Goal: Task Accomplishment & Management: Complete application form

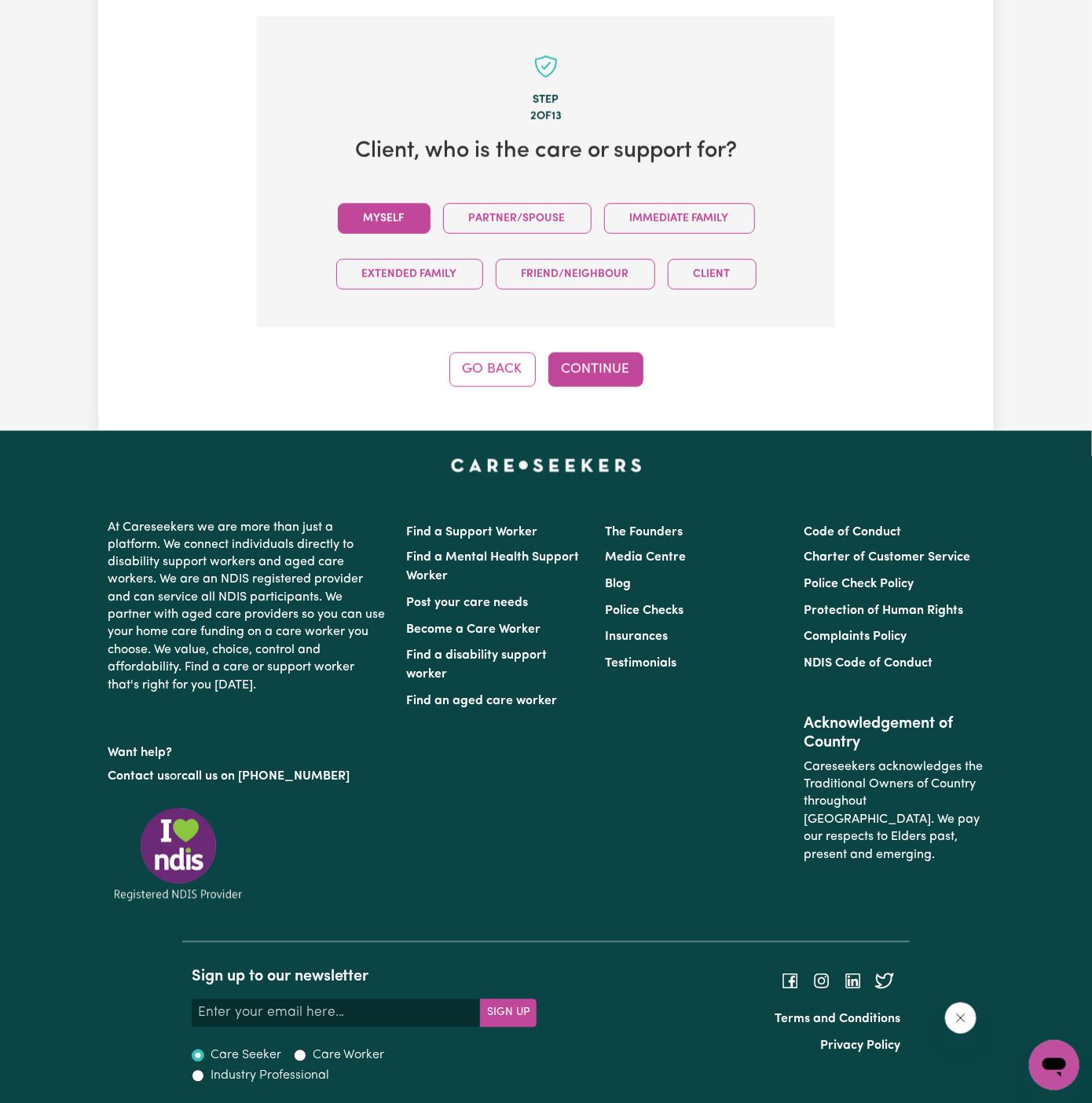
click at [420, 215] on button "Myself" at bounding box center [384, 219] width 93 height 30
click at [602, 373] on button "Continue" at bounding box center [596, 369] width 95 height 34
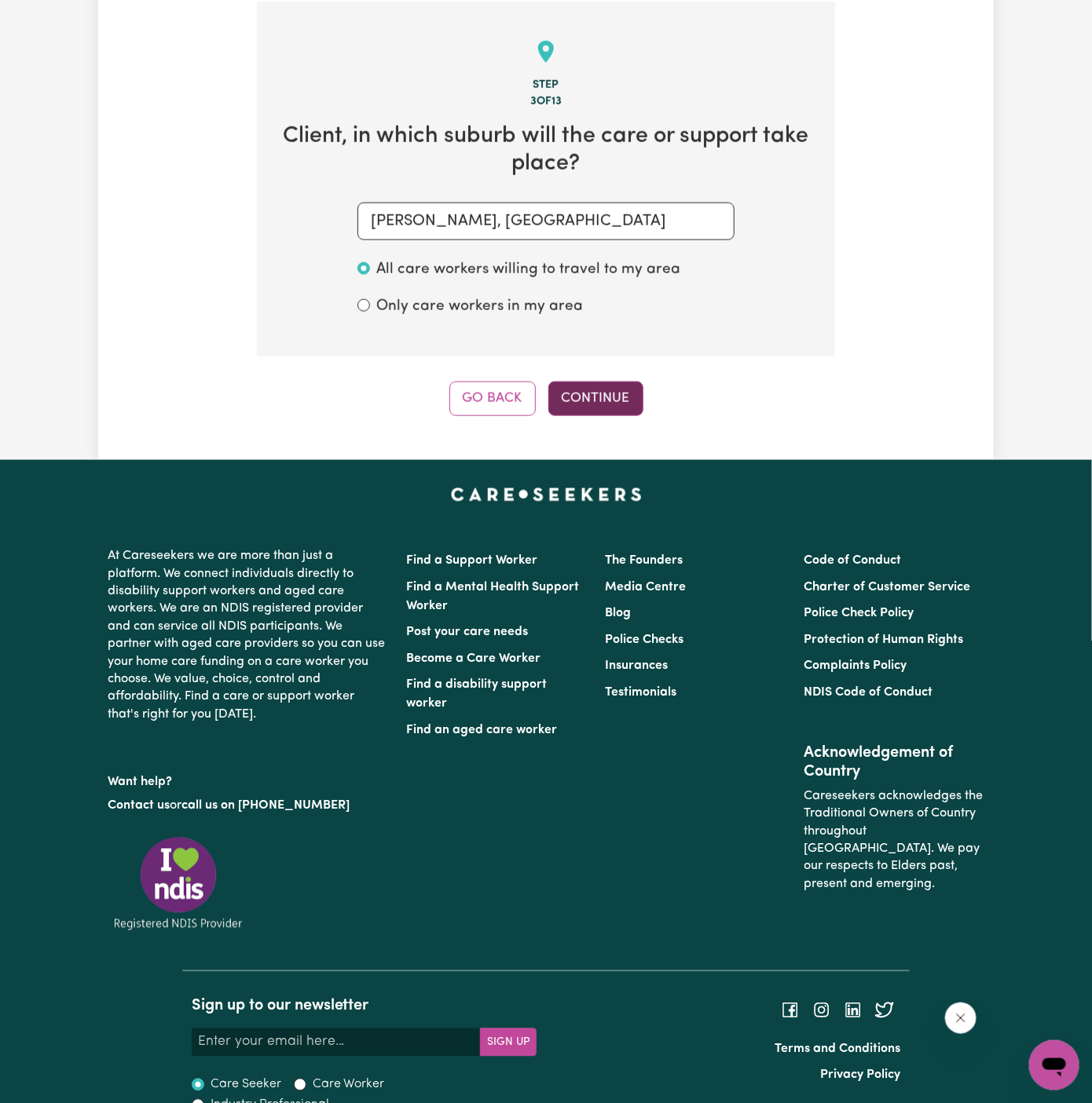
click at [588, 393] on button "Continue" at bounding box center [596, 399] width 95 height 34
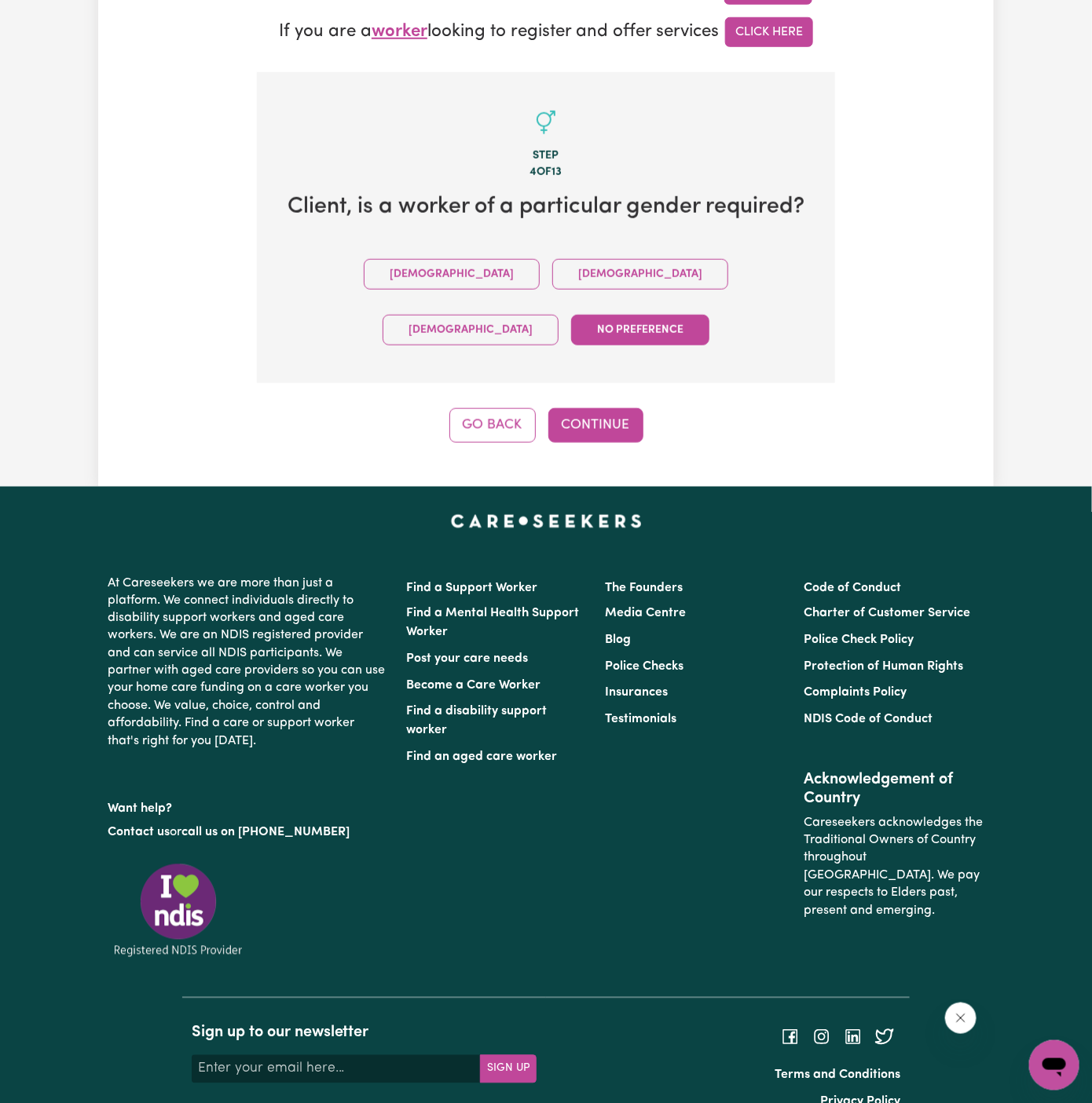
click at [580, 345] on div "Step 4 of 13 Client , is a worker of a particular gender required? Male Female …" at bounding box center [546, 257] width 578 height 371
click at [588, 408] on button "Continue" at bounding box center [596, 425] width 95 height 34
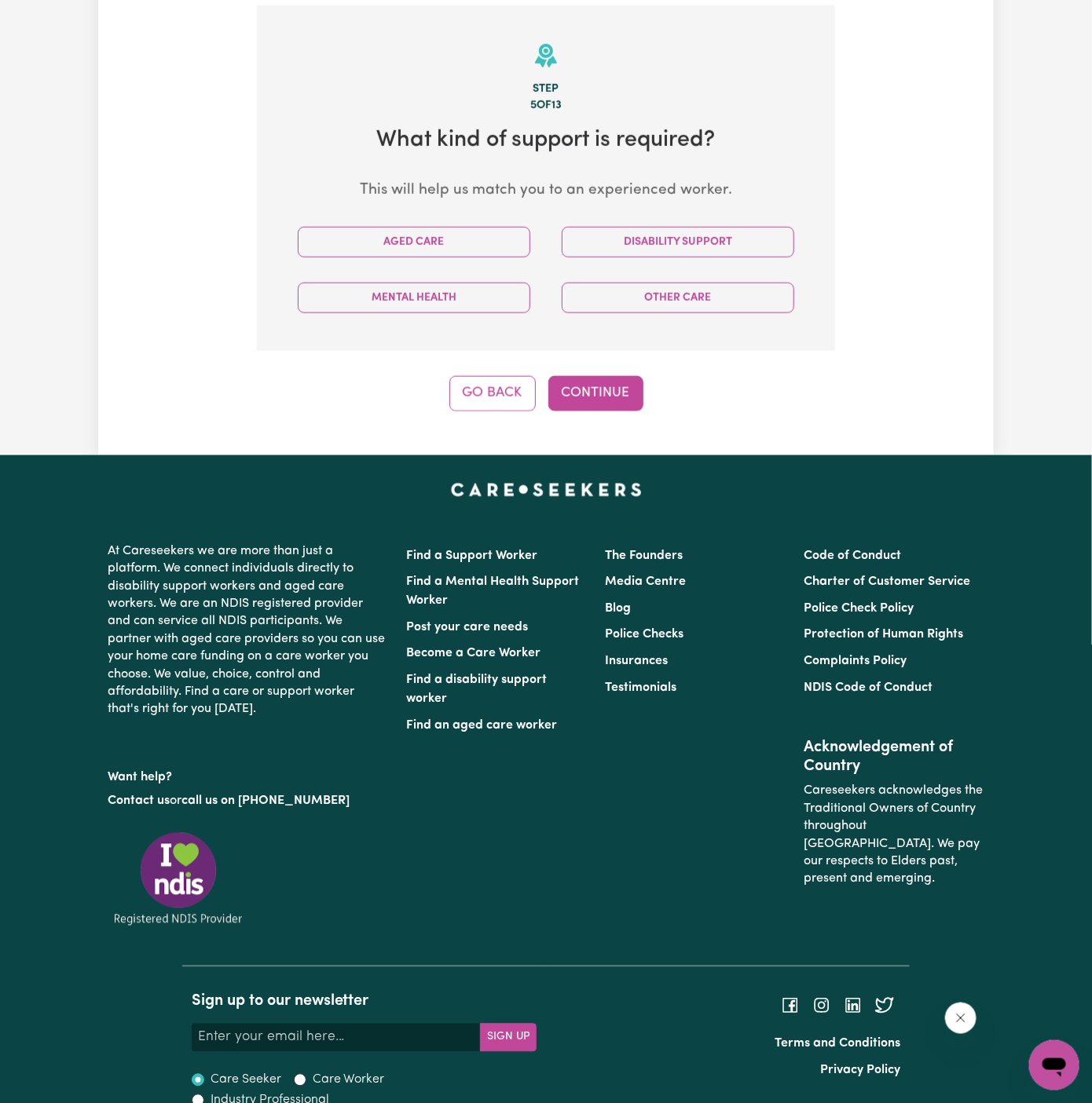
scroll to position [557, 0]
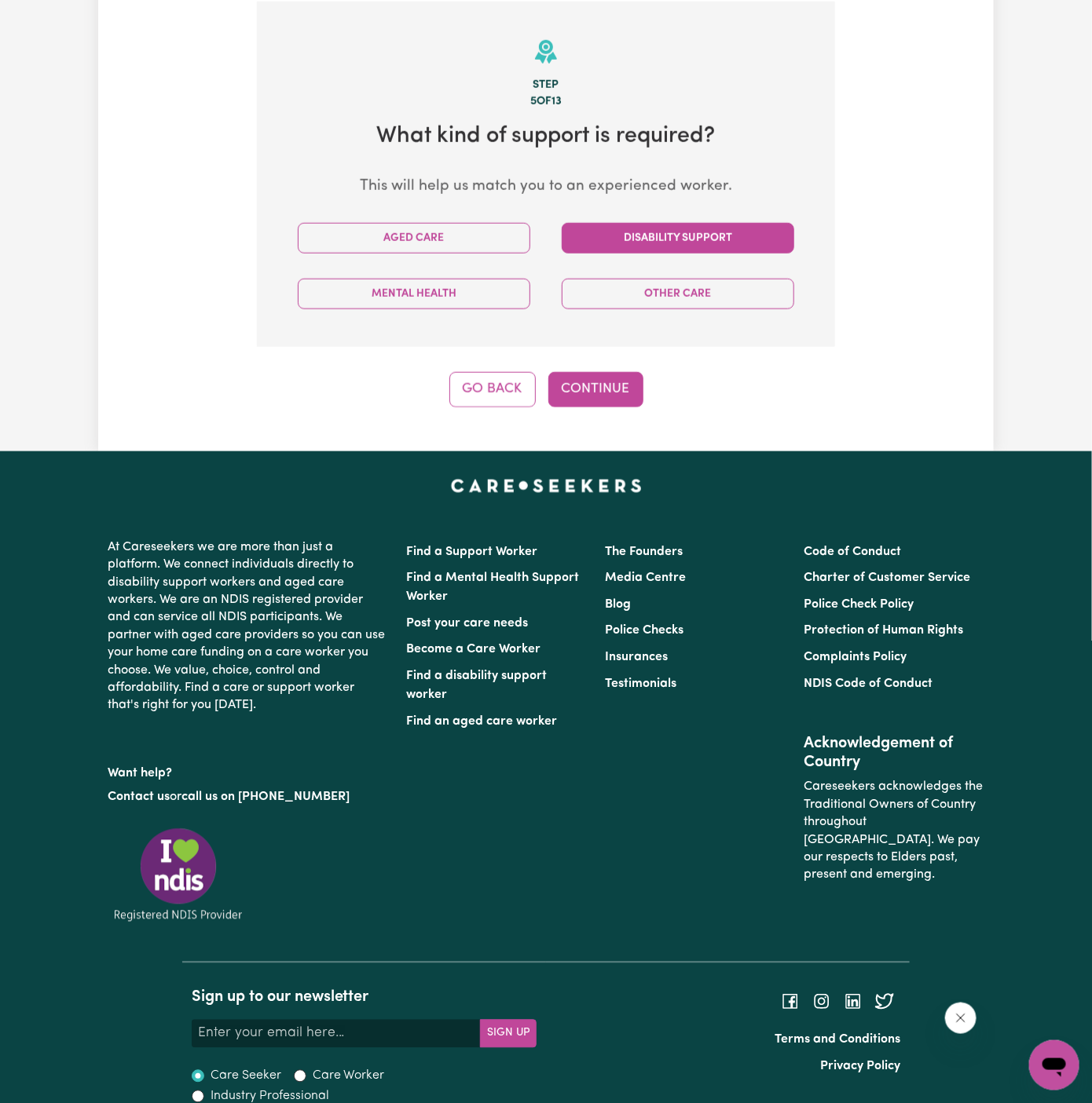
click at [703, 231] on button "Disability Support" at bounding box center [677, 239] width 232 height 30
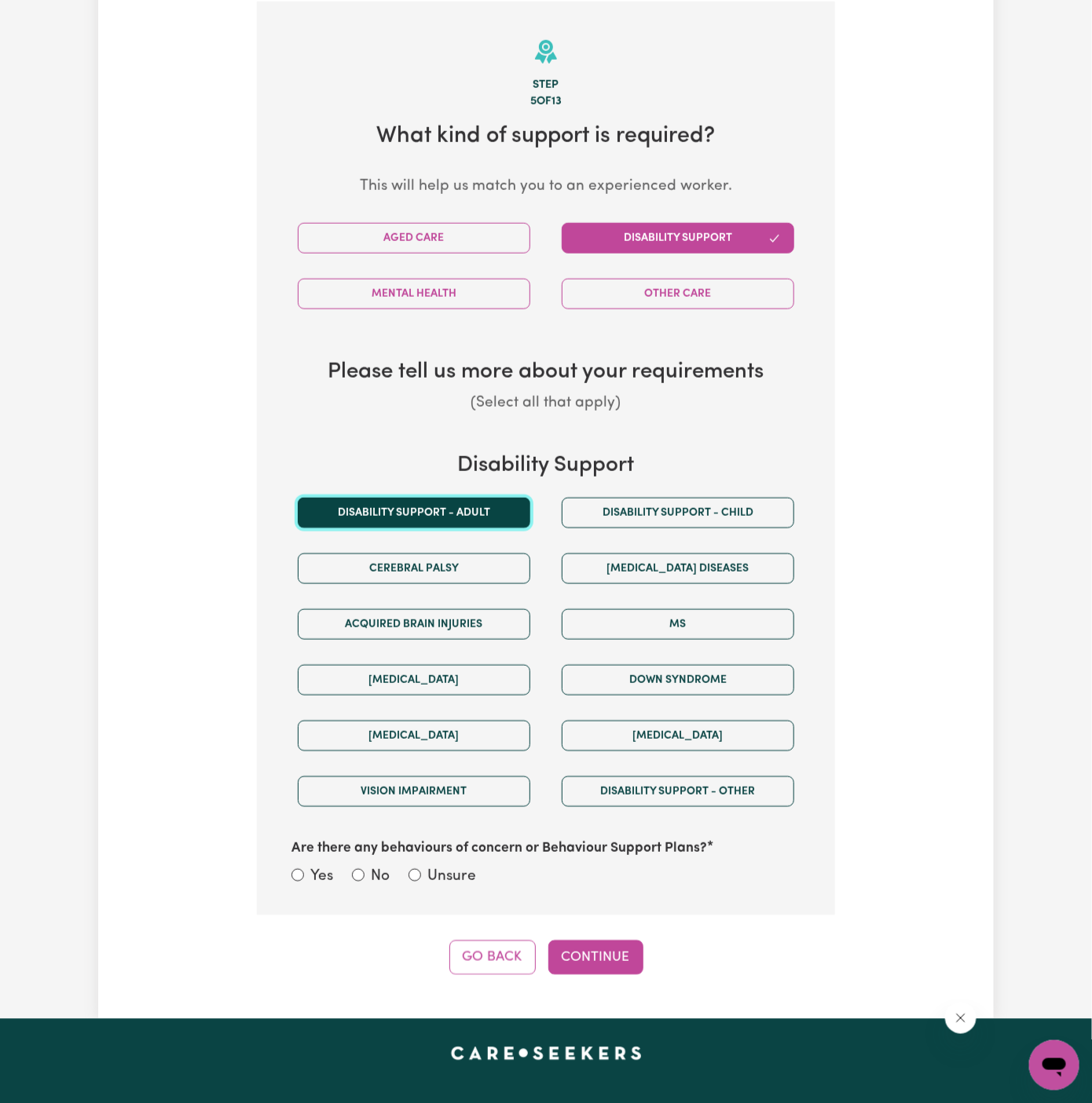
click at [510, 524] on button "Disability support - Adult" at bounding box center [414, 513] width 232 height 30
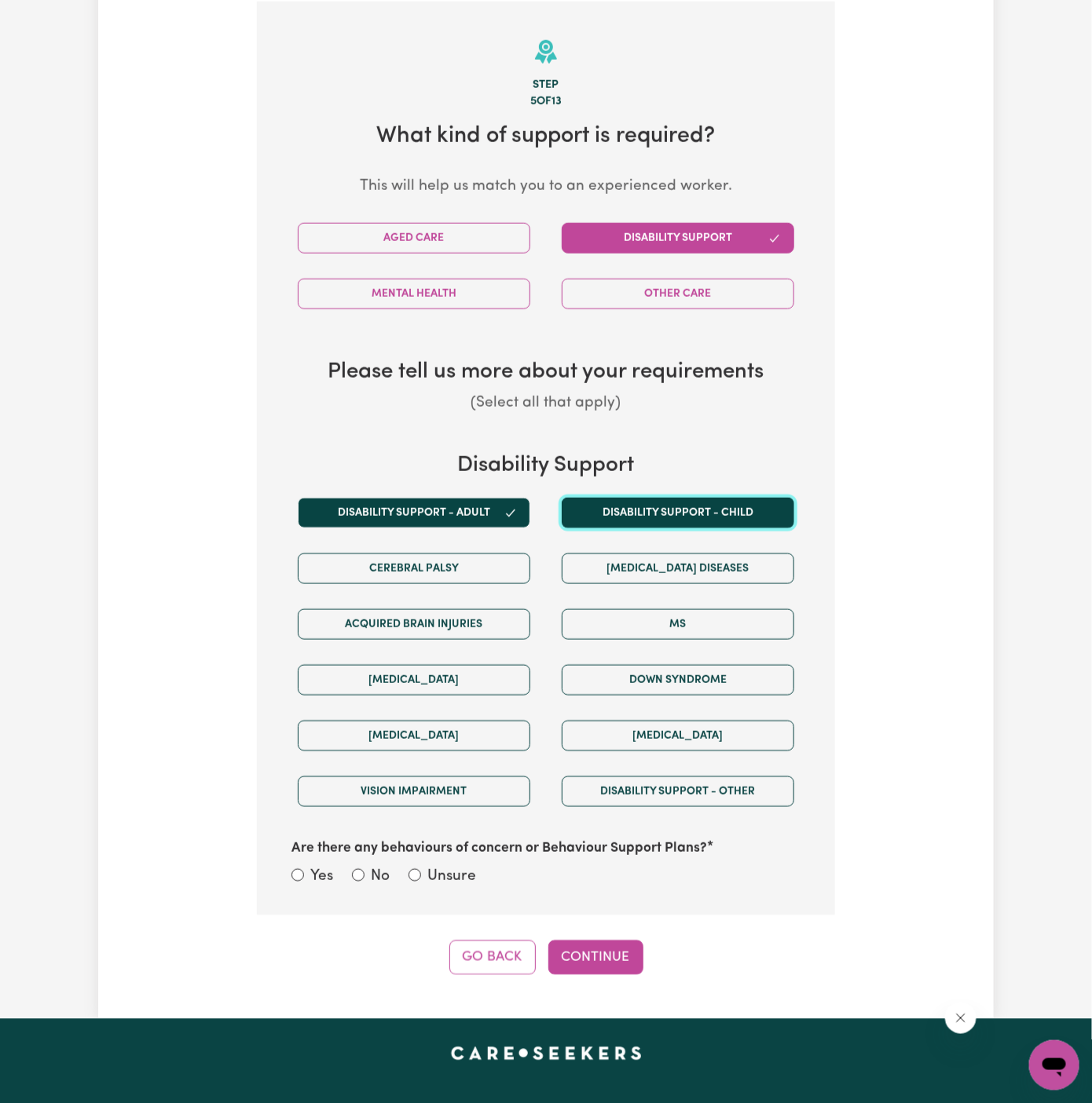
click at [629, 524] on button "Disability support - Child" at bounding box center [677, 513] width 232 height 30
click at [470, 866] on label "Unsure" at bounding box center [452, 877] width 49 height 22
click at [421, 869] on input "Unsure" at bounding box center [415, 876] width 13 height 13
radio input "true"
click at [616, 955] on button "Continue" at bounding box center [596, 957] width 95 height 34
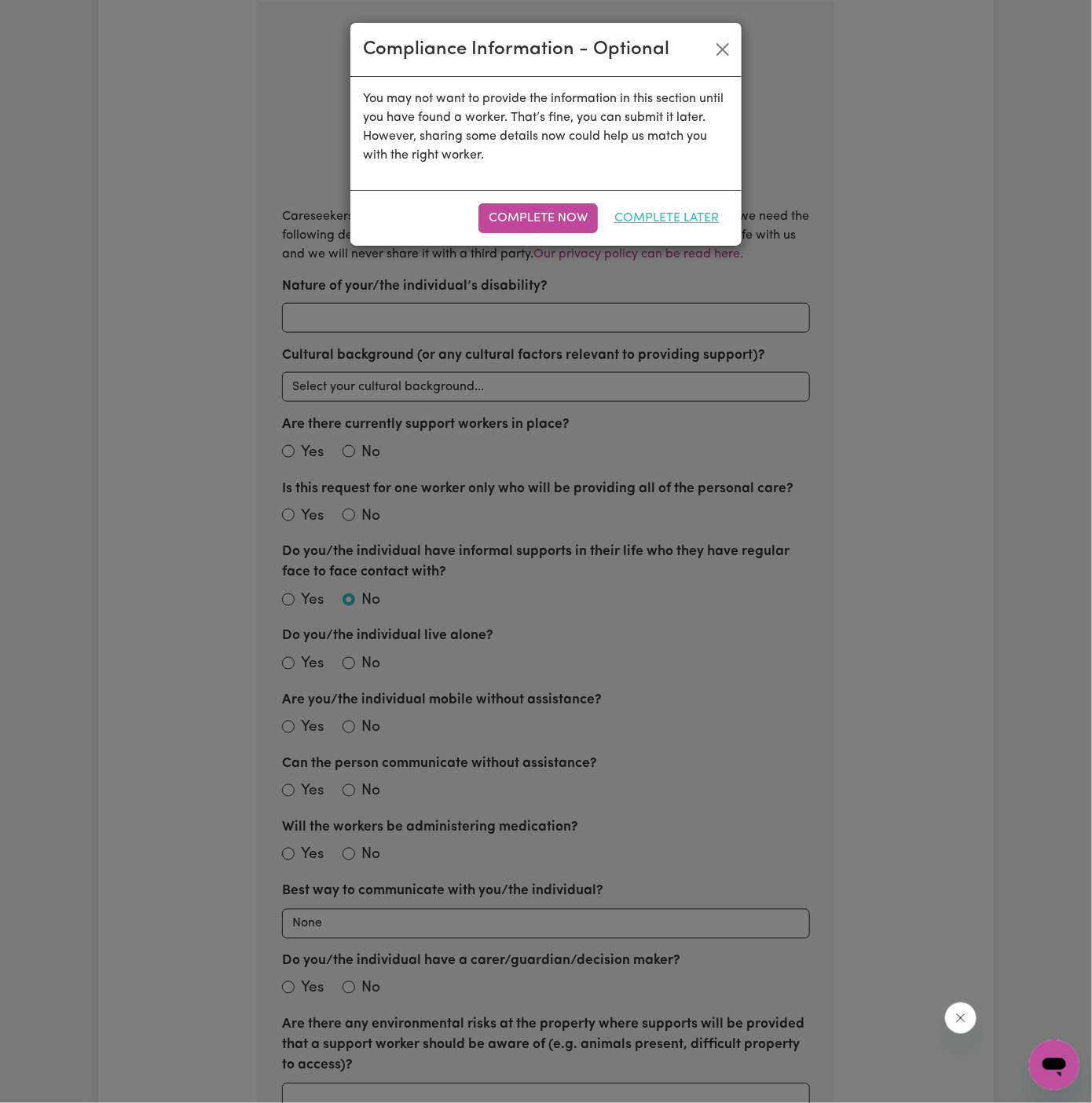
click at [674, 214] on button "Complete Later" at bounding box center [666, 218] width 125 height 30
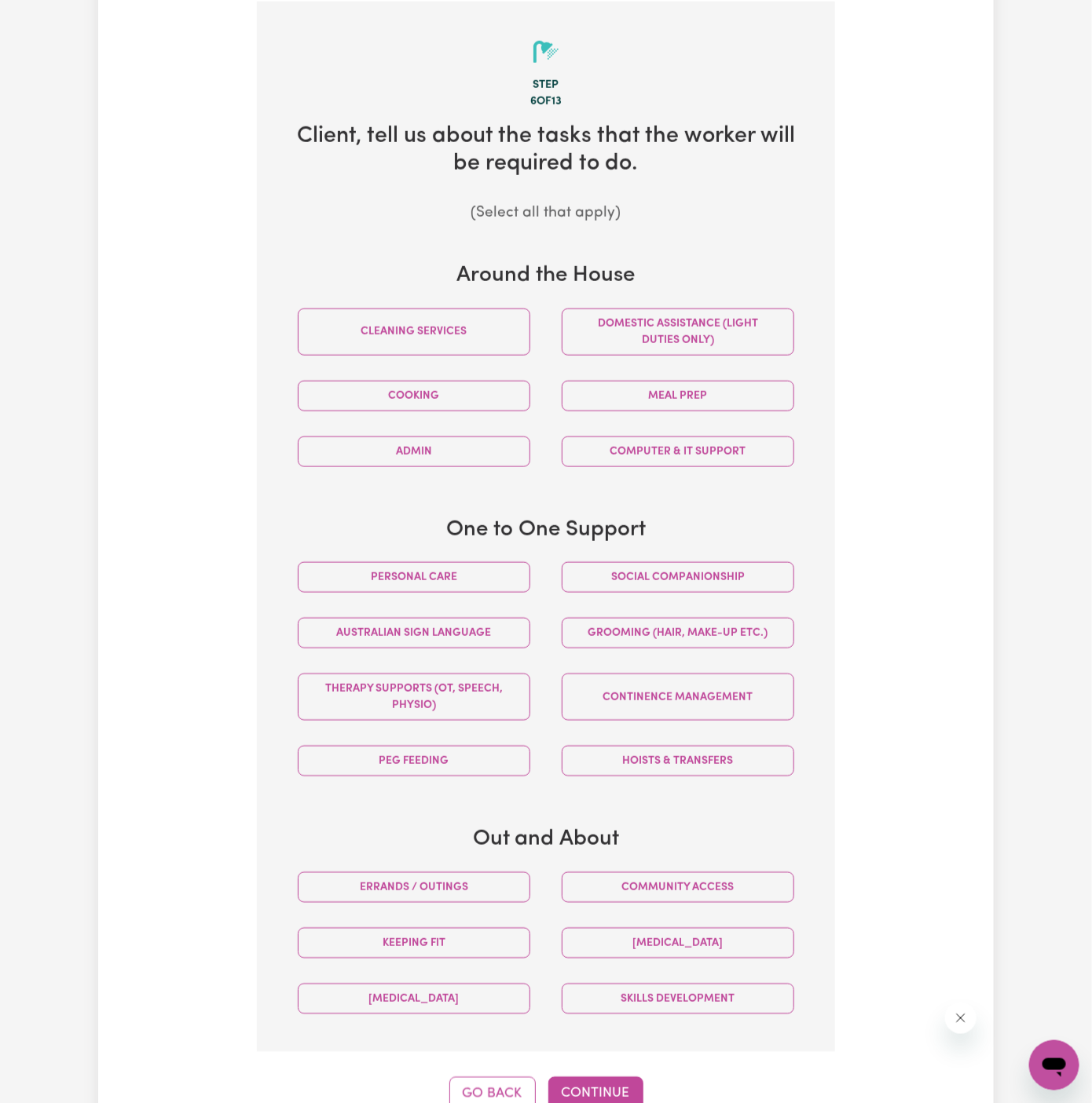
click at [442, 594] on div "Personal care" at bounding box center [414, 578] width 264 height 56
click at [468, 577] on button "Personal care" at bounding box center [414, 577] width 232 height 30
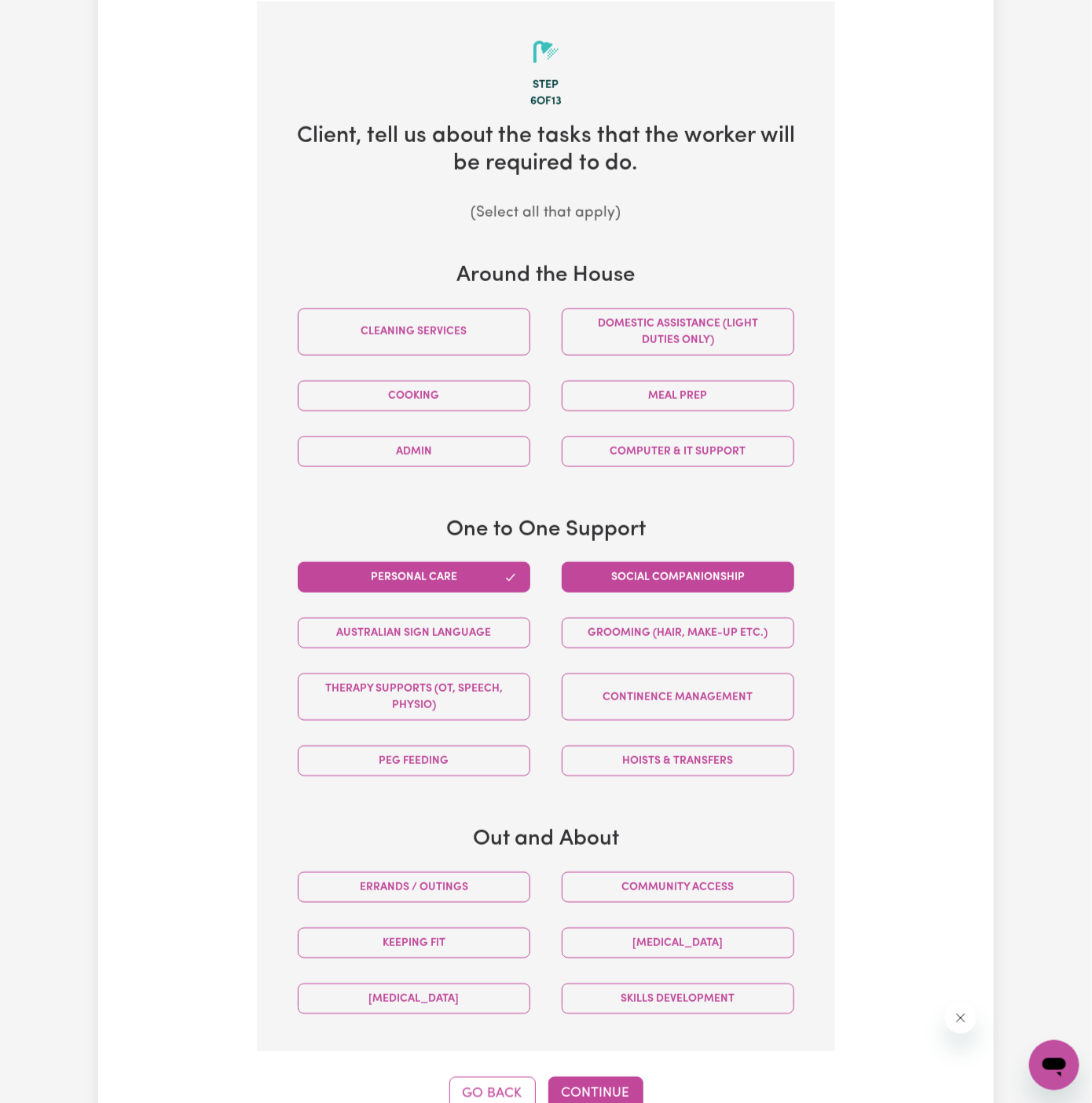
click at [599, 577] on button "Social companionship" at bounding box center [677, 577] width 232 height 30
click at [710, 900] on div "Community access" at bounding box center [678, 888] width 264 height 56
click at [638, 889] on button "Community access" at bounding box center [677, 888] width 232 height 30
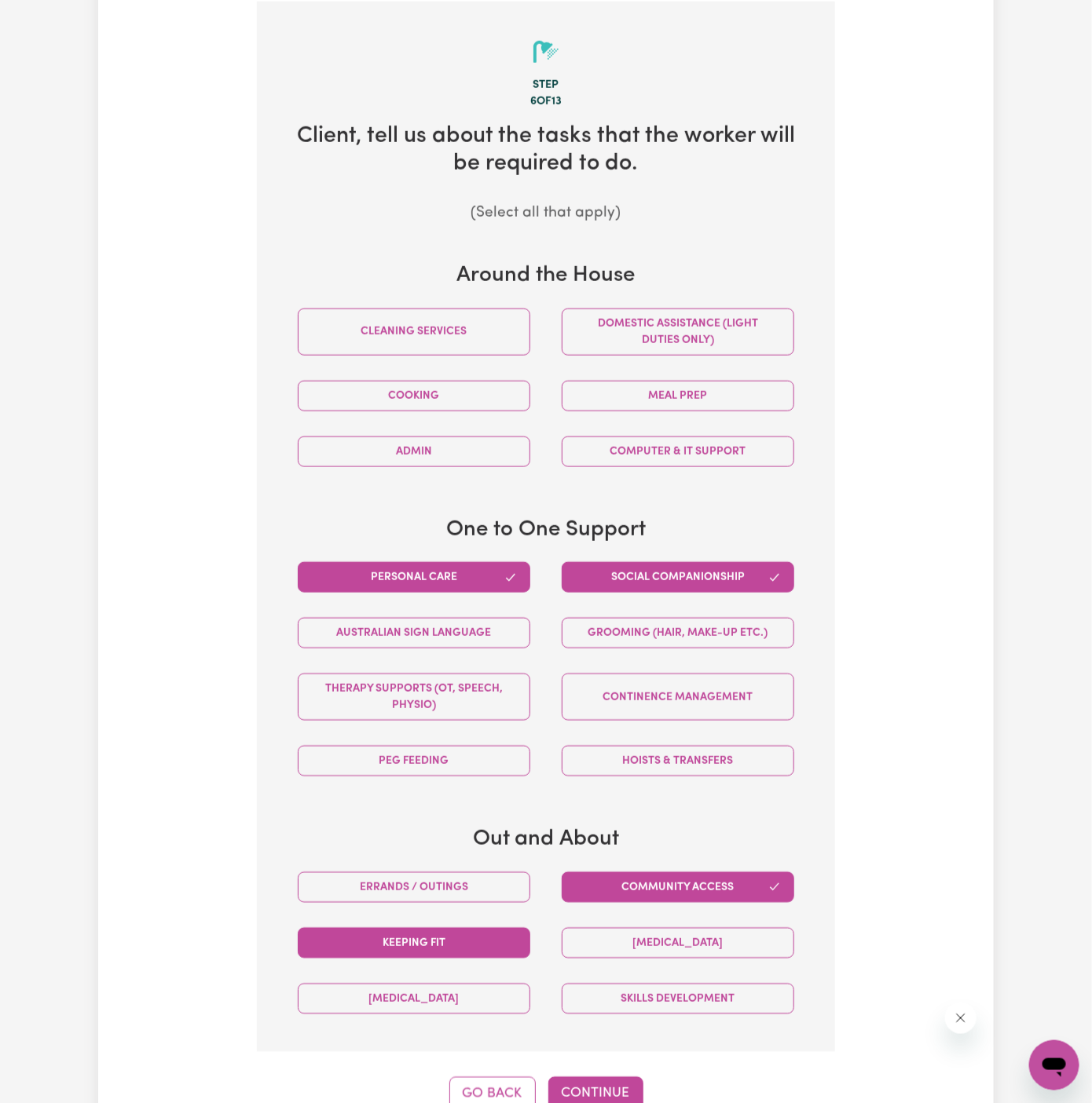
click at [434, 933] on button "Keeping fit" at bounding box center [414, 944] width 232 height 30
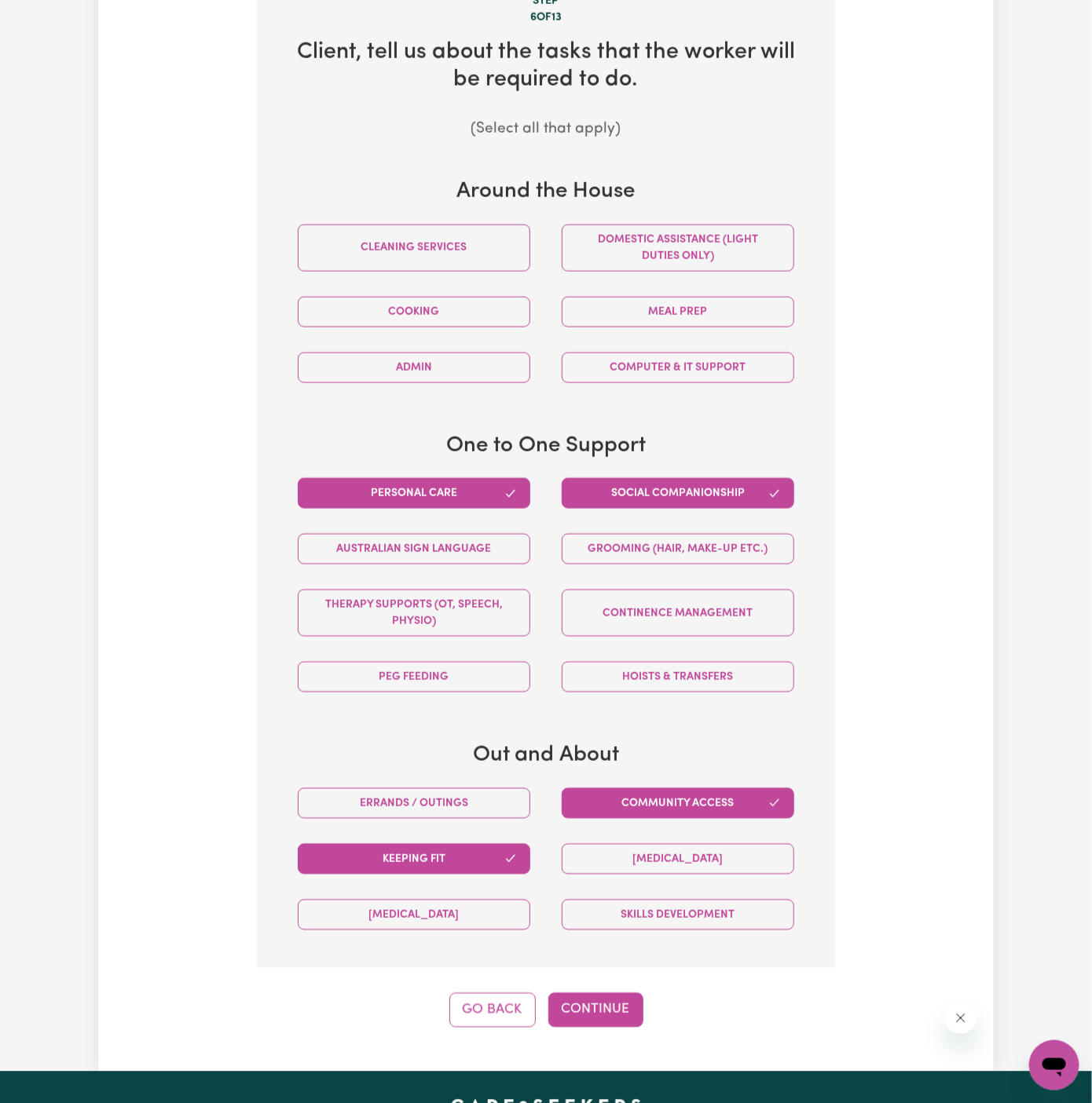
scroll to position [733, 0]
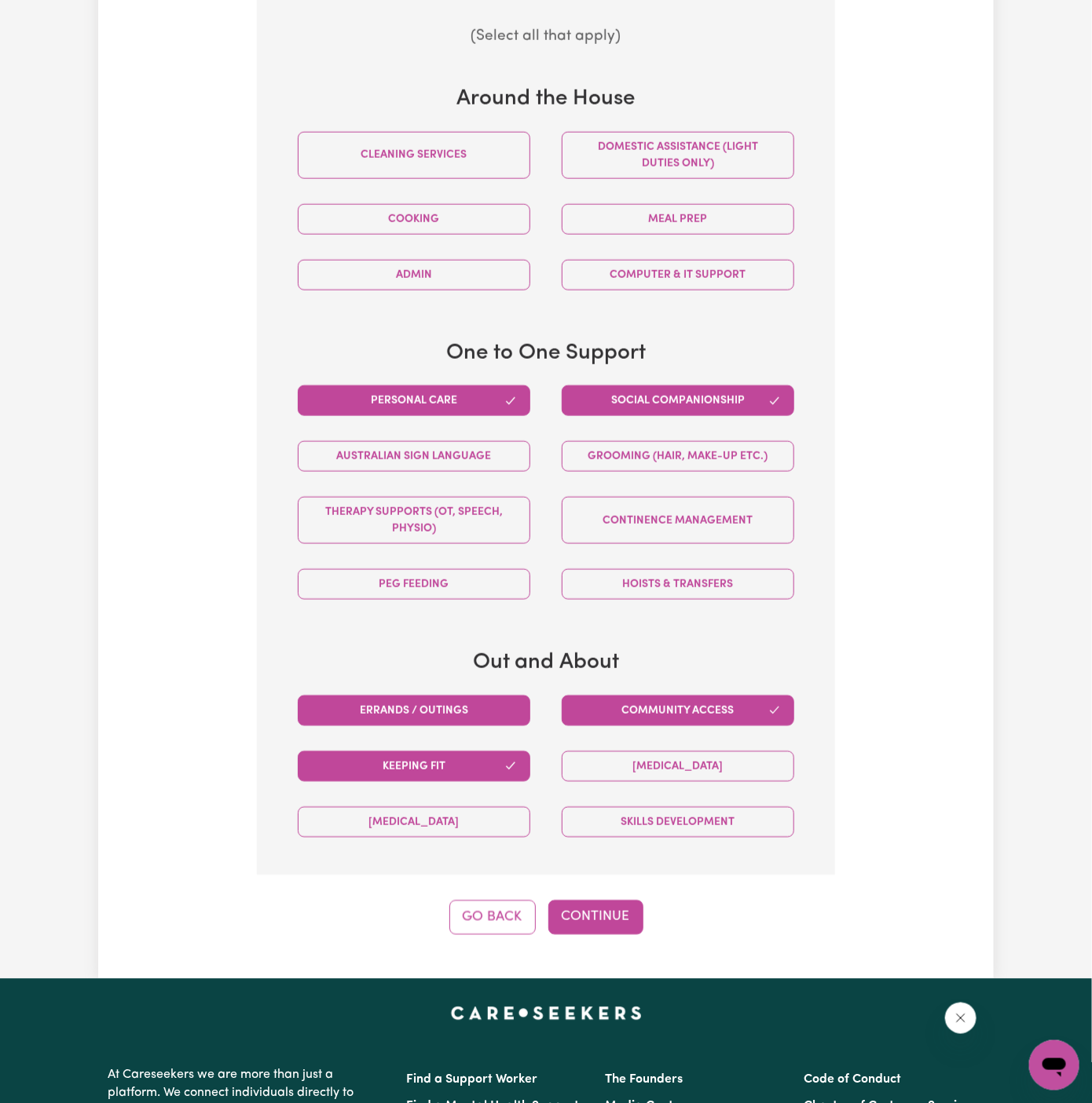
click at [513, 708] on button "Errands / Outings" at bounding box center [414, 711] width 232 height 30
click at [615, 900] on button "Continue" at bounding box center [596, 917] width 95 height 34
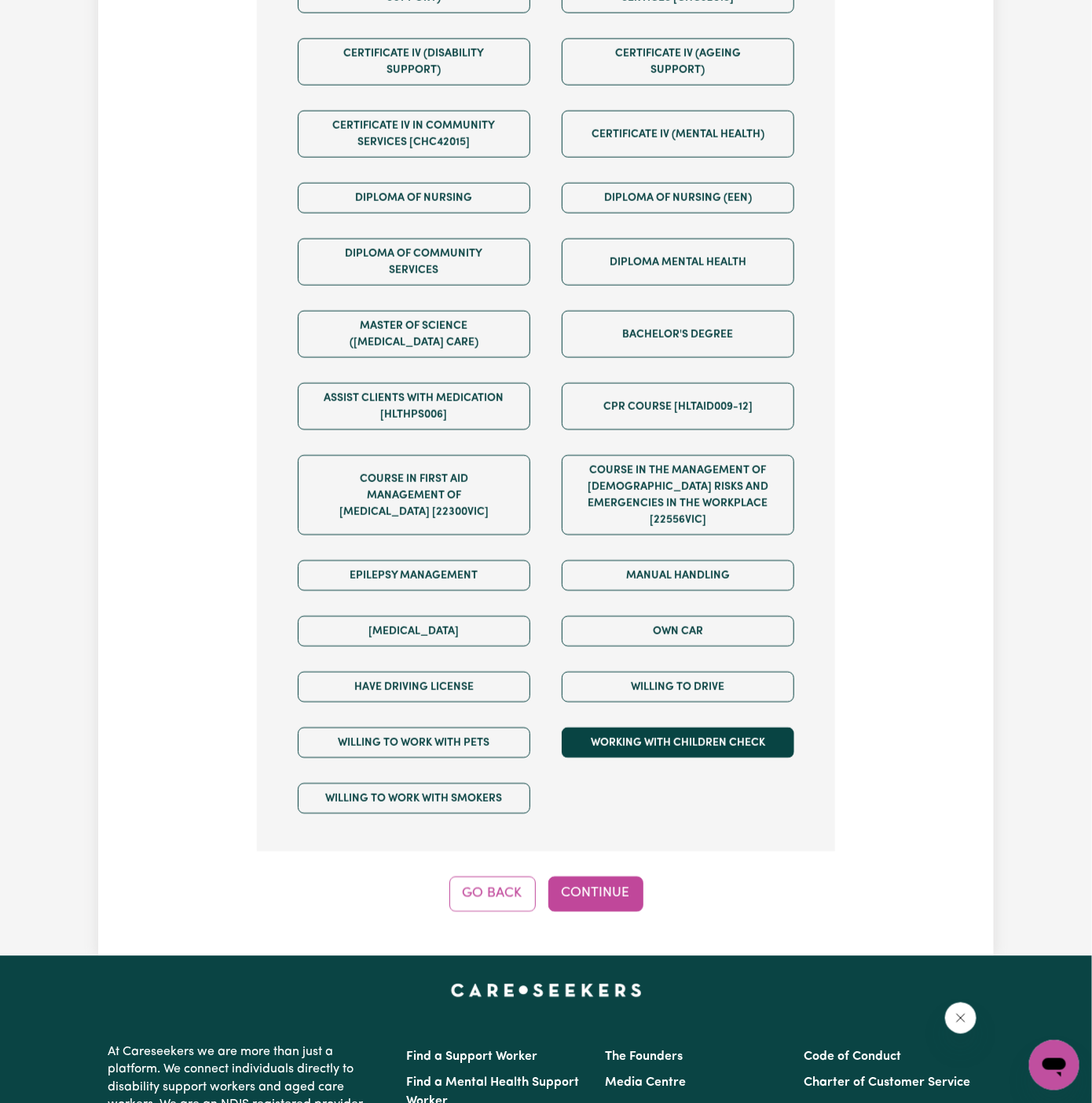
scroll to position [858, 0]
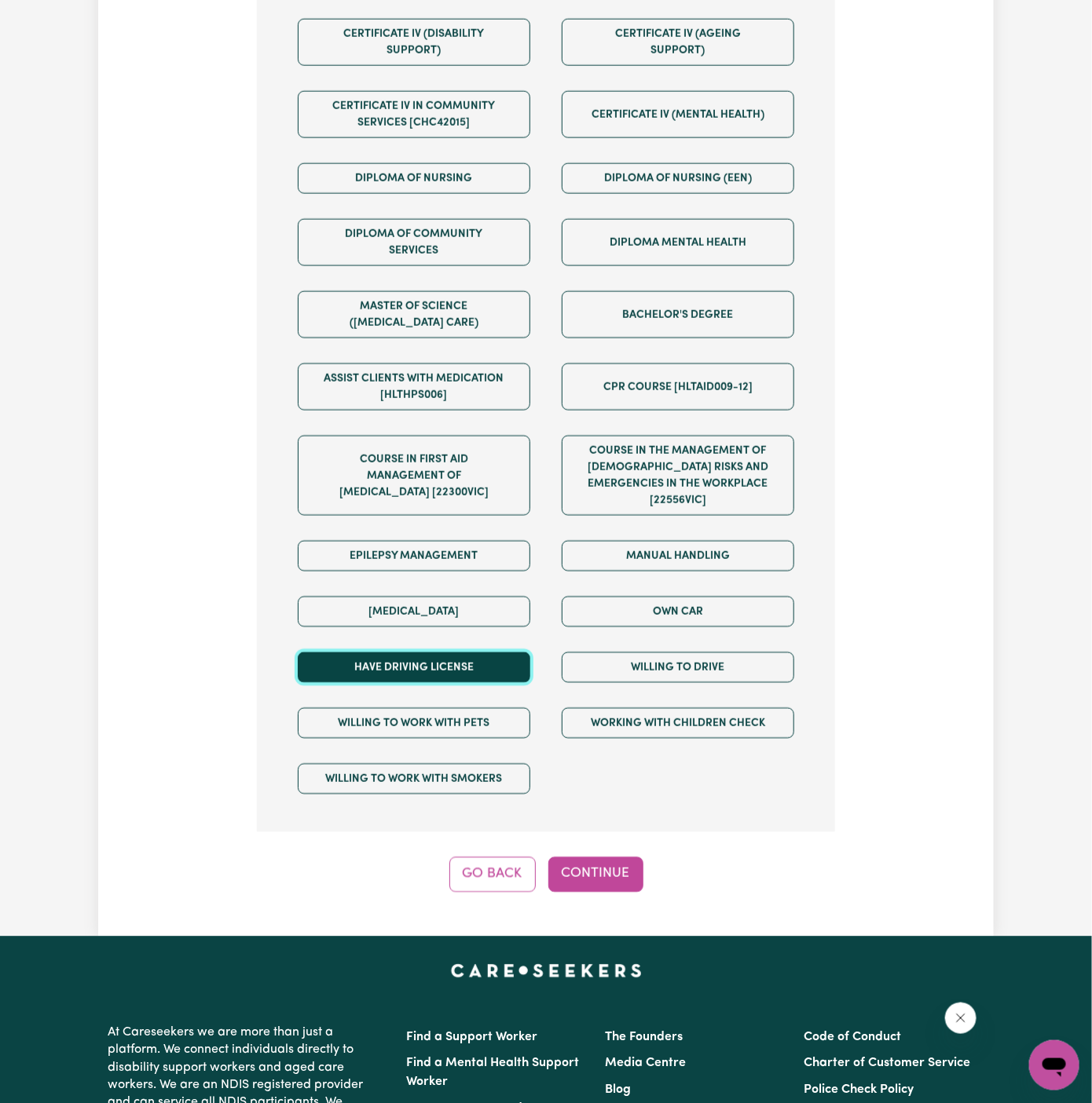
click at [486, 652] on button "Have driving license" at bounding box center [414, 668] width 232 height 30
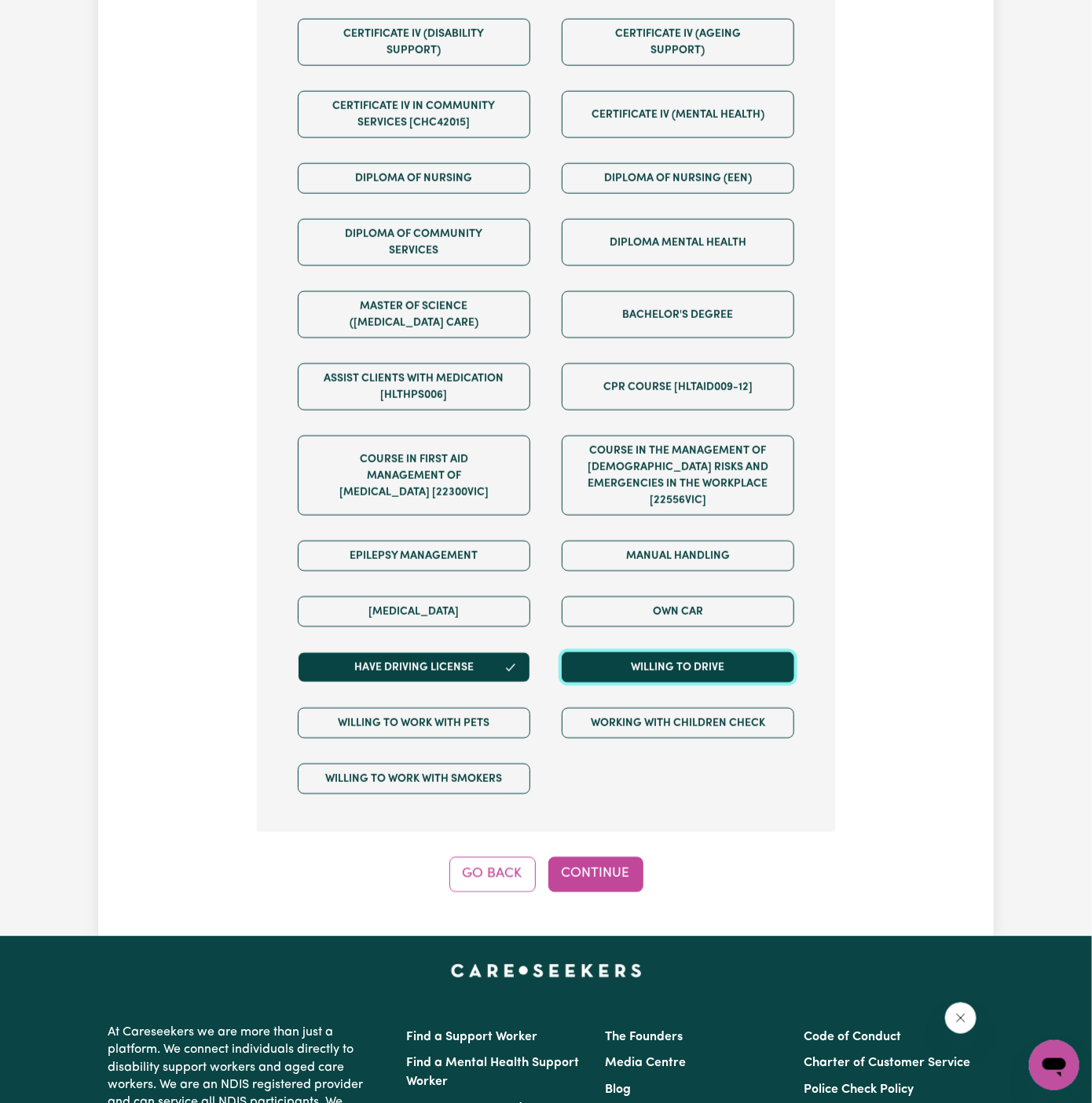
click at [629, 652] on button "Willing to drive" at bounding box center [677, 668] width 232 height 30
click at [611, 857] on button "Continue" at bounding box center [596, 874] width 95 height 34
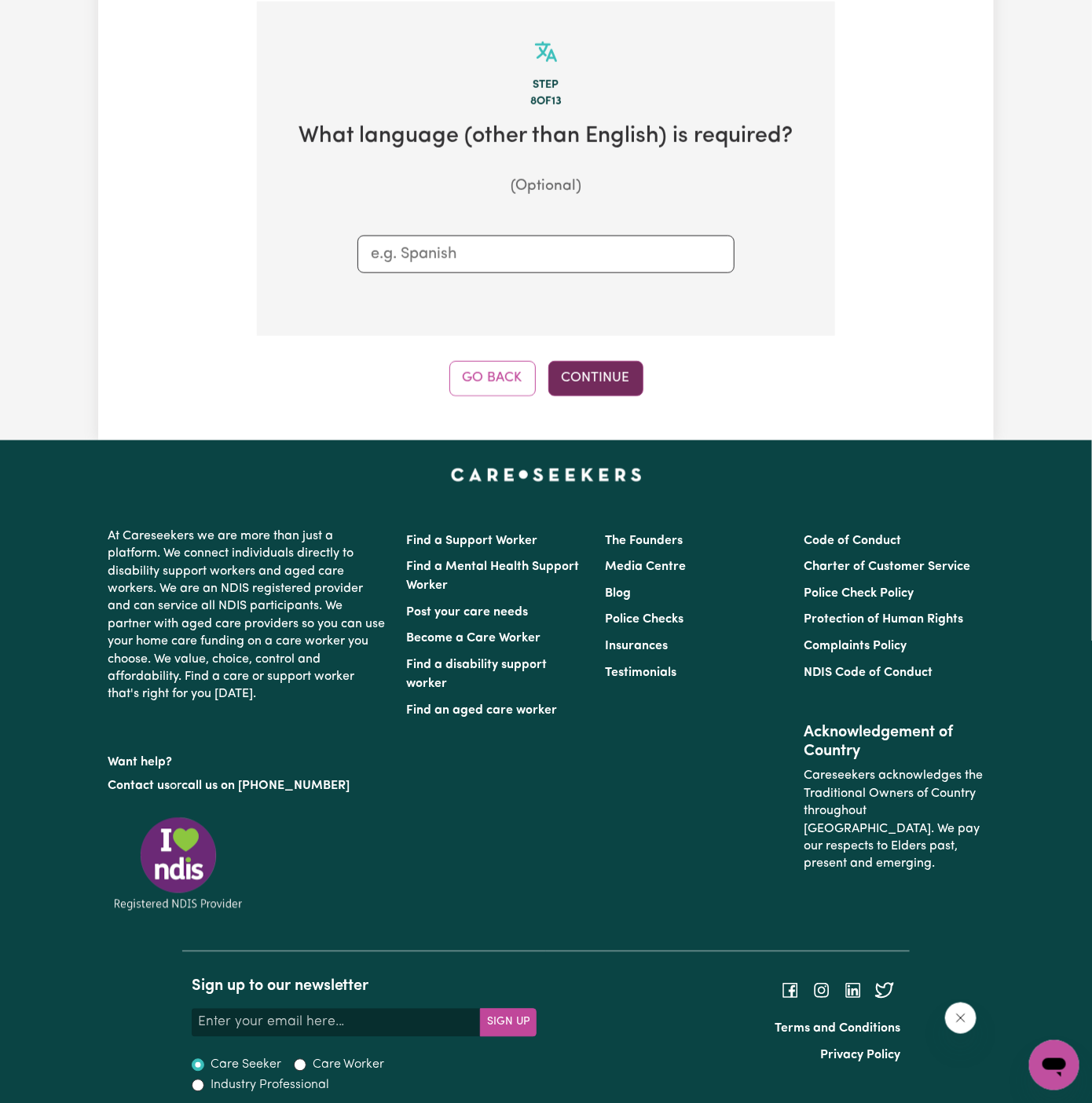
click at [600, 361] on button "Continue" at bounding box center [596, 378] width 95 height 34
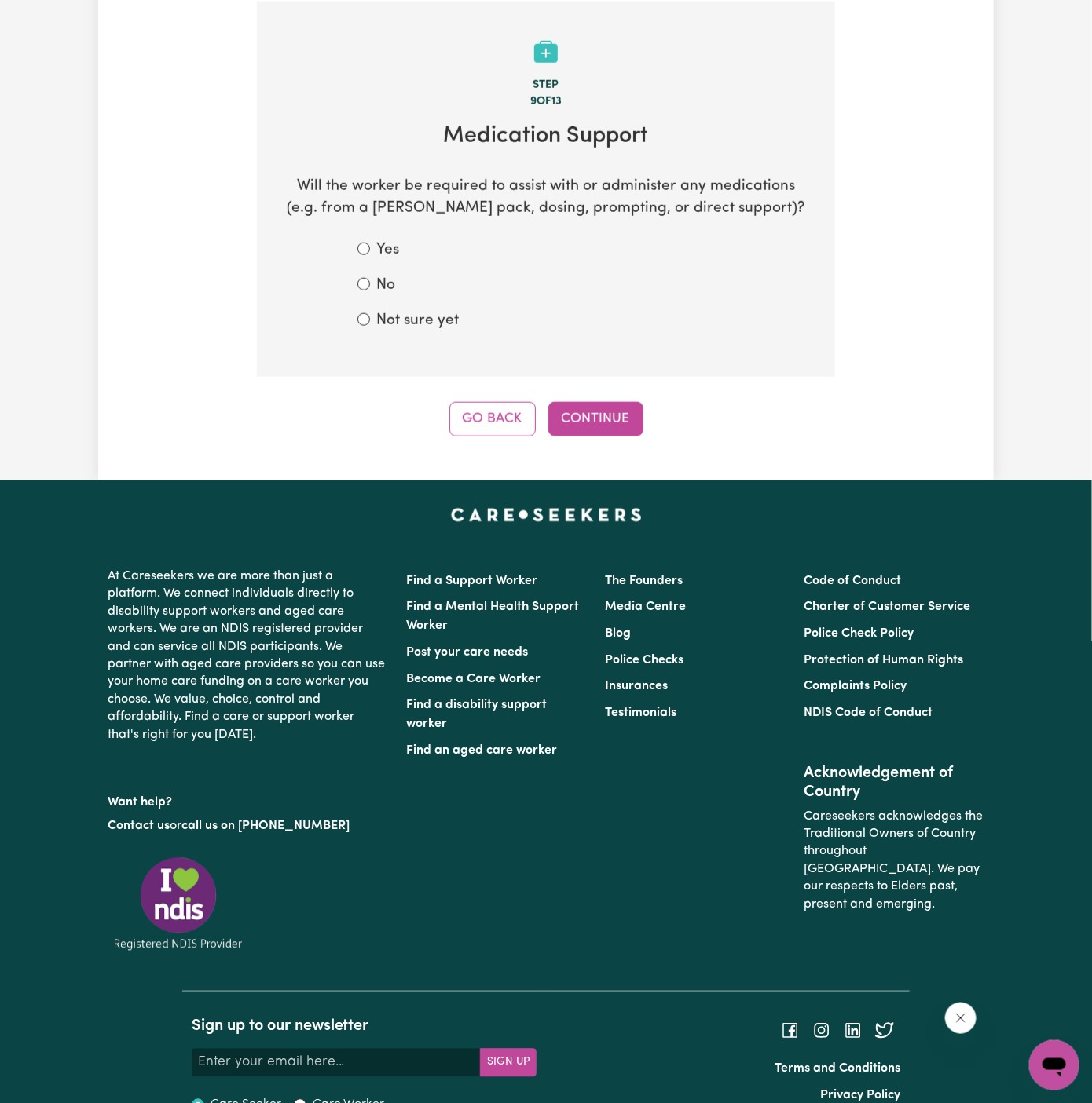
click at [383, 288] on label "No" at bounding box center [386, 286] width 19 height 22
click at [370, 288] on input "No" at bounding box center [363, 284] width 13 height 13
radio input "true"
click at [448, 306] on form "Yes No Not sure yet" at bounding box center [545, 286] width 377 height 93
click at [448, 336] on section "Step 9 of 13 Medication Support Will the worker be required to assist with or a…" at bounding box center [546, 189] width 578 height 375
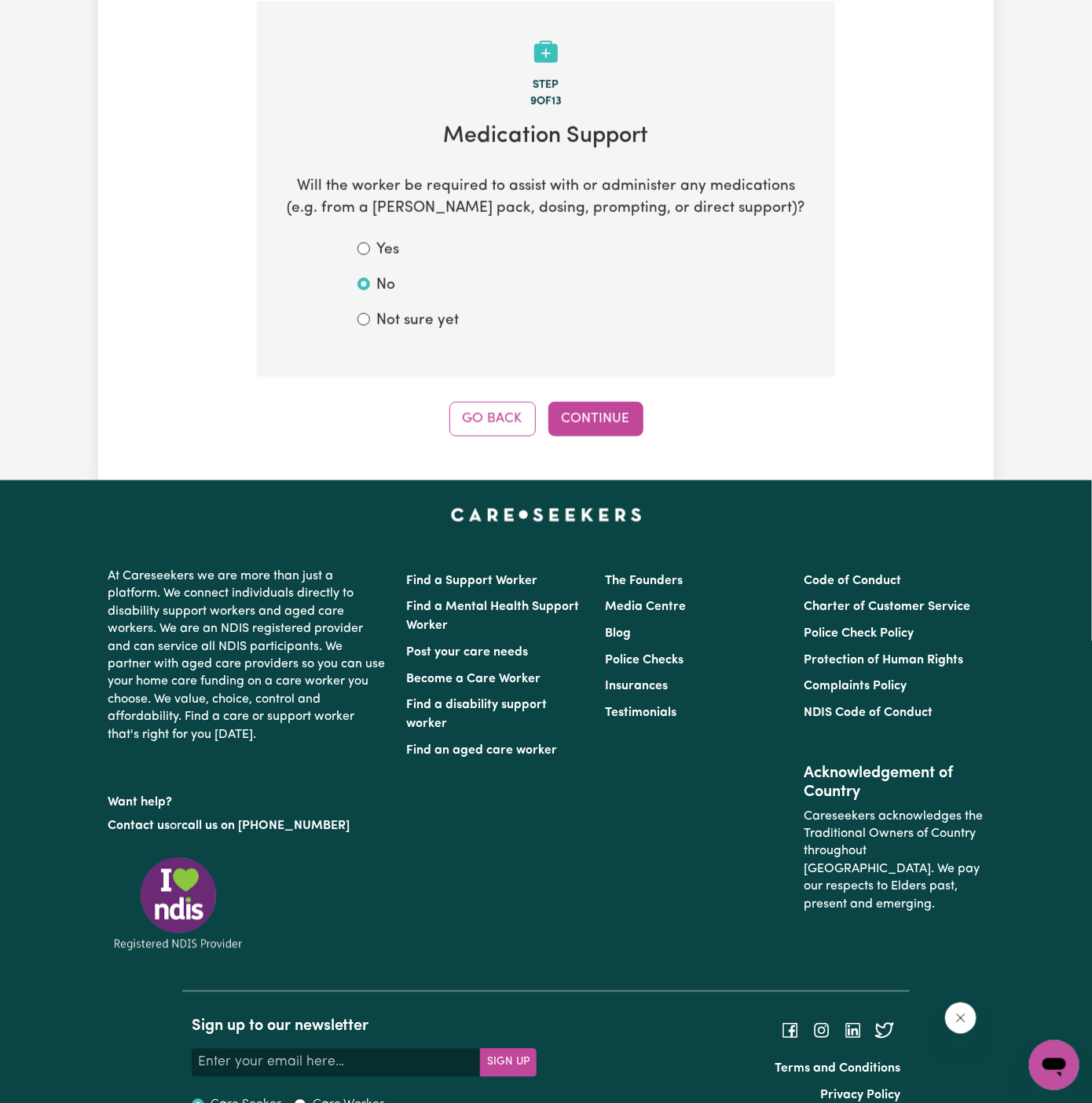
click at [436, 327] on label "Not sure yet" at bounding box center [417, 322] width 82 height 22
click at [370, 326] on input "Not sure yet" at bounding box center [363, 319] width 13 height 13
radio input "true"
click at [598, 382] on div "Step 9 of 13 Medication Support Will the worker be required to assist with or a…" at bounding box center [546, 219] width 578 height 435
click at [598, 411] on button "Continue" at bounding box center [596, 419] width 95 height 34
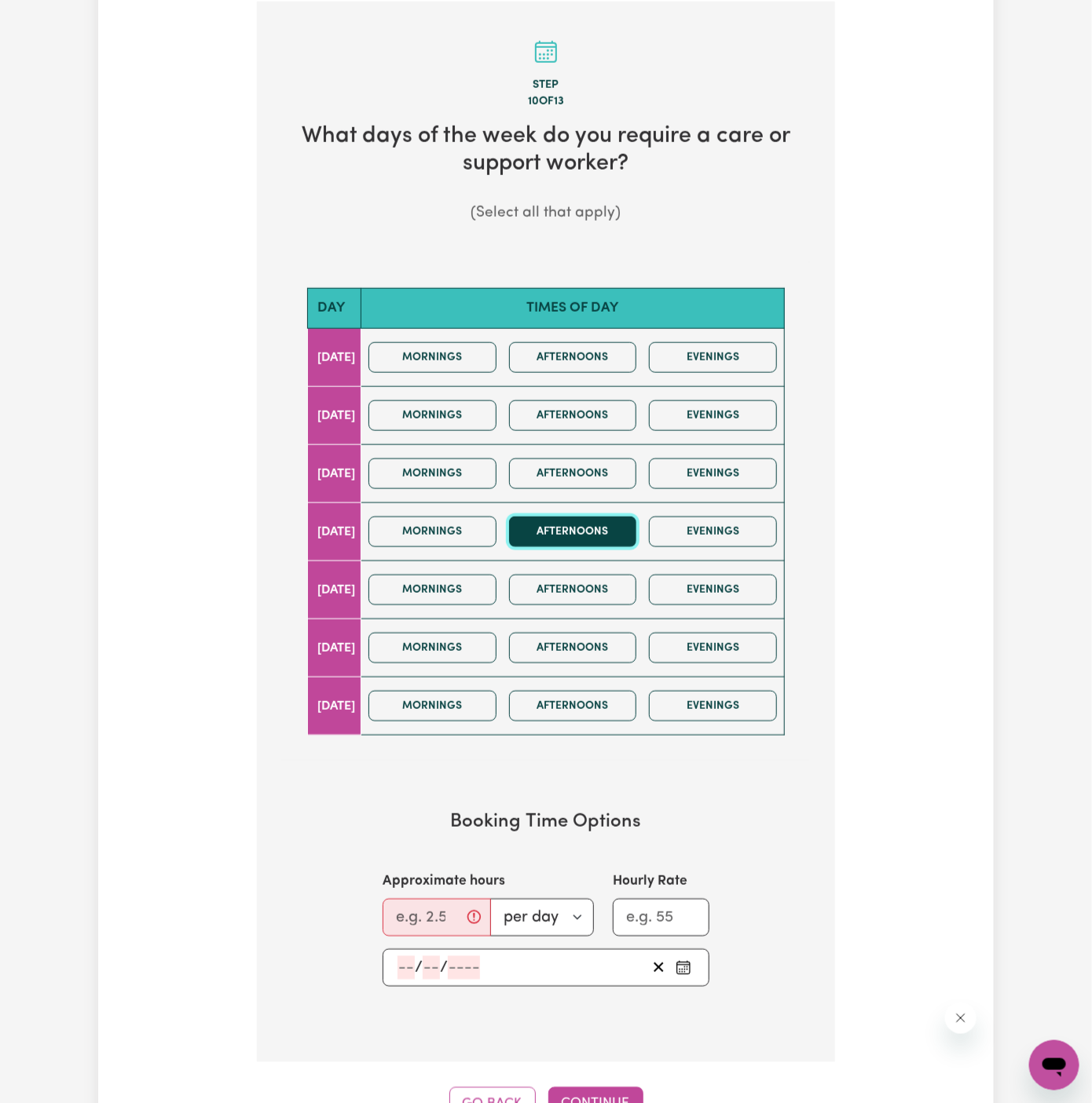
click at [607, 527] on button "Afternoons" at bounding box center [573, 532] width 128 height 30
click at [697, 527] on button "Evenings" at bounding box center [713, 532] width 128 height 30
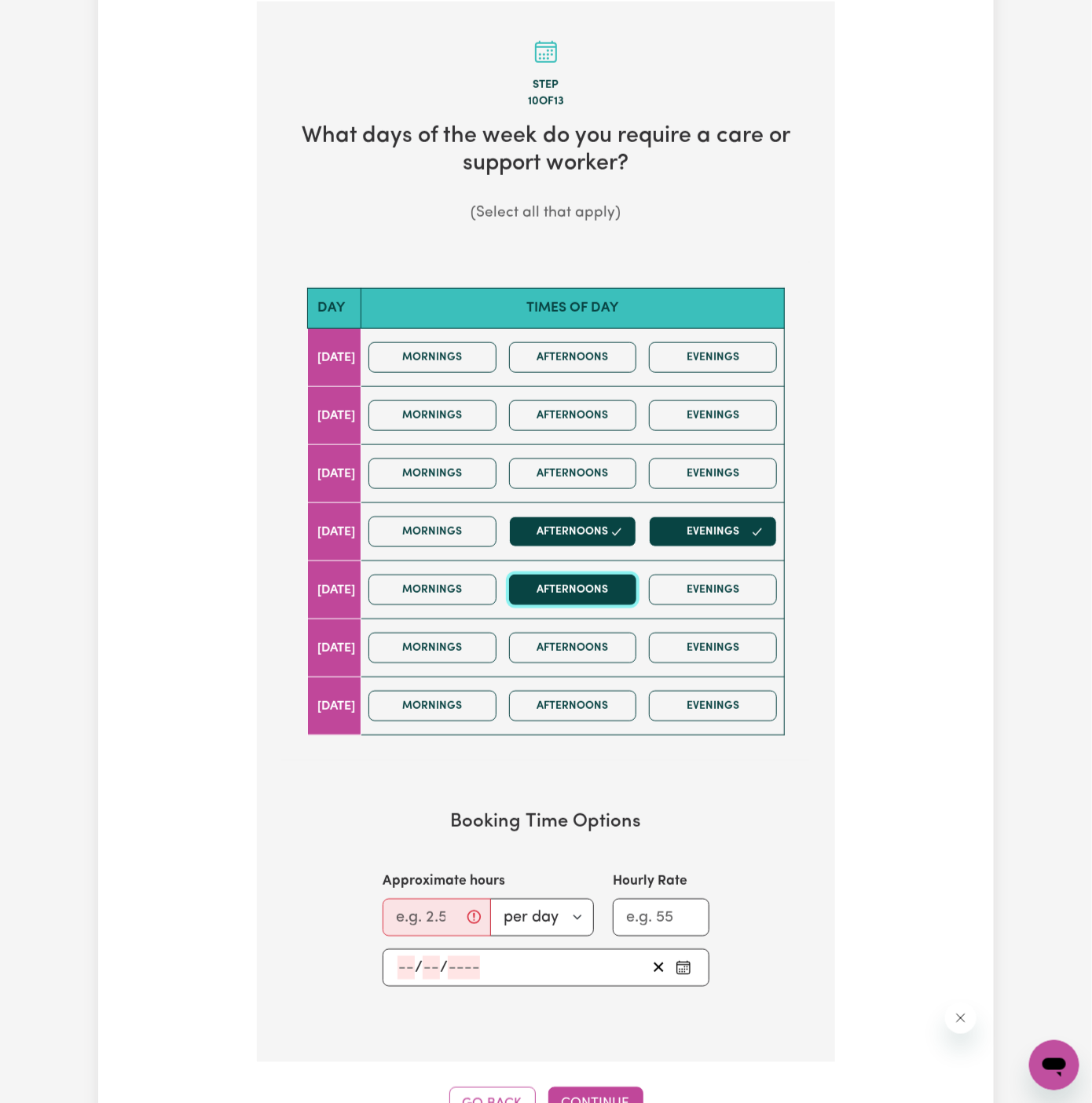
click at [627, 580] on button "Afternoons" at bounding box center [573, 590] width 128 height 30
click at [727, 580] on button "Evenings" at bounding box center [713, 590] width 128 height 30
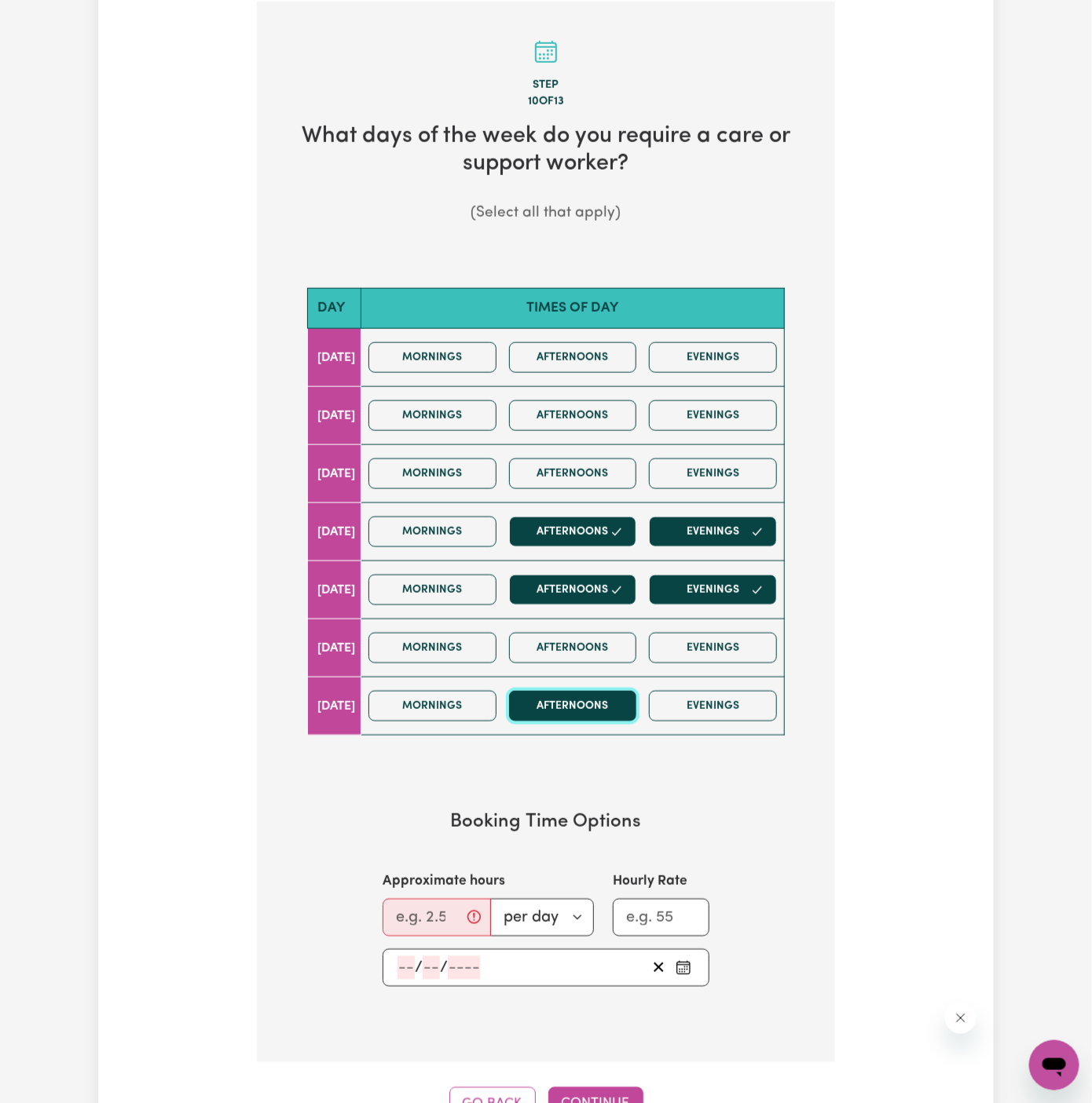
click at [565, 695] on button "Afternoons" at bounding box center [573, 706] width 128 height 30
click at [755, 692] on button "Evenings" at bounding box center [713, 706] width 128 height 30
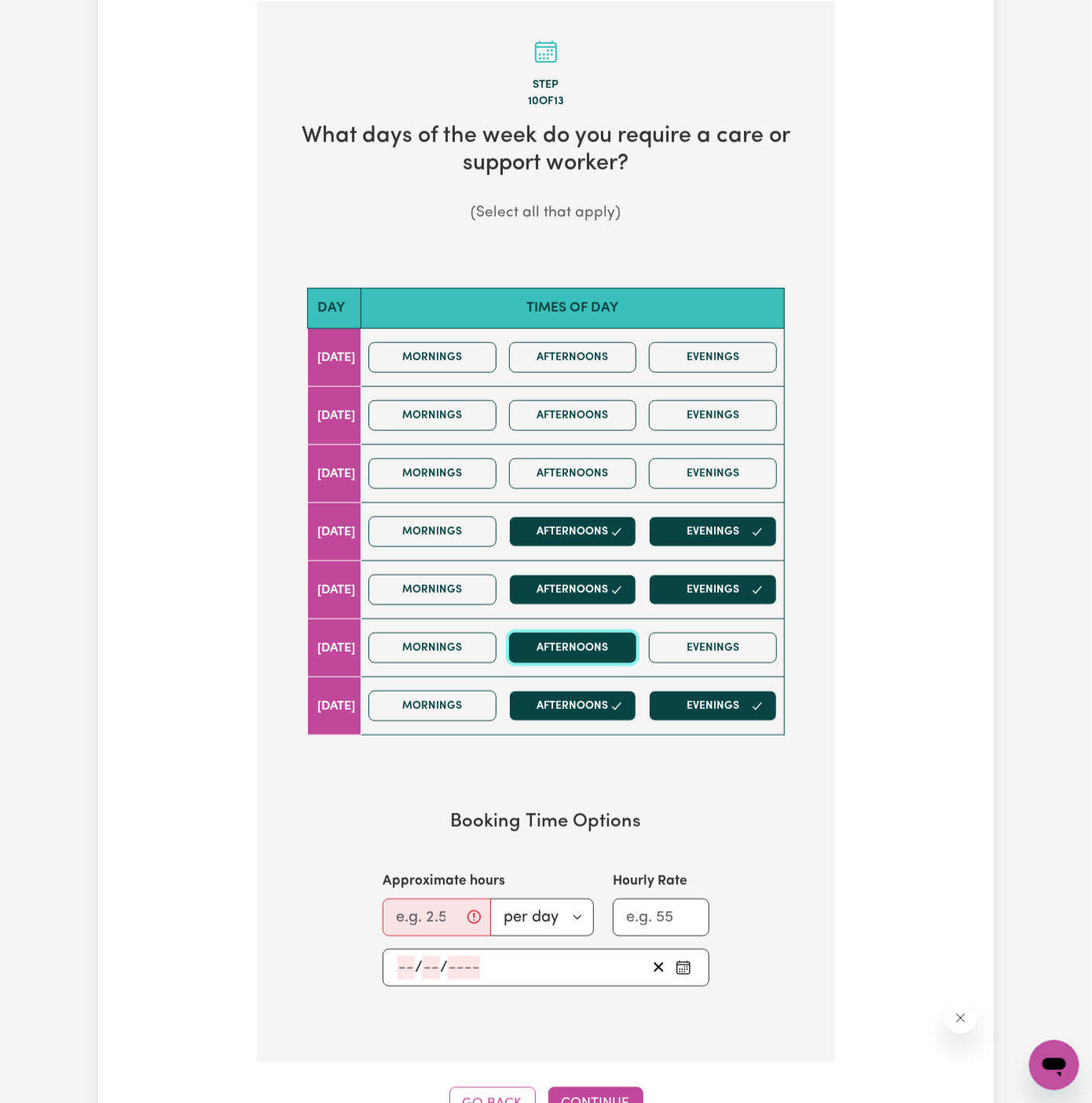
click at [616, 648] on button "Afternoons" at bounding box center [573, 648] width 128 height 30
click at [734, 648] on button "Evenings" at bounding box center [713, 648] width 128 height 30
click at [426, 903] on input "Approximate hours" at bounding box center [436, 917] width 108 height 38
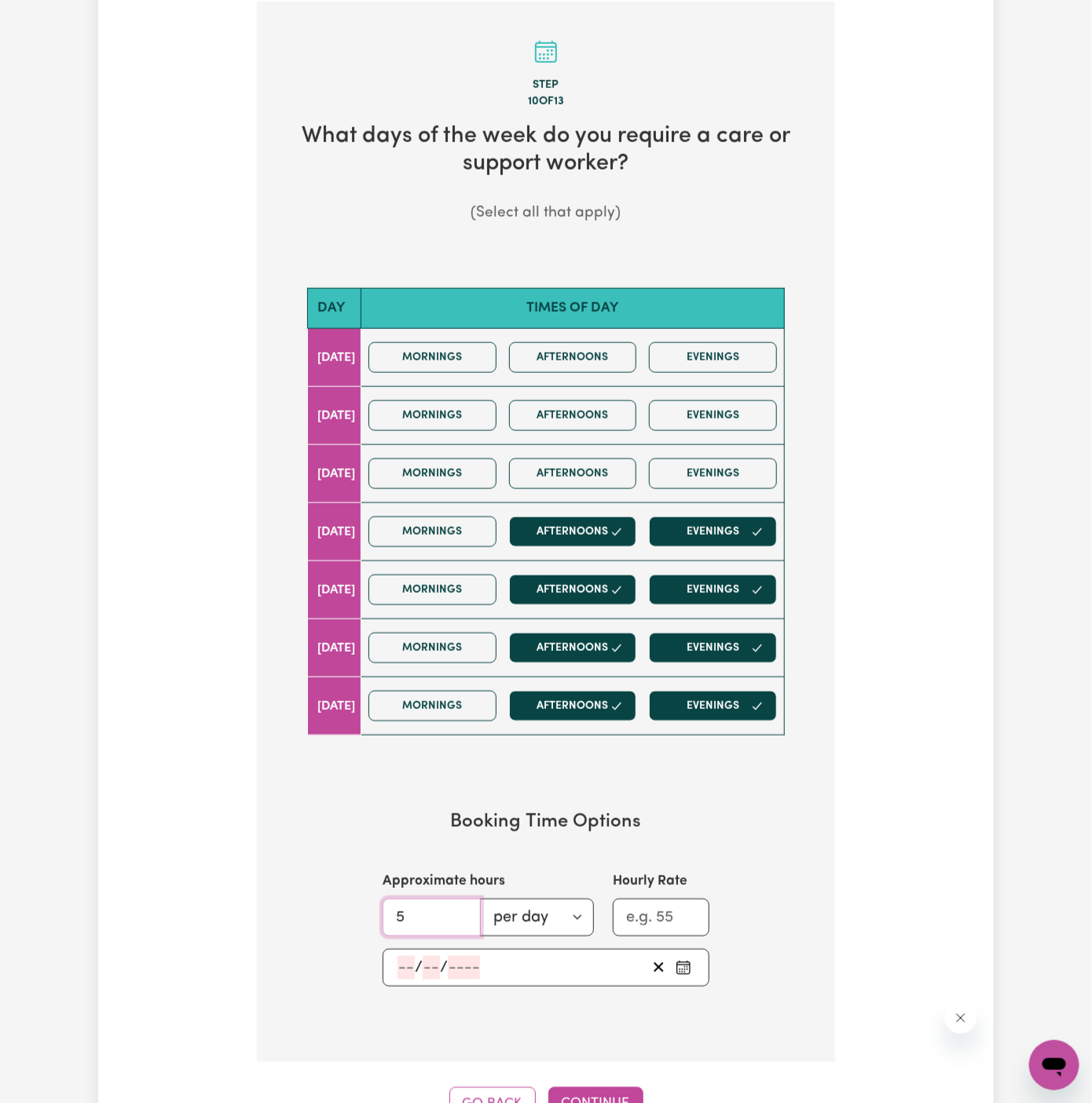
type input "5"
click at [412, 958] on input "number" at bounding box center [406, 968] width 18 height 23
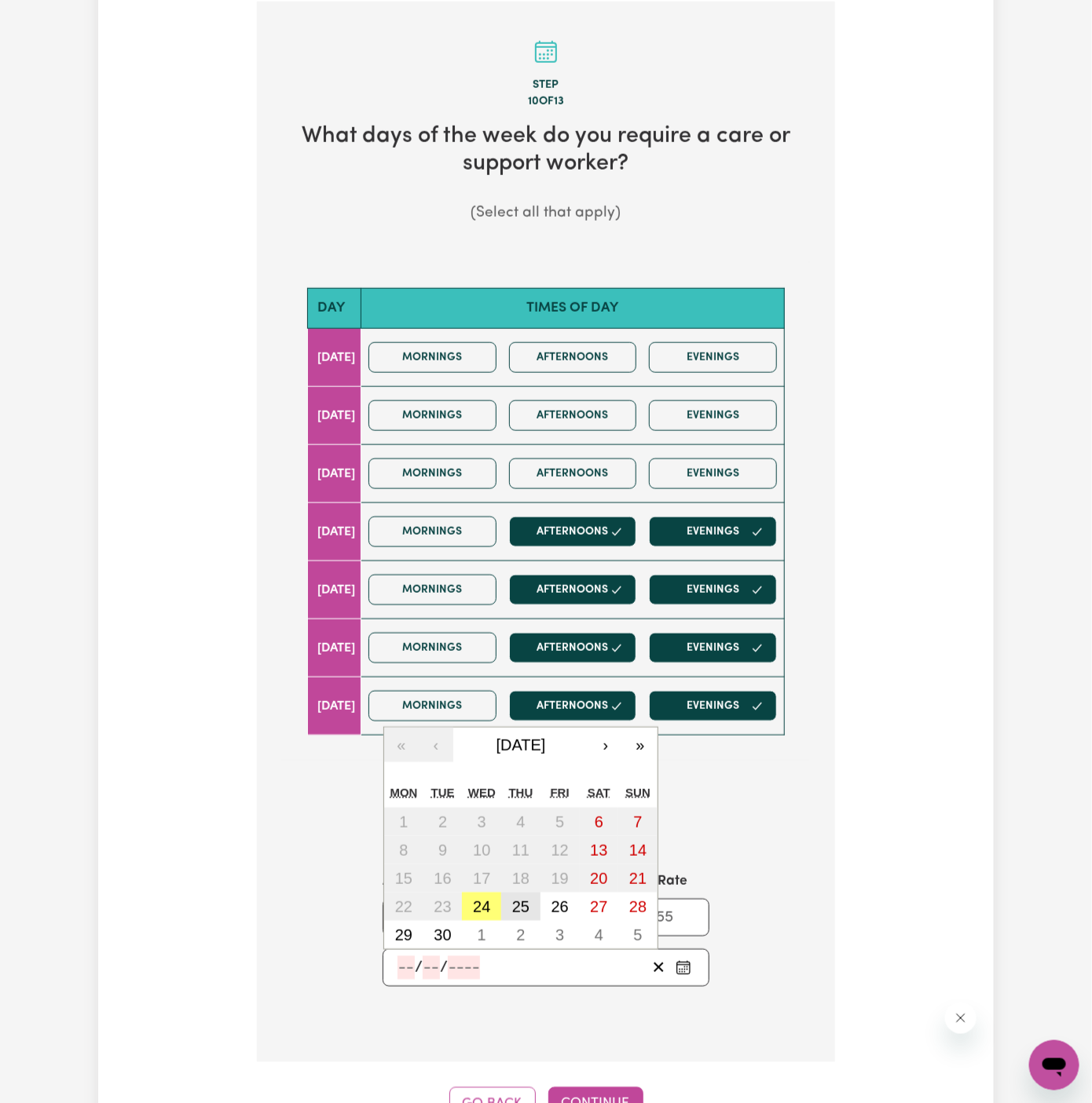
click at [522, 902] on abbr "25" at bounding box center [521, 907] width 18 height 18
type input "2025-09-25"
type input "25"
type input "9"
type input "2025"
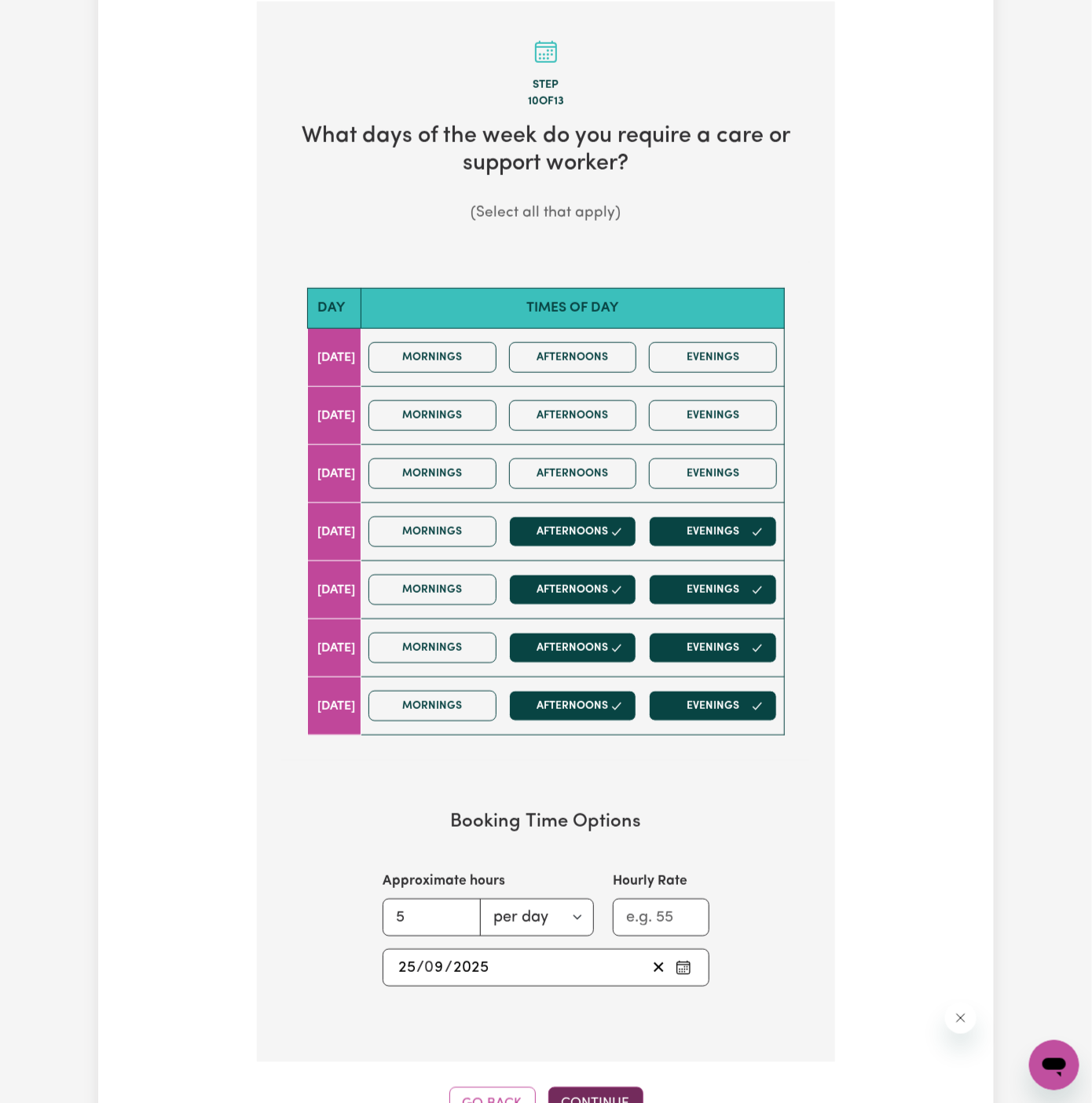
click at [572, 1088] on button "Continue" at bounding box center [596, 1105] width 95 height 34
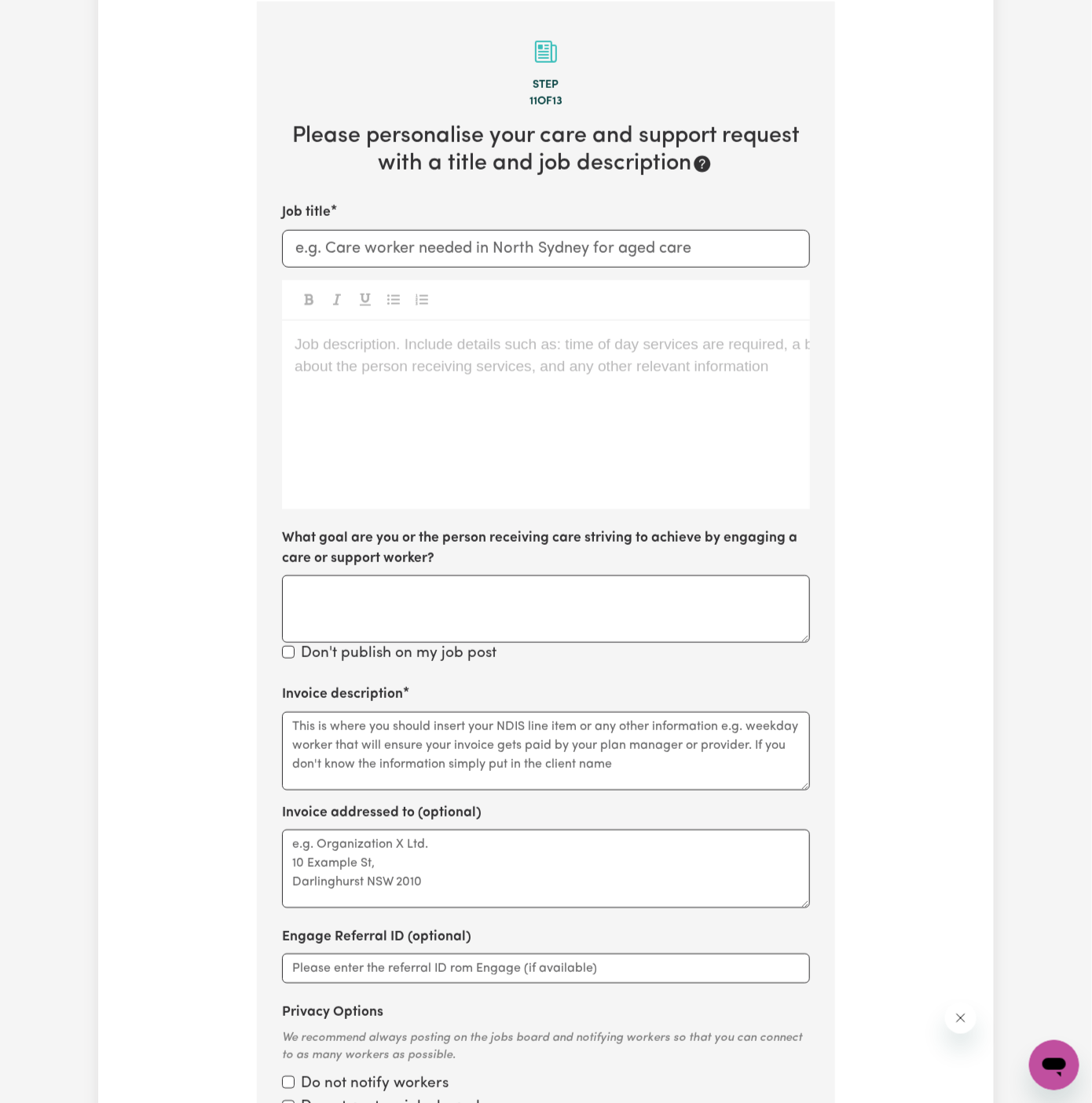
click at [536, 376] on div "Job description. Include details such as: time of day services are required, a …" at bounding box center [545, 415] width 528 height 188
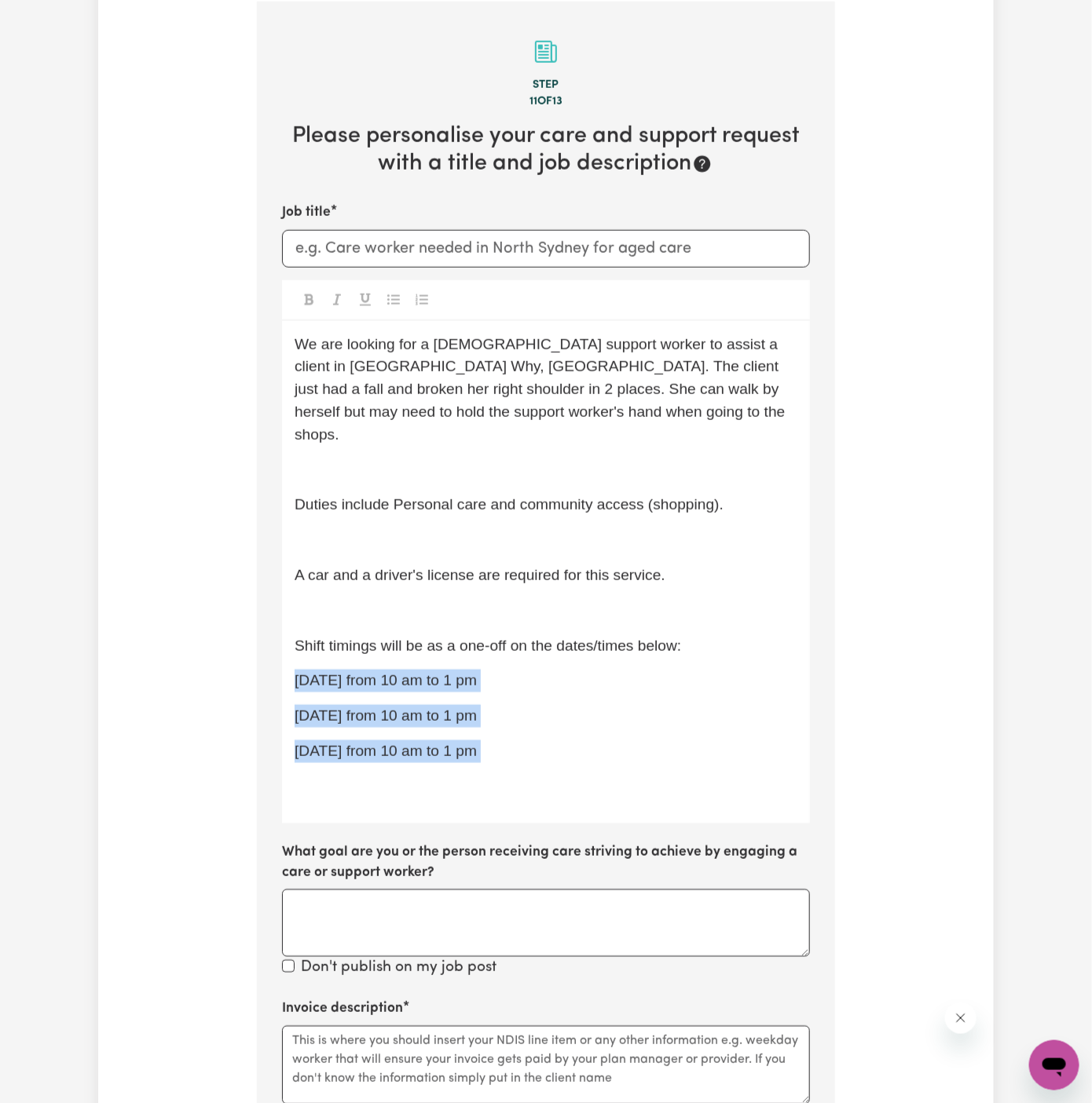
drag, startPoint x: 544, startPoint y: 741, endPoint x: 279, endPoint y: 660, distance: 277.1
click at [279, 660] on section "Step 11 of 13 Please personalise your care and support request with a title and…" at bounding box center [546, 736] width 578 height 1470
copy div "03/10 Friday from 10 am to 1 pm 10/10 Friday from 10 am to 1 pm 17/10 Friday fr…"
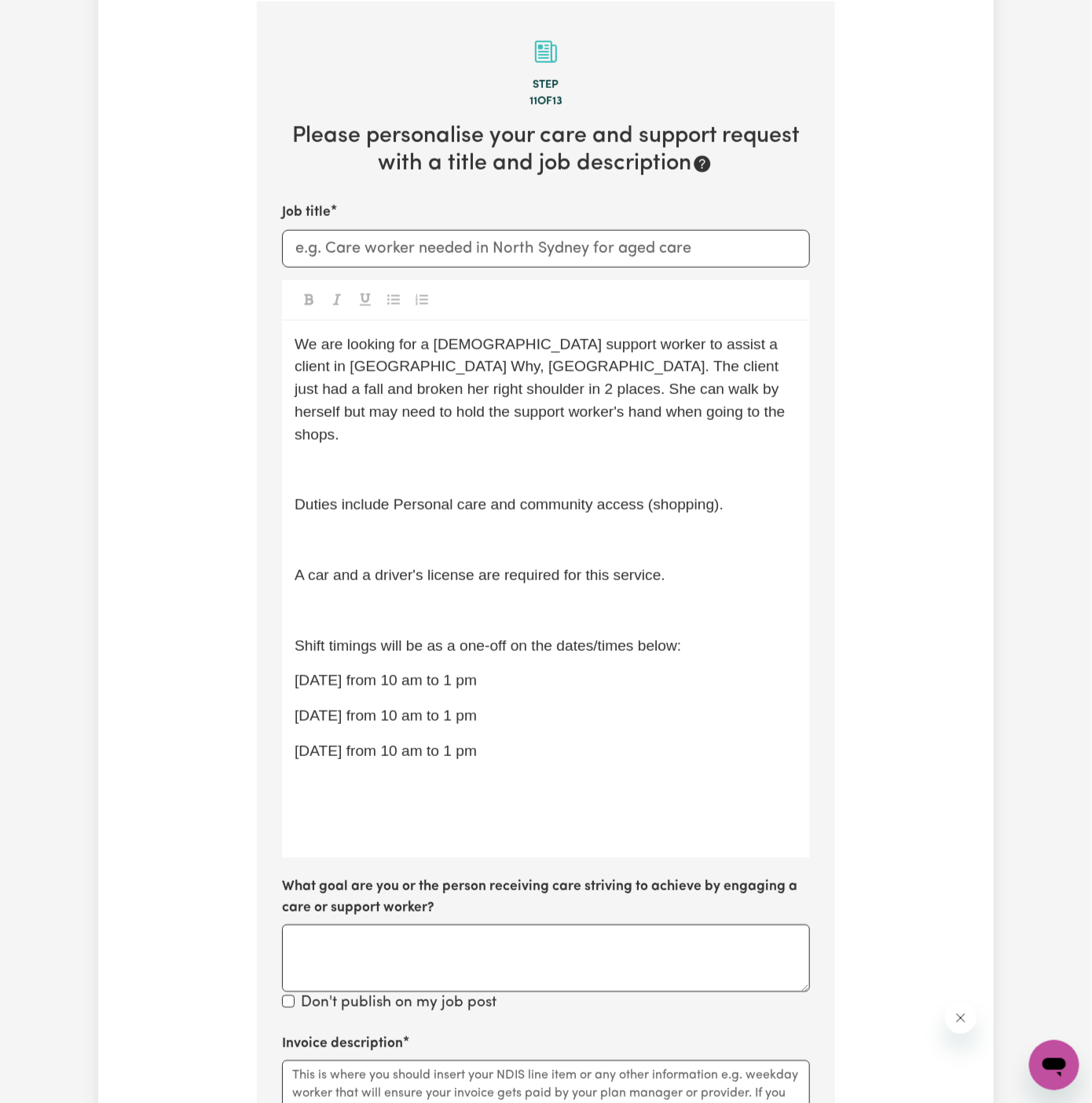
click at [334, 811] on p "﻿" at bounding box center [546, 822] width 503 height 22
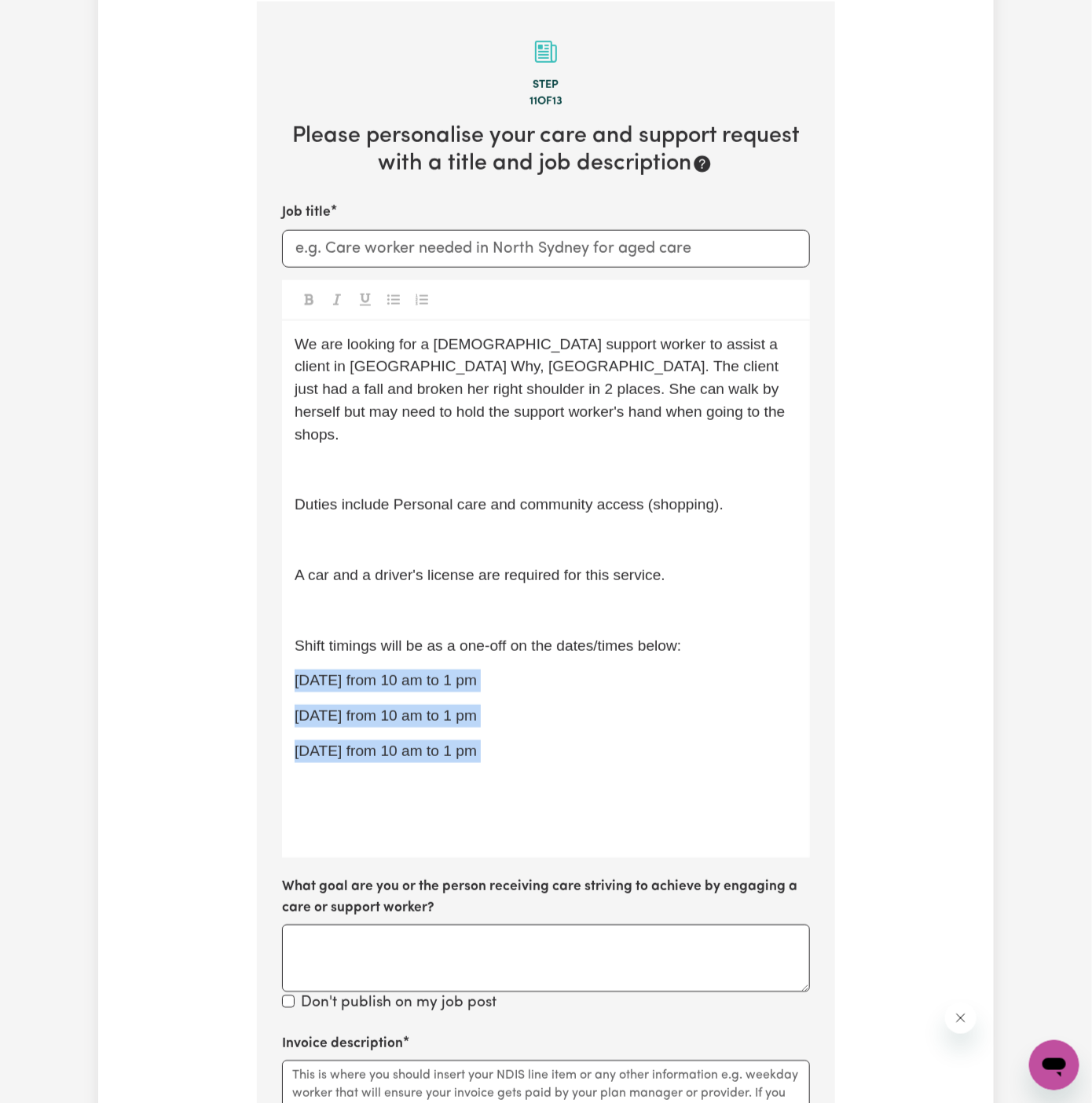
drag, startPoint x: 529, startPoint y: 740, endPoint x: 249, endPoint y: 655, distance: 292.6
click at [249, 655] on div "Tell us your care and support requirements Welcome to Careseekers. We are excit…" at bounding box center [546, 554] width 597 height 2024
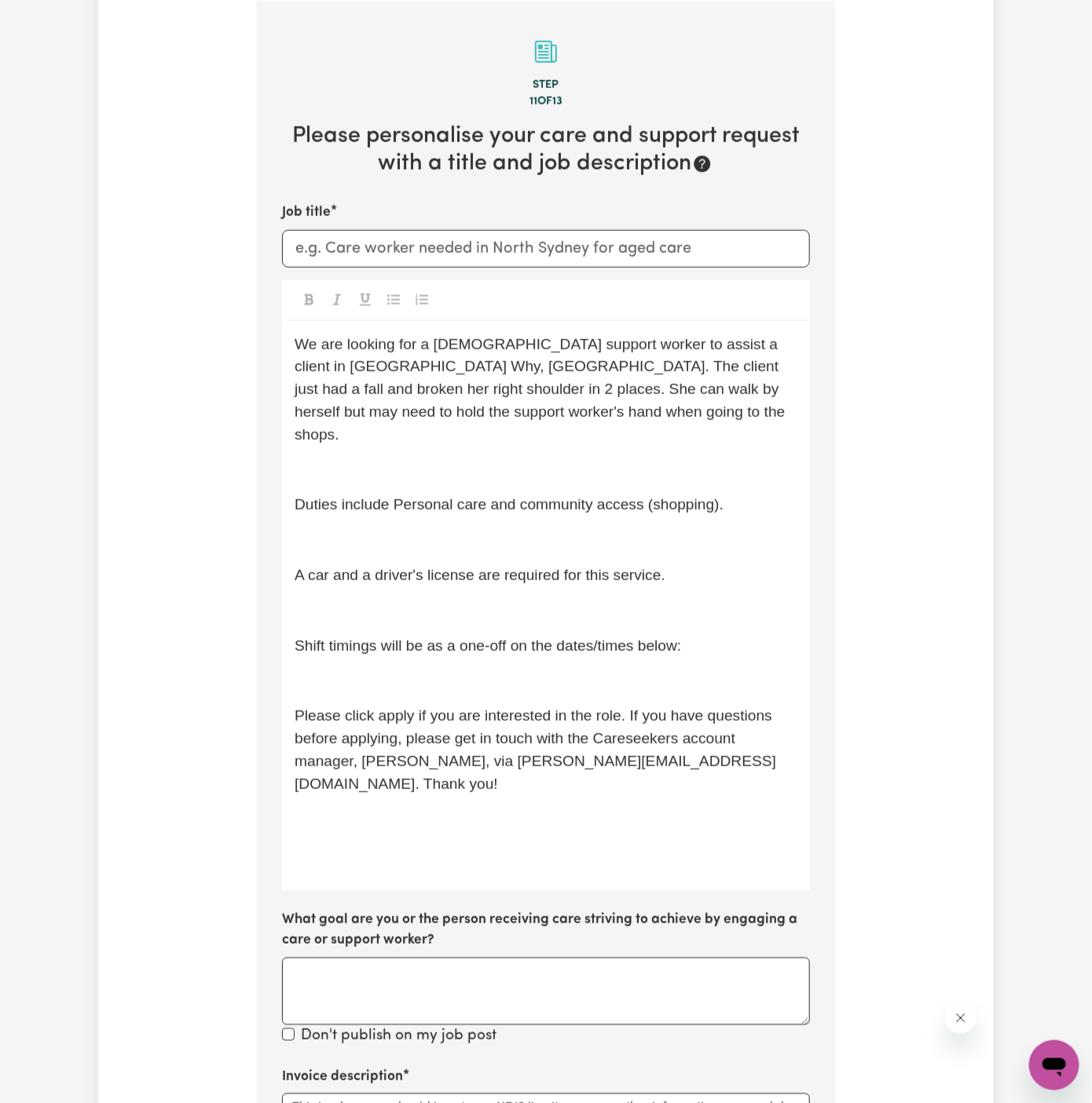
click at [316, 670] on p "﻿" at bounding box center [546, 681] width 503 height 22
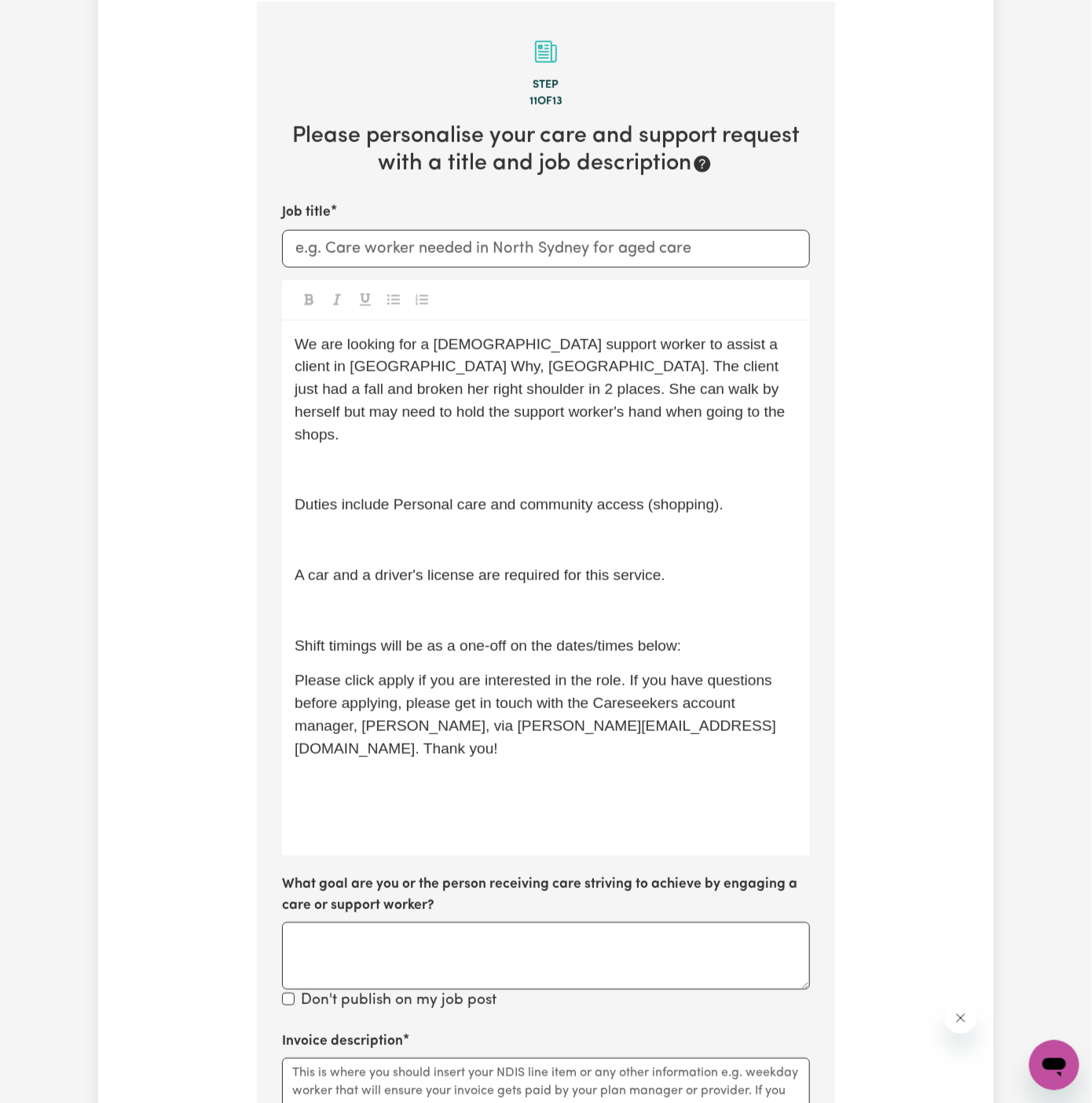
click at [369, 703] on span "Please click apply if you are interested in the role. If you have questions bef…" at bounding box center [535, 714] width 481 height 84
click at [369, 808] on p "﻿" at bounding box center [546, 820] width 503 height 22
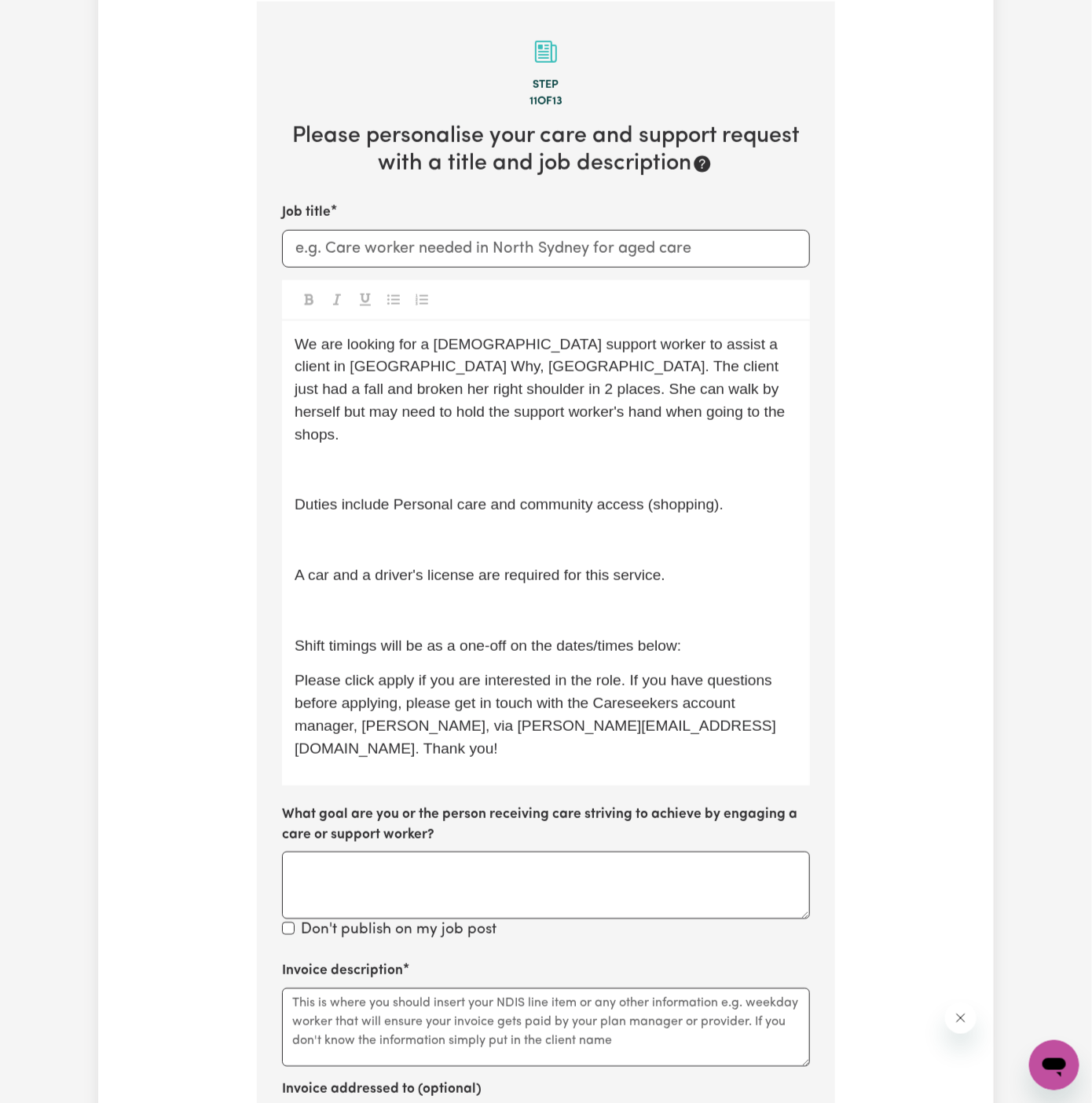
click at [355, 600] on div "We are looking for a female support worker to assist a client in Dee Why, NSW. …" at bounding box center [545, 553] width 528 height 465
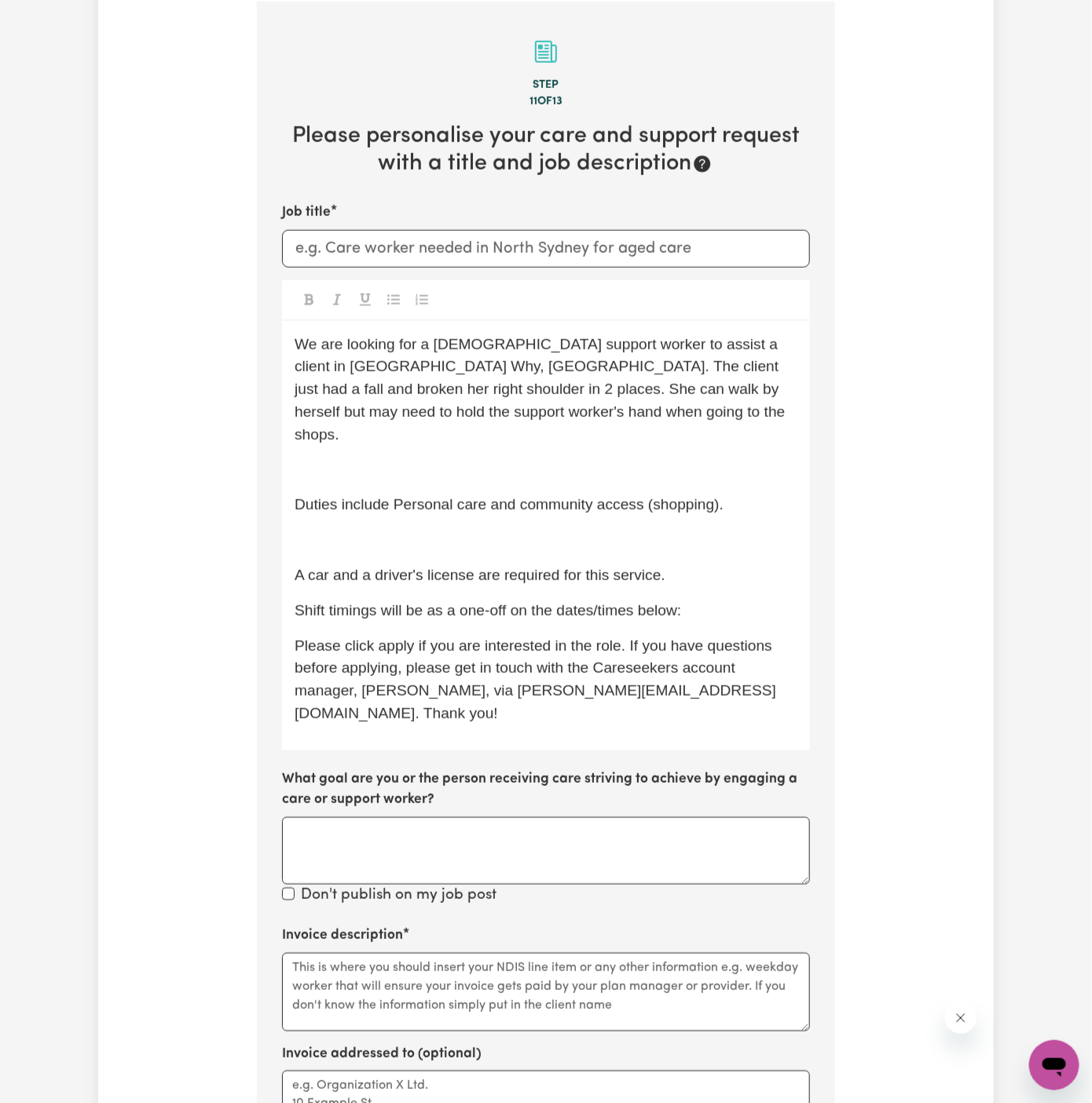
click at [371, 497] on div "We are looking for a female support worker to assist a client in Dee Why, NSW. …" at bounding box center [545, 535] width 528 height 430
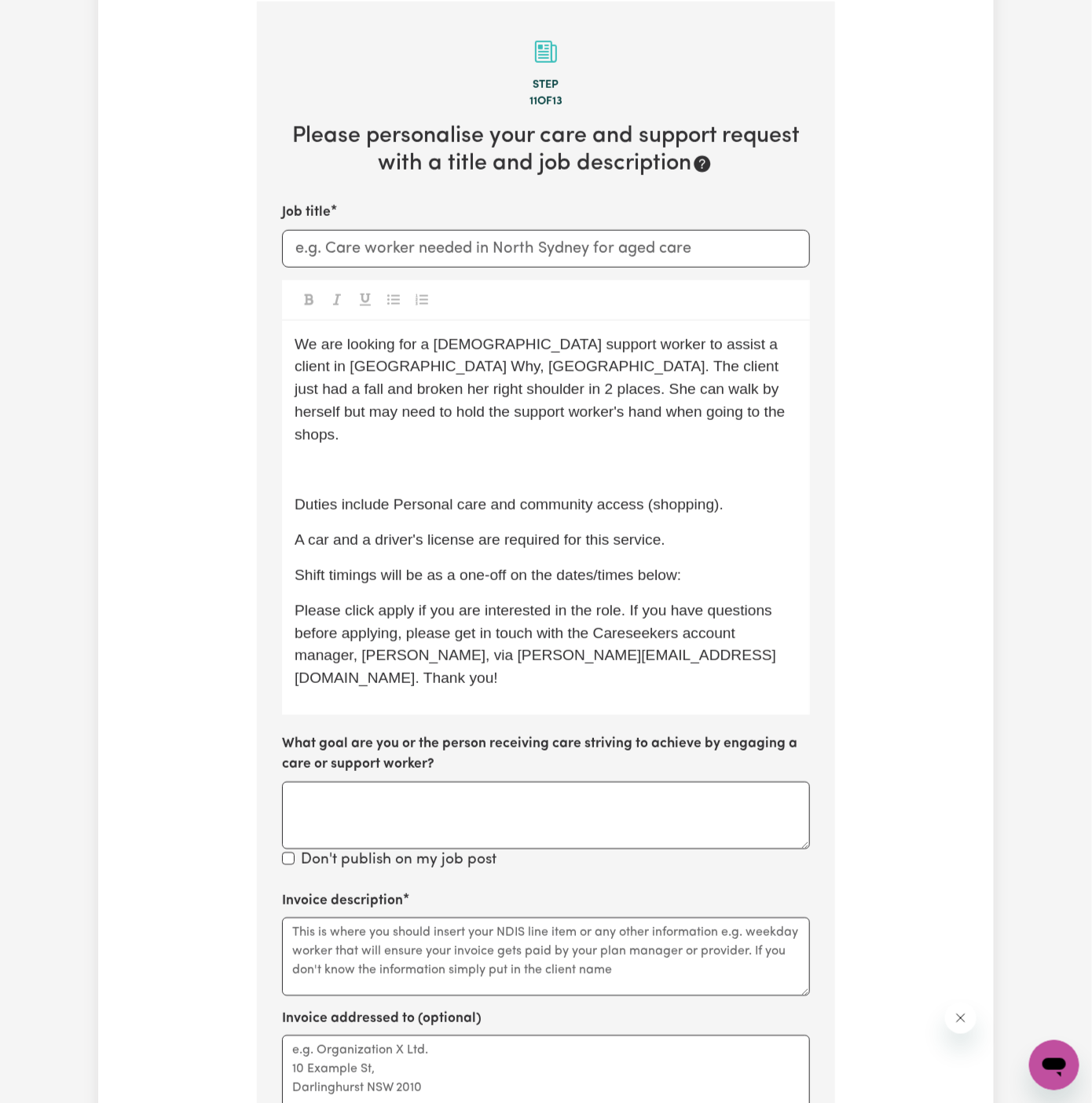
click at [480, 531] on span "A car and a driver's license are required for this service." at bounding box center [480, 539] width 371 height 17
click at [371, 531] on span "A car and a driver's license are required for this service." at bounding box center [480, 539] width 371 height 17
drag, startPoint x: 369, startPoint y: 518, endPoint x: 310, endPoint y: 518, distance: 59.0
click at [310, 531] on span "A car and a driver's license are required for this service." at bounding box center [480, 539] width 371 height 17
click at [322, 531] on span "A WWCC and driver's license are required for this service." at bounding box center [488, 539] width 387 height 17
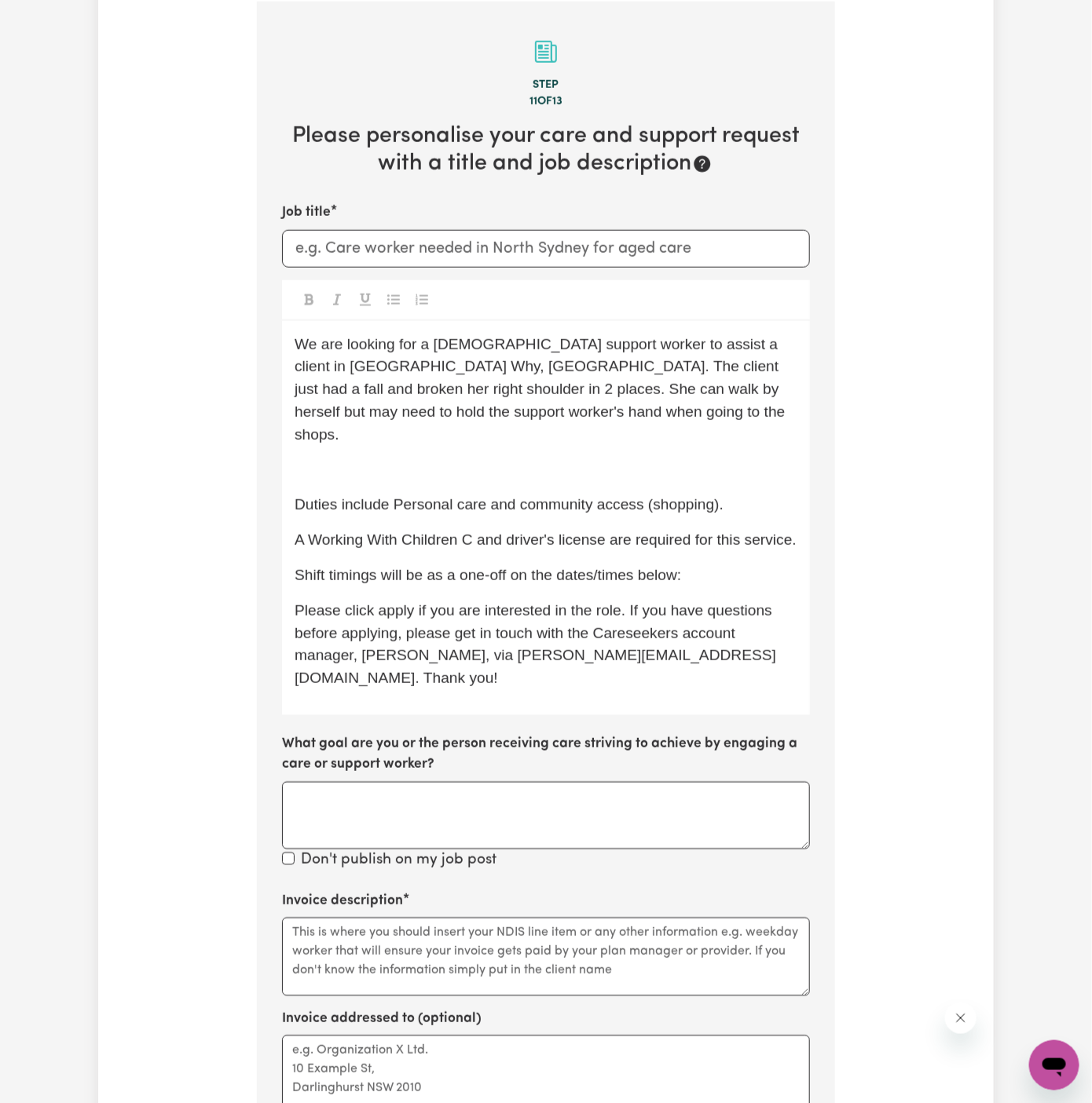
click at [469, 531] on span "A Working With Children C and driver's license are required for this service." at bounding box center [545, 539] width 502 height 17
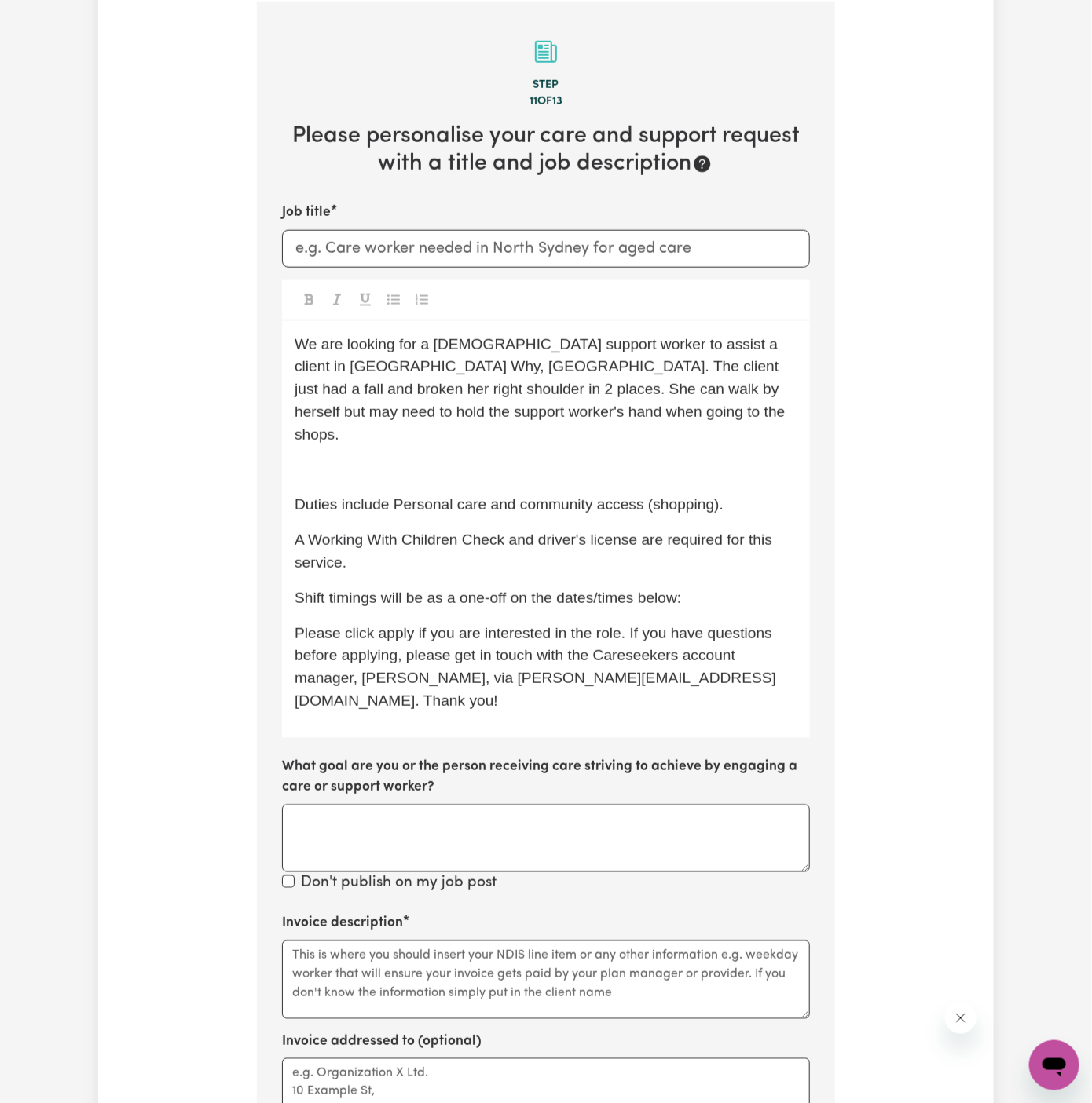
click at [527, 531] on span "A Working With Children Check and driver's license are required for this servic…" at bounding box center [535, 551] width 481 height 39
click at [584, 531] on p "A Working With Children Check and driver's license are required for this servic…" at bounding box center [546, 552] width 503 height 46
click at [666, 543] on p "A Working With Children Check and a driver's license are required for this serv…" at bounding box center [546, 552] width 503 height 46
click at [723, 531] on p "A Working With Children Check and a driver's license are required for this serv…" at bounding box center [546, 552] width 503 height 46
click at [409, 496] on span "Duties include Personal care and community access (shopping)." at bounding box center [509, 504] width 429 height 17
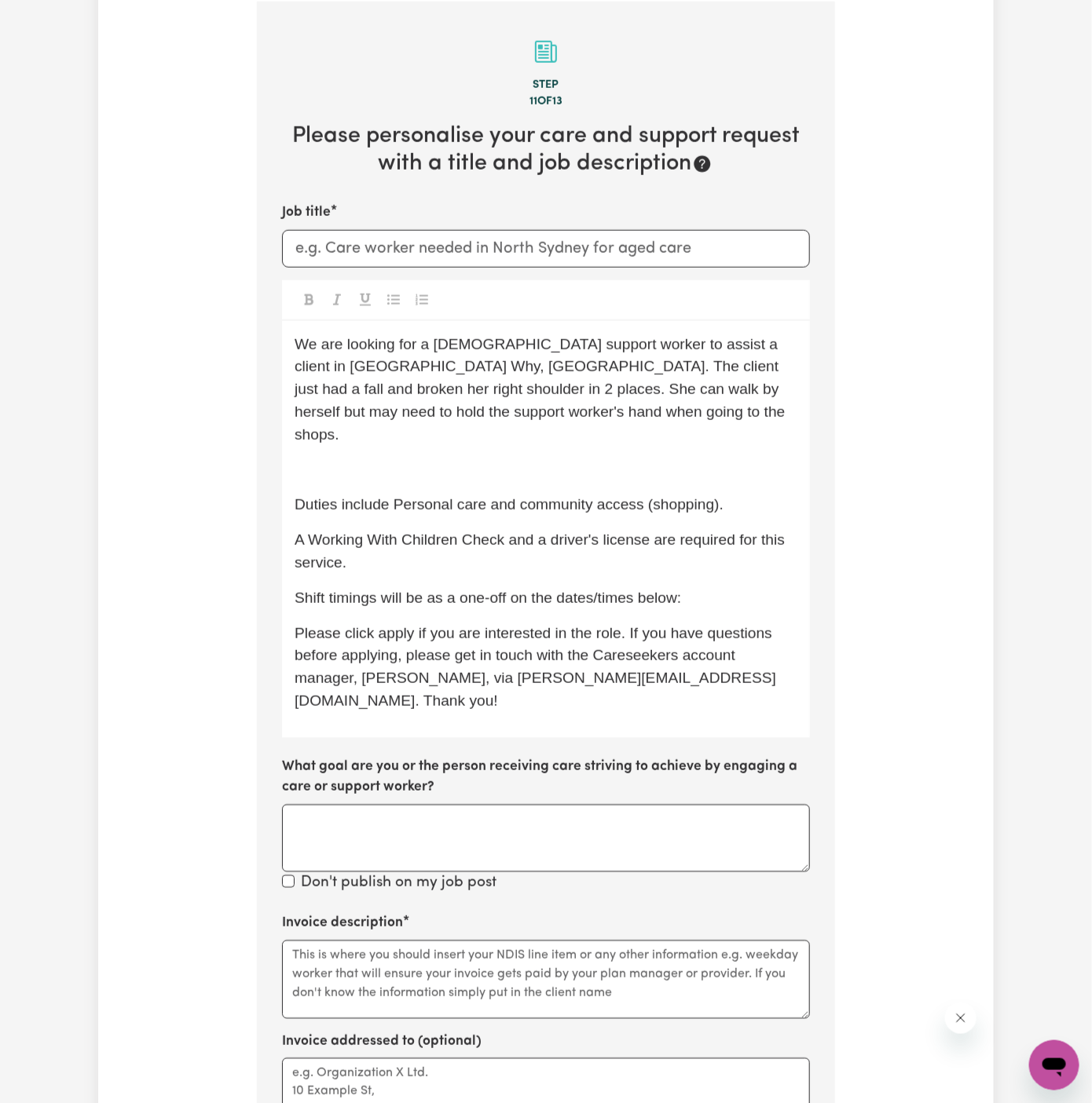
click at [380, 459] on p "﻿" at bounding box center [546, 471] width 503 height 22
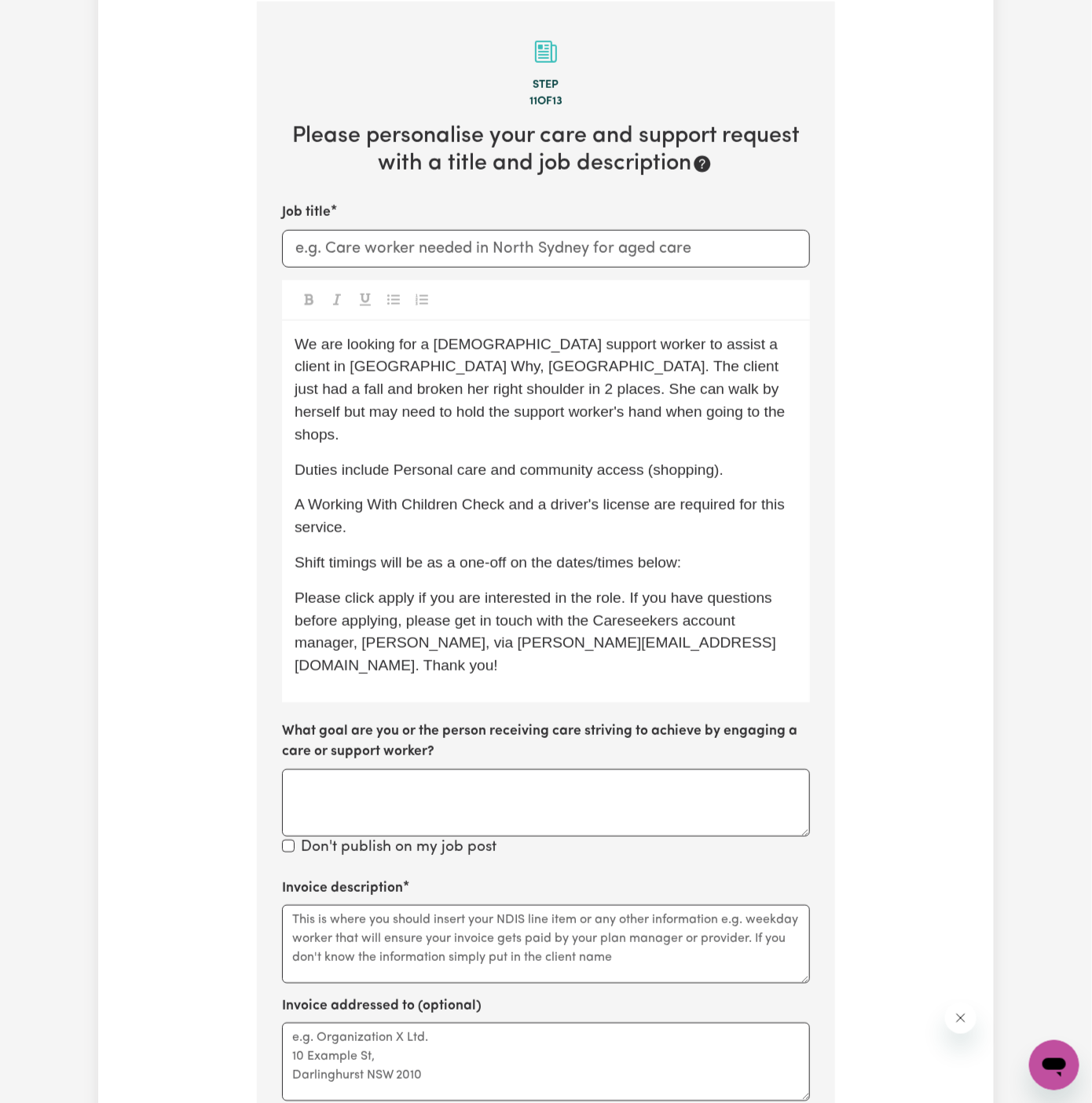
click at [464, 341] on span "We are looking for a female support worker to assist a client in Dee Why, NSW. …" at bounding box center [542, 389] width 495 height 106
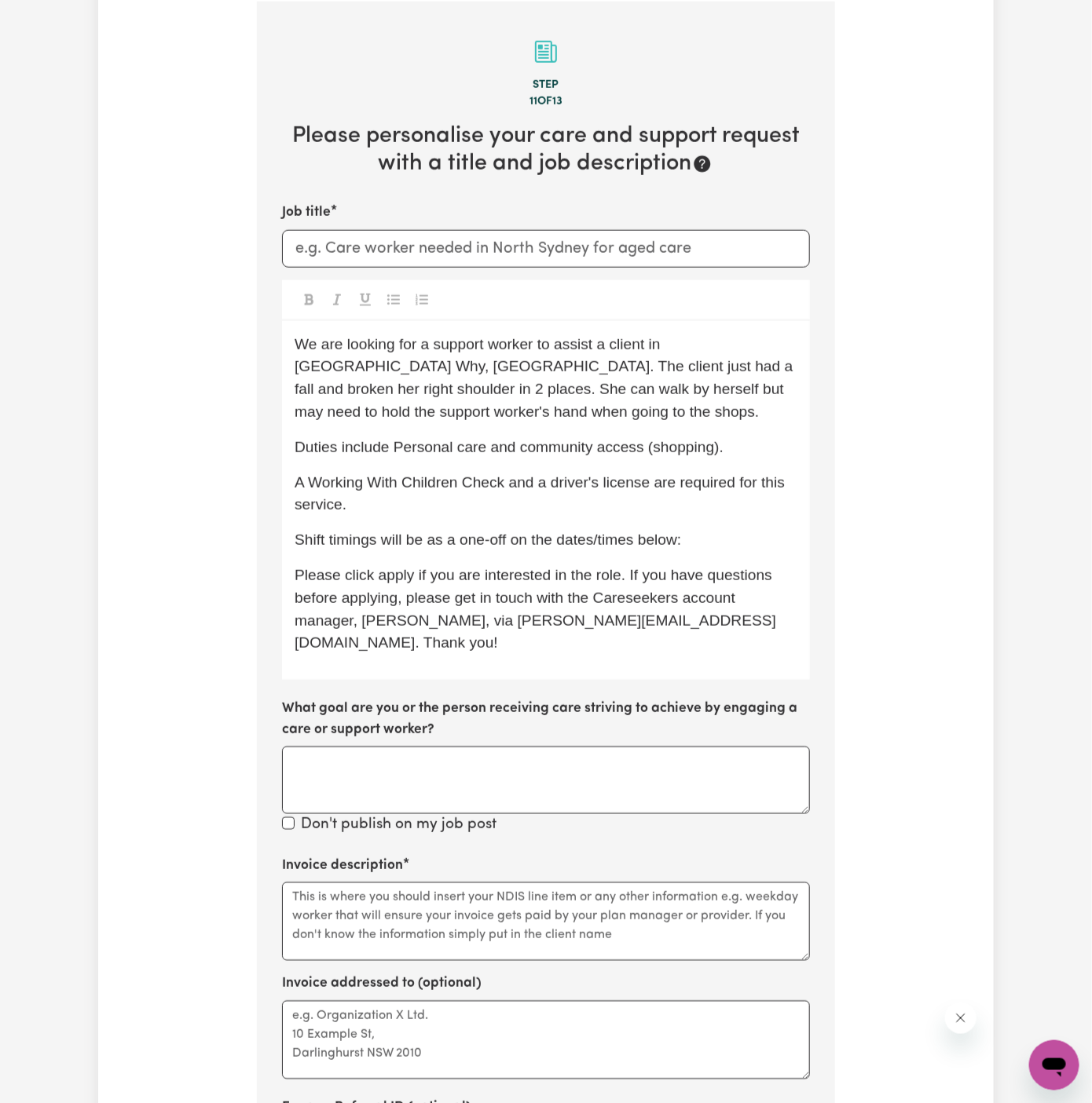
click at [676, 351] on span "We are looking for a support worker to assist a client in Dee Why, NSW. The cli…" at bounding box center [546, 378] width 503 height 84
drag, startPoint x: 664, startPoint y: 338, endPoint x: 761, endPoint y: 330, distance: 97.3
click at [761, 330] on div "We are looking for a support worker to assist a client in Dee Why, NSW. The cli…" at bounding box center [545, 500] width 528 height 359
click at [727, 343] on span "We are looking for a support worker to assist a client in Dee Why, NSW. The cli…" at bounding box center [546, 378] width 503 height 84
drag, startPoint x: 663, startPoint y: 342, endPoint x: 759, endPoint y: 342, distance: 96.0
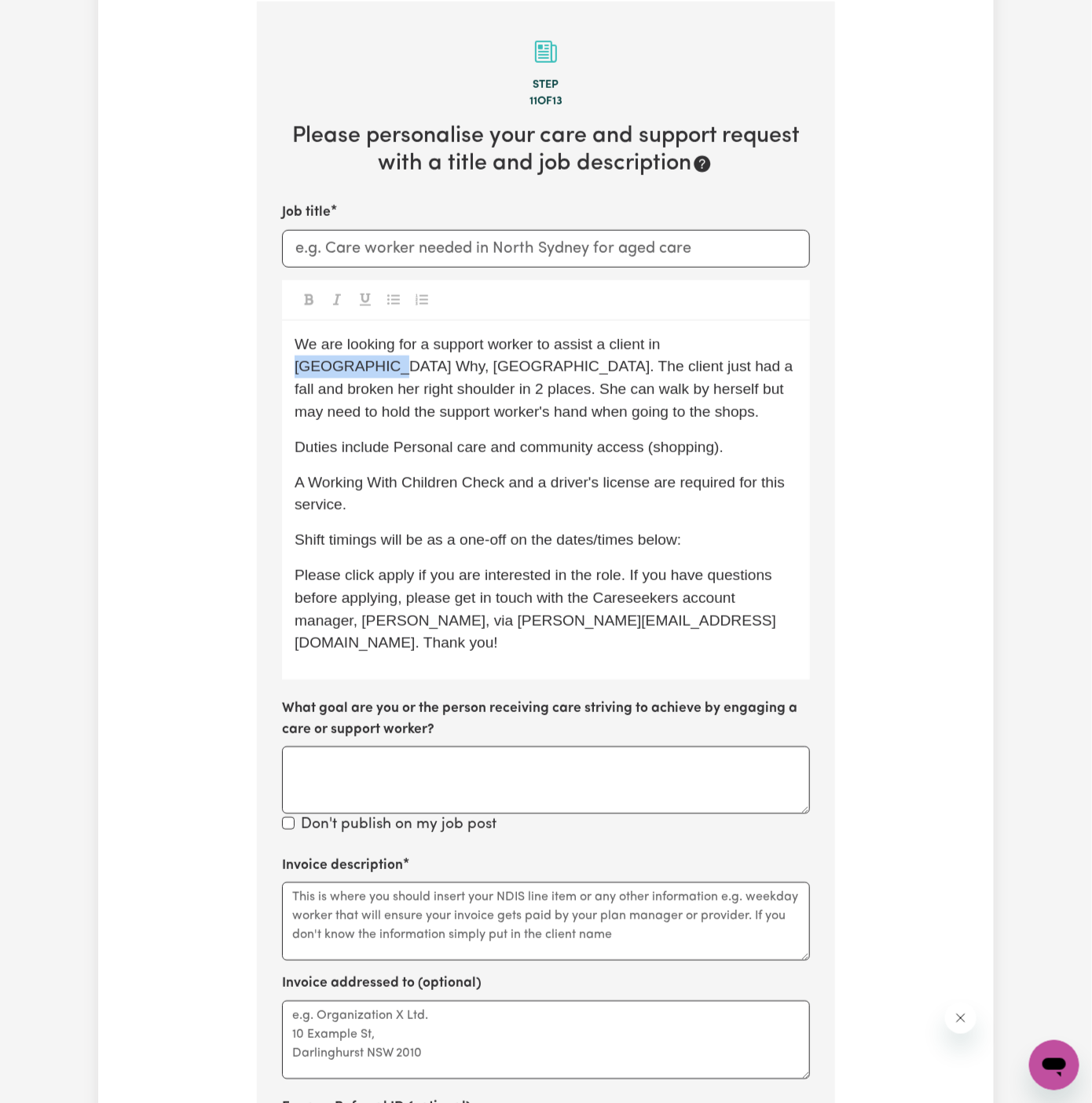
click at [759, 342] on span "We are looking for a support worker to assist a client in Dee Why, NSW. The cli…" at bounding box center [546, 378] width 503 height 84
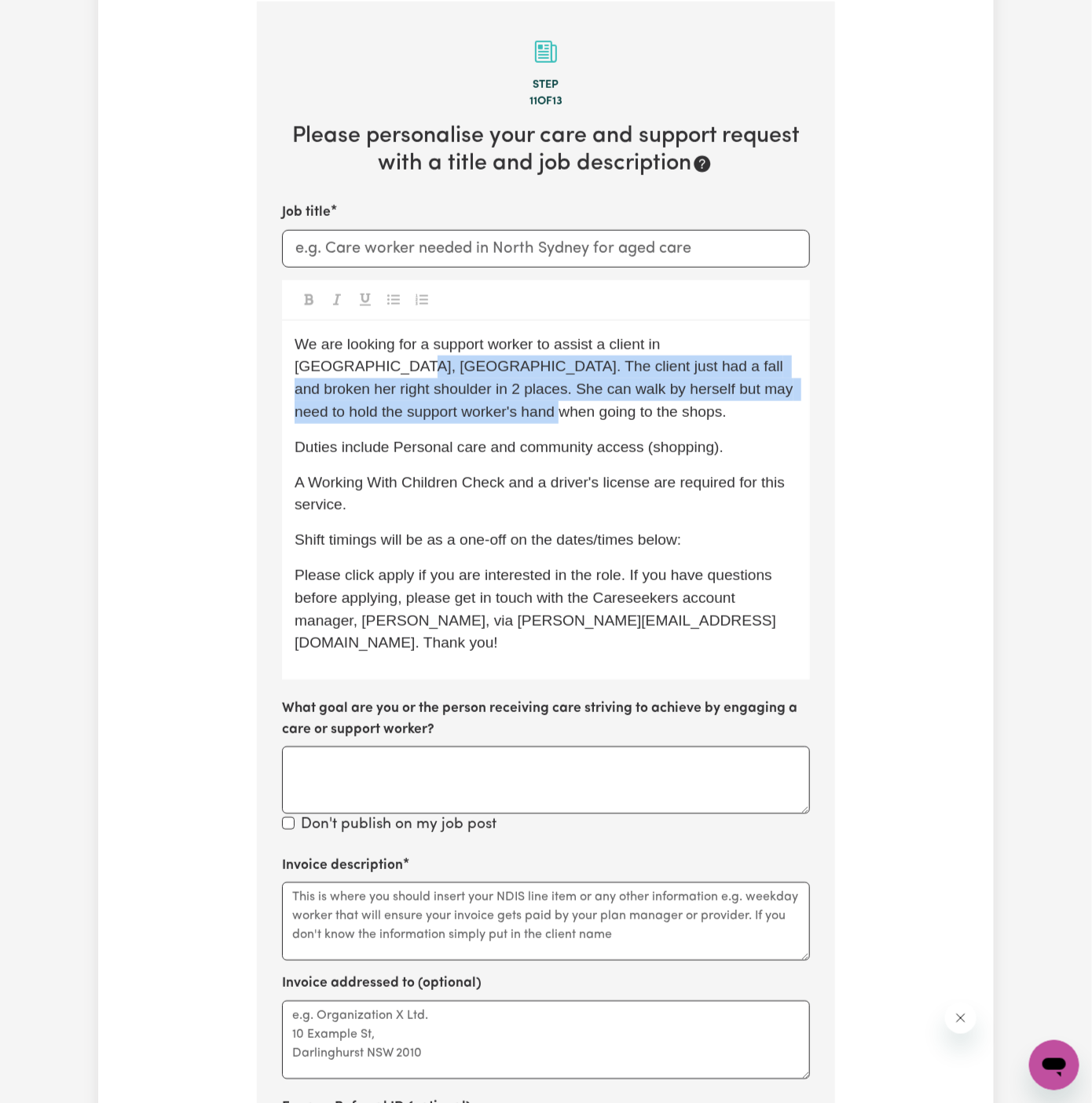
drag, startPoint x: 766, startPoint y: 345, endPoint x: 795, endPoint y: 395, distance: 57.8
click at [795, 395] on p "We are looking for a support worker to assist a client in Horsley, NSW. The cli…" at bounding box center [546, 379] width 503 height 90
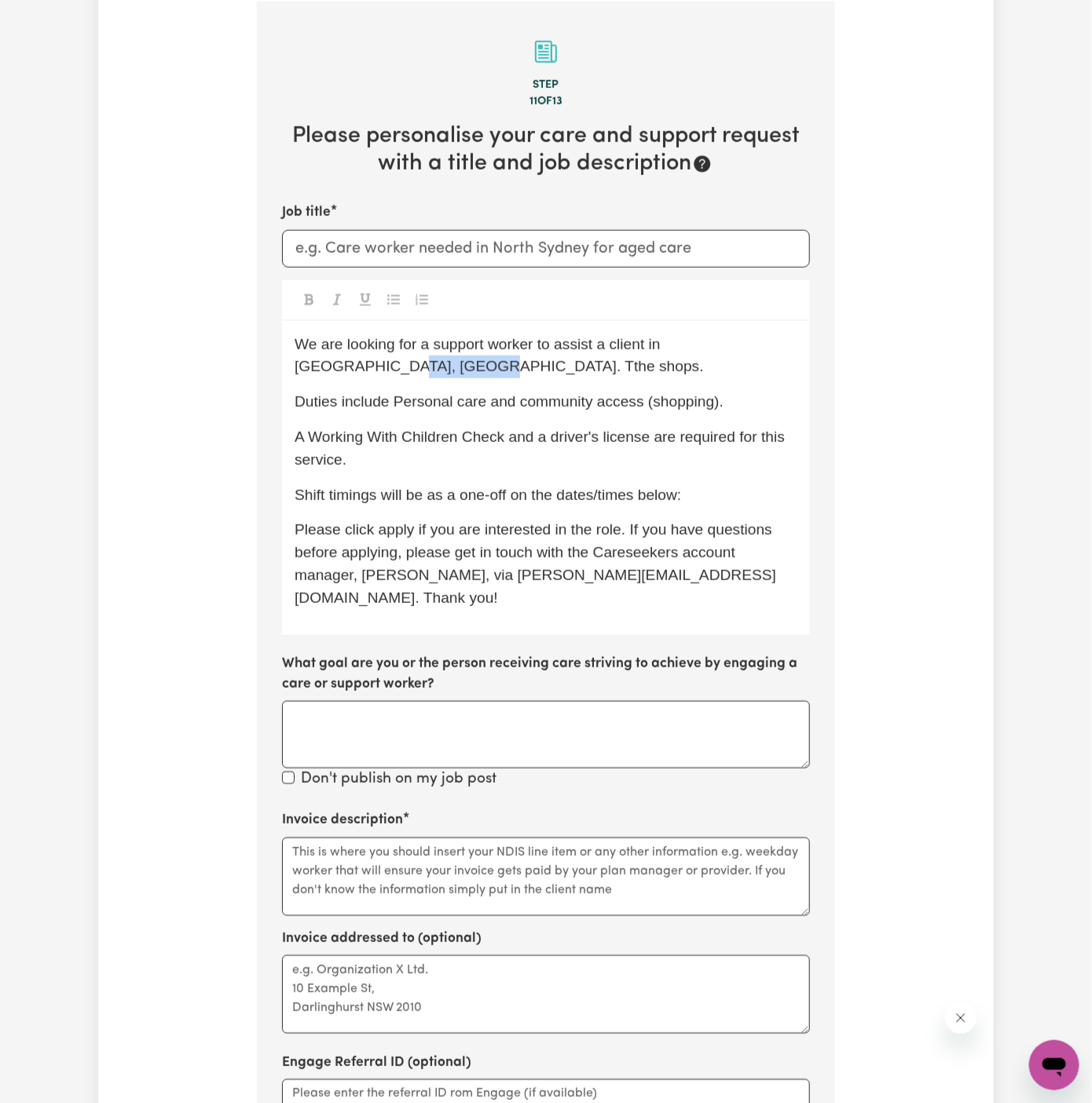
drag, startPoint x: 762, startPoint y: 352, endPoint x: 765, endPoint y: 371, distance: 19.2
click at [765, 371] on p "We are looking for a support worker to assist a client in Horsley, NSW. Tthe sh…" at bounding box center [546, 356] width 503 height 46
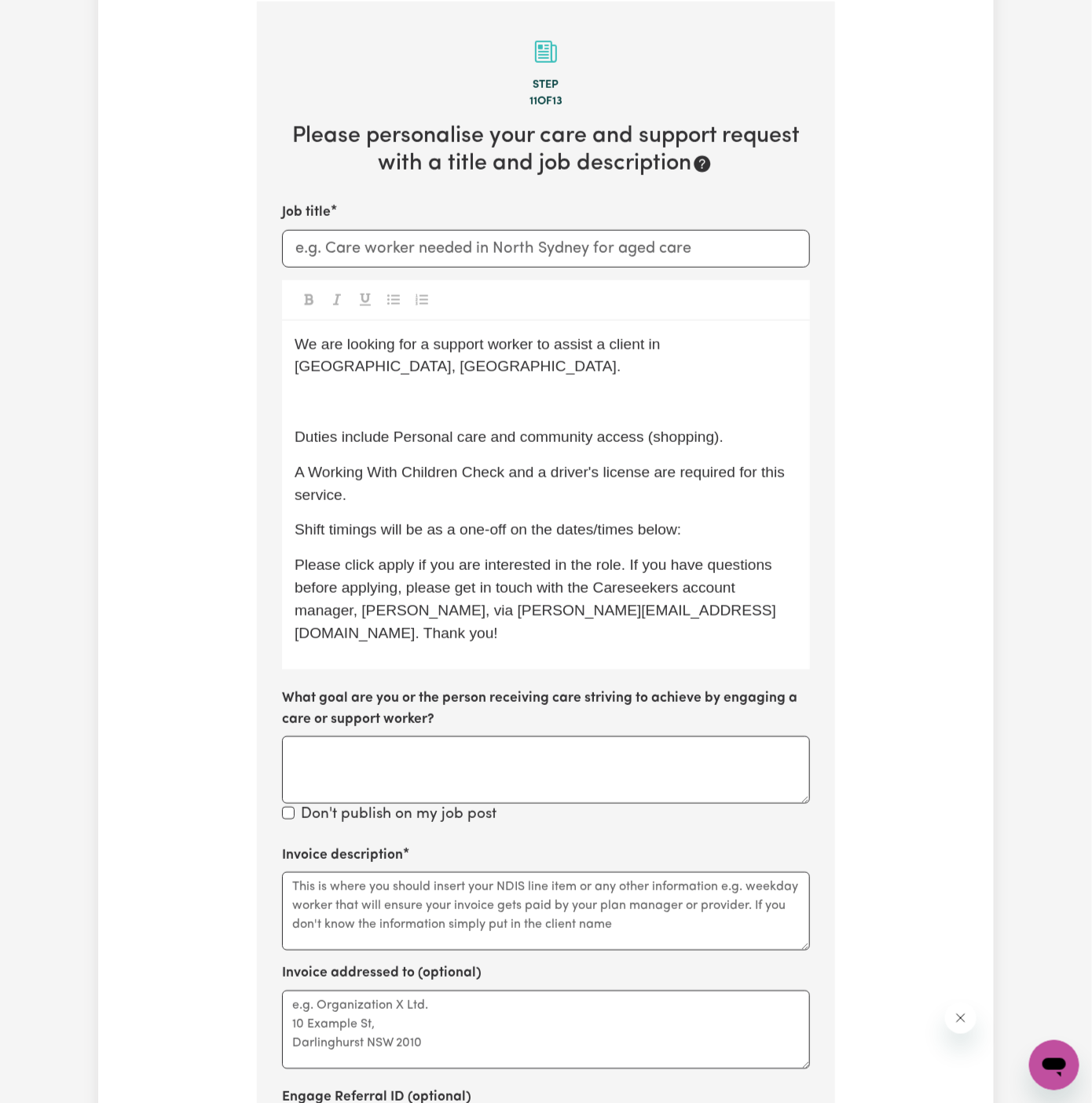
click at [299, 429] on span "Duties include Personal care and community access (shopping)." at bounding box center [509, 437] width 429 height 17
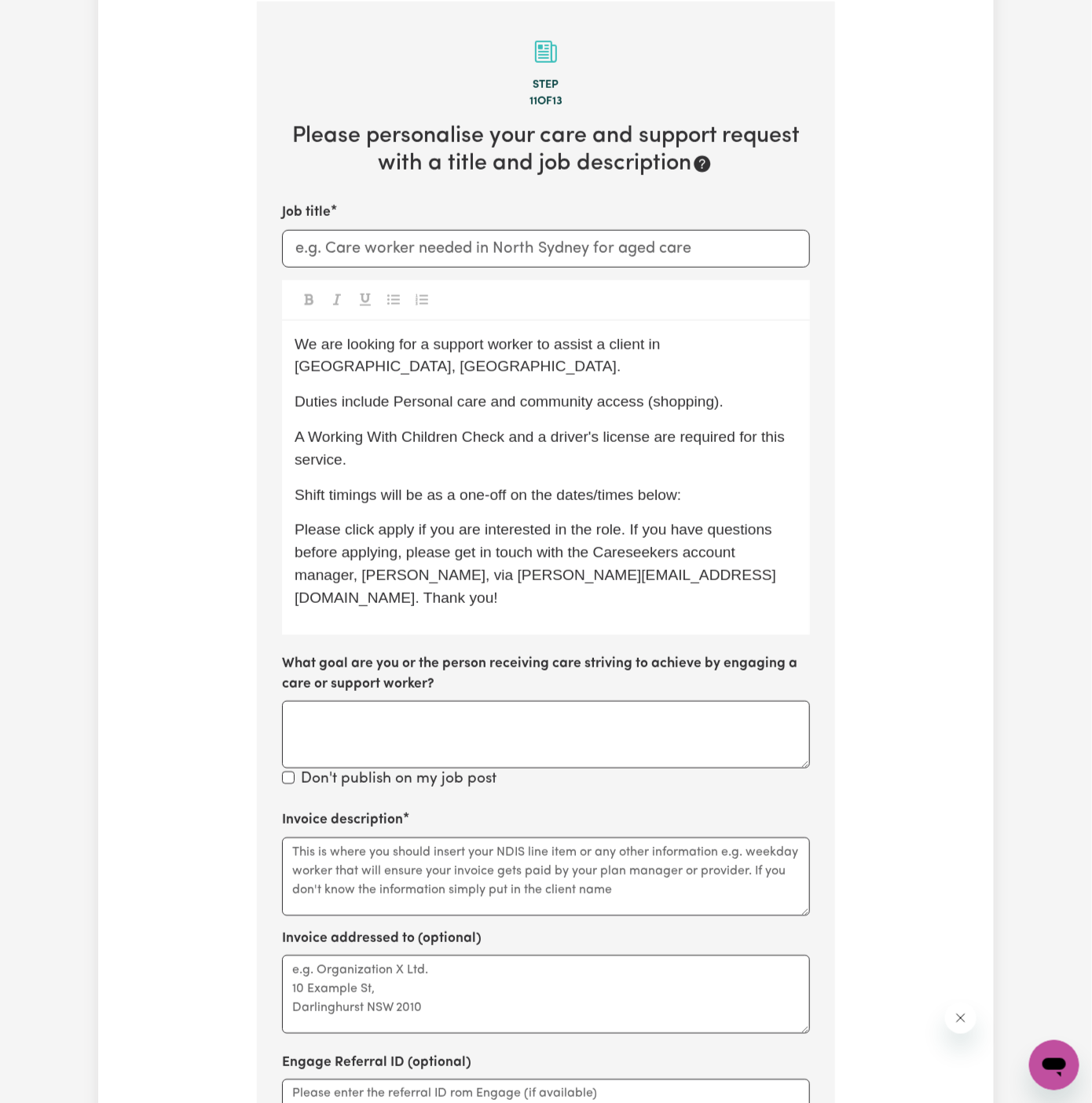
click at [397, 429] on span "A Working With Children Check and a driver's license are required for this serv…" at bounding box center [541, 448] width 494 height 39
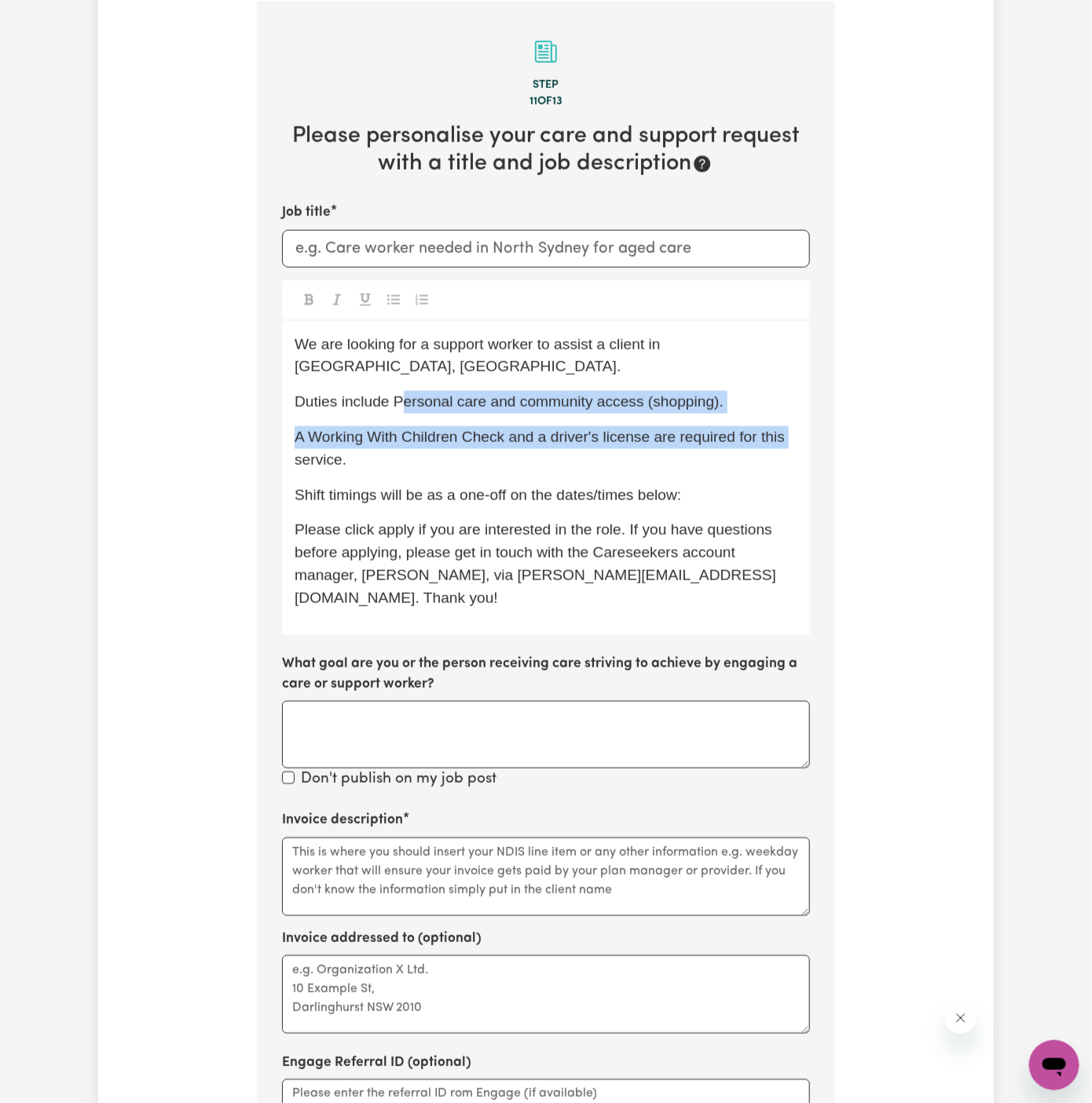
drag, startPoint x: 398, startPoint y: 379, endPoint x: 808, endPoint y: 407, distance: 411.0
click at [808, 407] on div "We are looking for a support worker to assist a client in Horsley, NSW. Duties …" at bounding box center [545, 478] width 528 height 314
click at [805, 401] on div "We are looking for a support worker to assist a client in Horsley, NSW. Duties …" at bounding box center [545, 478] width 528 height 314
drag, startPoint x: 725, startPoint y: 380, endPoint x: 401, endPoint y: 374, distance: 324.1
click at [401, 391] on p "Duties include Personal care and community access (shopping)." at bounding box center [546, 403] width 503 height 22
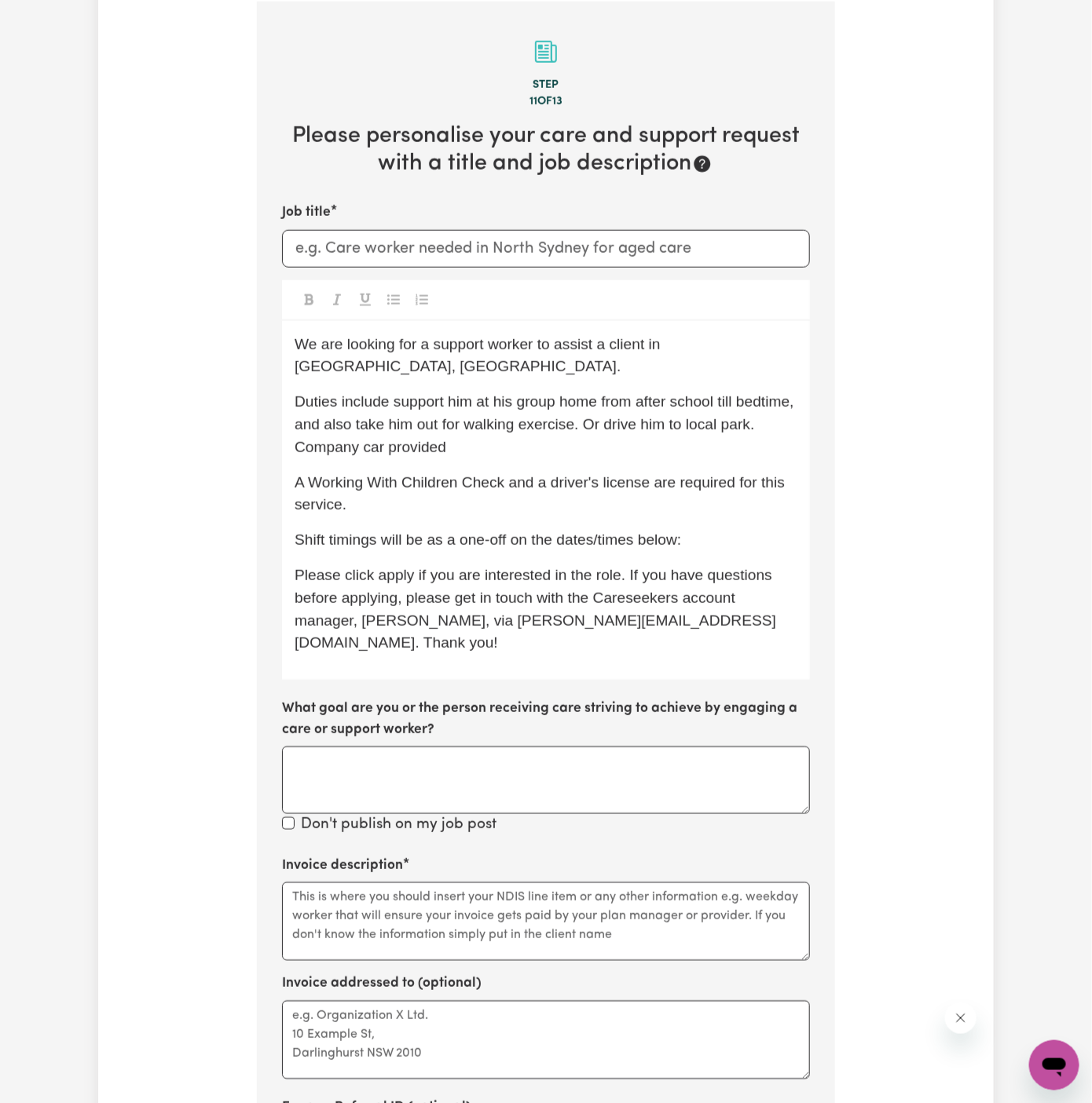
click at [464, 394] on span "Duties include support him at his group home from after school till bedtime, an…" at bounding box center [546, 425] width 504 height 62
click at [524, 394] on span "Duties include support at his group home from after school till bedtime, and al…" at bounding box center [547, 425] width 504 height 62
click at [394, 394] on span "Duties include support at his group home from after school till bedtime, and al…" at bounding box center [547, 425] width 504 height 62
drag, startPoint x: 396, startPoint y: 376, endPoint x: 768, endPoint y: 384, distance: 372.1
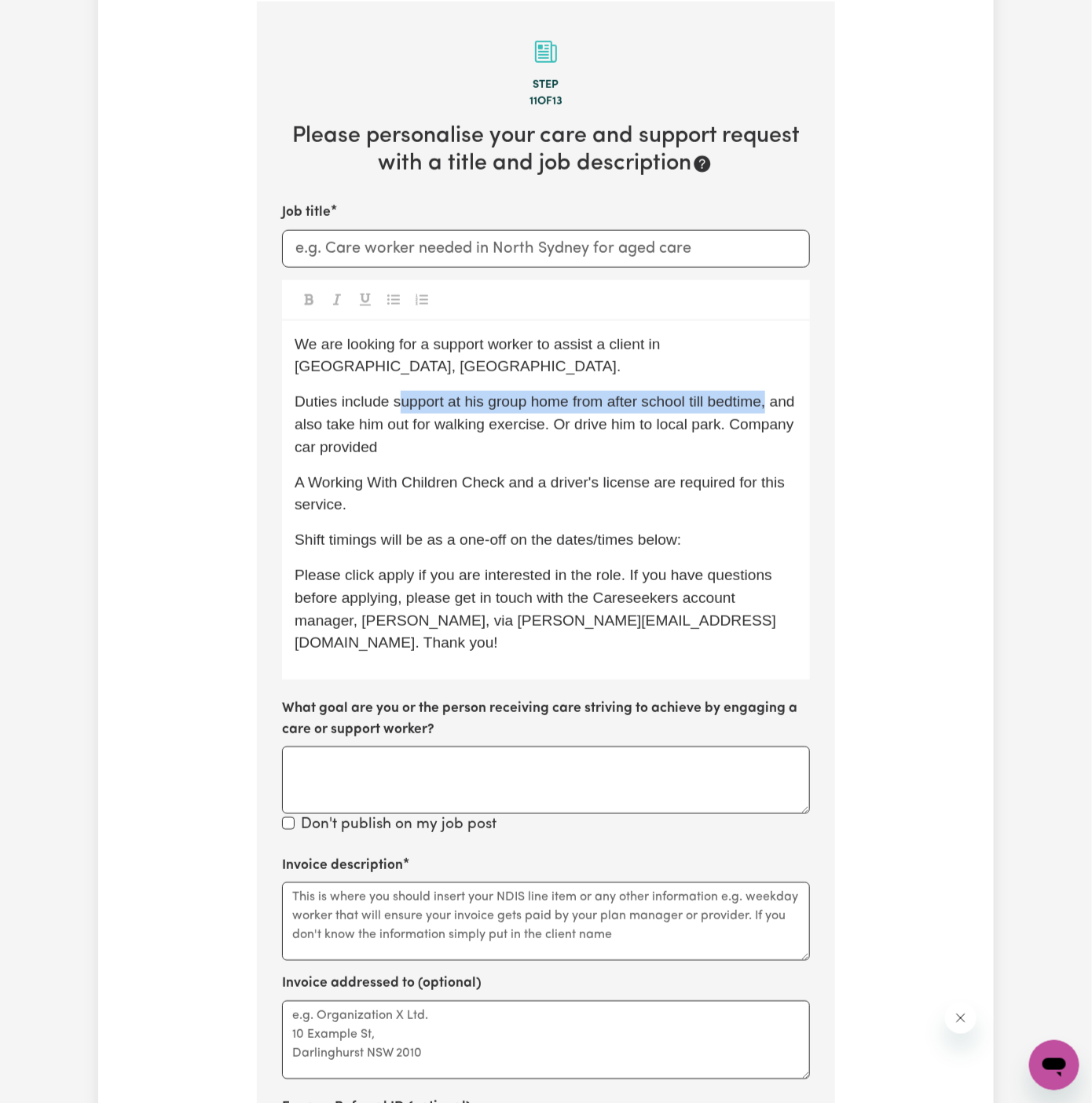
click at [768, 394] on span "Duties include support at his group home from after school till bedtime, and al…" at bounding box center [547, 425] width 504 height 62
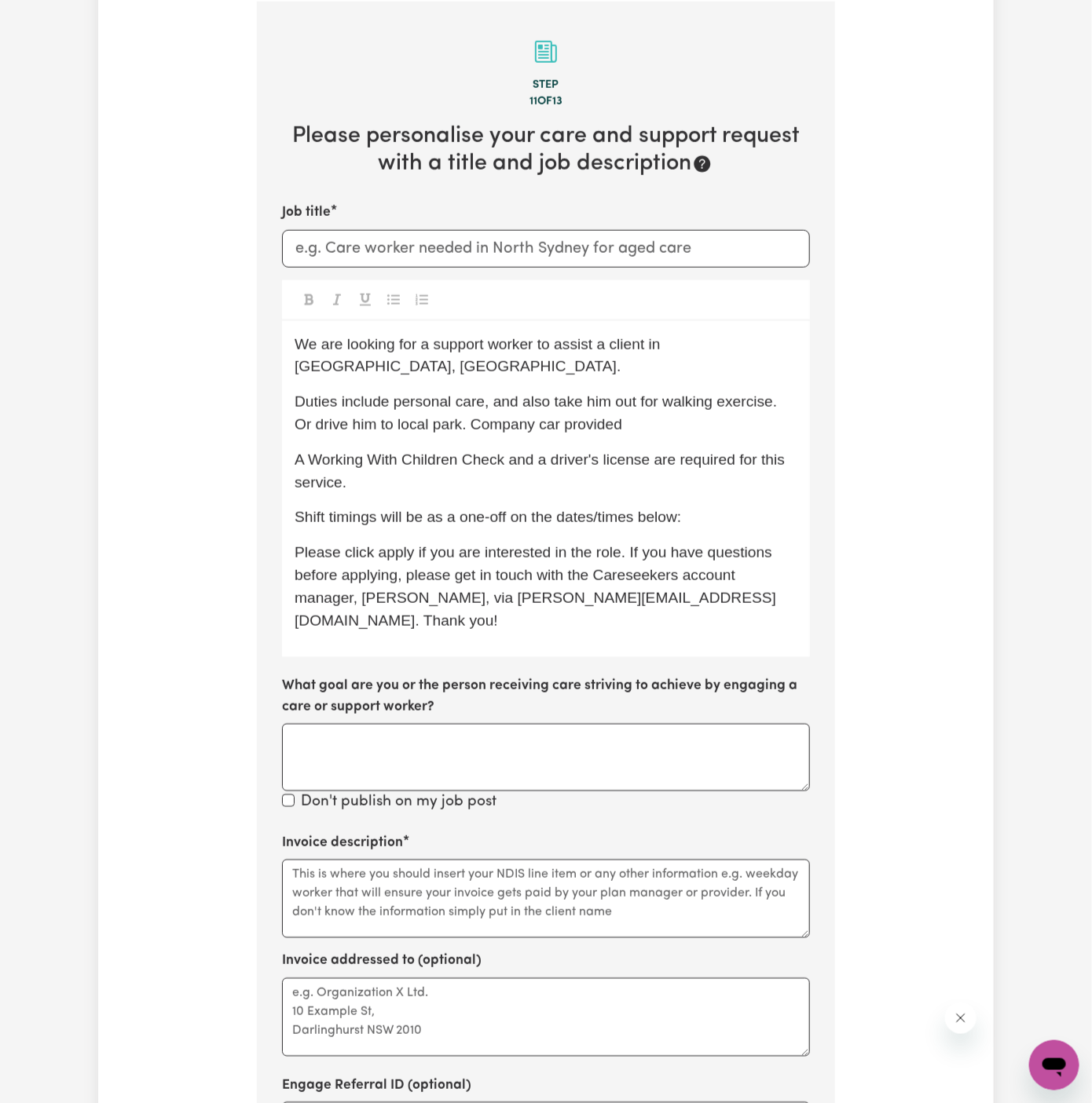
click at [782, 414] on div "We are looking for a support worker to assist a client in Horsley, NSW. Duties …" at bounding box center [545, 489] width 528 height 337
click at [602, 391] on p "Duties include personal care, and also take him out for walking exercise. Or dr…" at bounding box center [546, 414] width 503 height 46
click at [652, 394] on span "Duties include personal care, and also take him out for walking exercise. Or dr…" at bounding box center [538, 413] width 487 height 39
drag, startPoint x: 496, startPoint y: 377, endPoint x: 545, endPoint y: 377, distance: 49.0
click at [545, 394] on span "Duties include personal care, and also take him out for walking exercise. Or dr…" at bounding box center [538, 413] width 487 height 39
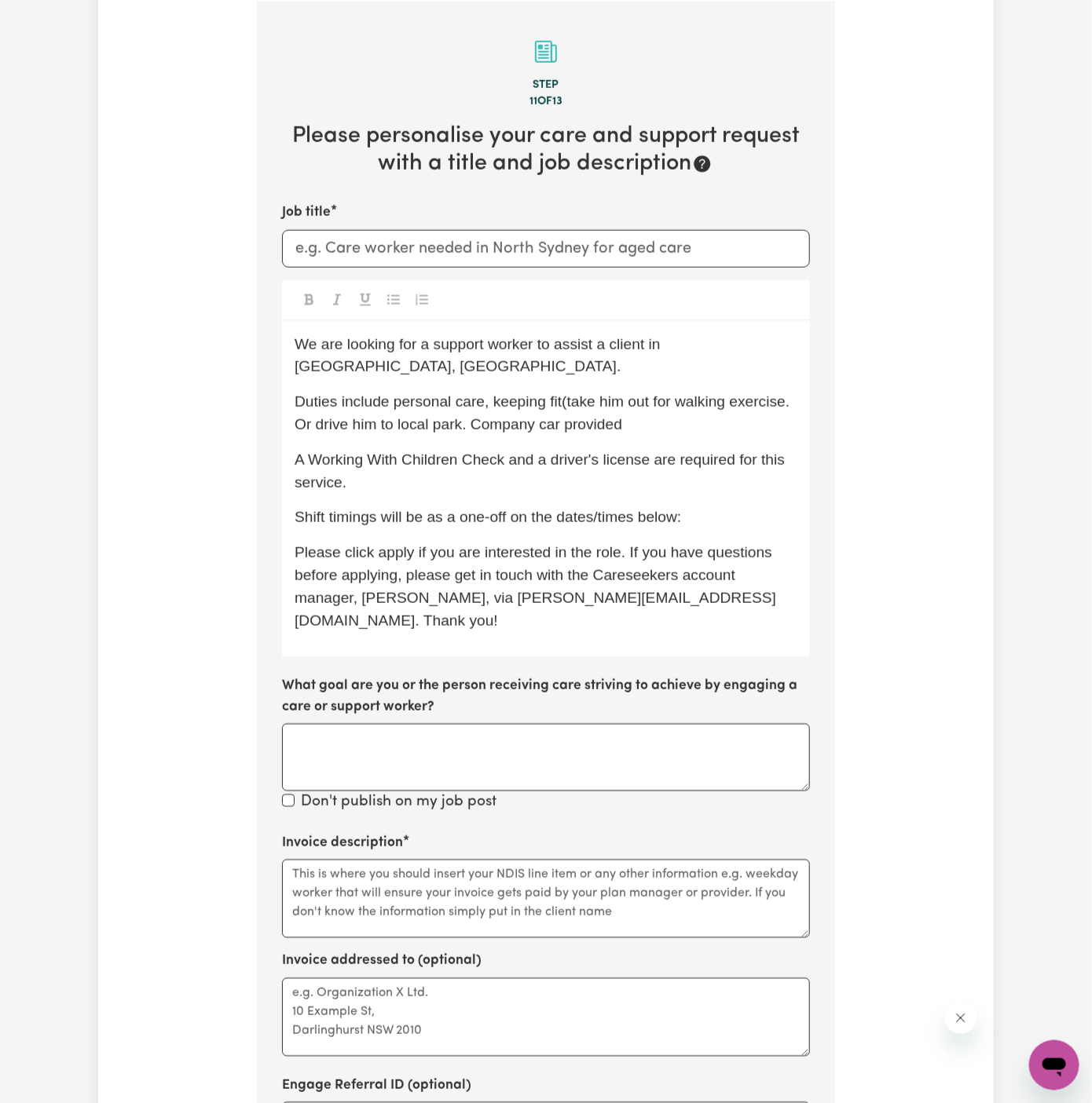
click at [560, 394] on span "Duties include personal care, keeping fit(take him out for walking exercise. Or…" at bounding box center [544, 413] width 500 height 39
click at [684, 394] on span "Duties include personal care, keeping fit (take him out for walking exercise. O…" at bounding box center [546, 413] width 504 height 39
click at [785, 394] on span "Duties include personal care, keeping fit (take him out for walking exercise. O…" at bounding box center [546, 413] width 504 height 39
click at [477, 403] on span "Duties include personal care, keeping fit (take him out for walking exercise) a…" at bounding box center [547, 413] width 504 height 39
click at [627, 403] on span "Duties include personal care, keeping fit (take him out for walking exercise) a…" at bounding box center [547, 413] width 504 height 39
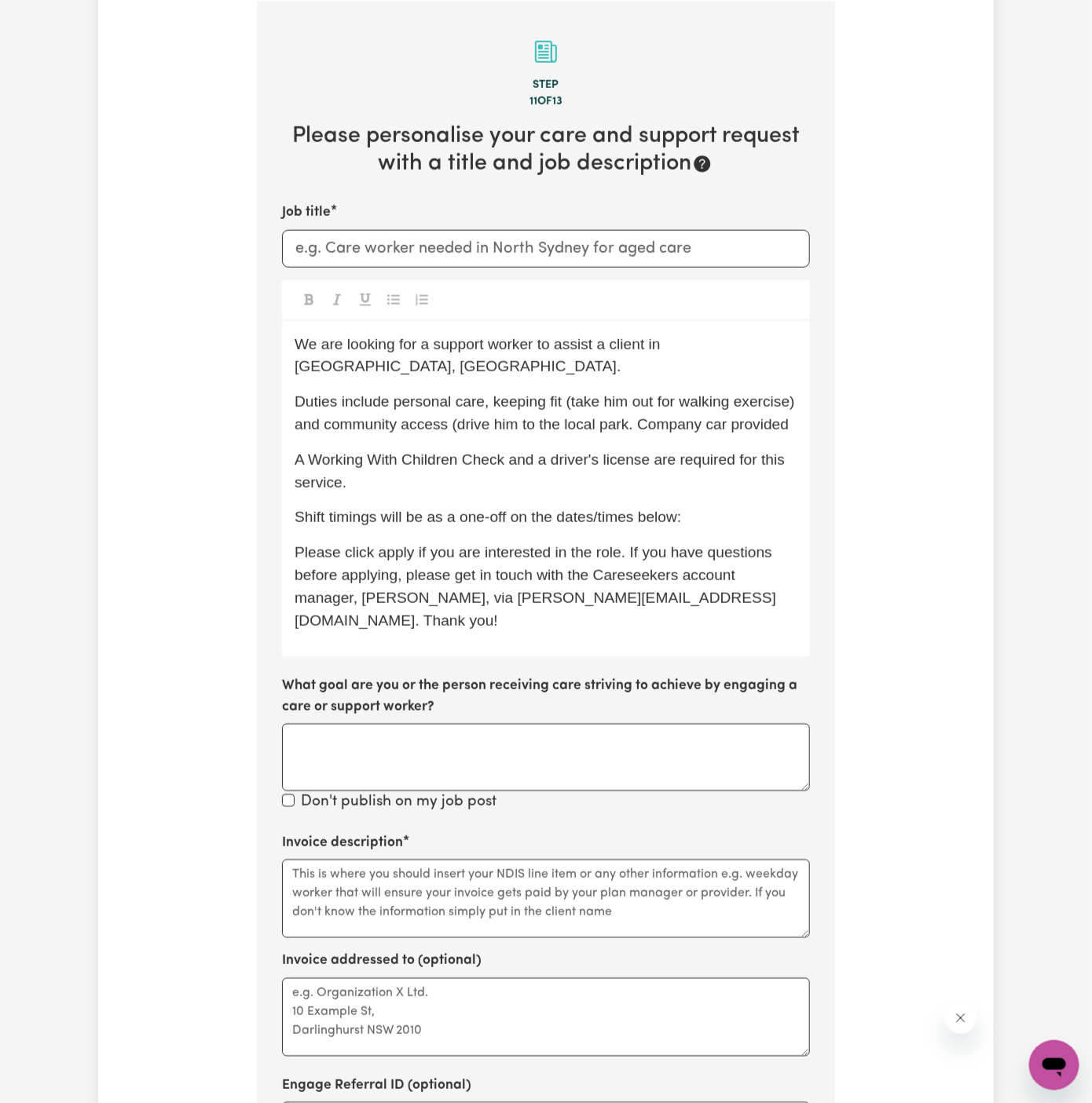
click at [632, 403] on span "Duties include personal care, keeping fit (take him out for walking exercise) a…" at bounding box center [547, 413] width 504 height 39
click at [634, 403] on span "Duties include personal care, keeping fit (take him out for walking exercise) a…" at bounding box center [547, 413] width 504 height 39
click at [653, 398] on span "Duties include personal care, keeping fit (take him out for walking exercise) a…" at bounding box center [547, 413] width 504 height 39
click at [792, 400] on span "Duties include personal care, keeping fit (take him out for walking exercise) a…" at bounding box center [547, 413] width 504 height 39
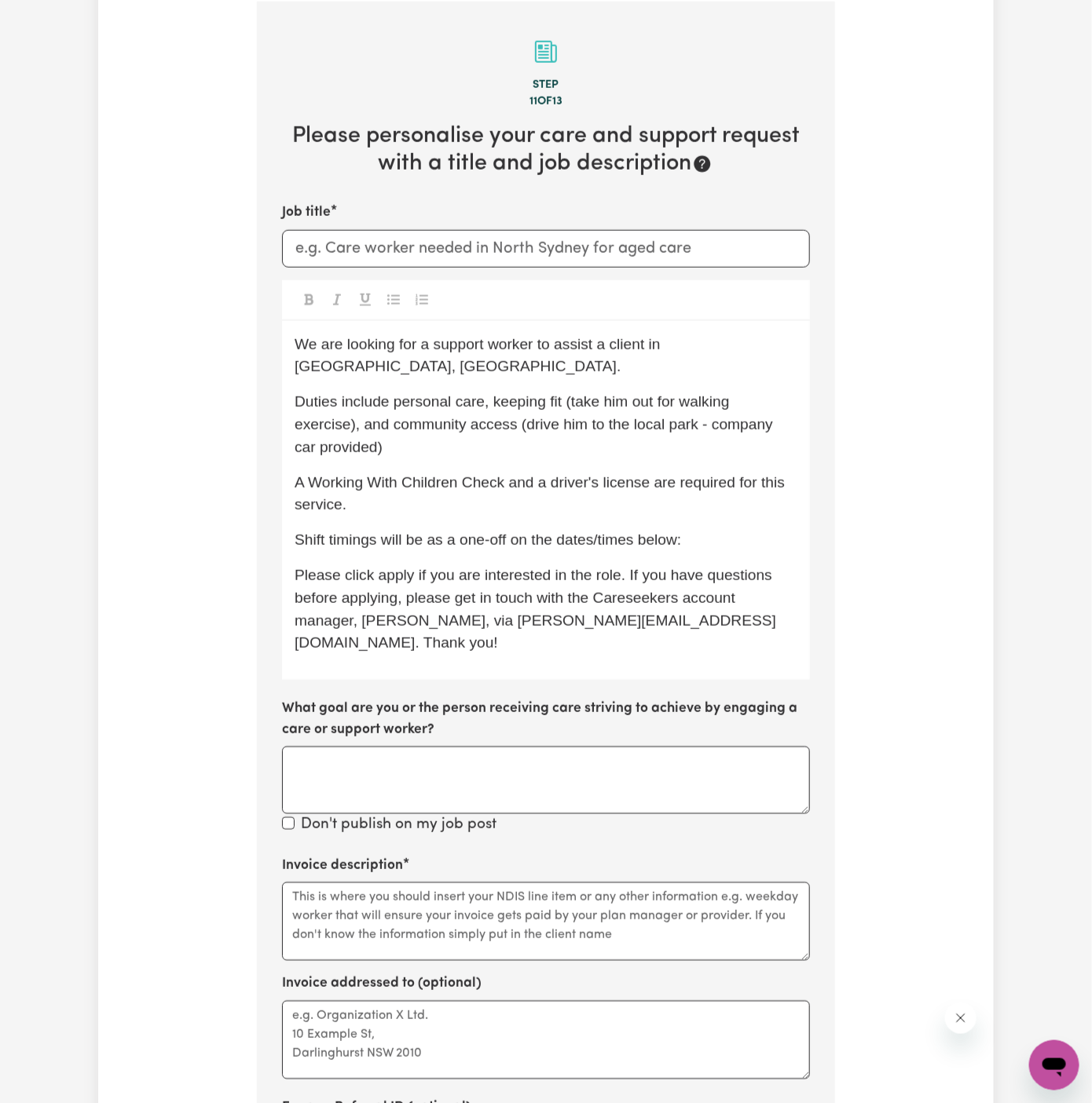
click at [476, 427] on p "Duties include personal care, keeping fit (take him out for walking exercise), …" at bounding box center [546, 425] width 503 height 67
click at [439, 427] on p "Duties include personal care, keeping fit (take him out for walking exercise), …" at bounding box center [546, 425] width 503 height 67
click at [567, 394] on span "Duties include personal care, keeping fit (take him out for walking exercise), …" at bounding box center [536, 425] width 482 height 62
click at [484, 394] on span "Duties include personal care, keeping fit (take him out for walking exercise), …" at bounding box center [536, 425] width 482 height 62
click at [492, 394] on span "Duties include personal care (after school till bedtime), keeping fit (take him…" at bounding box center [548, 425] width 506 height 62
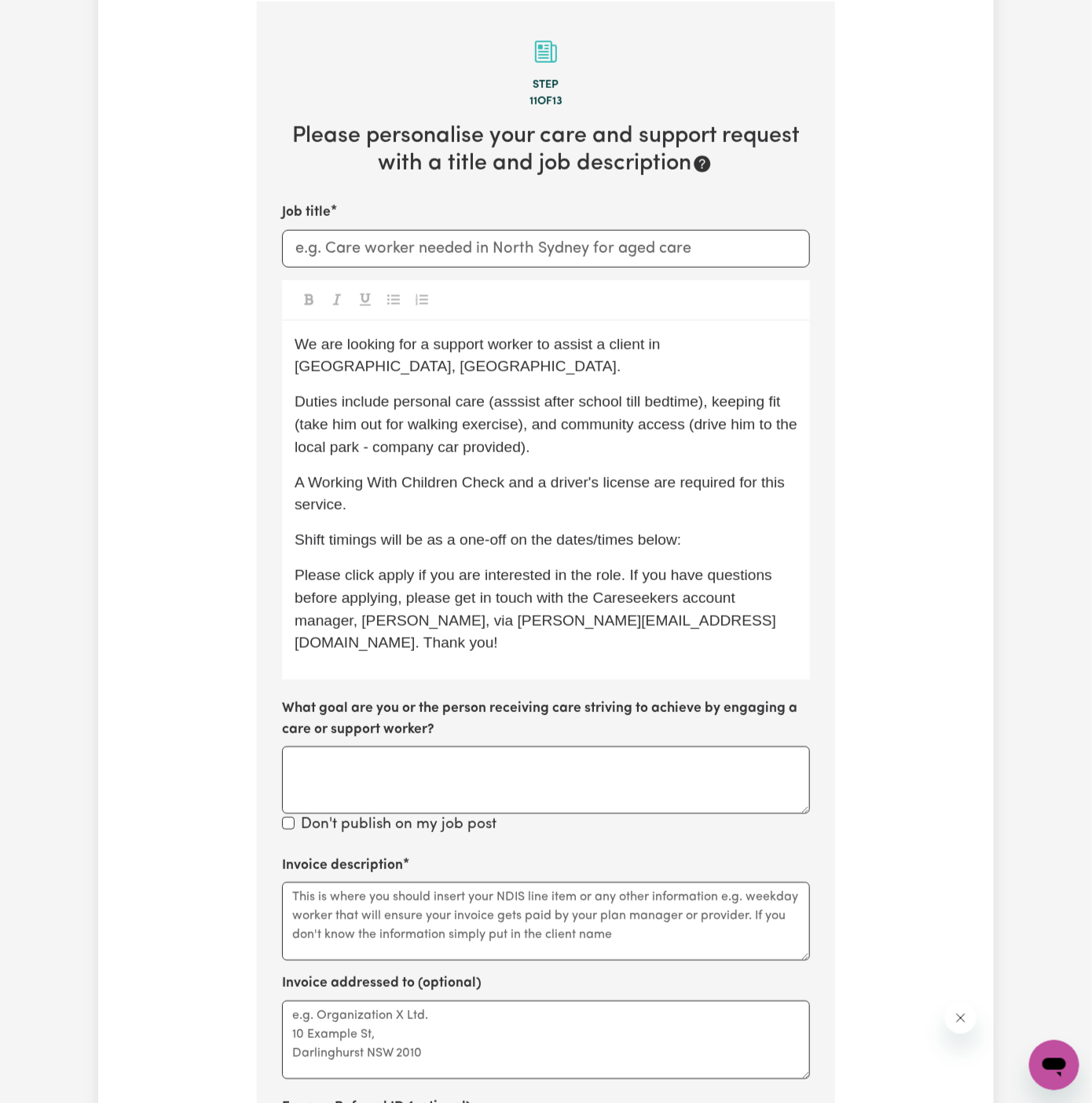
click at [515, 394] on span "Duties include personal care (asssist after school till bedtime), keeping fit (…" at bounding box center [548, 425] width 507 height 62
click at [629, 391] on p "Duties include personal care (assist after school till bedtime), keeping fit (t…" at bounding box center [546, 425] width 503 height 67
click at [613, 394] on span "Duties include personal care (assist after school till bedtime), keeping fit (t…" at bounding box center [548, 425] width 507 height 62
click at [668, 394] on span "Duties include personal care (assist after school till bedtime), keeping fit (t…" at bounding box center [548, 425] width 507 height 62
click at [404, 245] on input "Job title" at bounding box center [545, 248] width 528 height 38
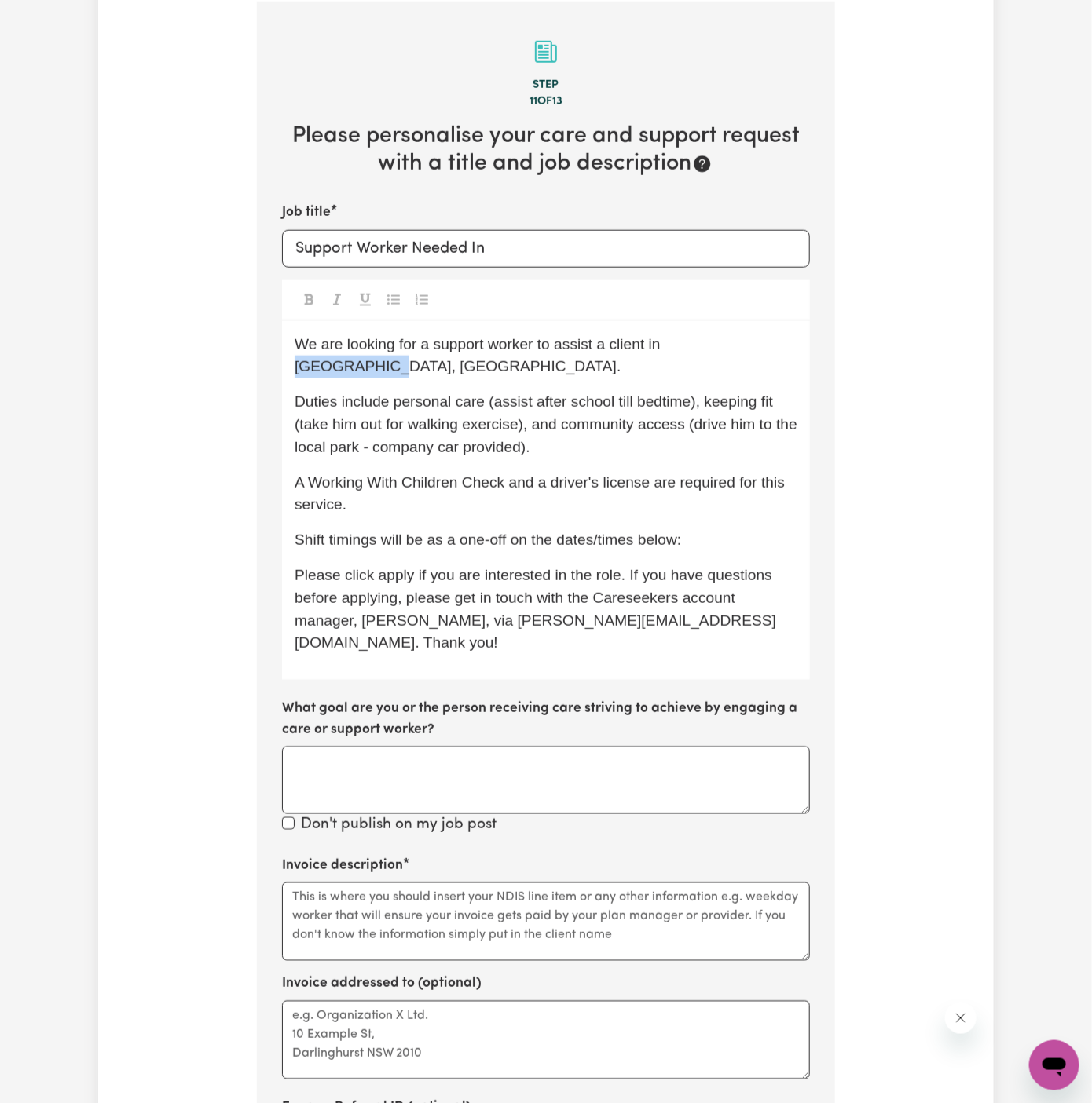
drag, startPoint x: 666, startPoint y: 347, endPoint x: 752, endPoint y: 340, distance: 86.3
click at [664, 340] on span "We are looking for a support worker to assist a client in [GEOGRAPHIC_DATA], [G…" at bounding box center [480, 355] width 370 height 39
copy span "Horsley, NSW"
click at [652, 251] on input "Support Worker Needed In" at bounding box center [545, 248] width 528 height 38
paste input "Horsley, NSW"
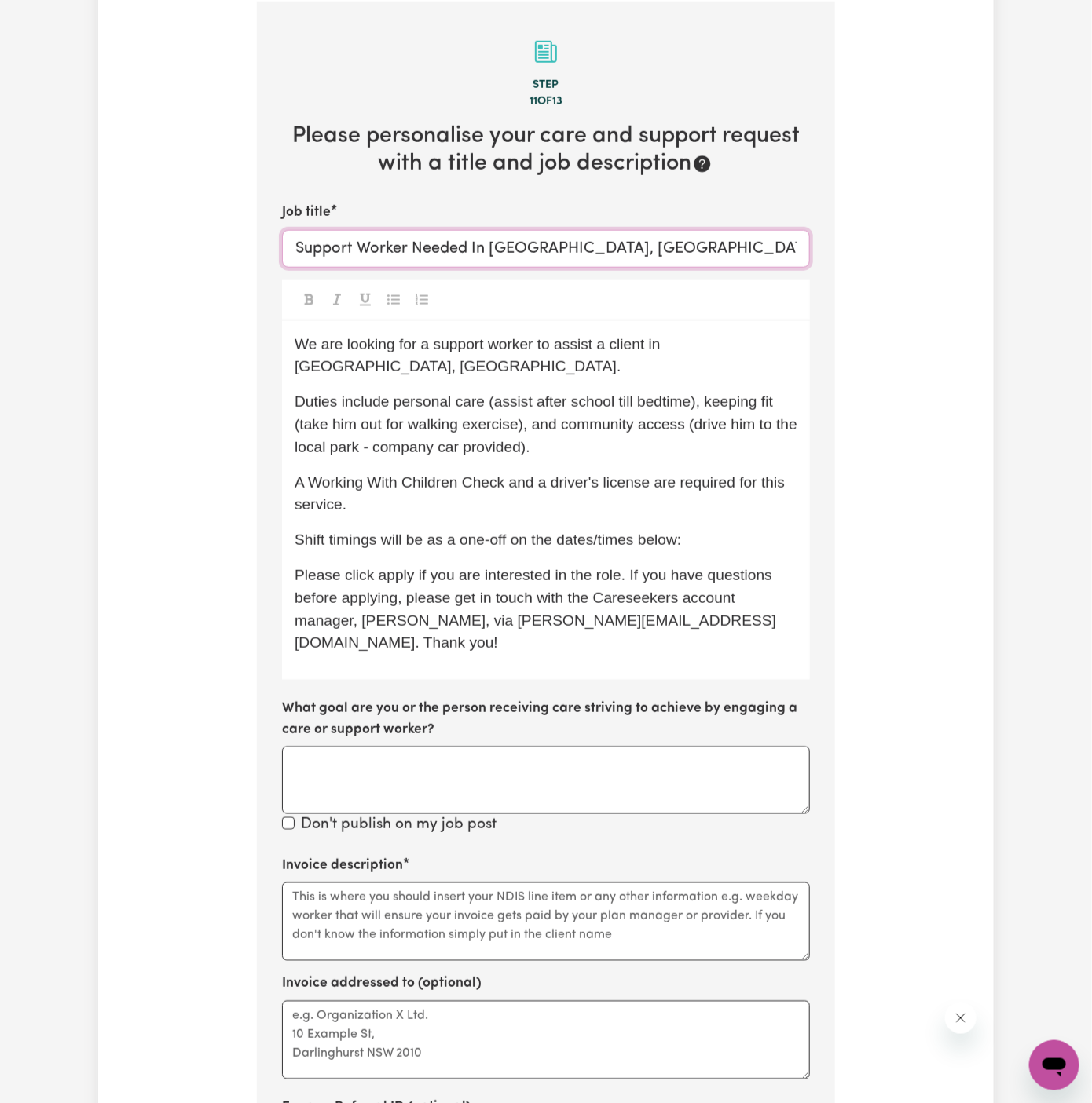
type input "Support Worker Needed In [GEOGRAPHIC_DATA], [GEOGRAPHIC_DATA]"
click at [650, 531] on span "Shift timings will be as a one-off on the dates/times below:" at bounding box center [488, 539] width 387 height 17
click at [634, 491] on p "A Working With Children Check and a driver's license are required for this serv…" at bounding box center [546, 495] width 503 height 46
click at [707, 502] on div "We are looking for a support worker to assist a client in Horsley, NSW. Duties …" at bounding box center [545, 500] width 528 height 359
click at [719, 529] on p "Shift timings will be as a one-off on the dates/times below:" at bounding box center [546, 540] width 503 height 22
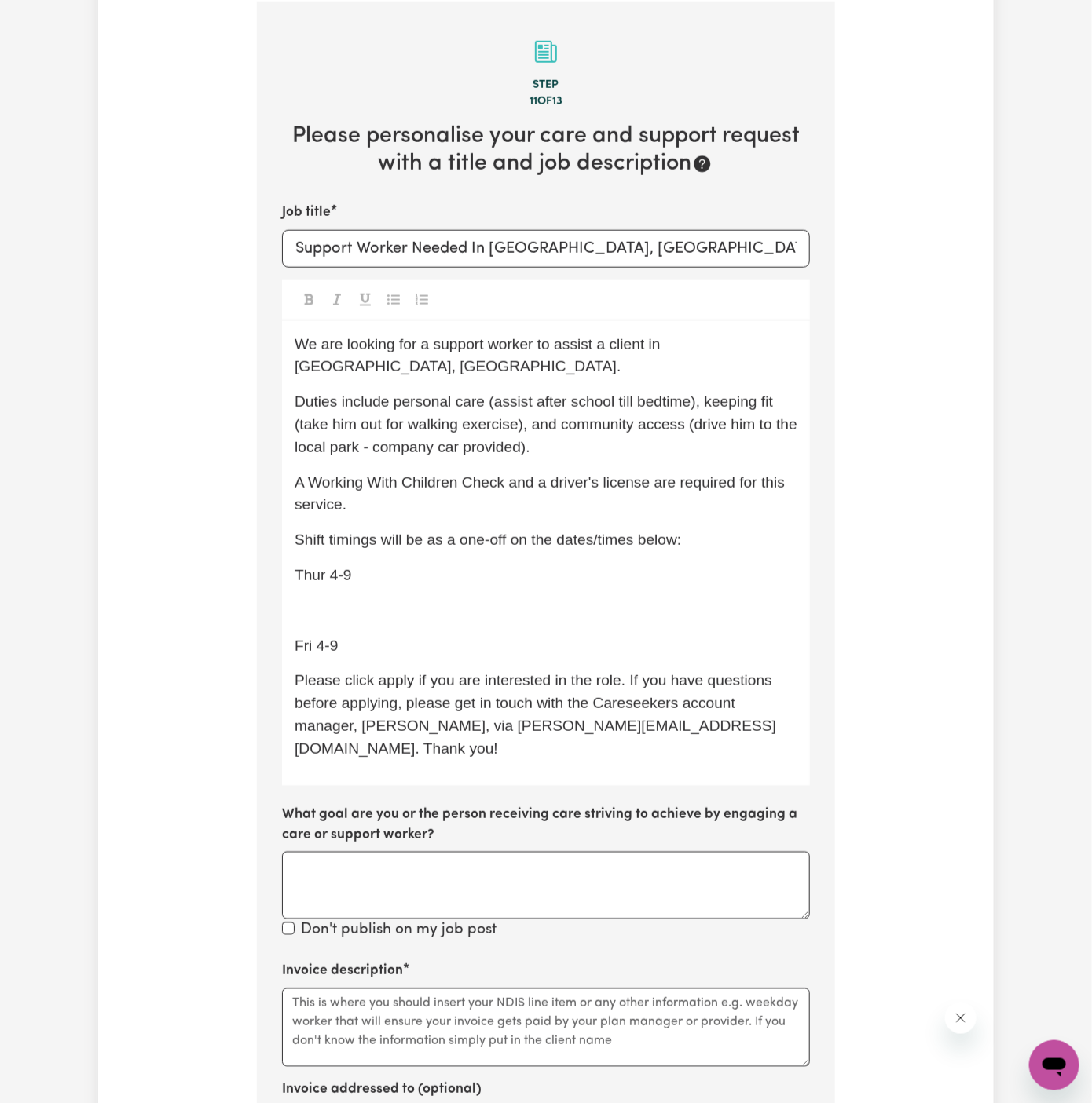
click at [372, 603] on div "We are looking for a support worker to assist a client in Horsley, NSW. Duties …" at bounding box center [545, 553] width 528 height 465
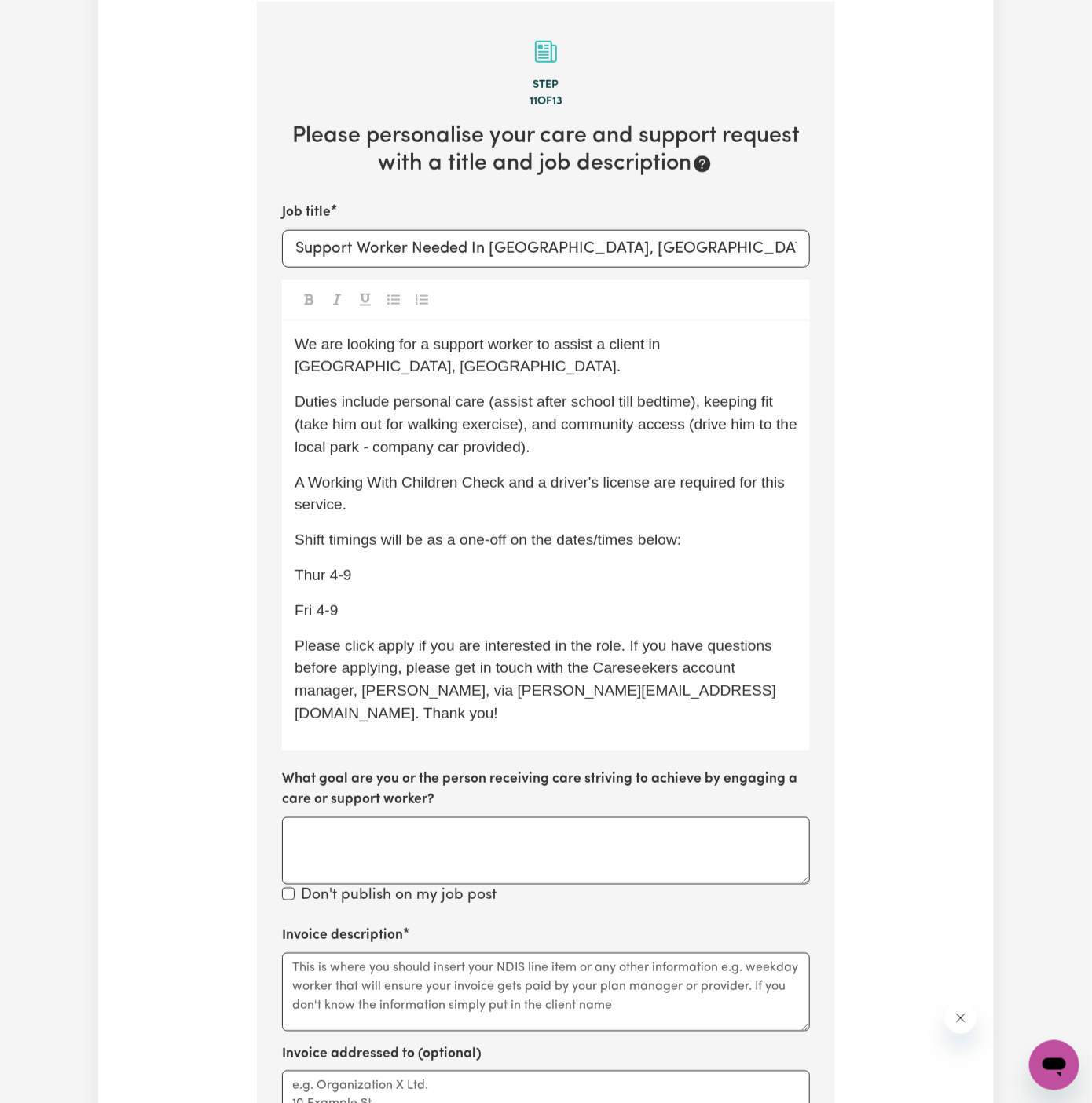
click at [324, 567] on span "Thur 4-9" at bounding box center [323, 575] width 58 height 17
click at [312, 602] on span "Fri 4-9" at bounding box center [316, 610] width 43 height 17
click at [457, 600] on p "Friday 4-9" at bounding box center [546, 612] width 503 height 22
click at [322, 564] on p "Thursday 4-9" at bounding box center [546, 576] width 503 height 22
click at [294, 554] on div "We are looking for a support worker to assist a client in Horsley, NSW. Duties …" at bounding box center [545, 535] width 528 height 430
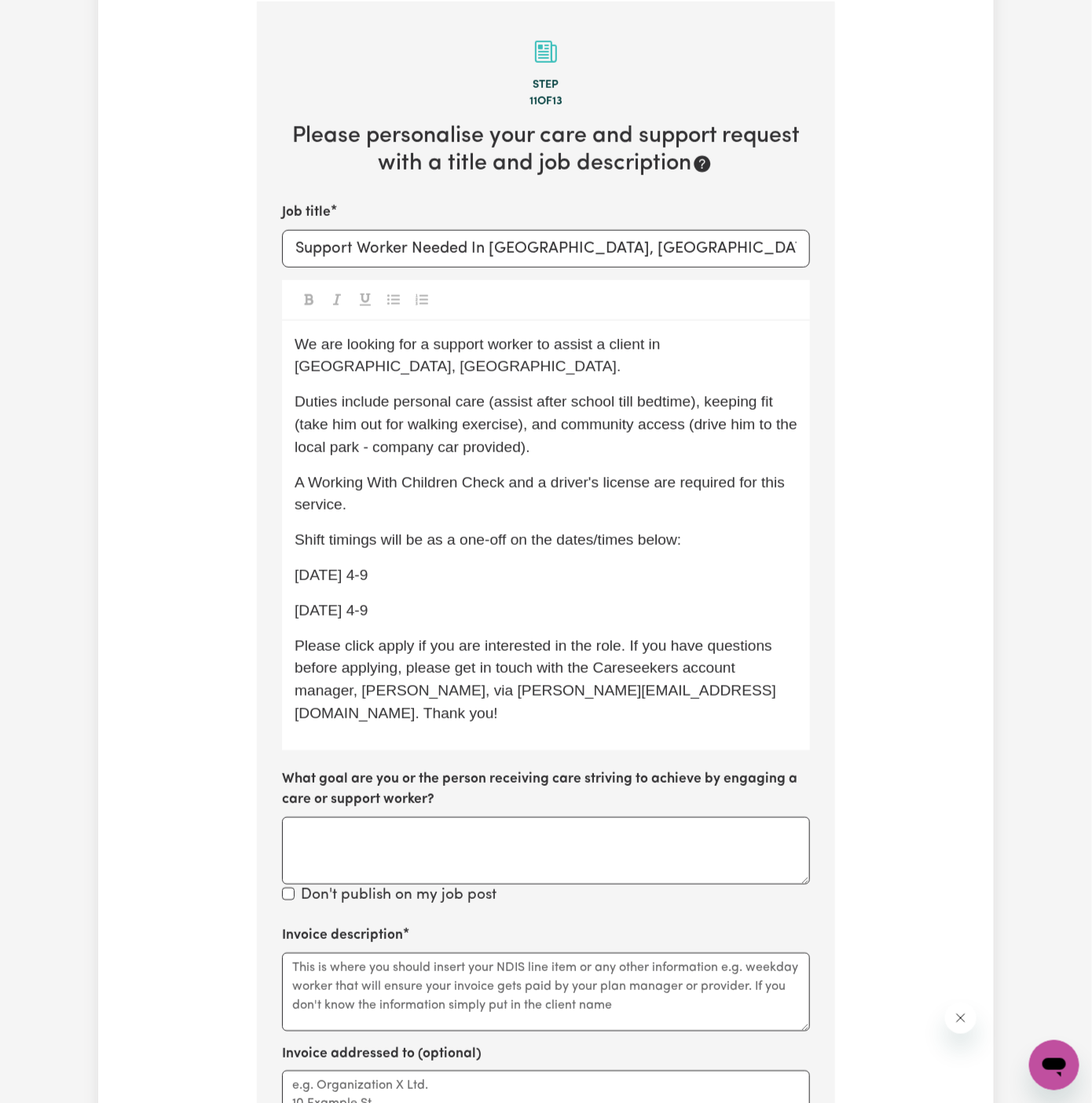
click at [299, 602] on span "Friday 4-9" at bounding box center [331, 610] width 73 height 17
drag, startPoint x: 422, startPoint y: 586, endPoint x: 288, endPoint y: 552, distance: 138.2
click at [288, 552] on div "We are looking for a support worker to assist a client in Horsley, NSW. Duties …" at bounding box center [545, 535] width 528 height 430
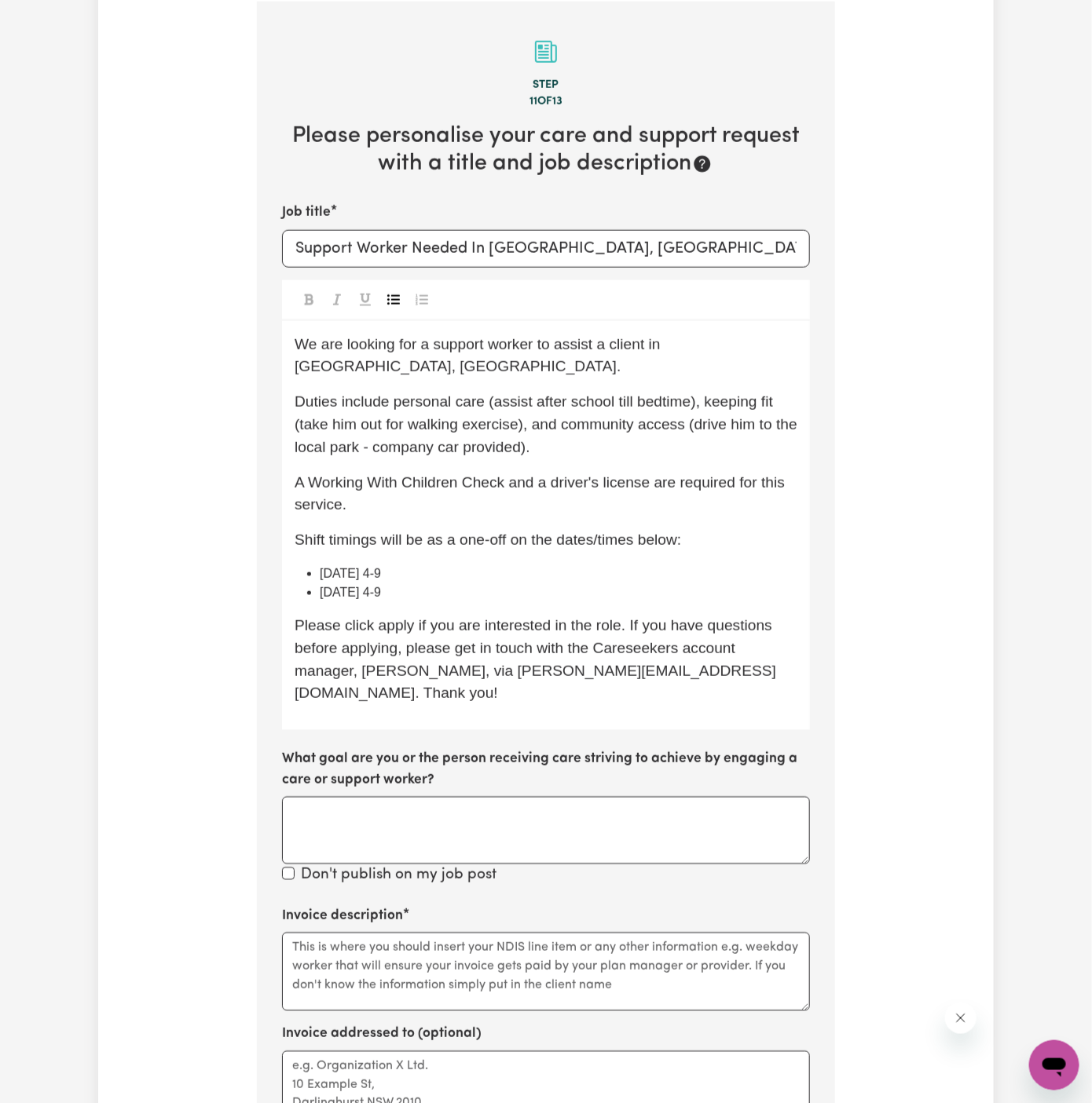
click at [399, 295] on button "Toggle undefined" at bounding box center [393, 300] width 22 height 21
click at [499, 584] on li "26/09 Friday 4-9" at bounding box center [558, 593] width 477 height 19
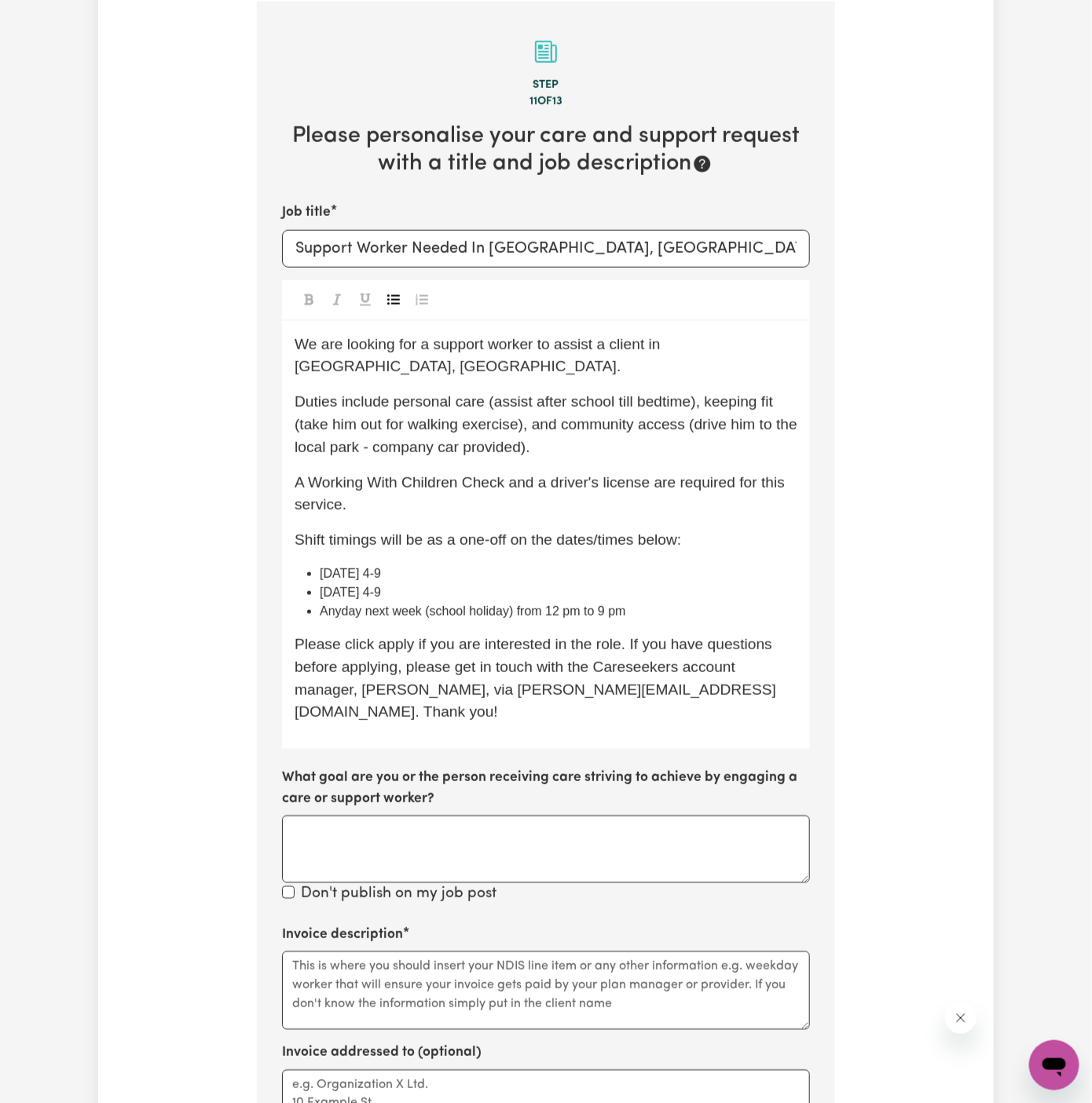
click at [499, 584] on li "26/09 Friday 4-9" at bounding box center [558, 593] width 477 height 19
click at [663, 602] on li "Anyday next week (school holiday) from 12 pm to 9 pm" at bounding box center [558, 612] width 477 height 19
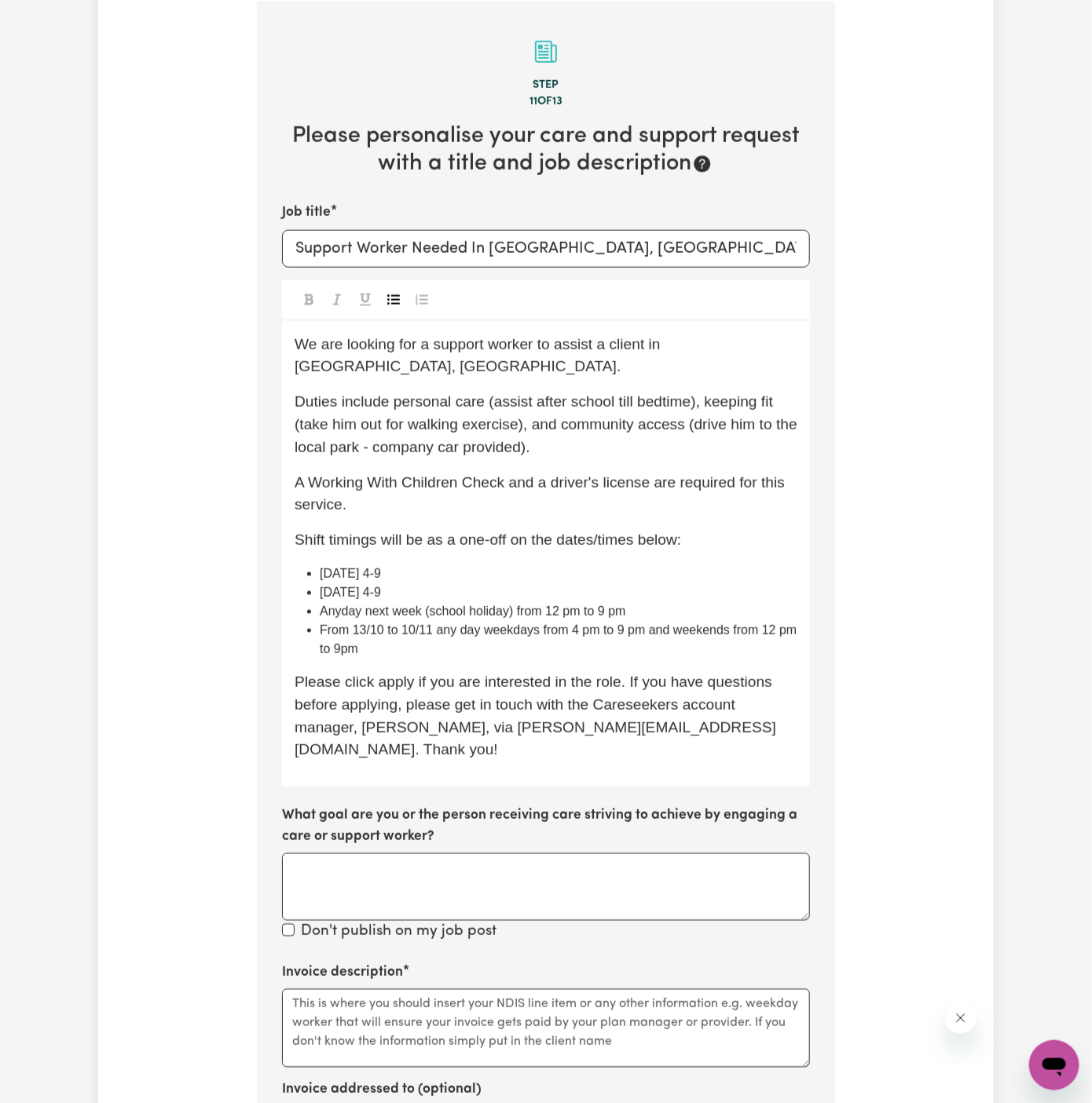
click at [632, 624] on span "From 13/10 to 10/11 any day weekdays from 4 pm to 9 pm and weekends from 12 pm …" at bounding box center [560, 640] width 480 height 32
click at [530, 624] on span "From 13/10 to 10/11 any day weekdays from 4 pm to 9 pm and weekends from 12 pm …" at bounding box center [560, 640] width 480 height 32
click at [524, 635] on div "We are looking for a support worker to assist a client in Horsley, NSW. Duties …" at bounding box center [545, 554] width 528 height 467
click at [560, 621] on li "From 13/10 to 10/11 any day weekdays from 4 pm to 9 pm and weekends from 12 pm …" at bounding box center [558, 640] width 477 height 38
click at [566, 638] on div "We are looking for a support worker to assist a client in Horsley, NSW. Duties …" at bounding box center [545, 554] width 528 height 467
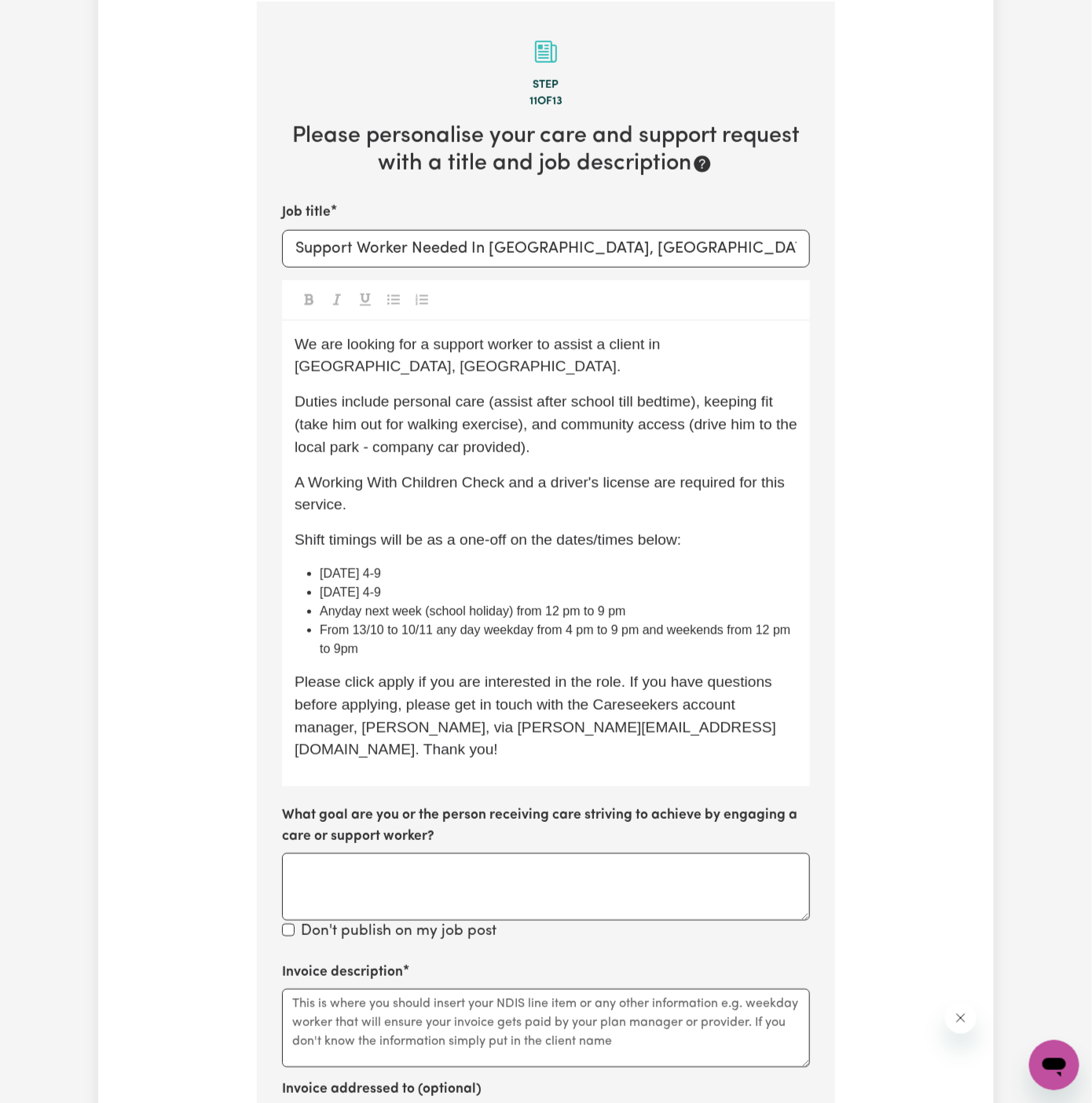
click at [344, 633] on li "From 13/10 to 10/11 any day weekday from 4 pm to 9 pm and weekends from 12 pm t…" at bounding box center [558, 640] width 477 height 38
click at [475, 639] on div "We are looking for a support worker to assist a client in Horsley, NSW. Duties …" at bounding box center [545, 554] width 528 height 467
click at [598, 564] on li "25/09 Thursday 4-9" at bounding box center [558, 574] width 477 height 19
click at [593, 632] on li "From 13/10 to 10/11 any day weekday from 4 pm to 9 pm and weekends from 12 pm t…" at bounding box center [558, 640] width 477 height 38
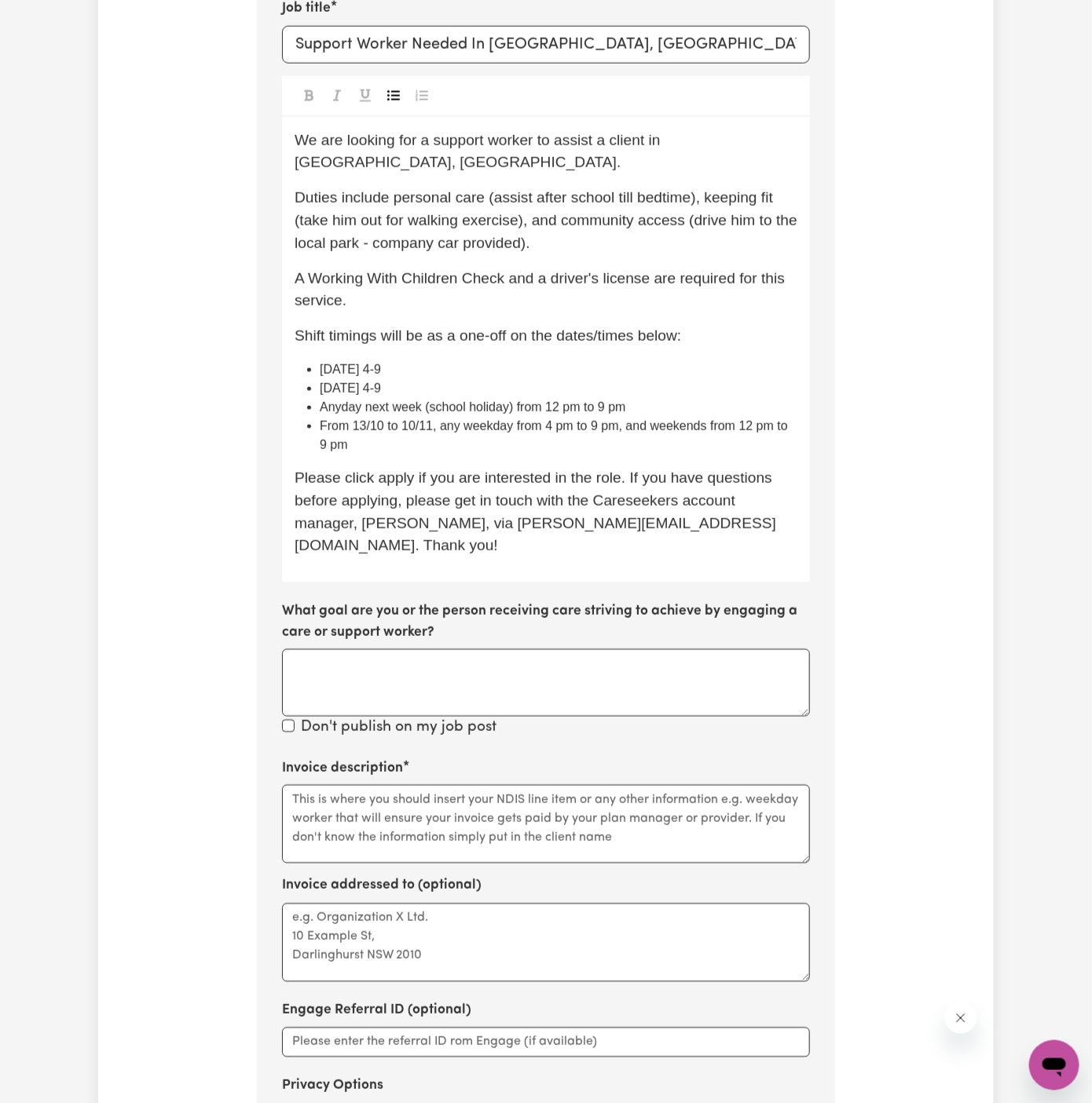
scroll to position [797, 0]
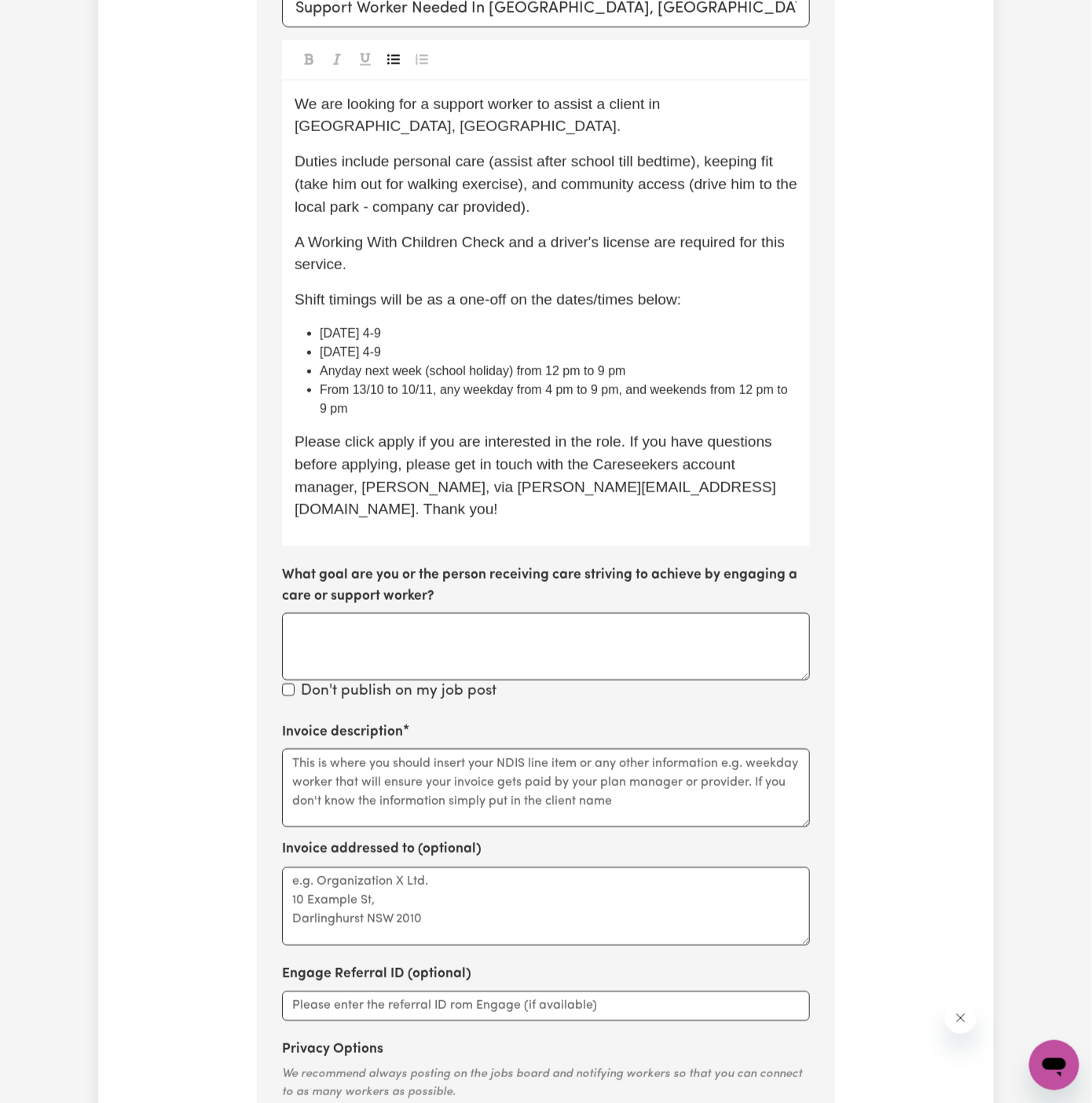
click at [479, 257] on div "We are looking for a support worker to assist a client in Horsley, NSW. Duties …" at bounding box center [545, 314] width 528 height 467
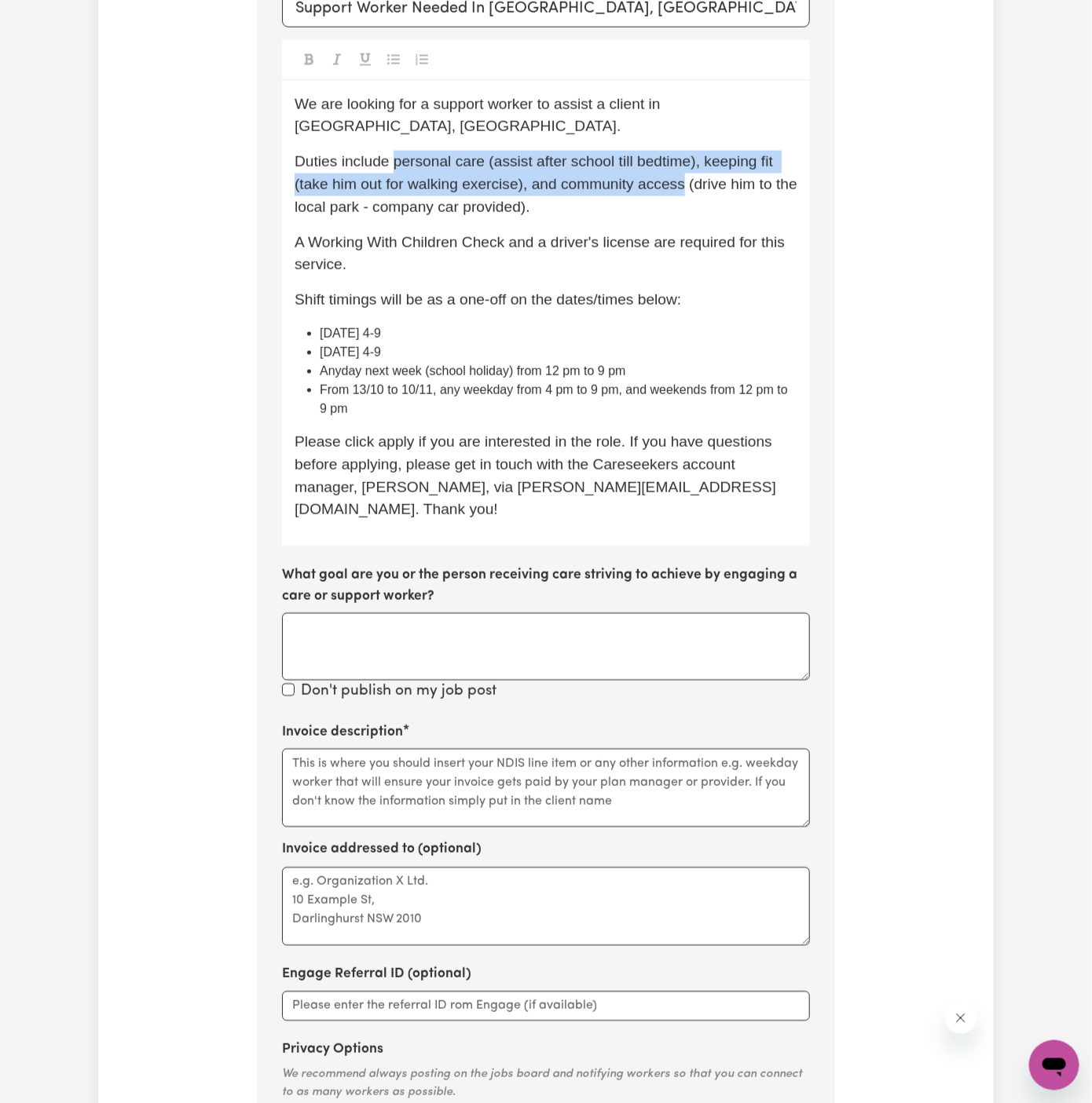
drag, startPoint x: 395, startPoint y: 136, endPoint x: 685, endPoint y: 160, distance: 291.0
click at [685, 160] on span "Duties include personal care (assist after school till bedtime), keeping fit (t…" at bounding box center [548, 184] width 507 height 62
copy span "personal care (assist after school till bedtime), keeping fit (take him out for…"
click at [367, 761] on textarea "Invoice description" at bounding box center [545, 788] width 528 height 78
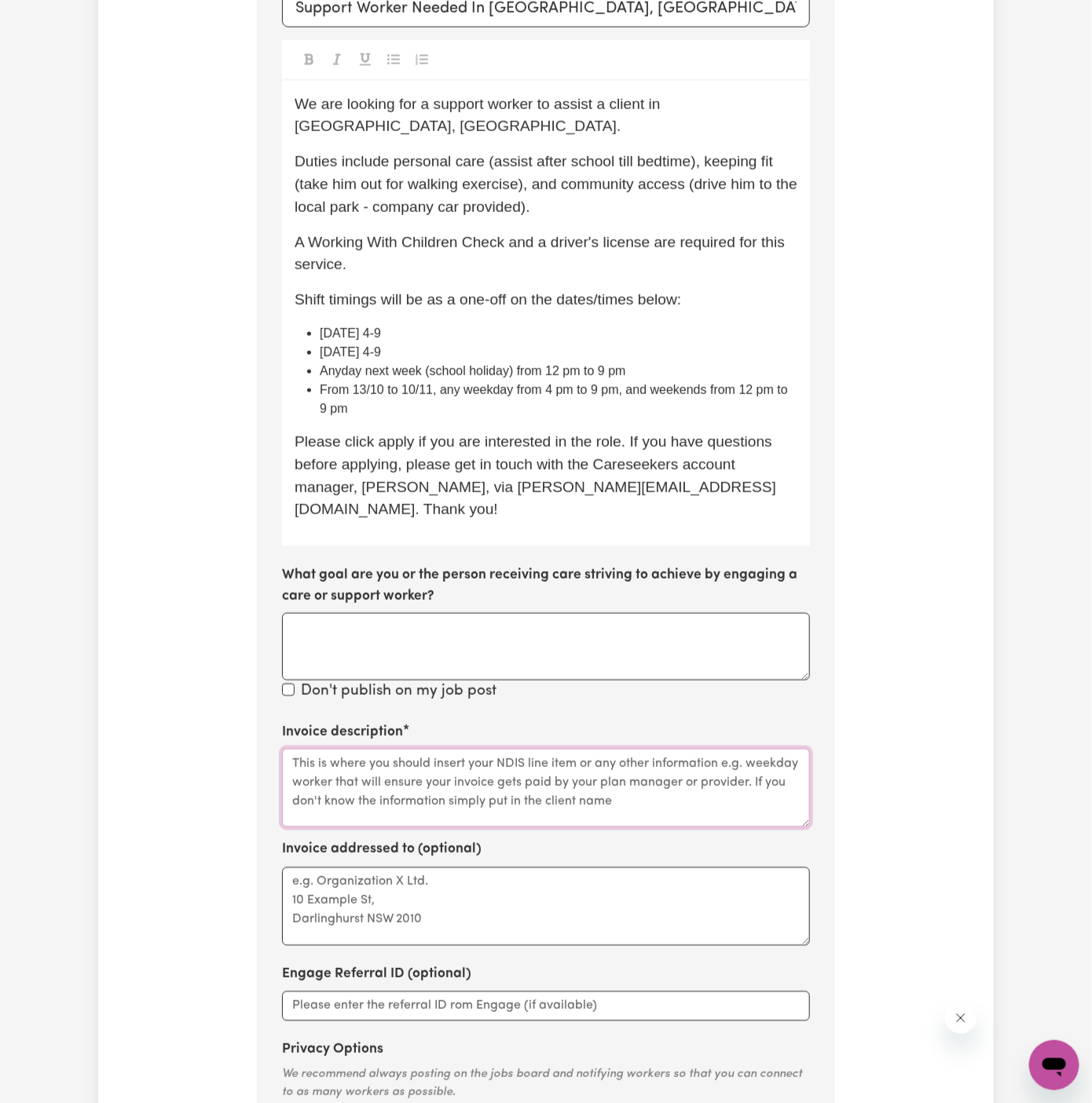
click at [367, 761] on textarea "Invoice description" at bounding box center [545, 788] width 528 height 78
paste textarea "personal care (assist after school till bedtime), keeping fit (take him out for…"
drag, startPoint x: 373, startPoint y: 712, endPoint x: 562, endPoint y: 706, distance: 189.1
click at [562, 749] on textarea "personal care (assist after school till bedtime), keeping fit (take him out for…" at bounding box center [545, 788] width 528 height 78
click at [545, 749] on textarea "personal care (assist after school till bedtime), keeping fit (take him out for…" at bounding box center [545, 788] width 528 height 78
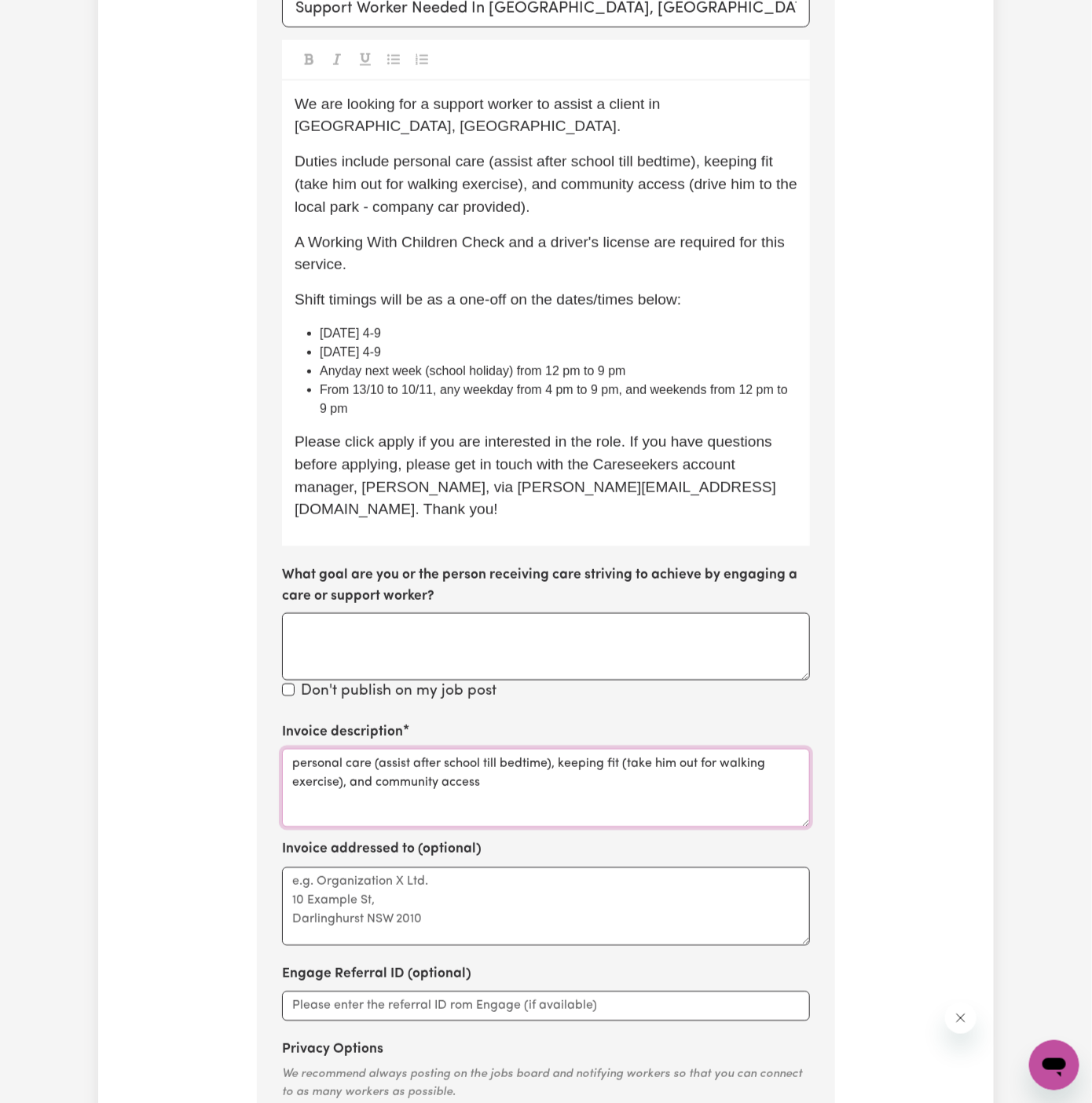
drag, startPoint x: 558, startPoint y: 718, endPoint x: 396, endPoint y: 715, distance: 162.0
click at [396, 749] on textarea "personal care (assist after school till bedtime), keeping fit (take him out for…" at bounding box center [545, 788] width 528 height 78
click at [487, 749] on textarea "personal care, keeping fit (take him out for walking exercise), and community a…" at bounding box center [545, 788] width 528 height 78
drag, startPoint x: 438, startPoint y: 714, endPoint x: 640, endPoint y: 723, distance: 202.2
click at [640, 749] on textarea "personal care, keeping fit (take him out for walking exercise), and community a…" at bounding box center [545, 788] width 528 height 78
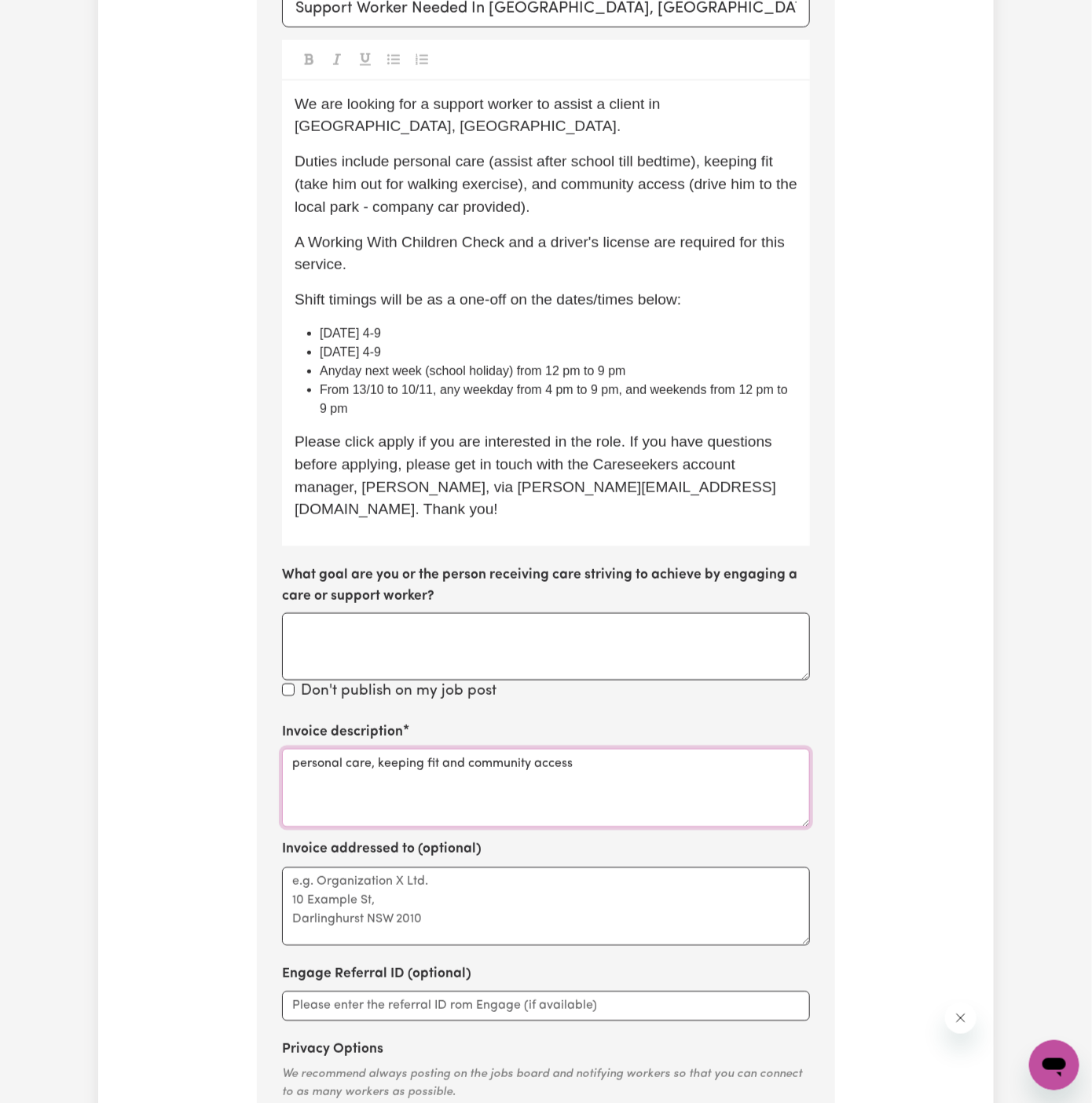
click at [701, 749] on textarea "personal care, keeping fit and community access" at bounding box center [545, 788] width 528 height 78
type textarea "personal care, keeping fit and community access"
click at [481, 868] on textarea "Invoice addressed to (optional)" at bounding box center [545, 907] width 528 height 78
paste textarea "Me Care Support"
type textarea "c/o Me Care Support"
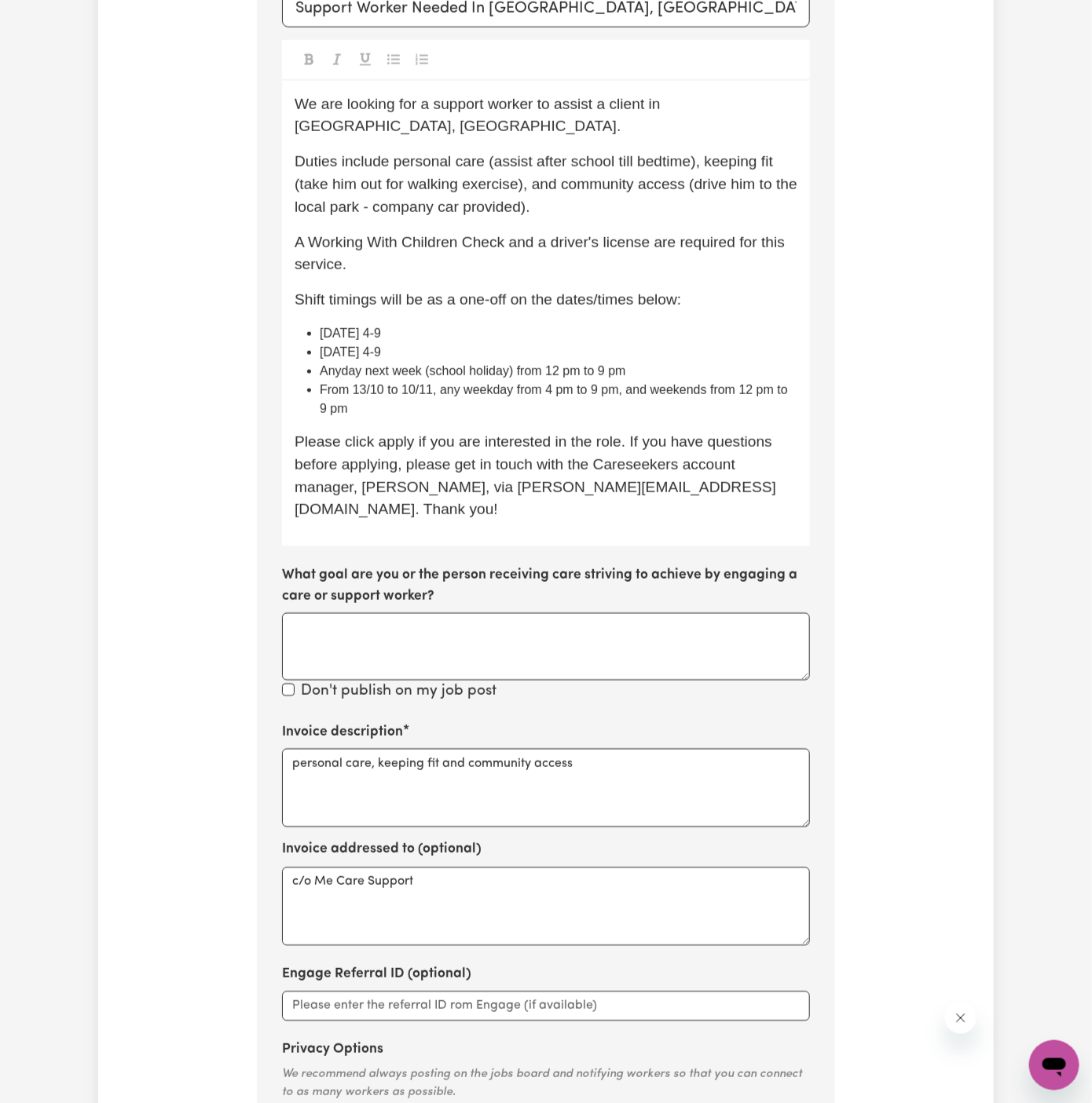
click at [381, 327] on span "25/09 Thursday 4-9" at bounding box center [350, 333] width 62 height 14
drag, startPoint x: 556, startPoint y: 311, endPoint x: 413, endPoint y: 306, distance: 143.1
click at [413, 324] on li "[DATE] from 4 pm to 9 pm" at bounding box center [558, 334] width 477 height 19
copy span "from 4 pm to 9 pm"
click at [424, 343] on li "26/09 Friday 4-9" at bounding box center [558, 353] width 477 height 19
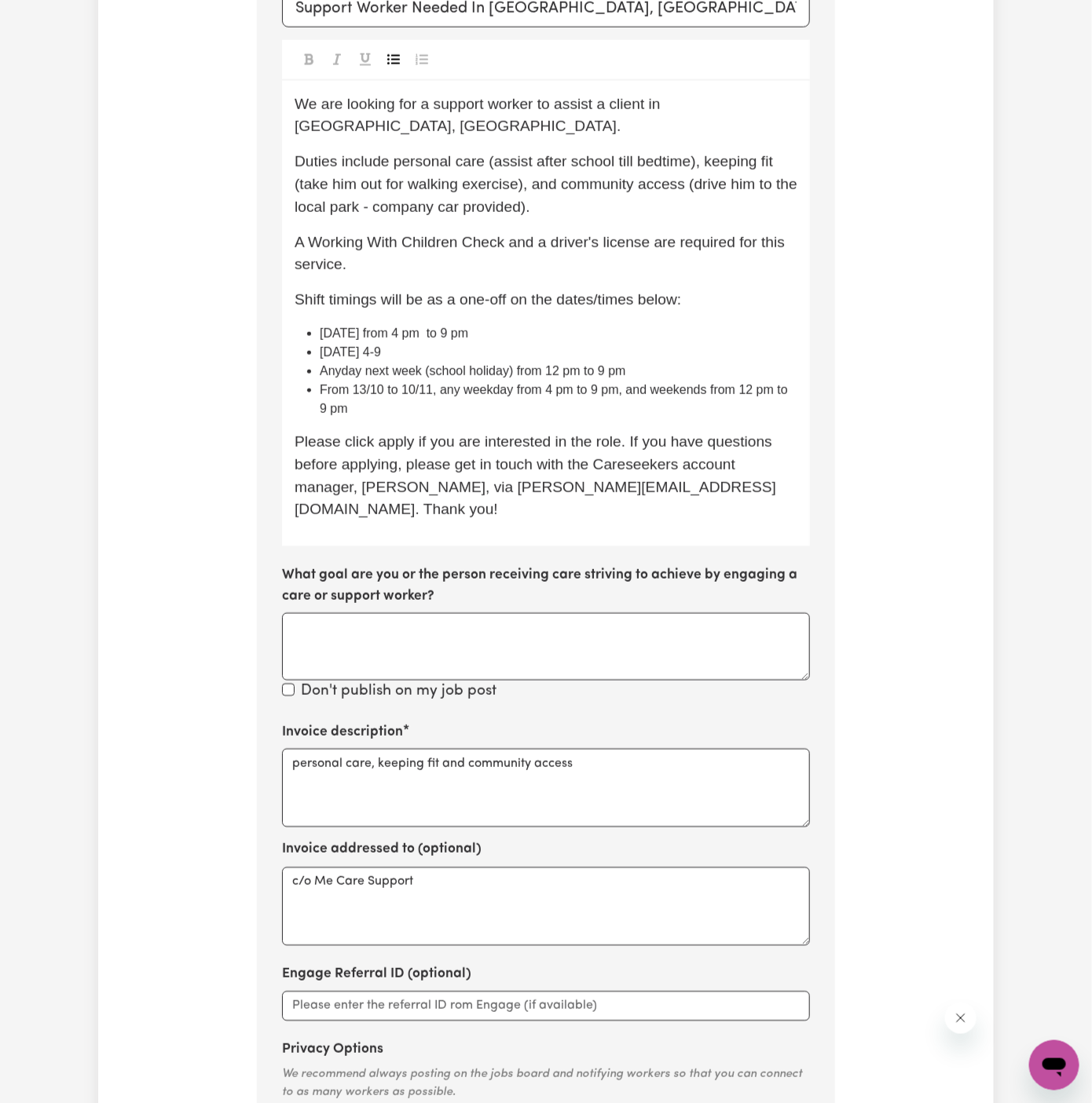
drag, startPoint x: 393, startPoint y: 327, endPoint x: 464, endPoint y: 325, distance: 71.0
click at [464, 343] on li "26/09 Friday 4-9" at bounding box center [558, 353] width 477 height 19
click at [390, 346] on span "26/09 Fridayfrom 4 pm to 9 pm" at bounding box center [407, 352] width 175 height 14
click at [467, 346] on span "[DATE] from 4 pm to 9 pm" at bounding box center [393, 352] width 148 height 14
click at [572, 343] on li "[DATE] from 4 pm to 9 pm" at bounding box center [558, 353] width 477 height 19
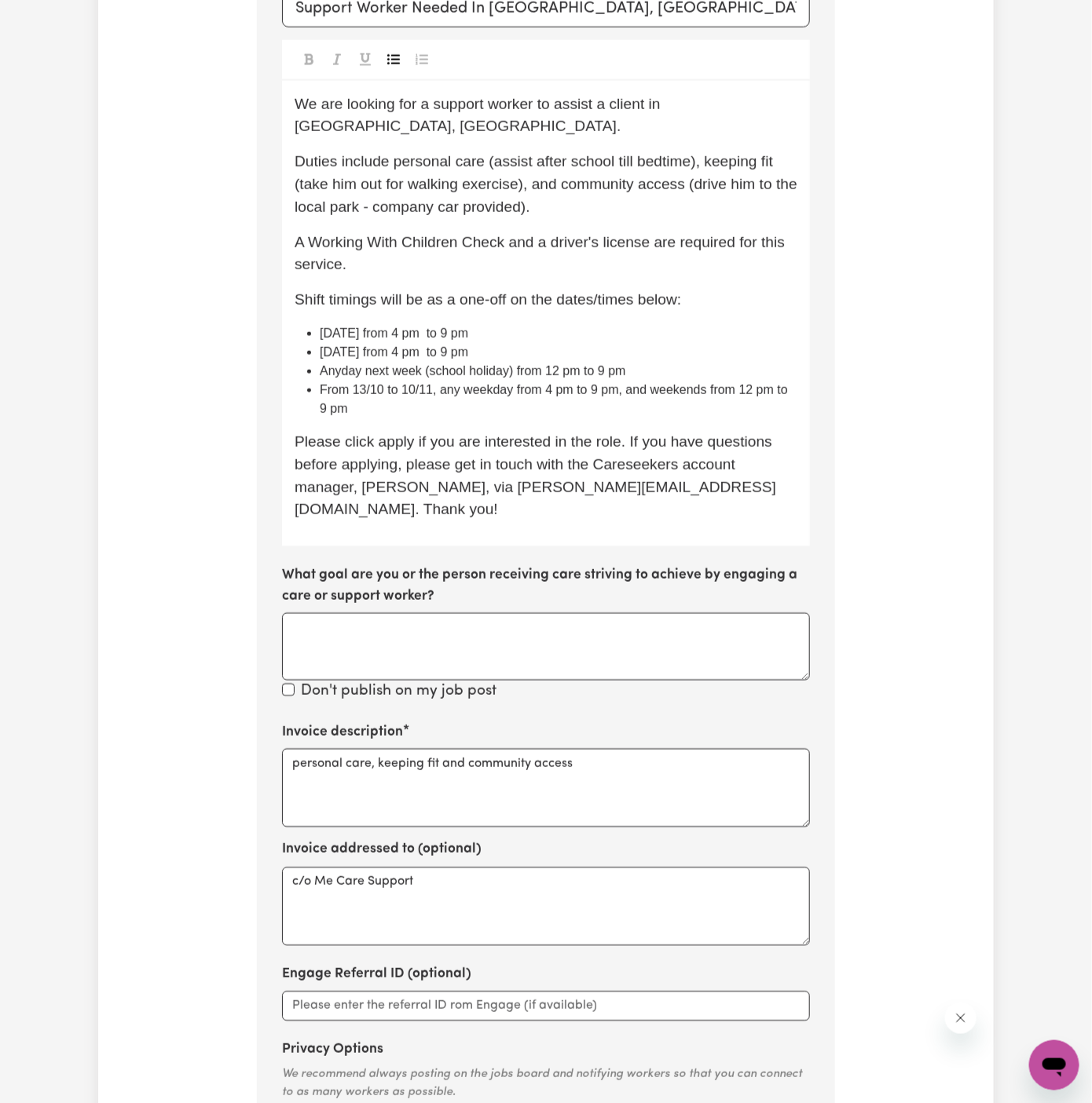
click at [638, 381] on li "From 13/10 to 10/11, any weekday from 4 pm to 9 pm, and weekends from 12 pm to …" at bounding box center [558, 399] width 477 height 38
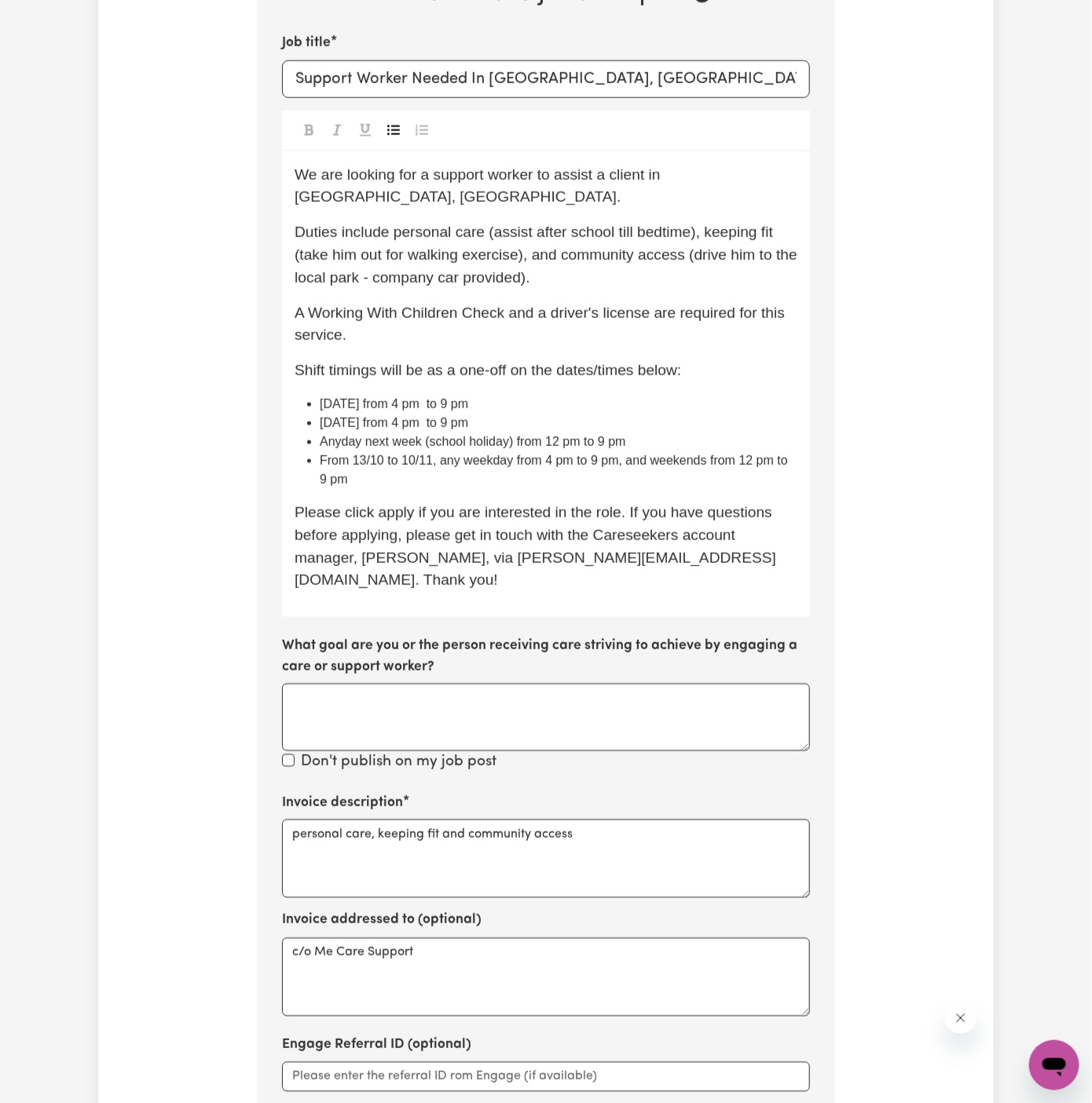
scroll to position [728, 0]
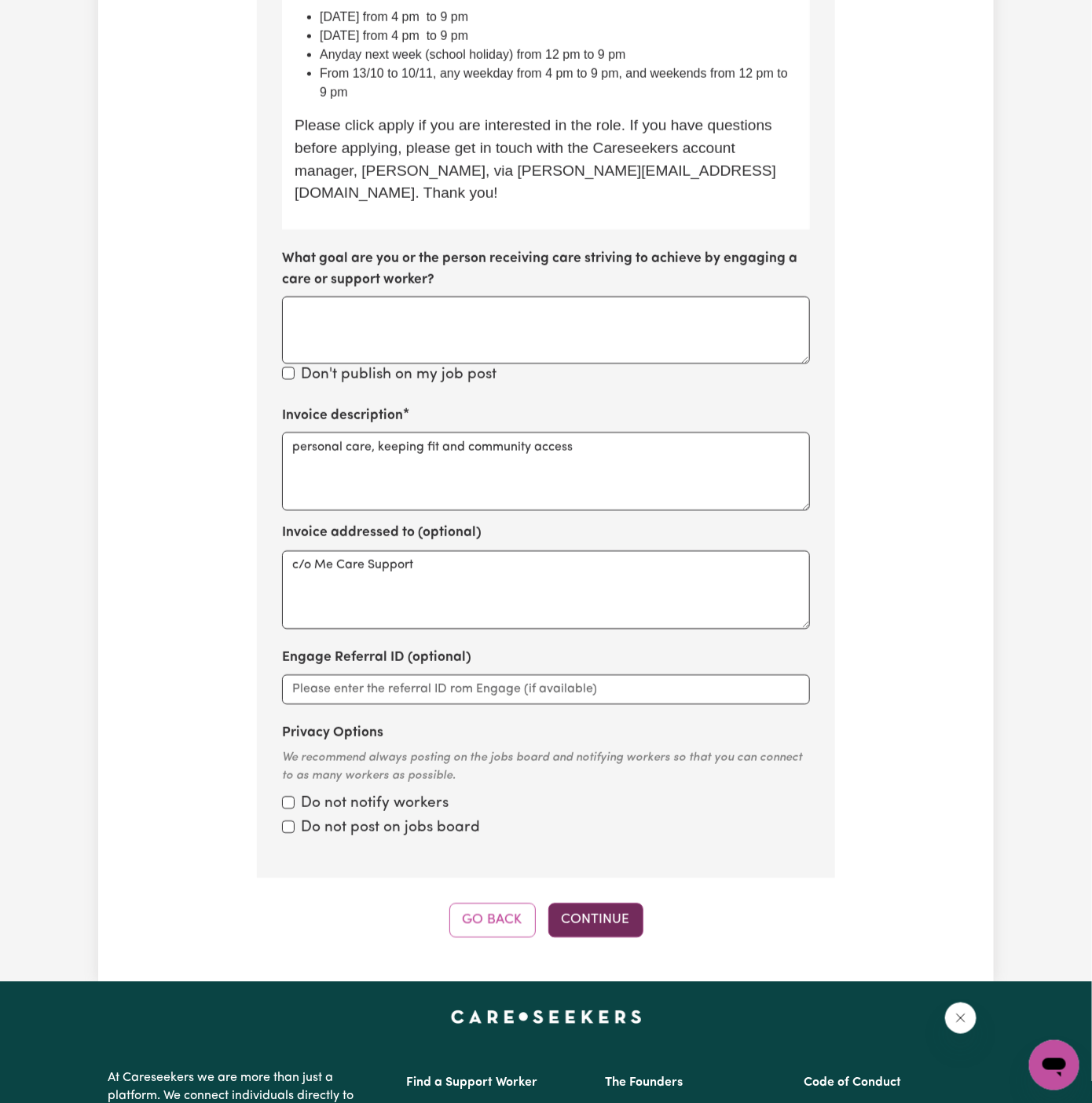
click at [593, 903] on button "Continue" at bounding box center [596, 920] width 95 height 34
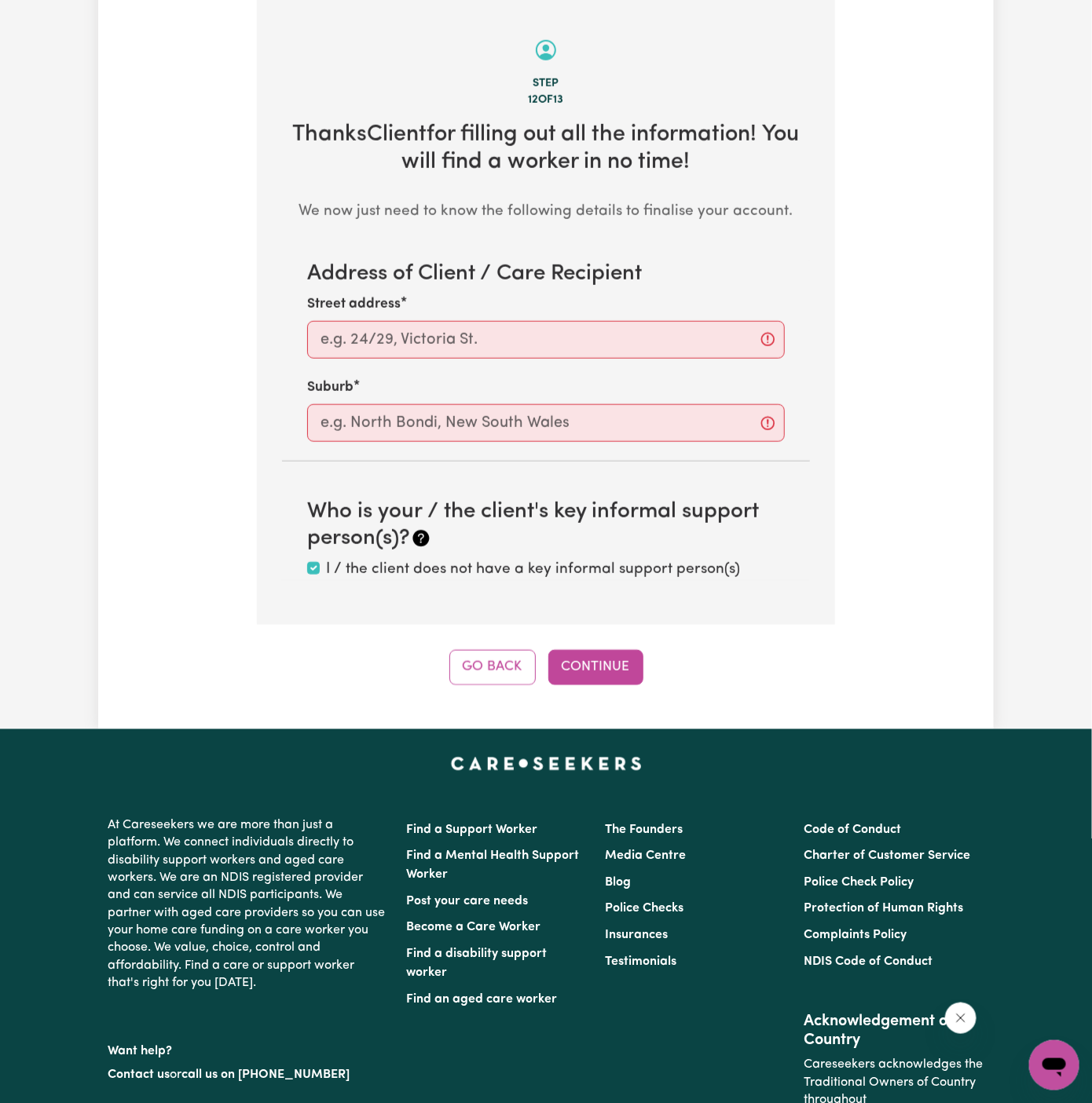
scroll to position [557, 0]
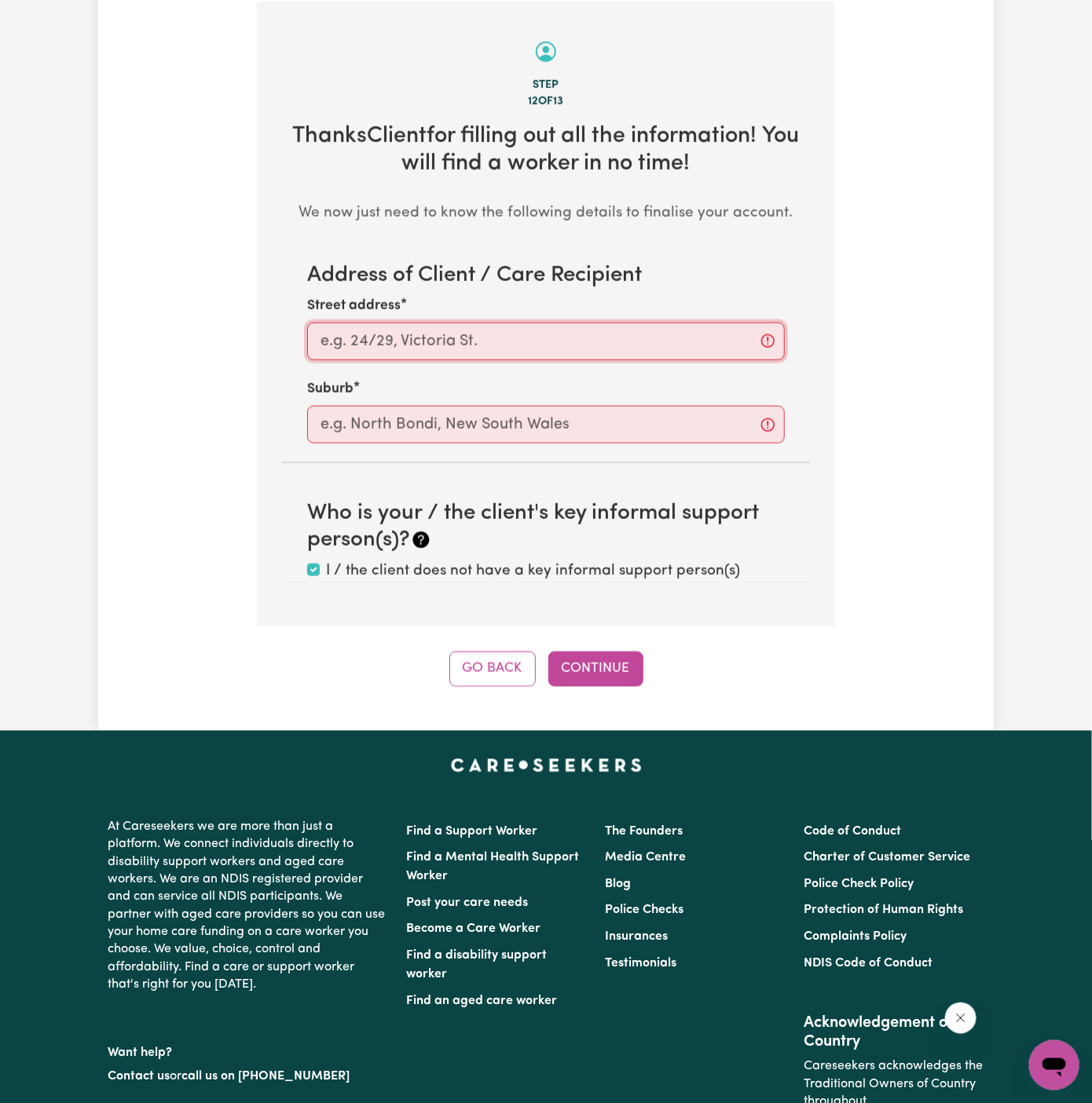
click at [554, 323] on input "Street address" at bounding box center [546, 341] width 477 height 38
paste input "Horsley"
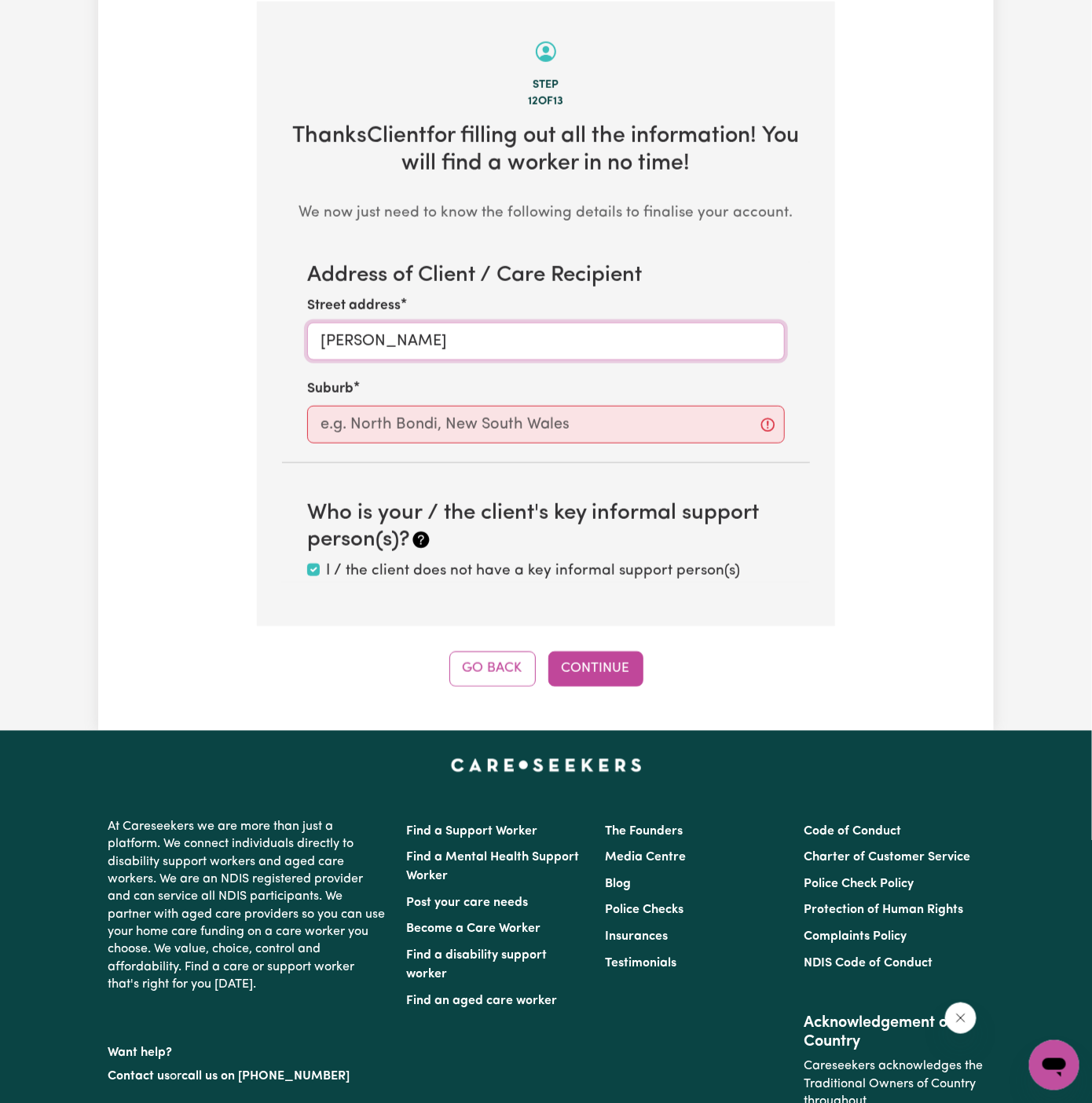
type input "Horsley"
click at [379, 428] on input "text" at bounding box center [546, 424] width 477 height 38
paste input "Horsley"
type input "Horsley"
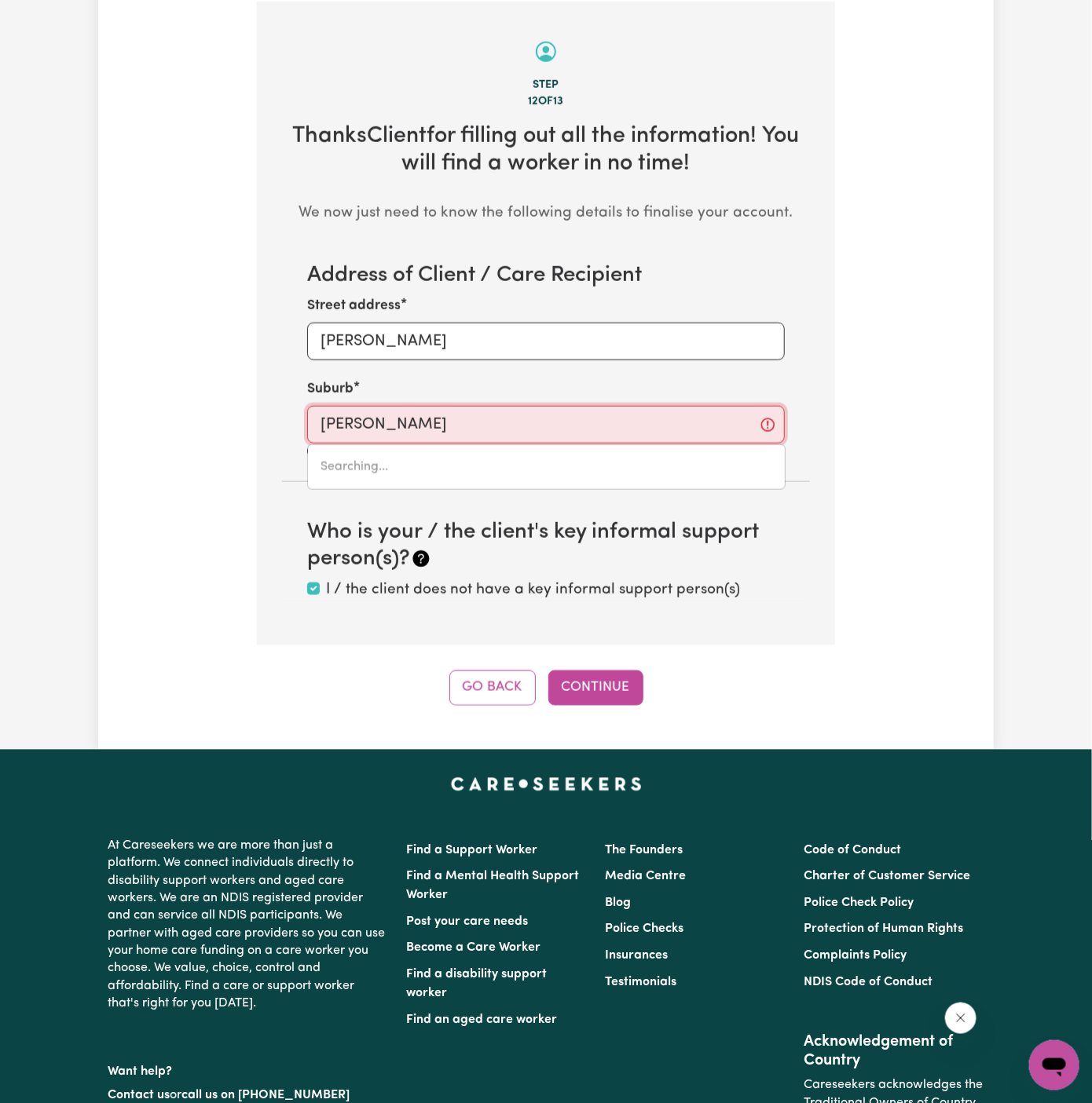
type input "Horsley, New South Wales, 2530"
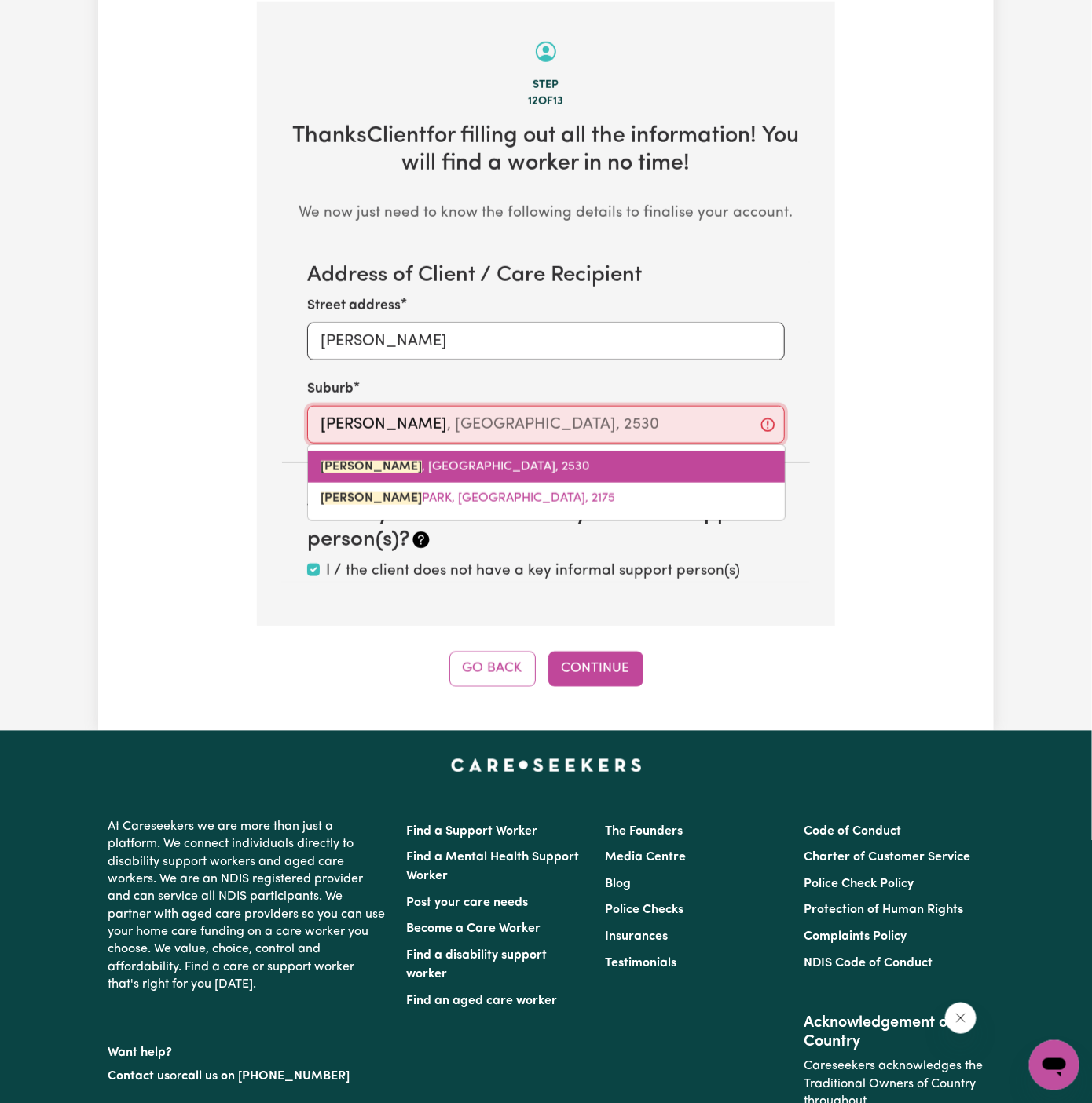
click at [450, 470] on span "HORSLEY , New South Wales, 2530" at bounding box center [455, 467] width 270 height 13
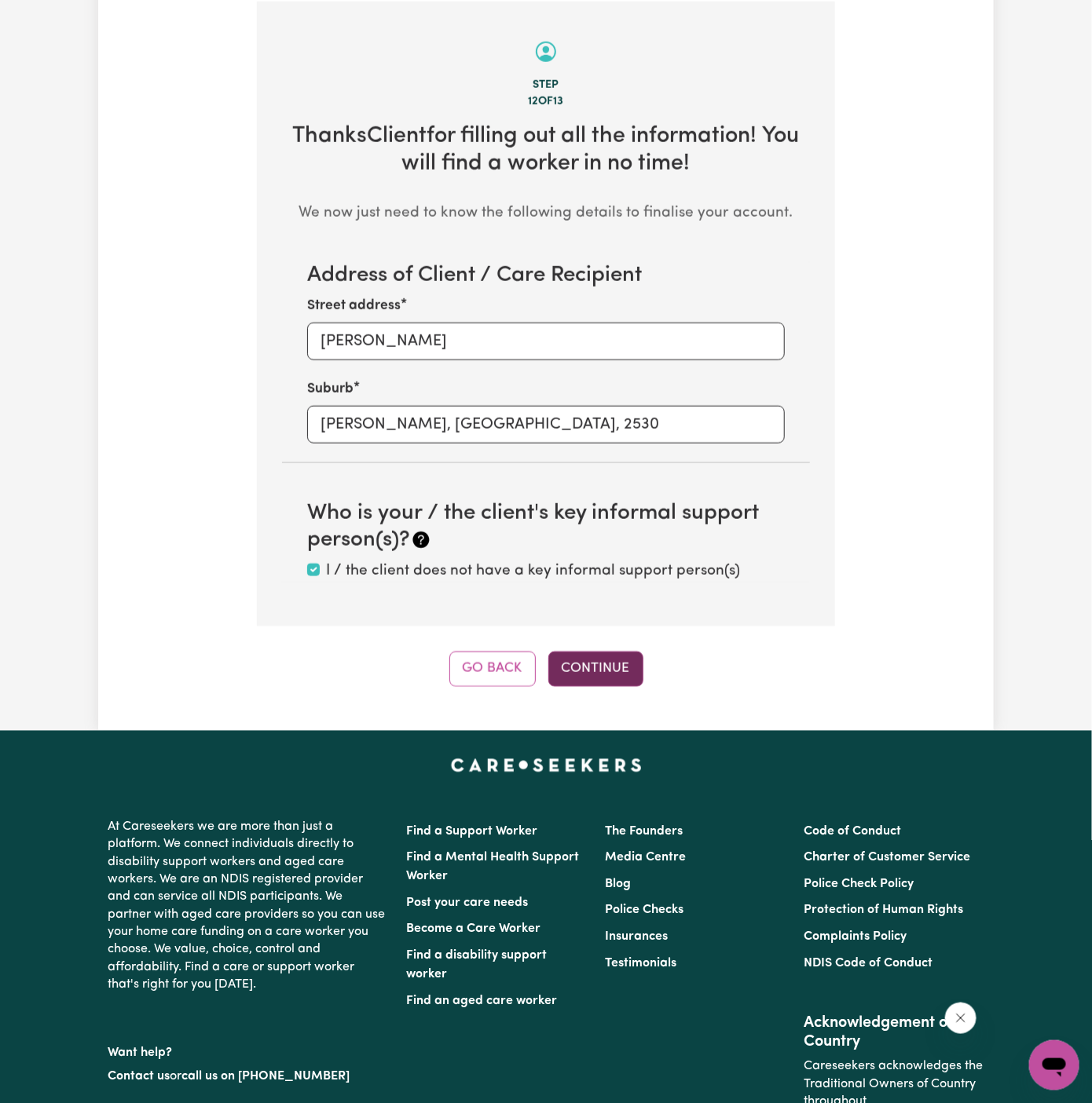
click at [609, 660] on button "Continue" at bounding box center [596, 668] width 95 height 34
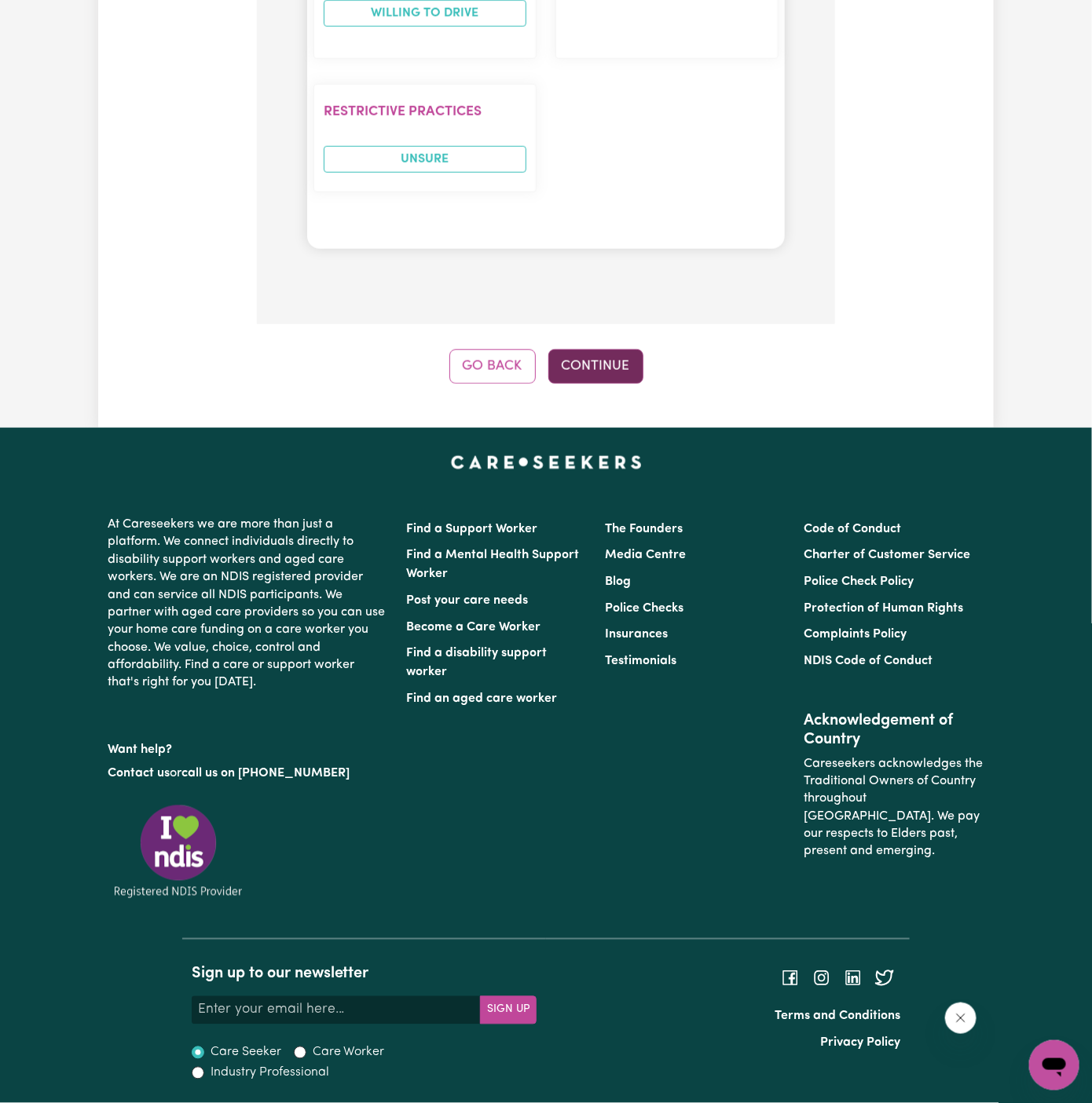
click at [600, 377] on button "Continue" at bounding box center [596, 367] width 95 height 34
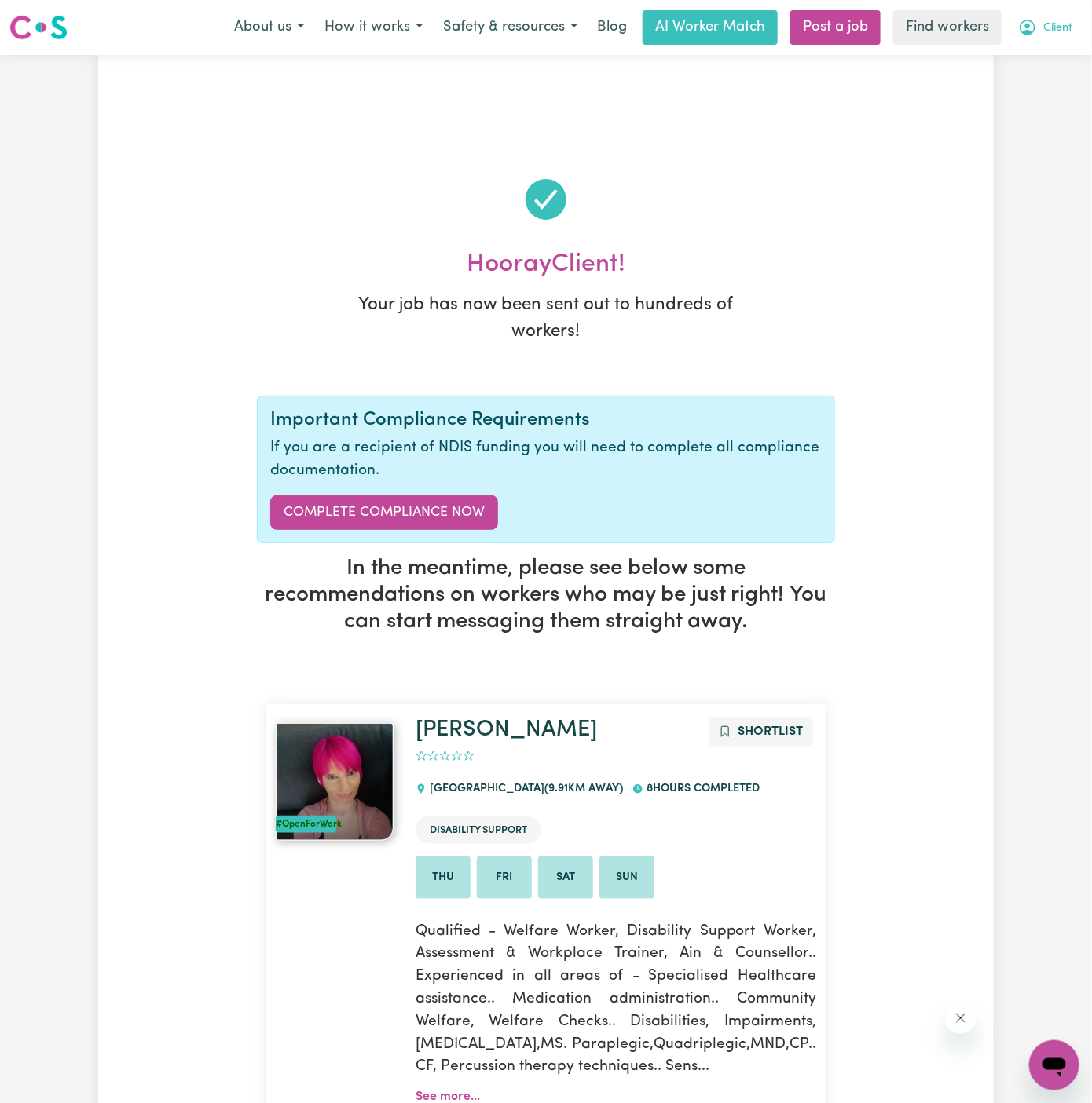
click at [1062, 29] on span "Client" at bounding box center [1058, 29] width 29 height 18
click at [1061, 46] on link "My Dashboard" at bounding box center [1019, 61] width 124 height 30
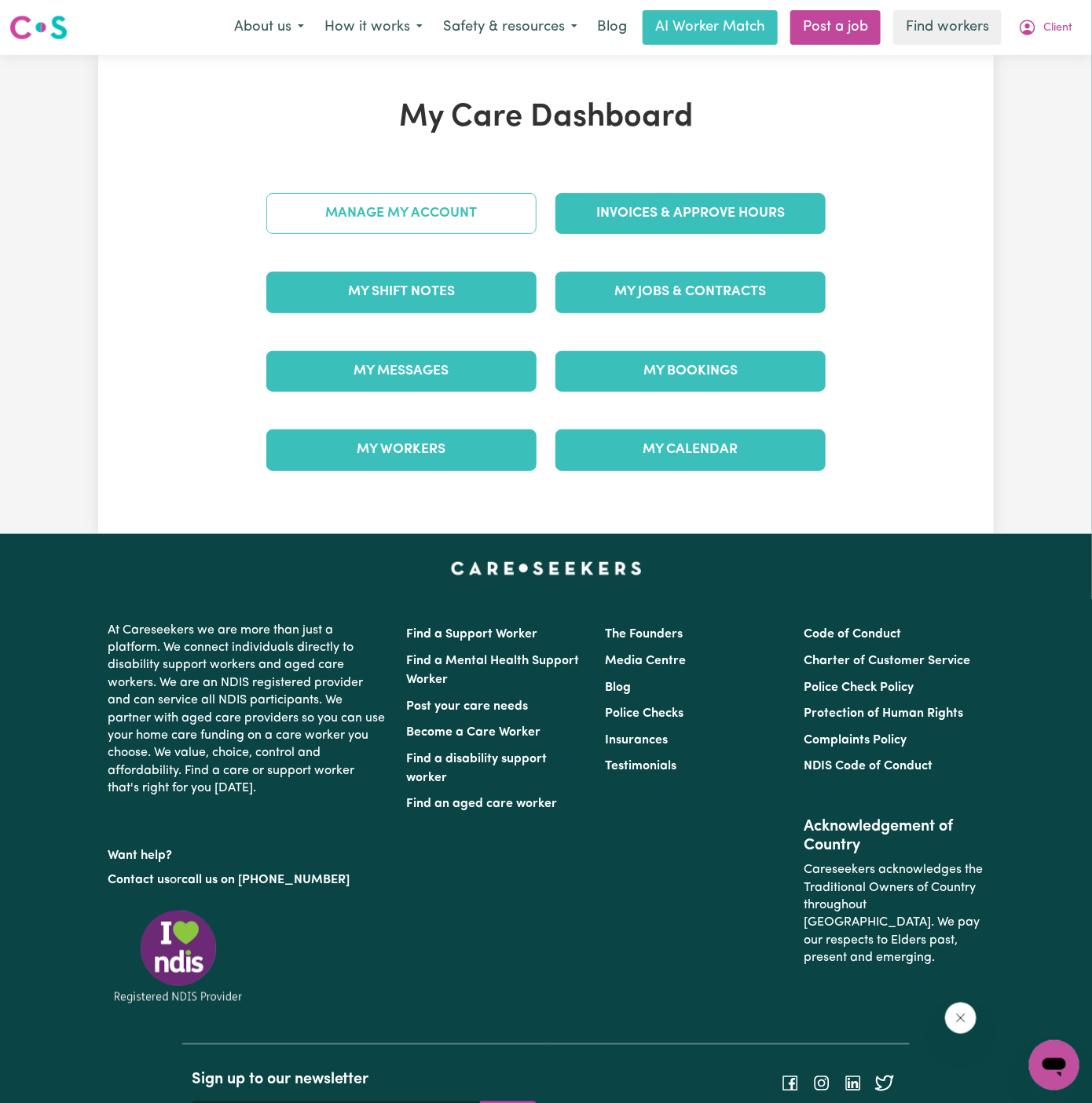
click at [383, 228] on div "Manage My Account" at bounding box center [401, 214] width 289 height 78
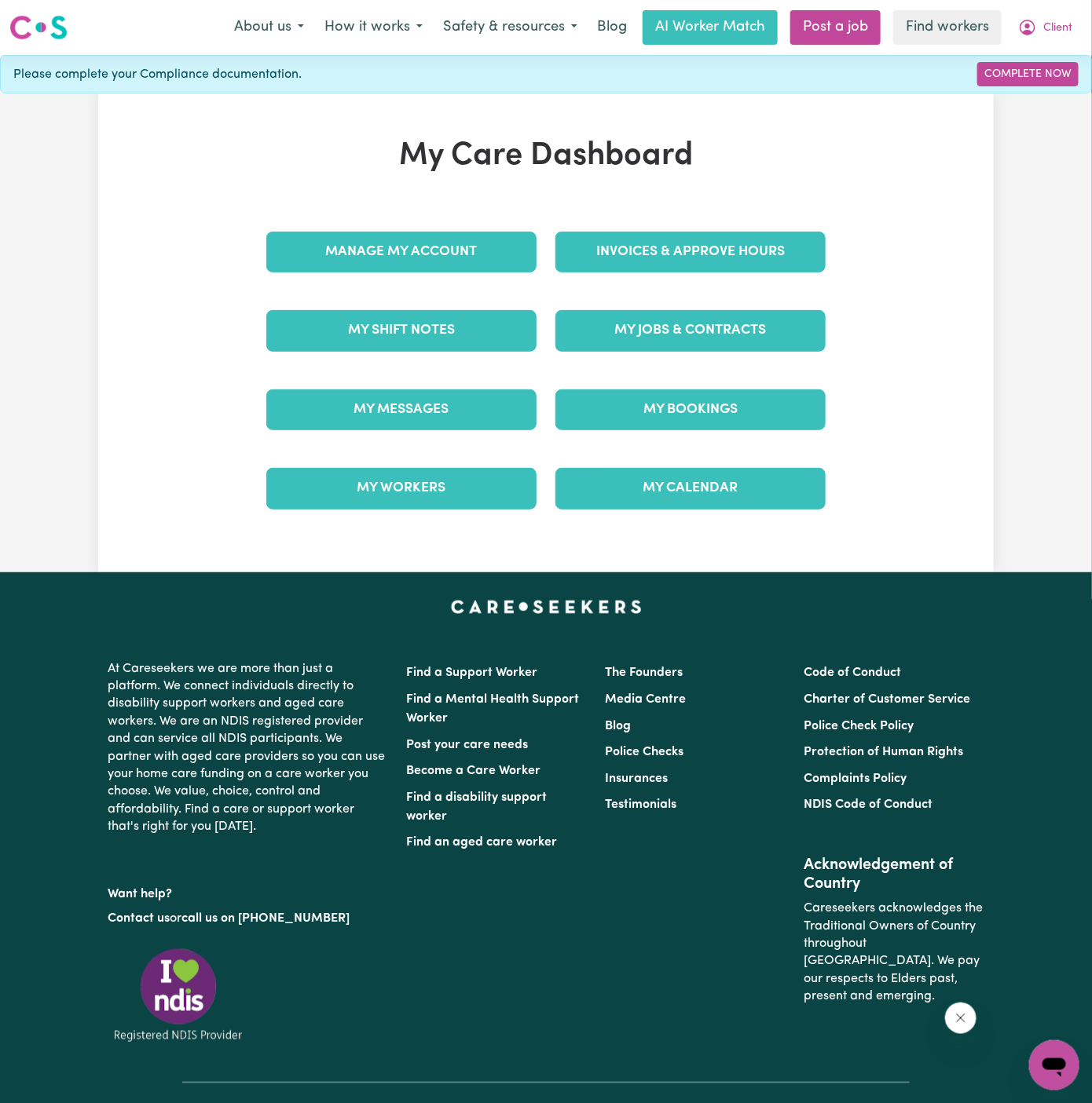
click at [383, 229] on div "Manage My Account" at bounding box center [401, 252] width 289 height 78
click at [387, 239] on link "Manage My Account" at bounding box center [401, 251] width 270 height 41
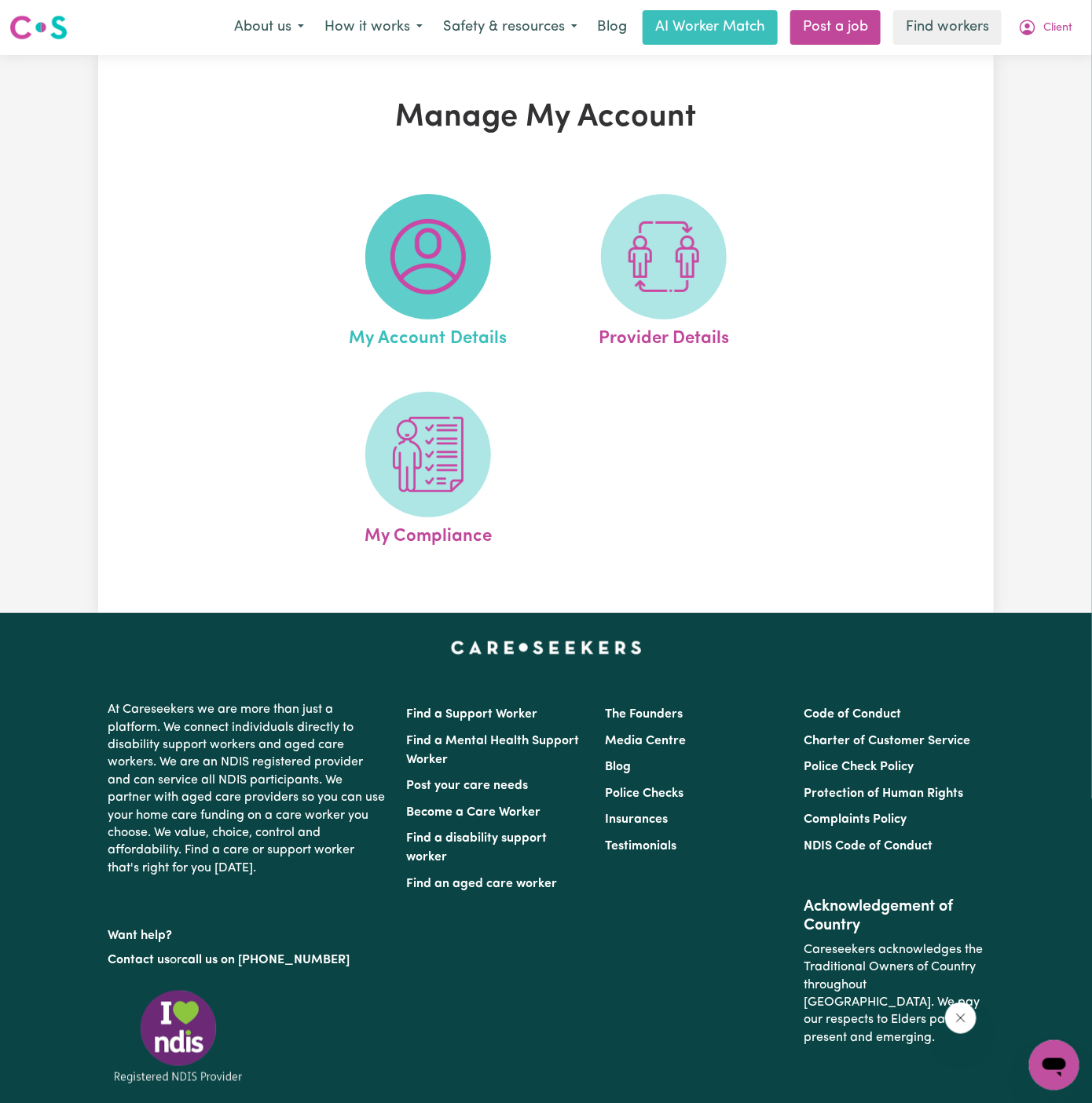
click at [472, 234] on span at bounding box center [428, 256] width 126 height 126
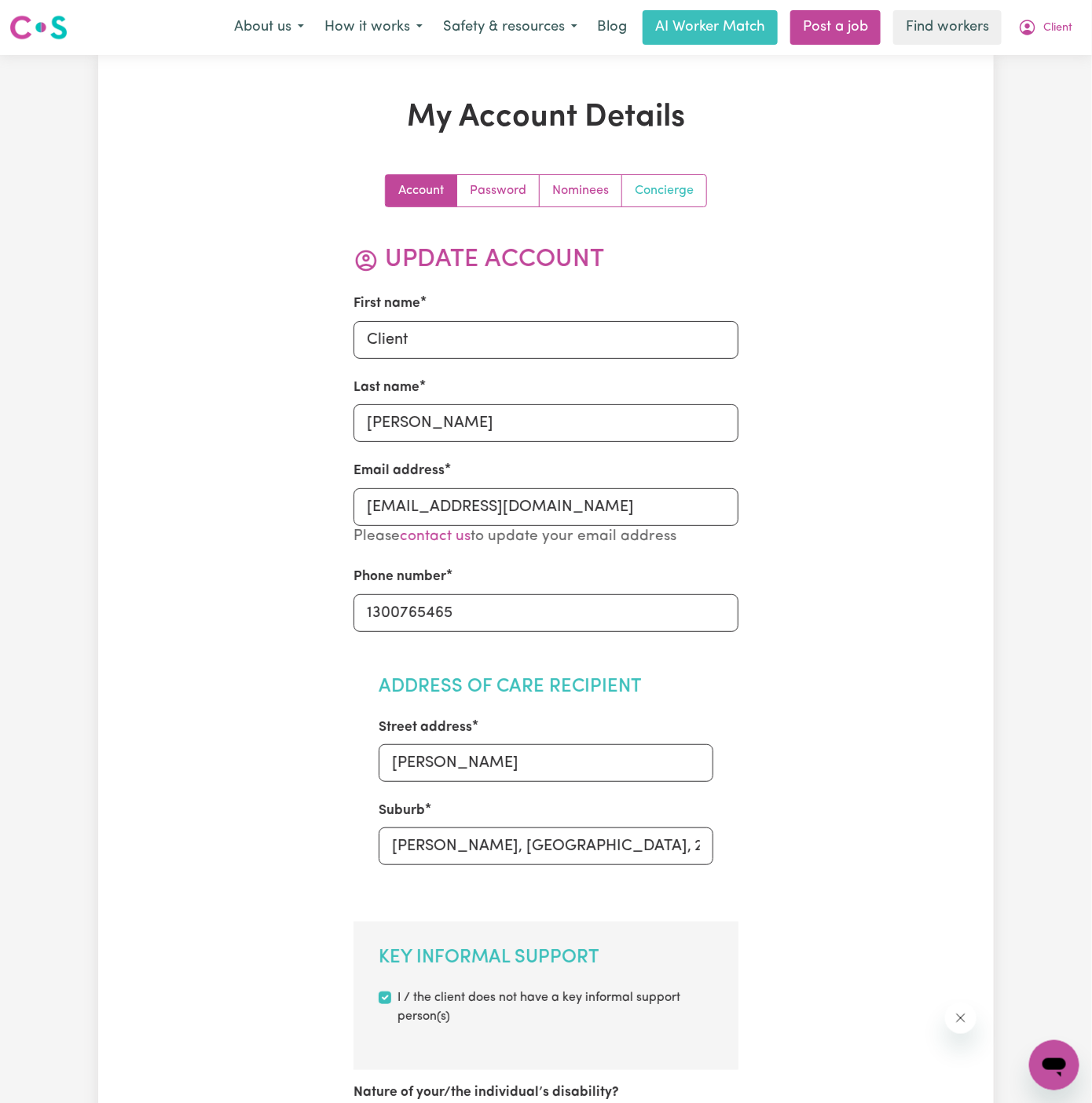
click at [672, 191] on link "Concierge" at bounding box center [664, 191] width 84 height 31
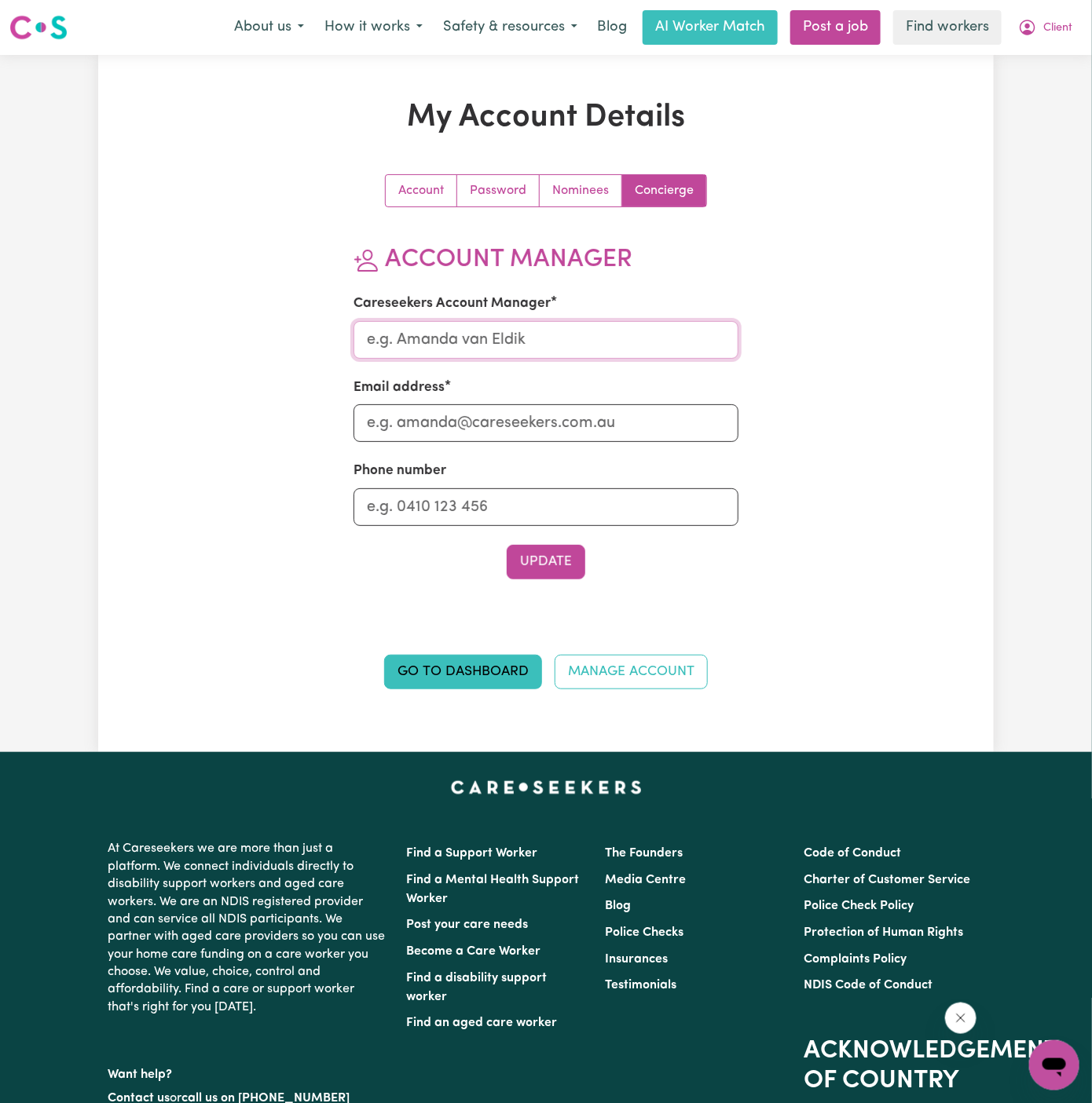
click at [533, 347] on input "Careseekers Account Manager" at bounding box center [546, 339] width 386 height 38
type input "Annie"
click at [526, 419] on input "Email address" at bounding box center [546, 423] width 386 height 38
type input "annie@careseekers.com.au"
click at [538, 510] on input "Phone number" at bounding box center [546, 507] width 386 height 38
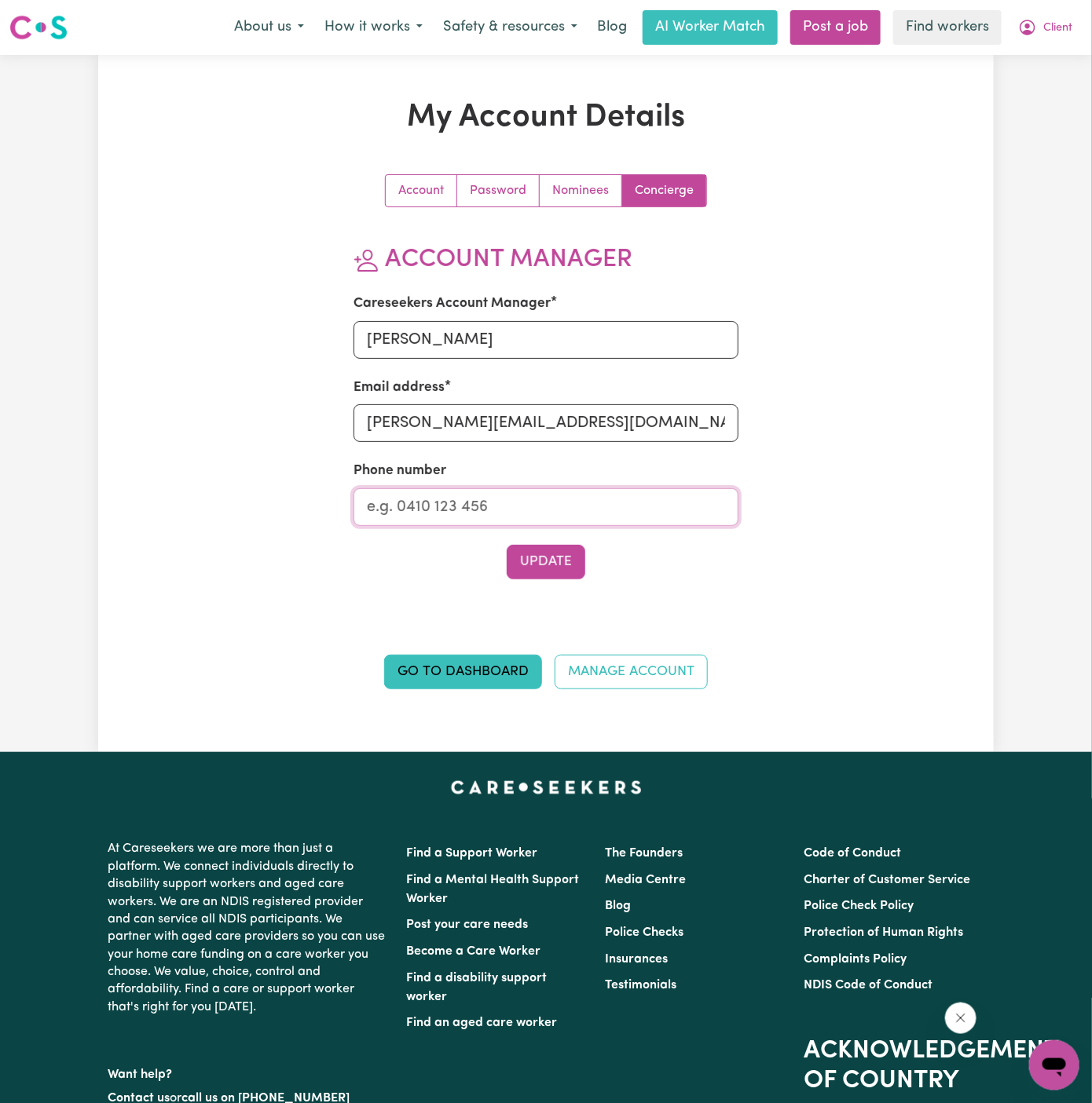
type input "1300765465"
click at [549, 567] on button "Update" at bounding box center [546, 562] width 78 height 34
click at [1061, 30] on span "Client" at bounding box center [1058, 29] width 29 height 18
click at [1037, 63] on link "My Dashboard" at bounding box center [1019, 61] width 124 height 30
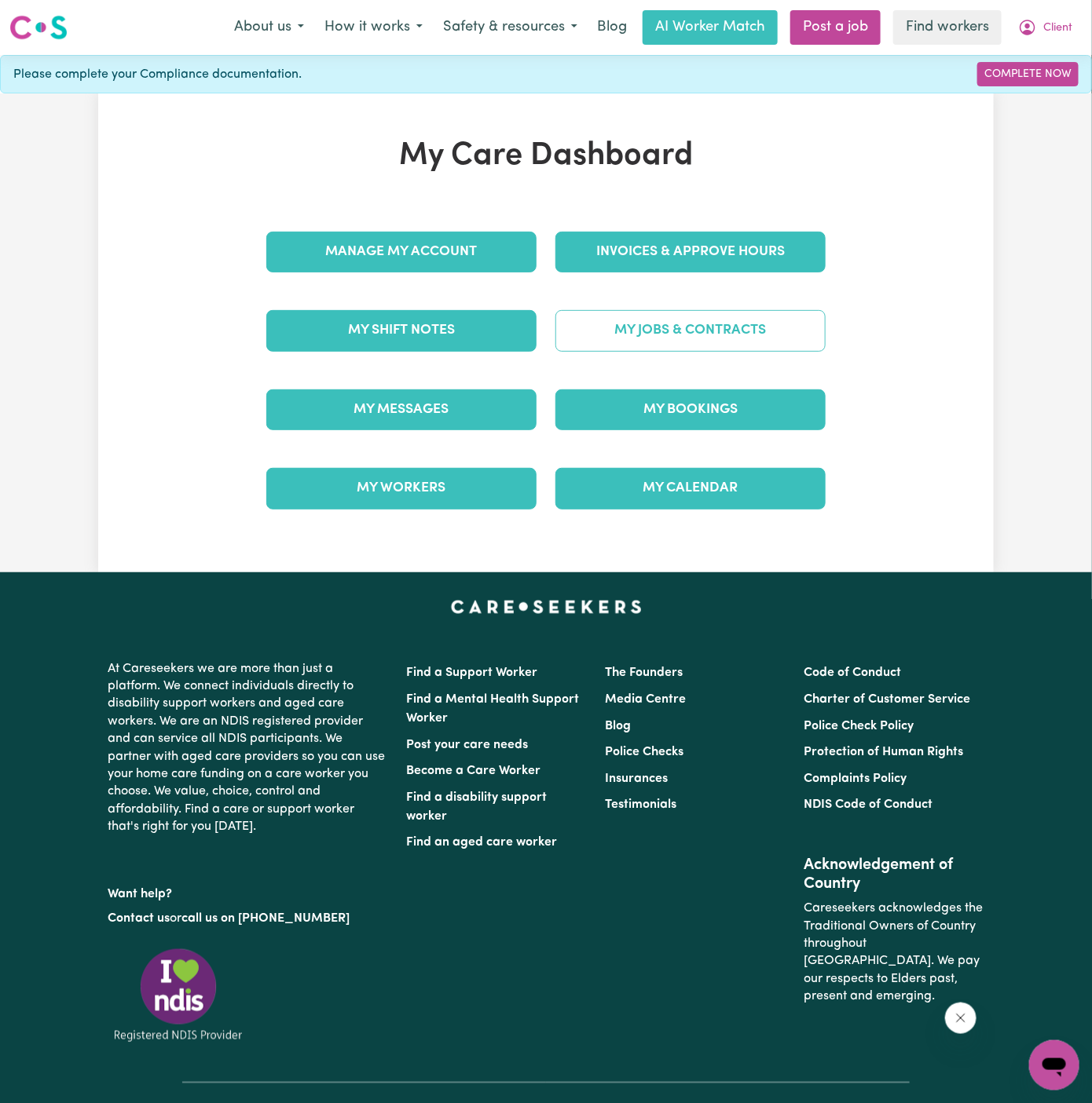
click at [668, 331] on link "My Jobs & Contracts" at bounding box center [690, 331] width 270 height 41
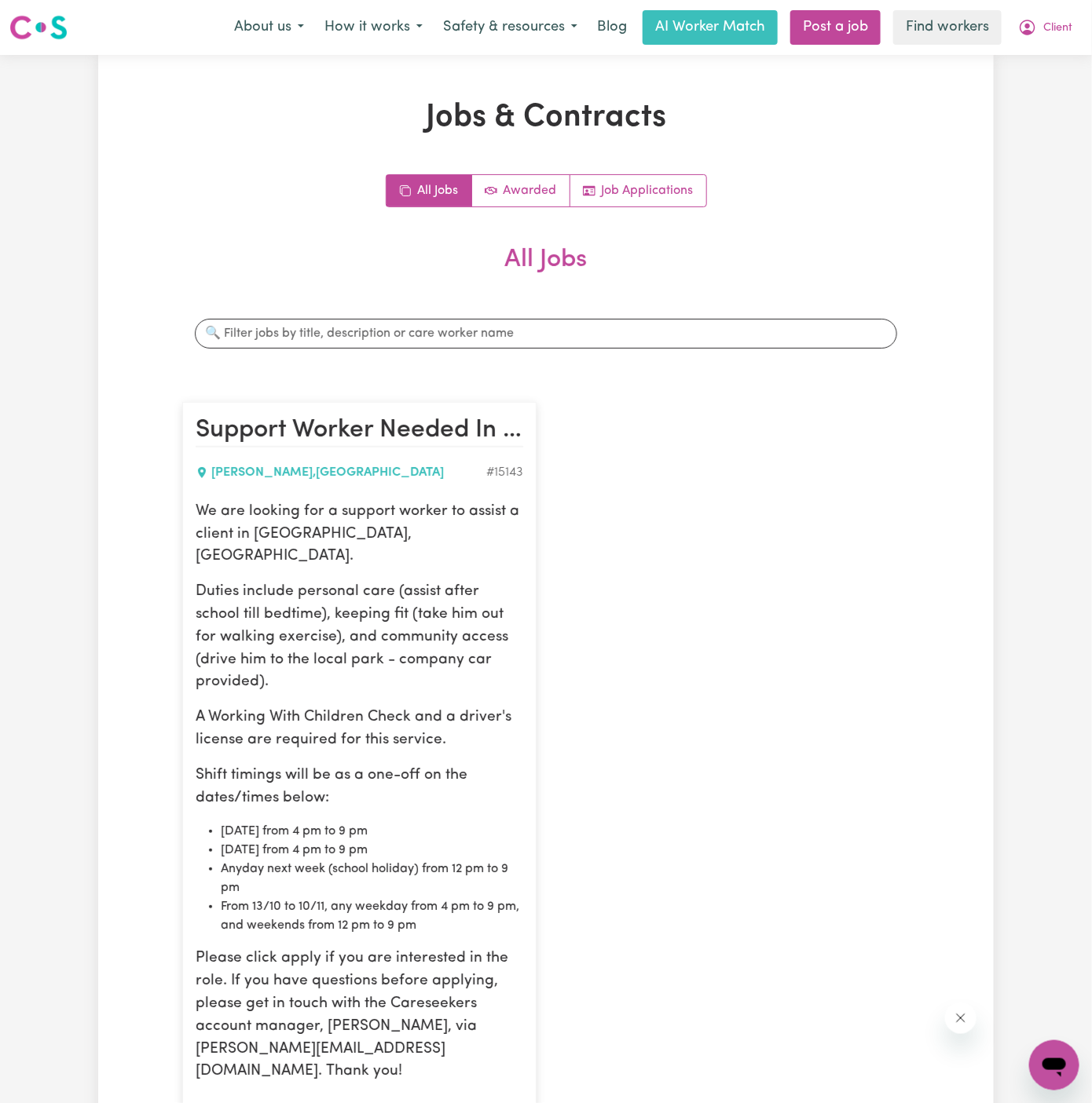
click at [352, 537] on p "We are looking for a support worker to assist a client in [GEOGRAPHIC_DATA], [G…" at bounding box center [359, 535] width 327 height 67
click at [203, 513] on p "We are looking for a support worker to assist a client in [GEOGRAPHIC_DATA], [G…" at bounding box center [359, 535] width 327 height 67
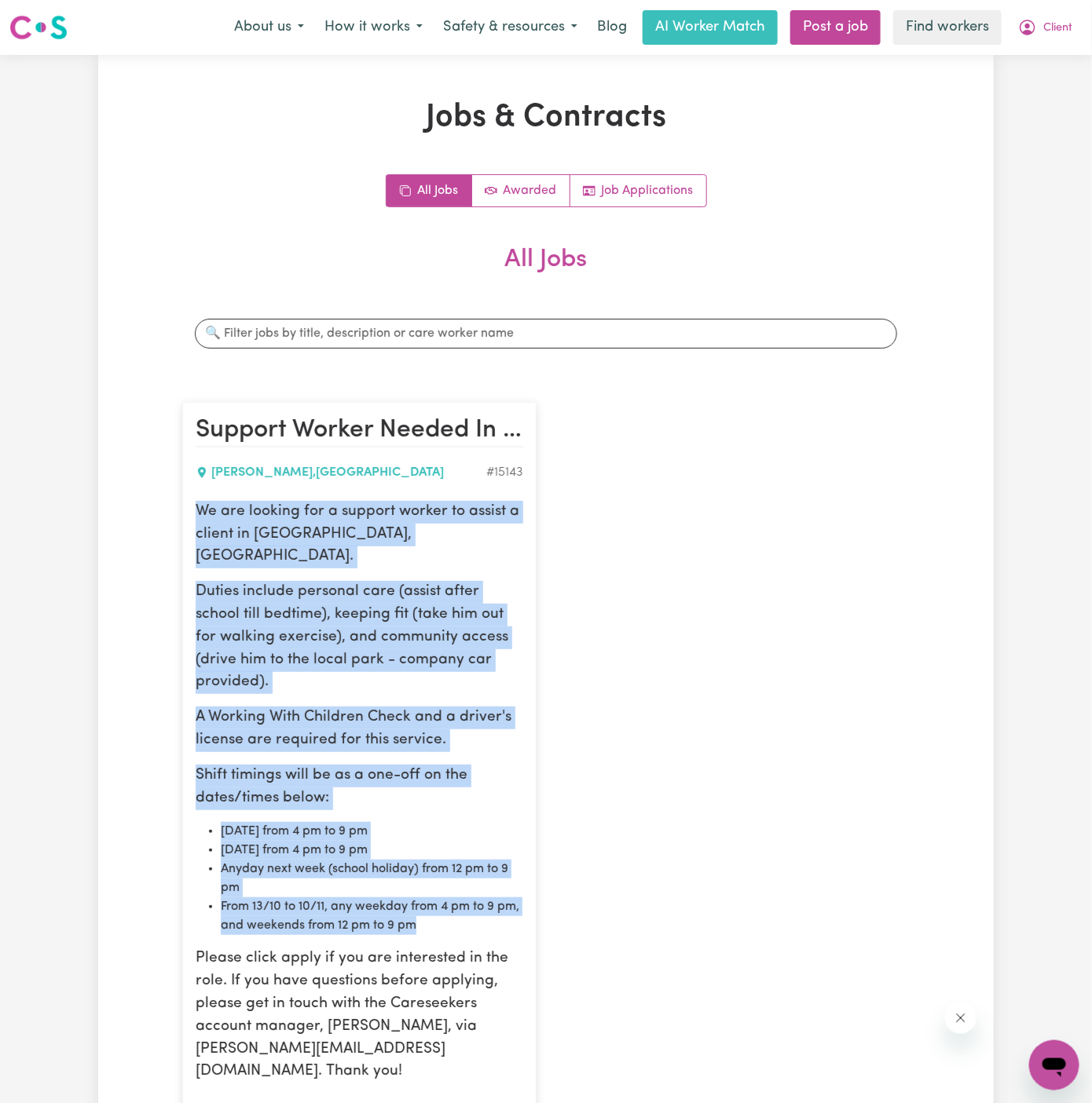
drag, startPoint x: 199, startPoint y: 512, endPoint x: 489, endPoint y: 874, distance: 463.8
click at [489, 874] on div "We are looking for a support worker to assist a client in Horsley, NSW. Duties …" at bounding box center [359, 792] width 327 height 583
copy div "We are looking for a support worker to assist a client in Horsley, NSW. Duties …"
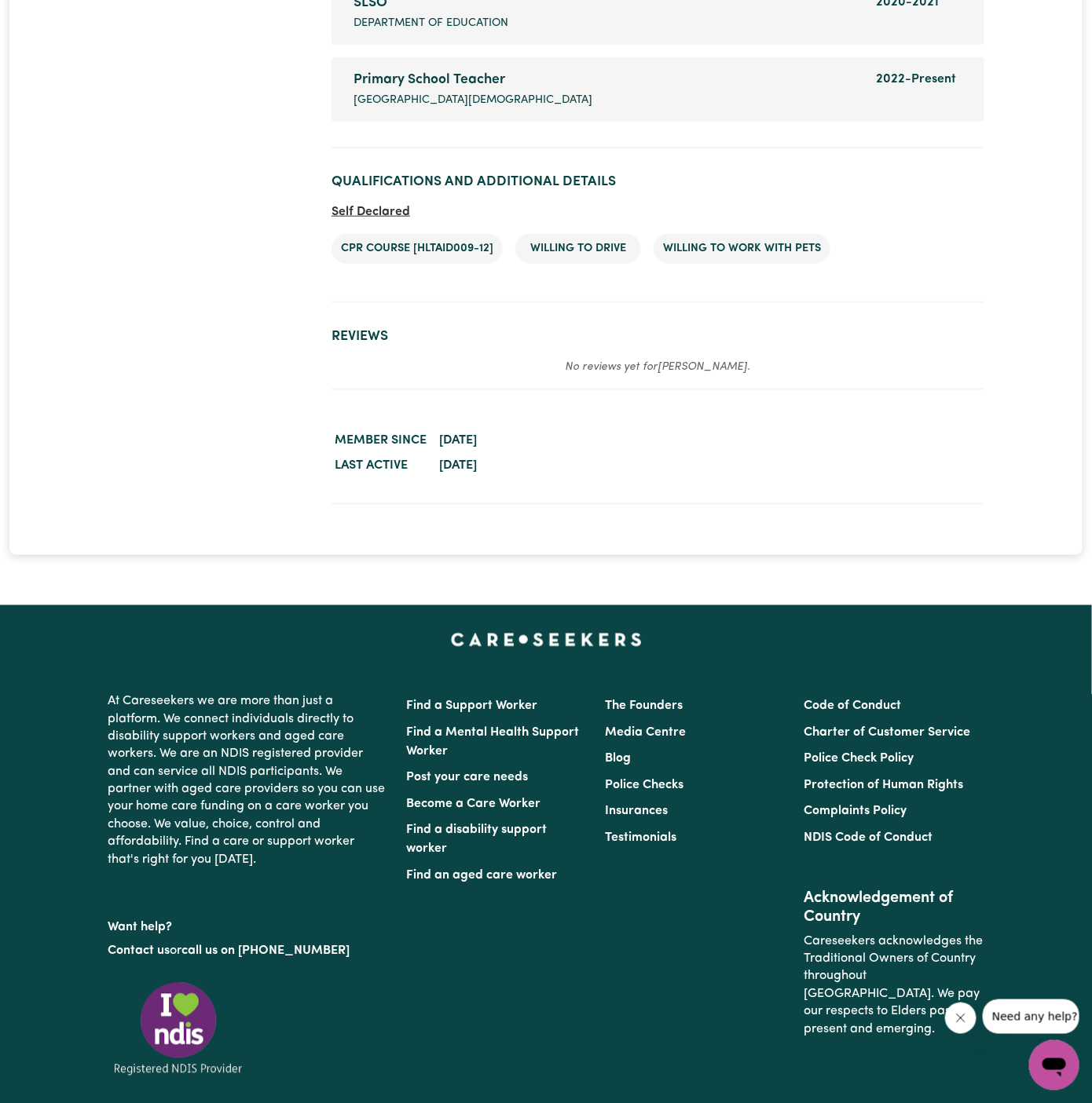
scroll to position [2685, 0]
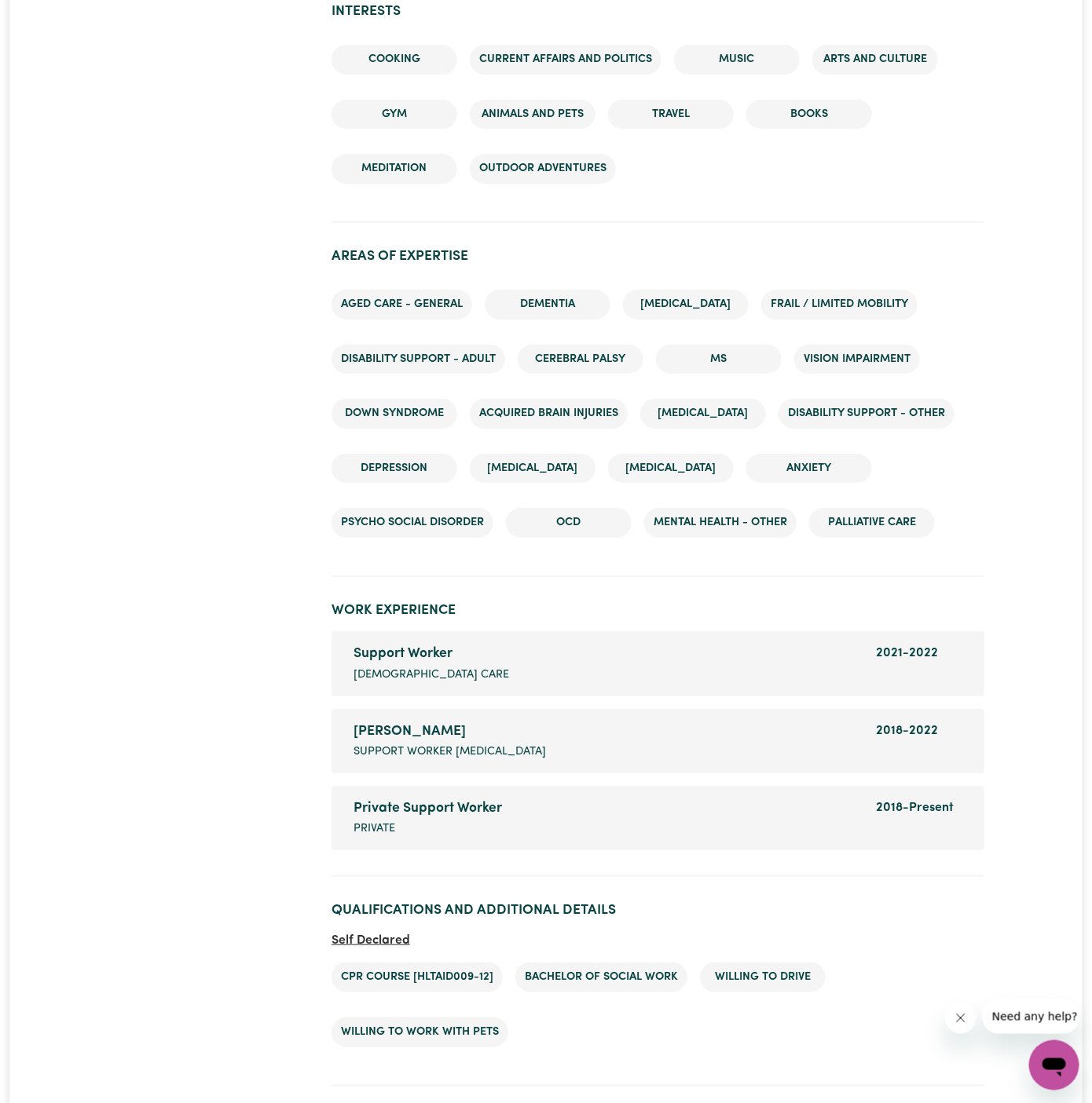
scroll to position [2040, 0]
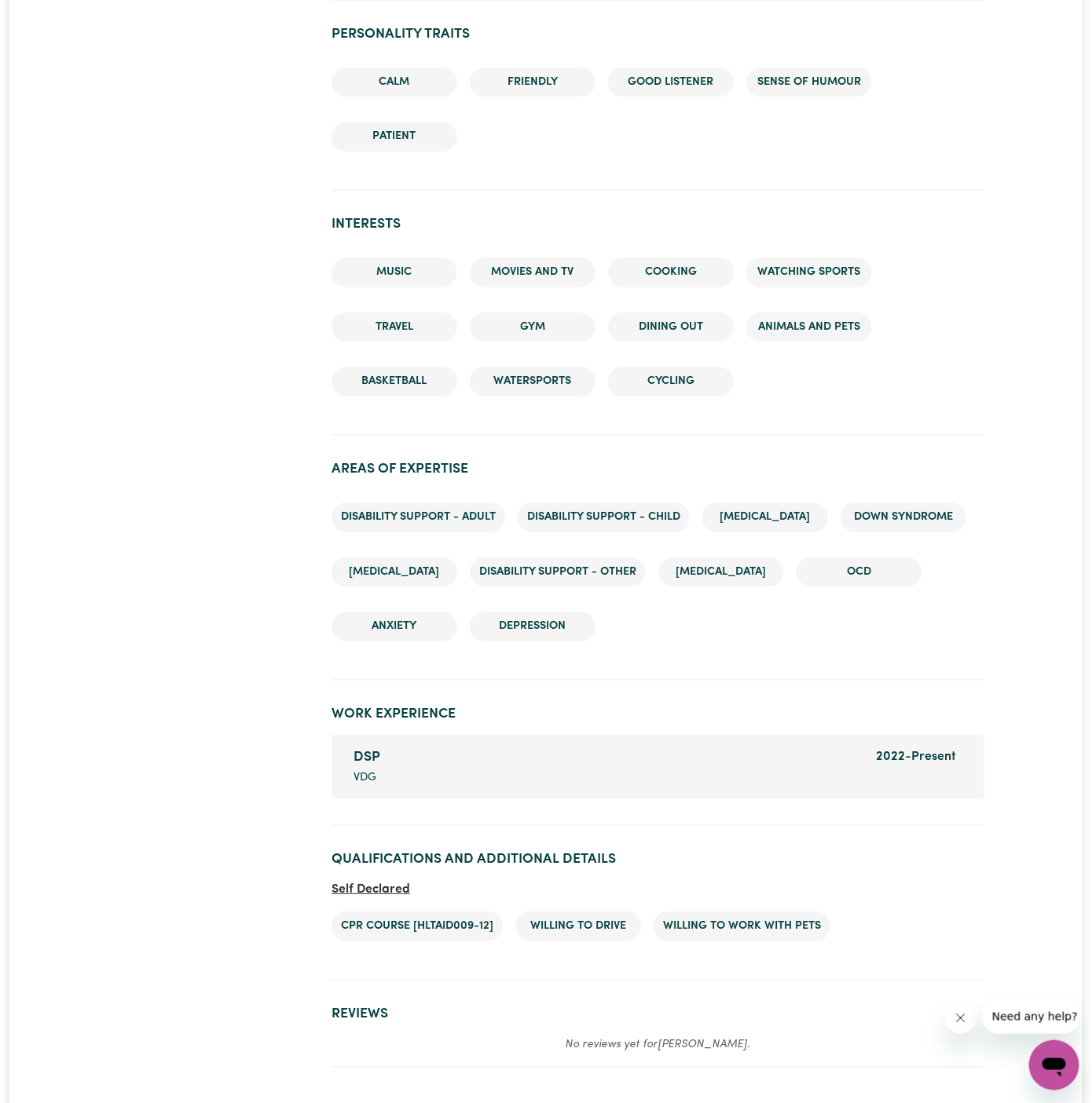
scroll to position [2553, 0]
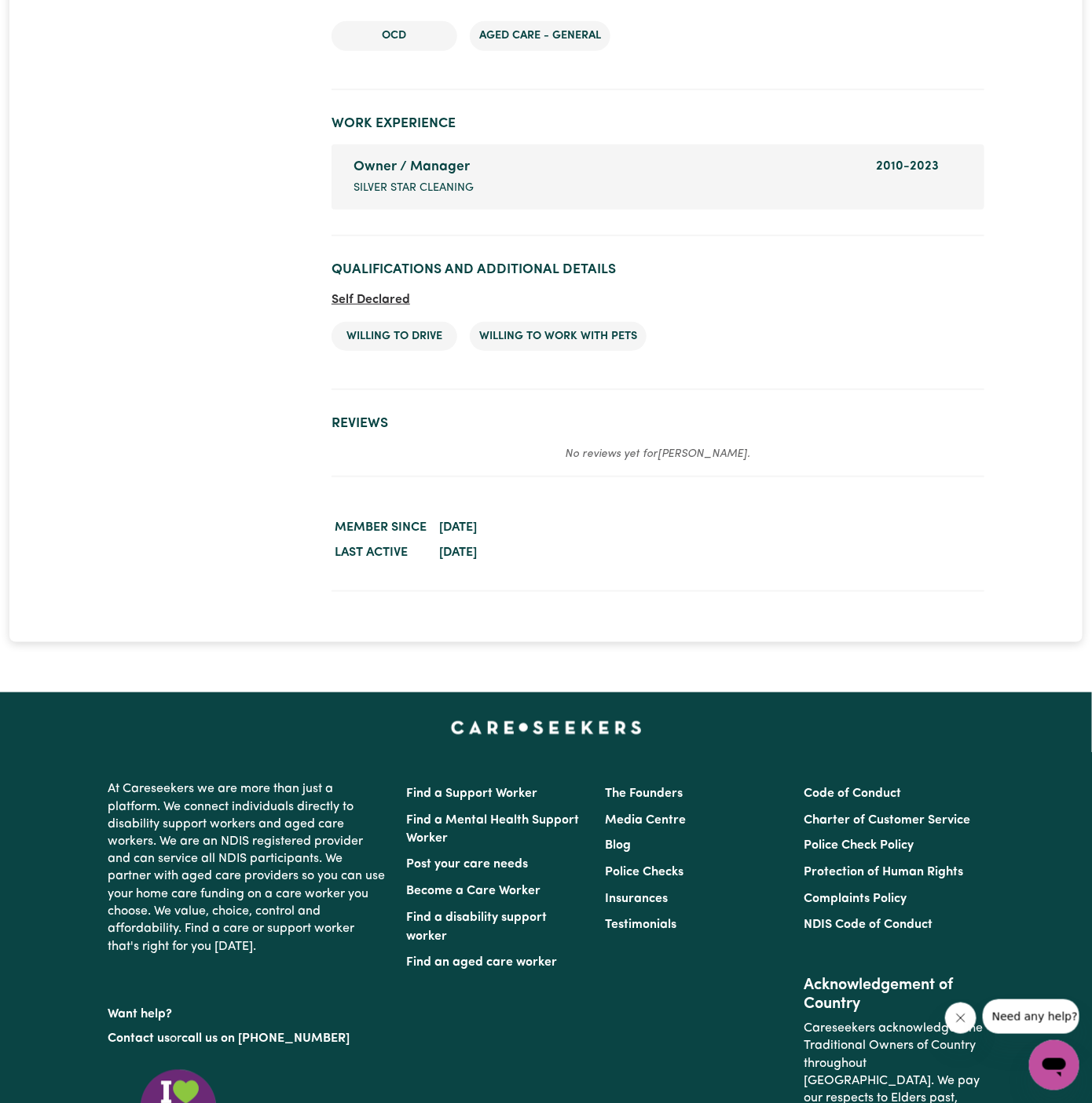
scroll to position [2501, 0]
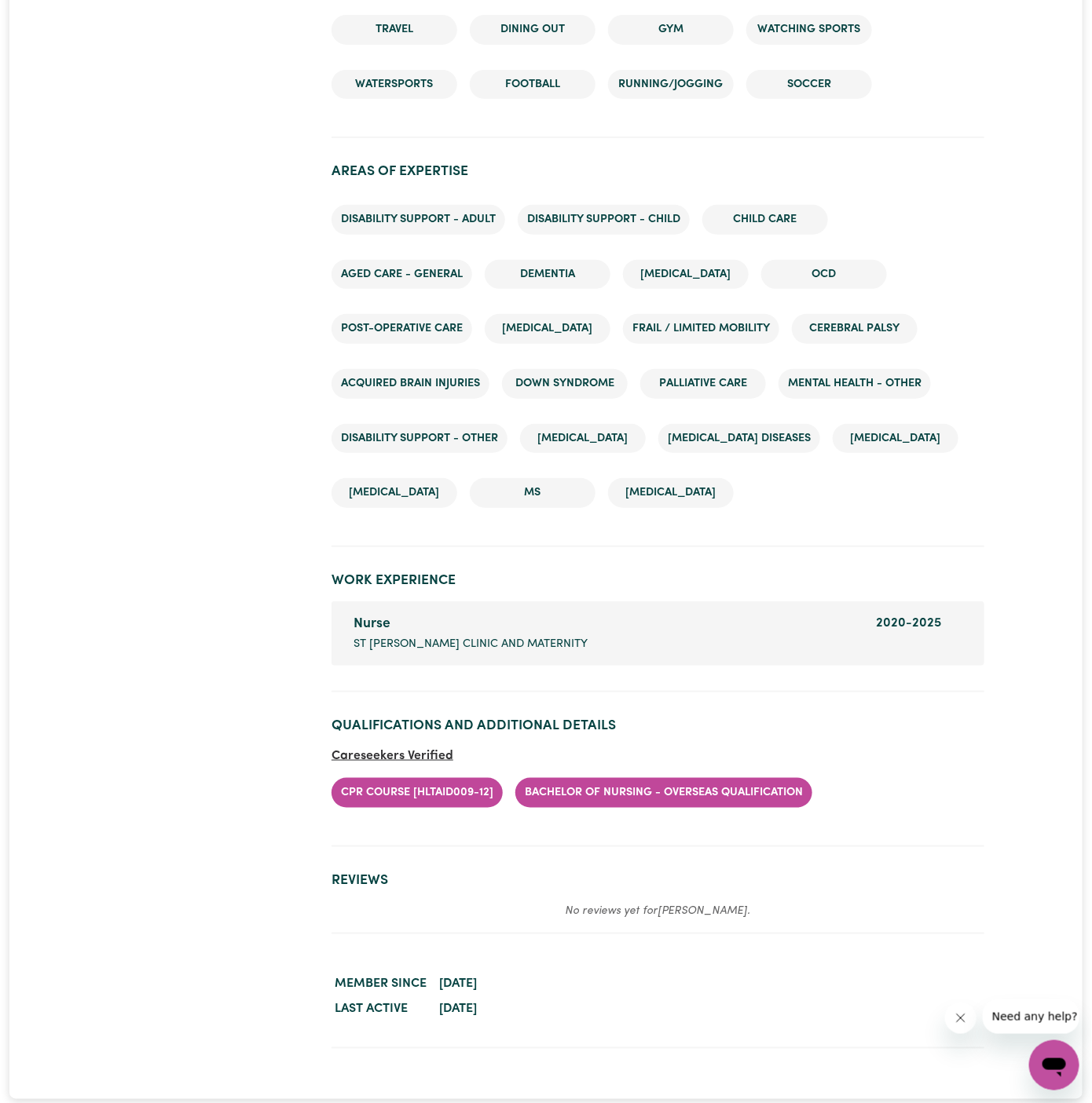
scroll to position [2443, 0]
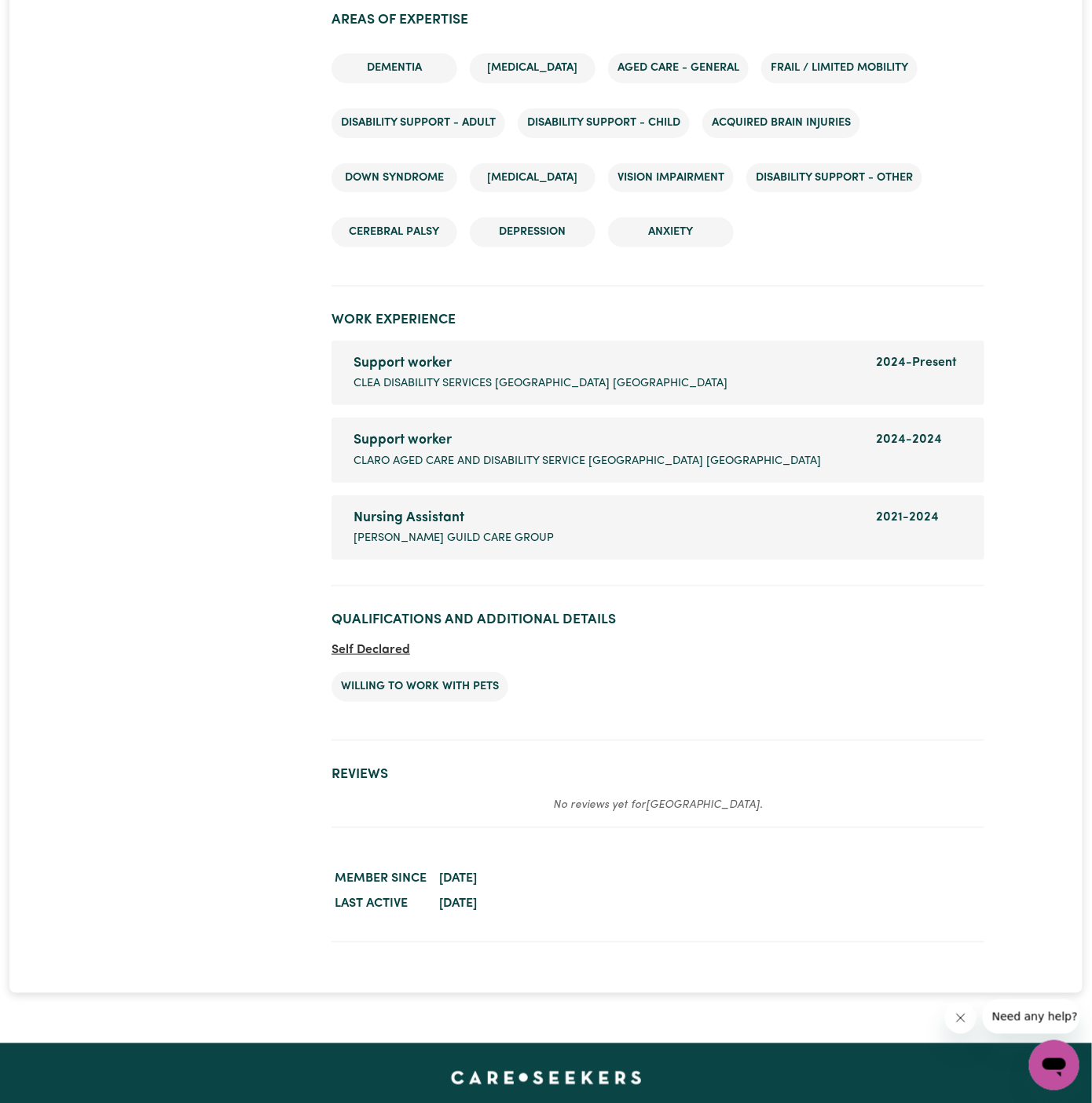
scroll to position [2296, 0]
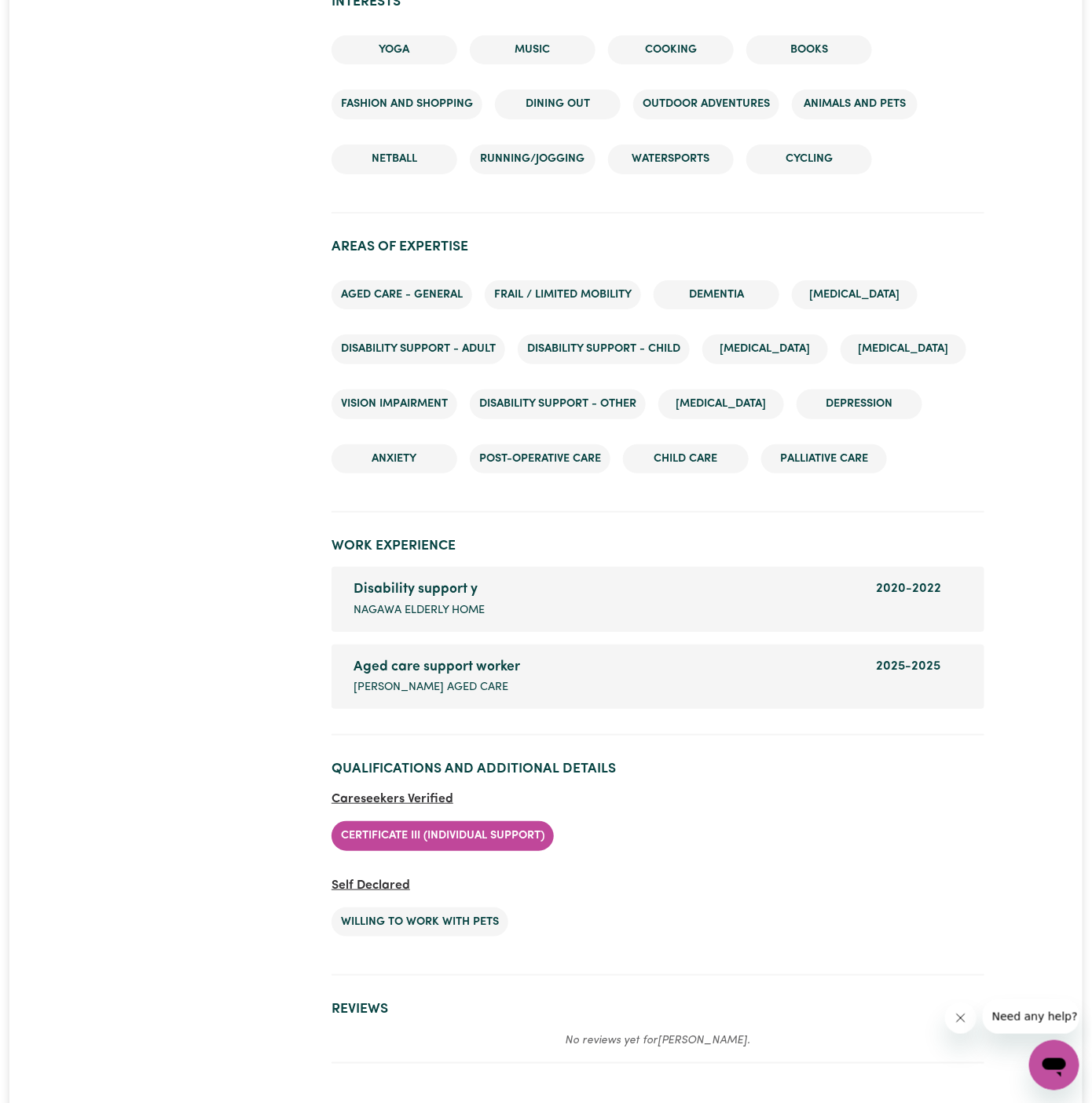
scroll to position [2146, 0]
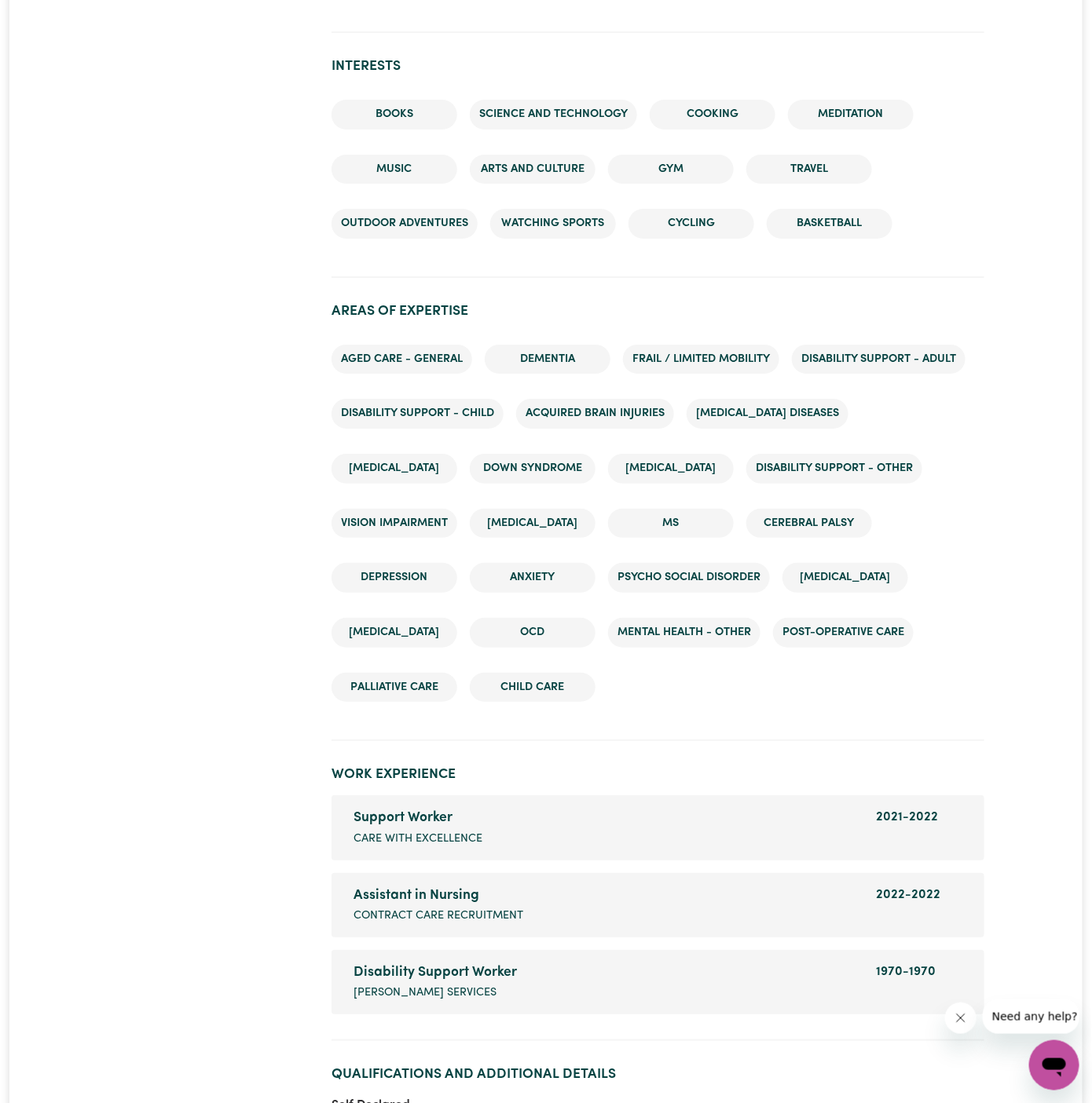
scroll to position [2134, 0]
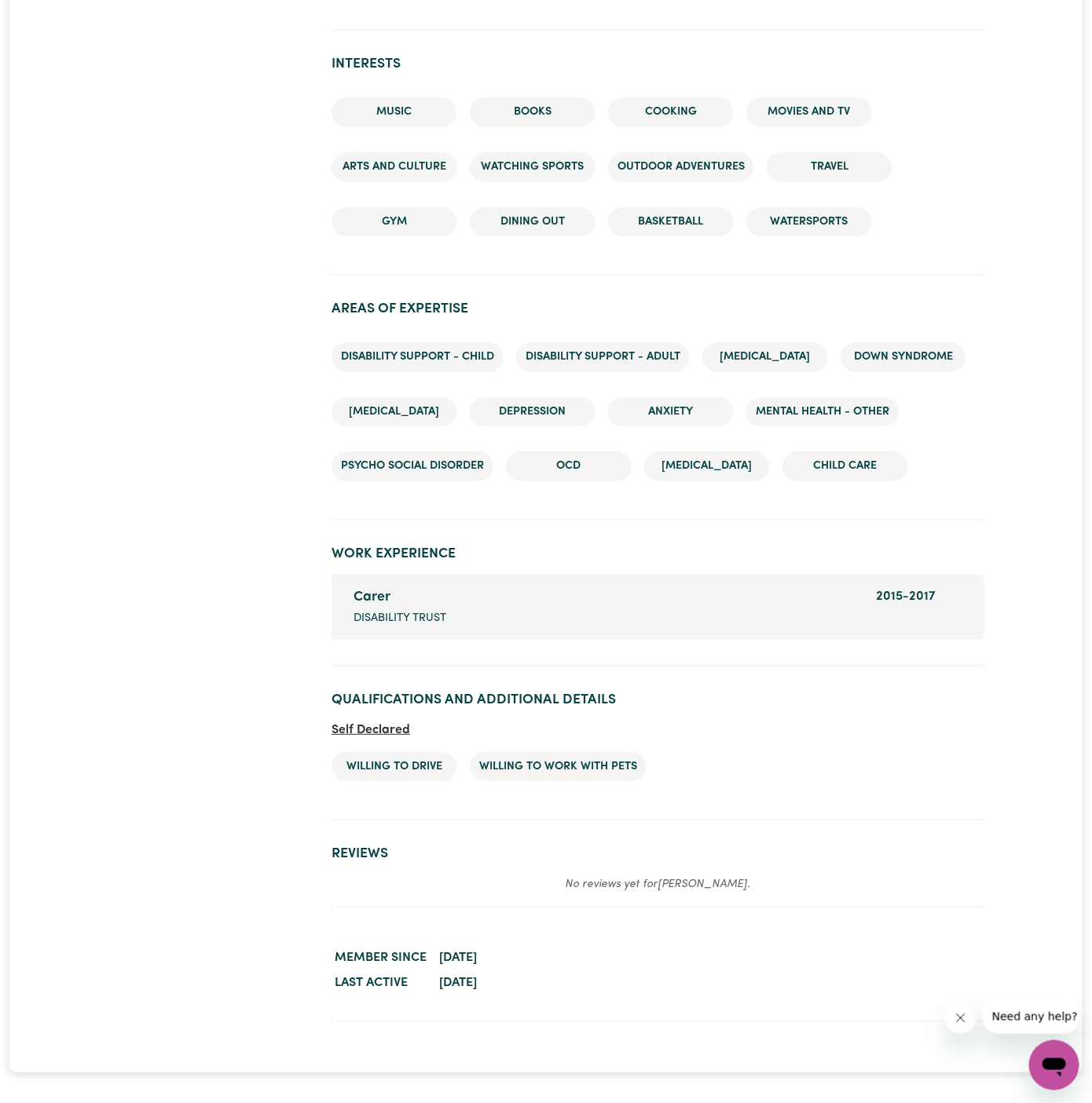
scroll to position [1890, 0]
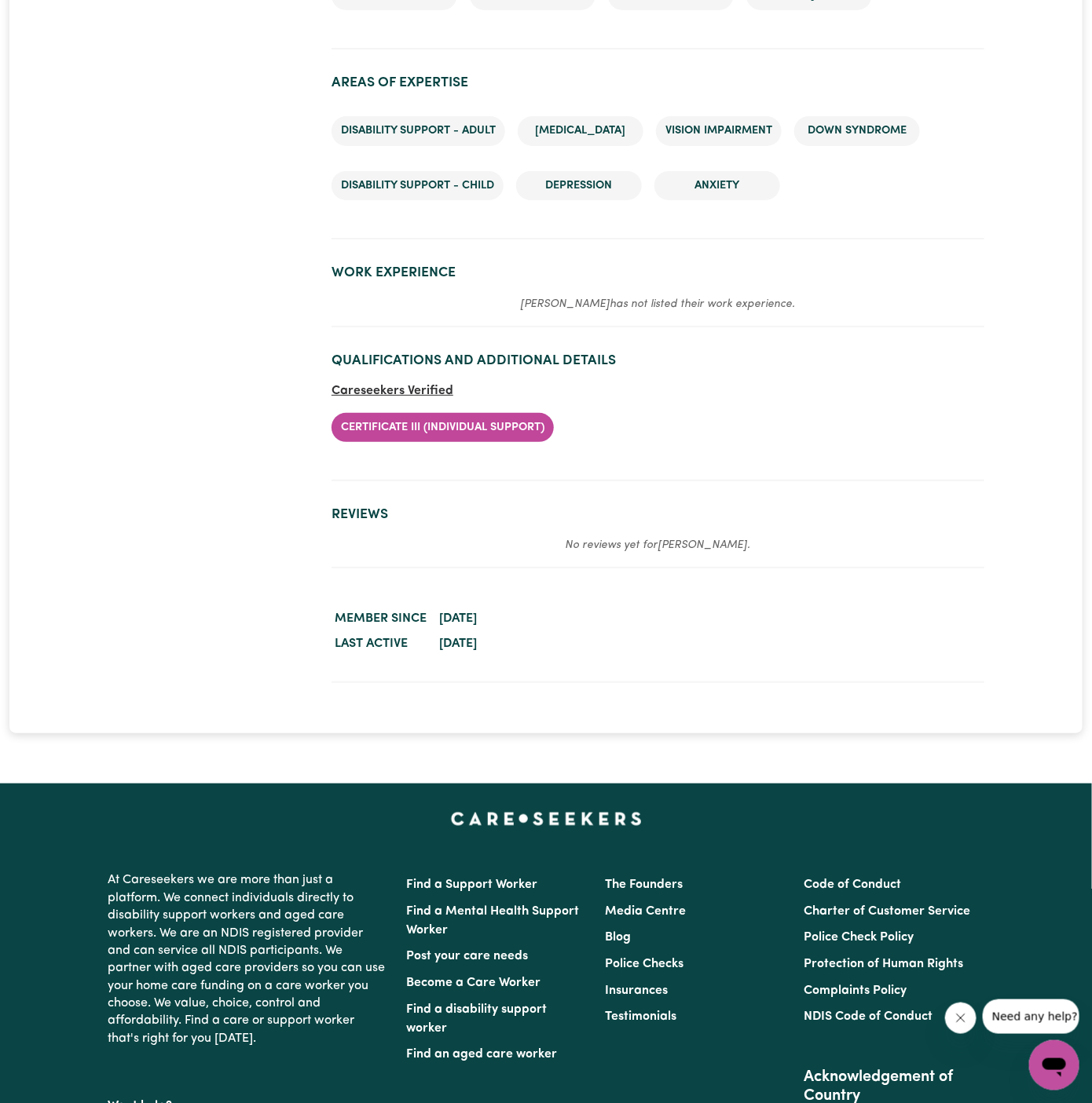
scroll to position [2261, 0]
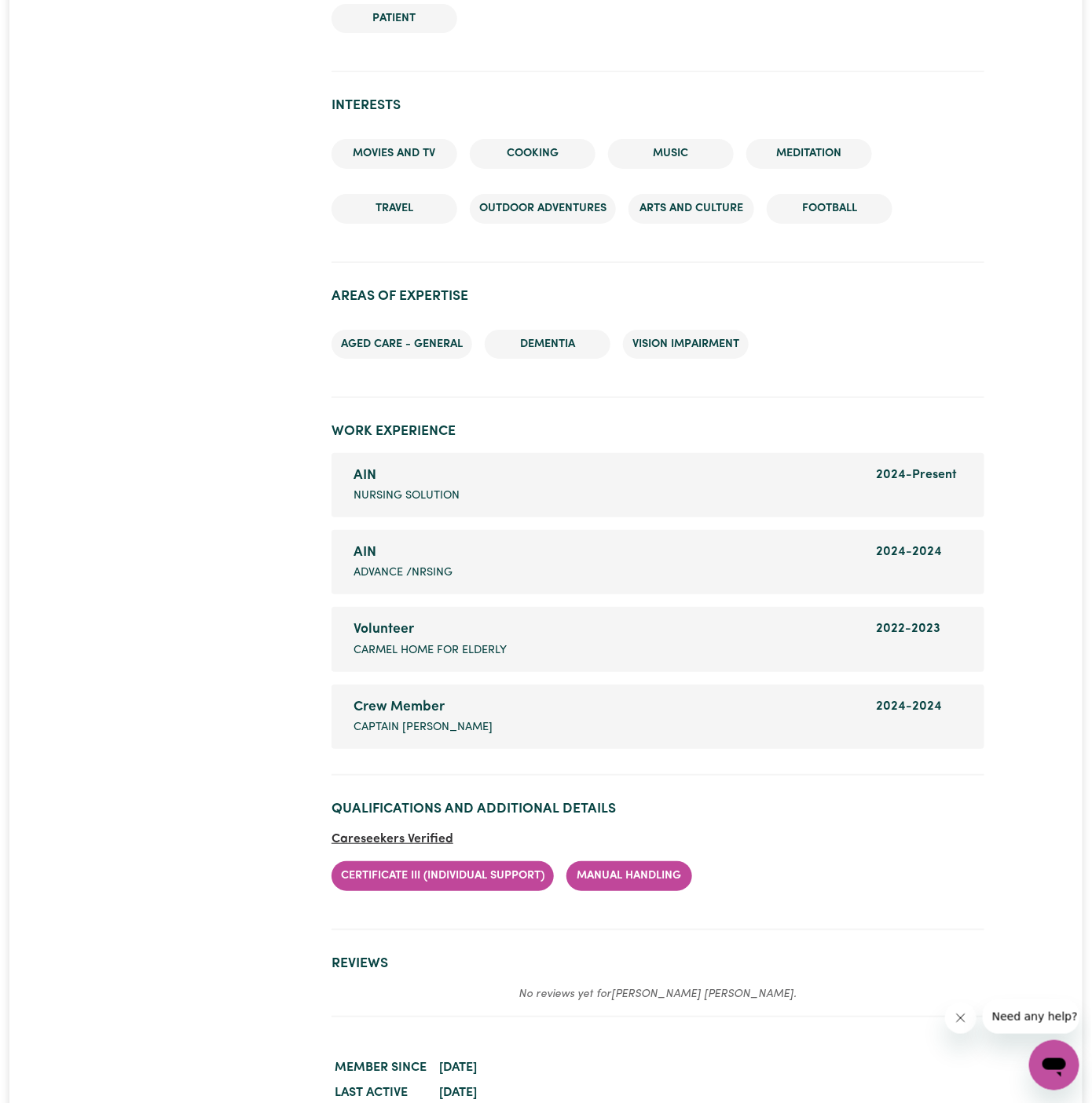
scroll to position [2149, 0]
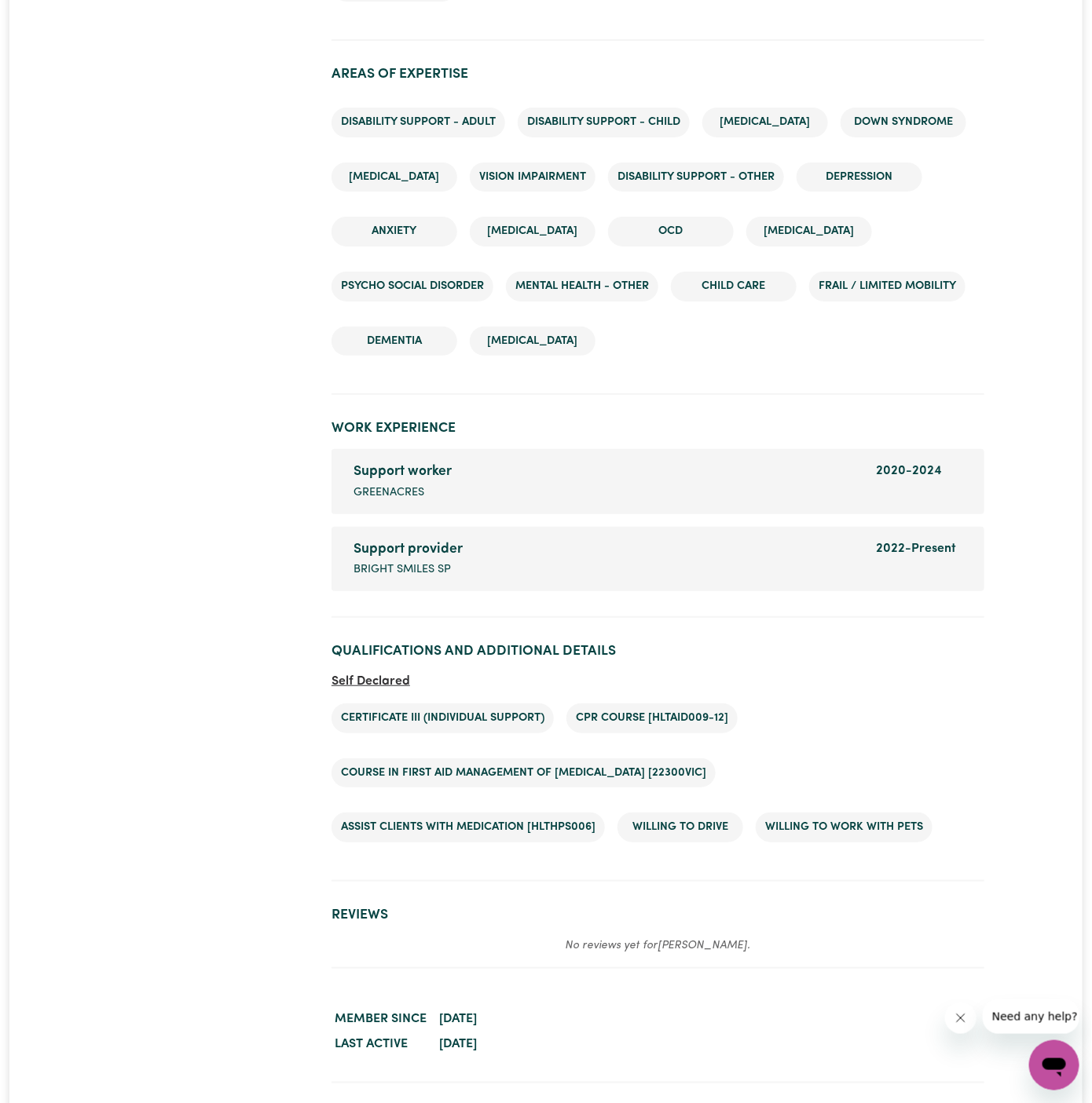
scroll to position [2159, 0]
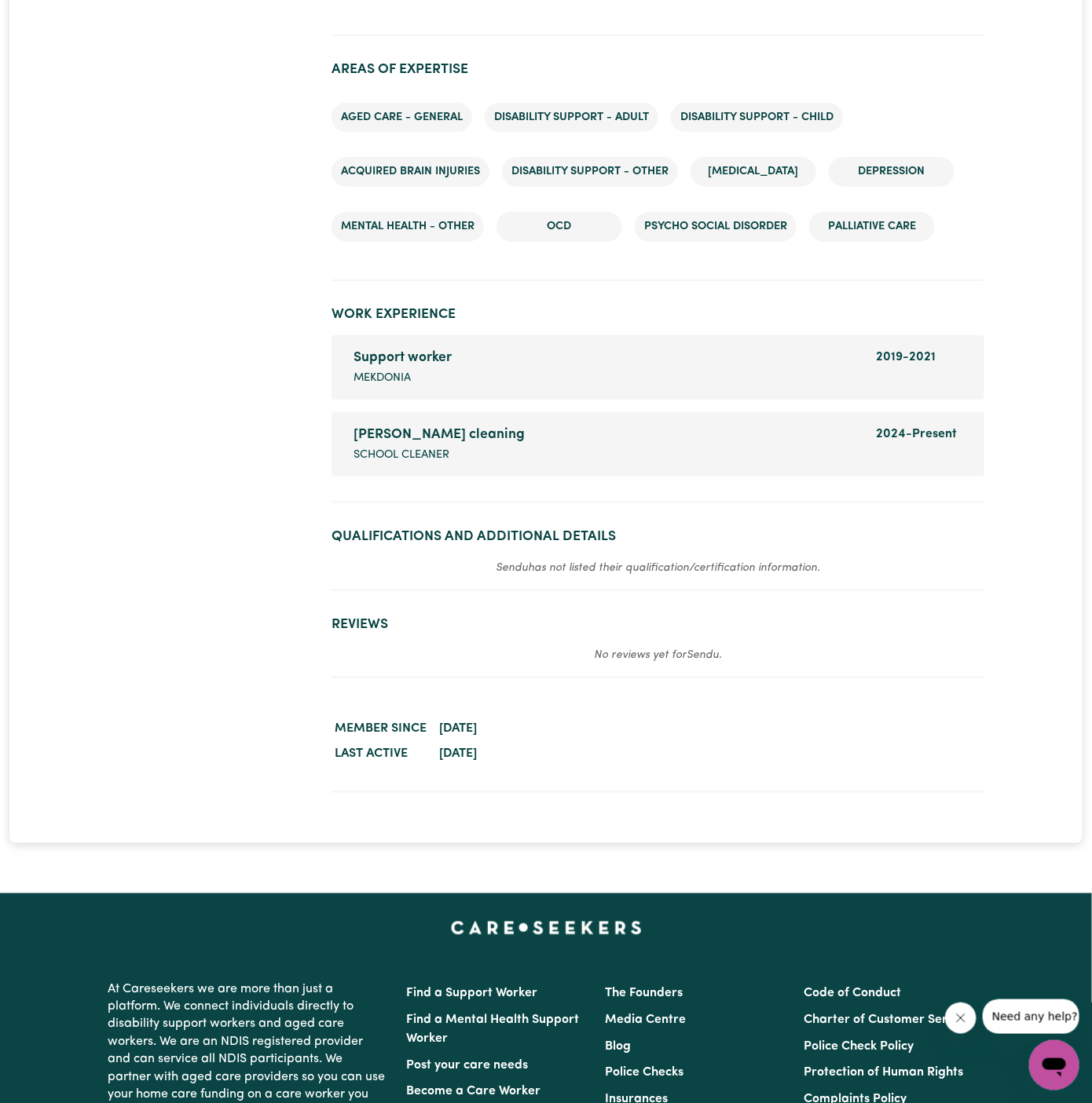
scroll to position [2396, 0]
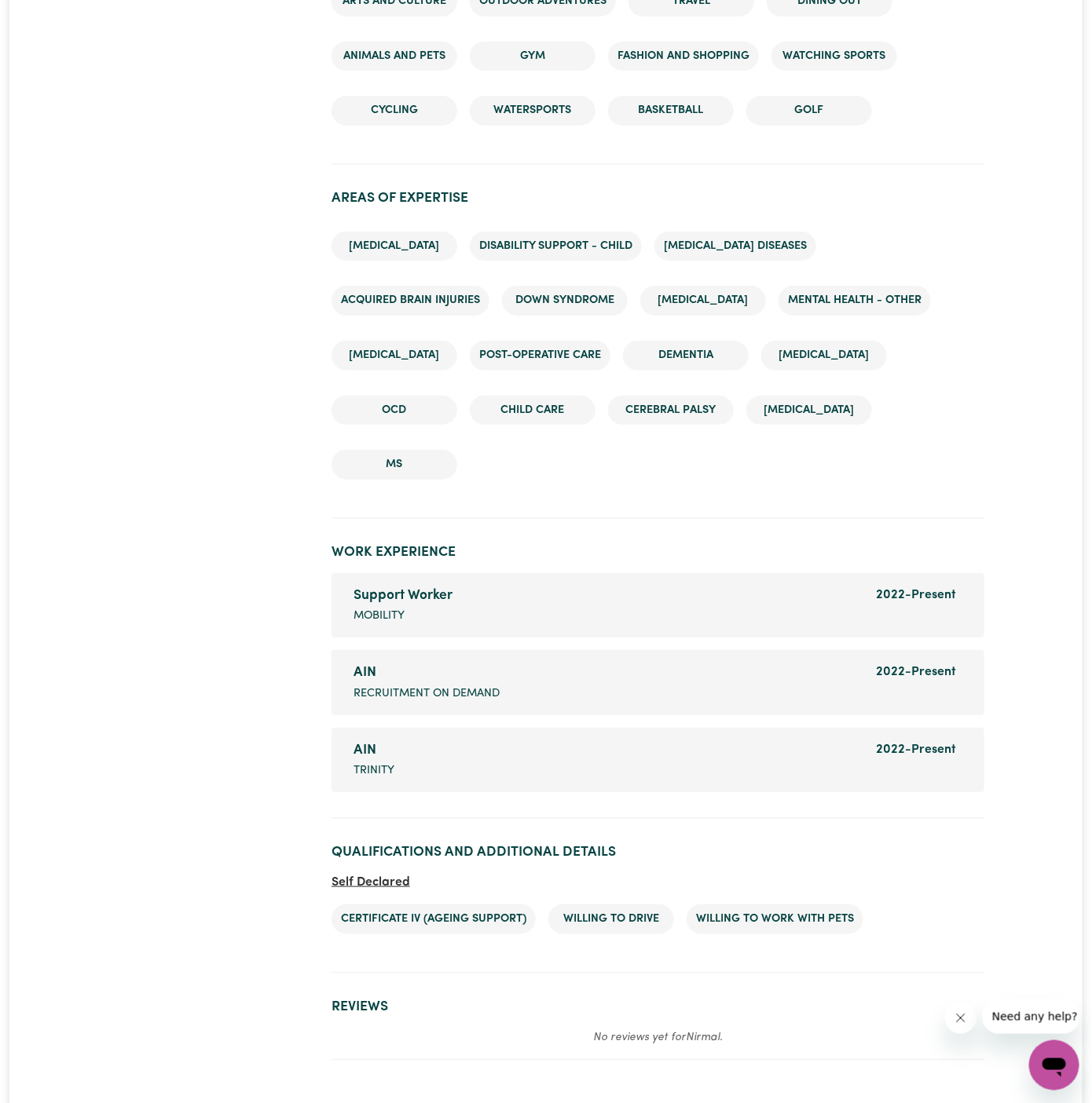
scroll to position [2192, 0]
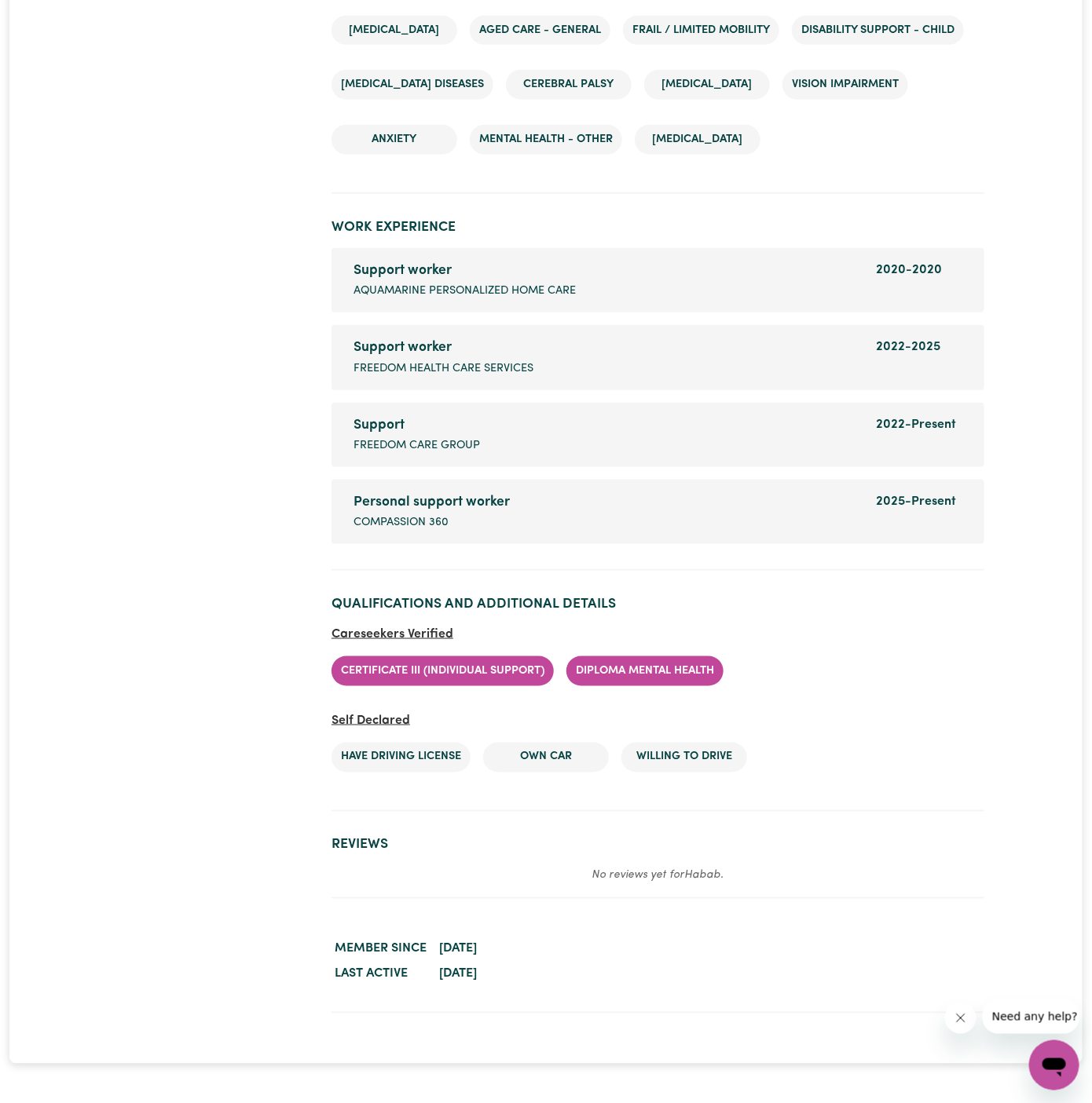
scroll to position [2592, 0]
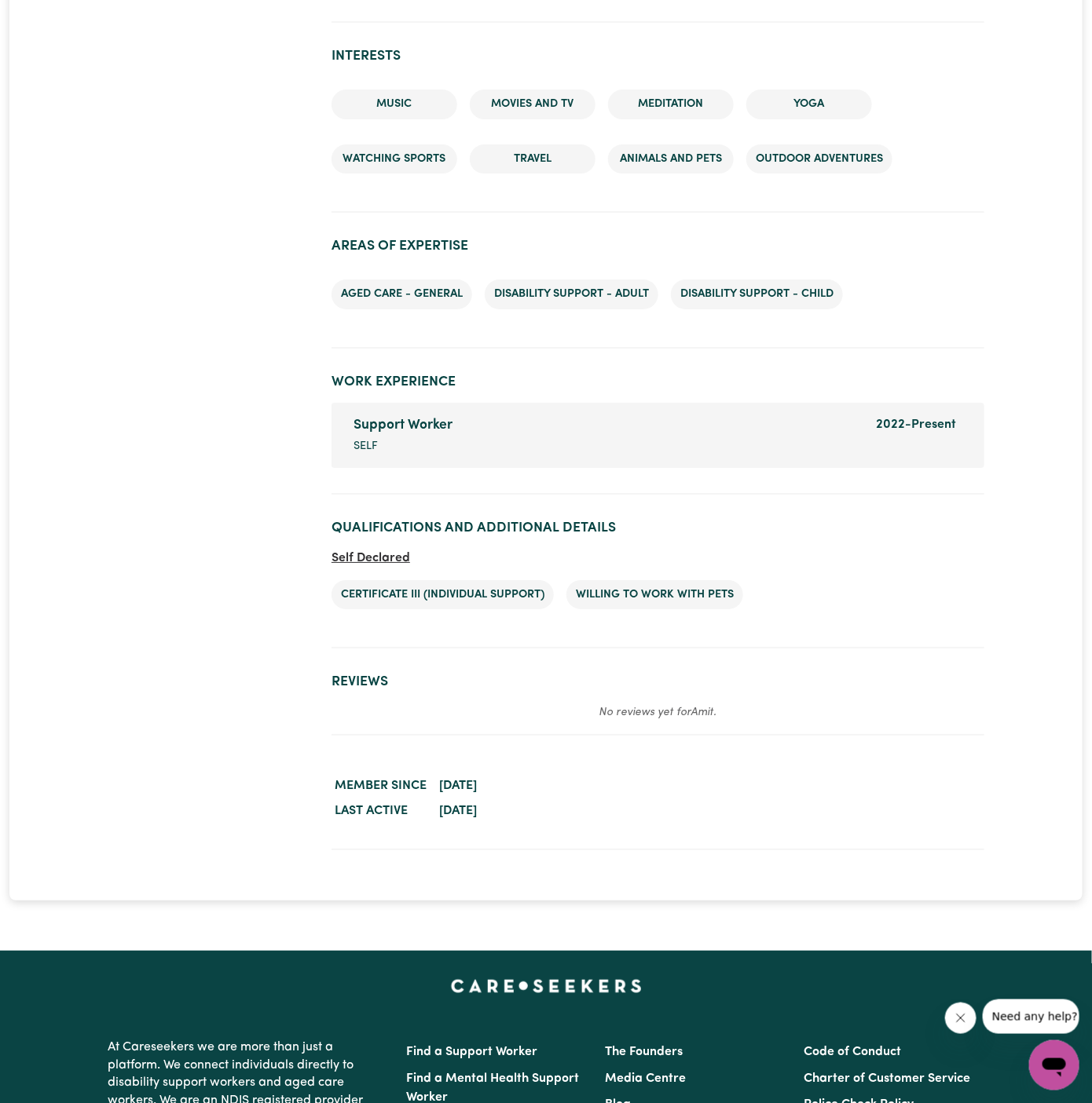
scroll to position [1826, 0]
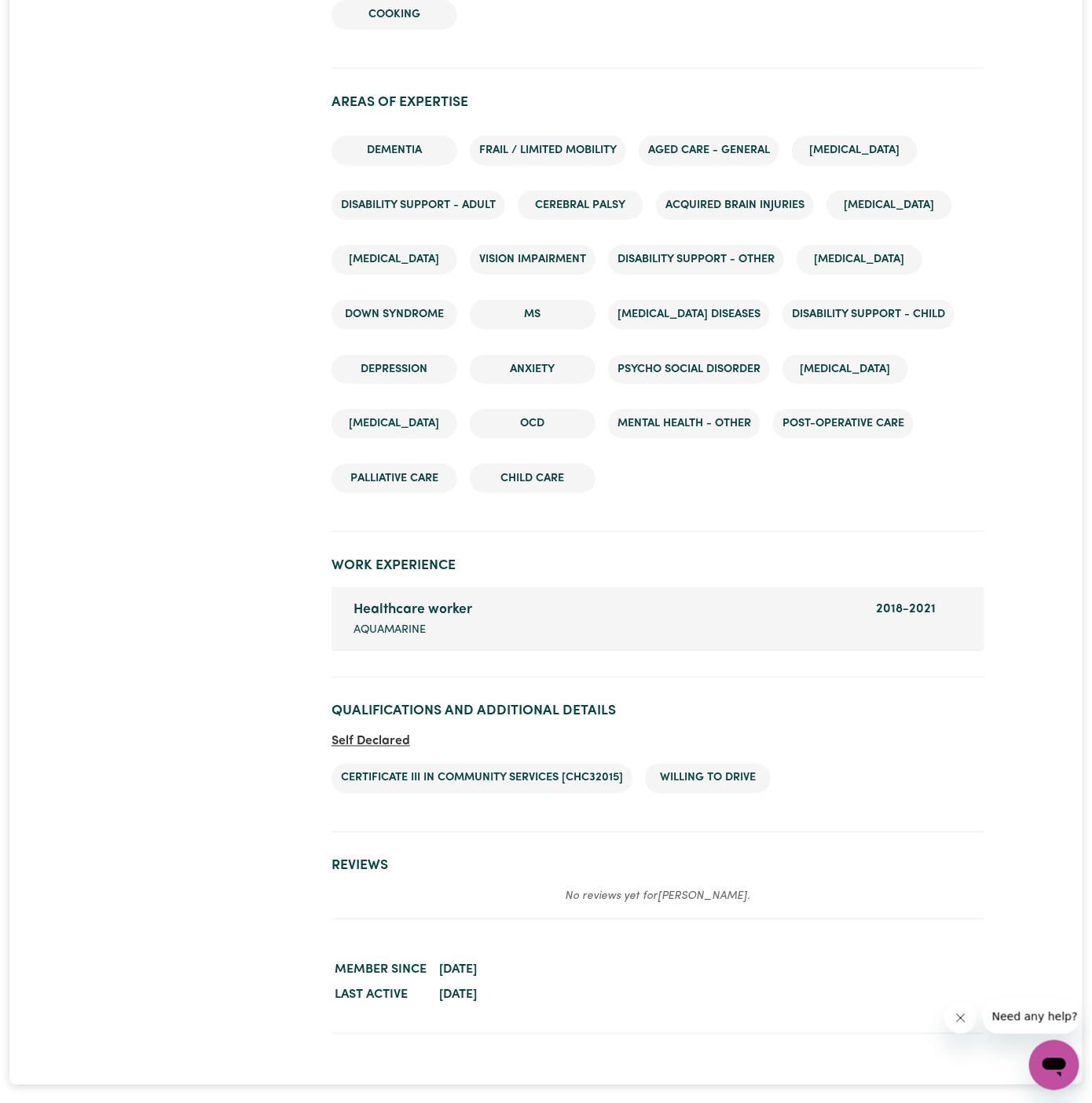
scroll to position [2580, 0]
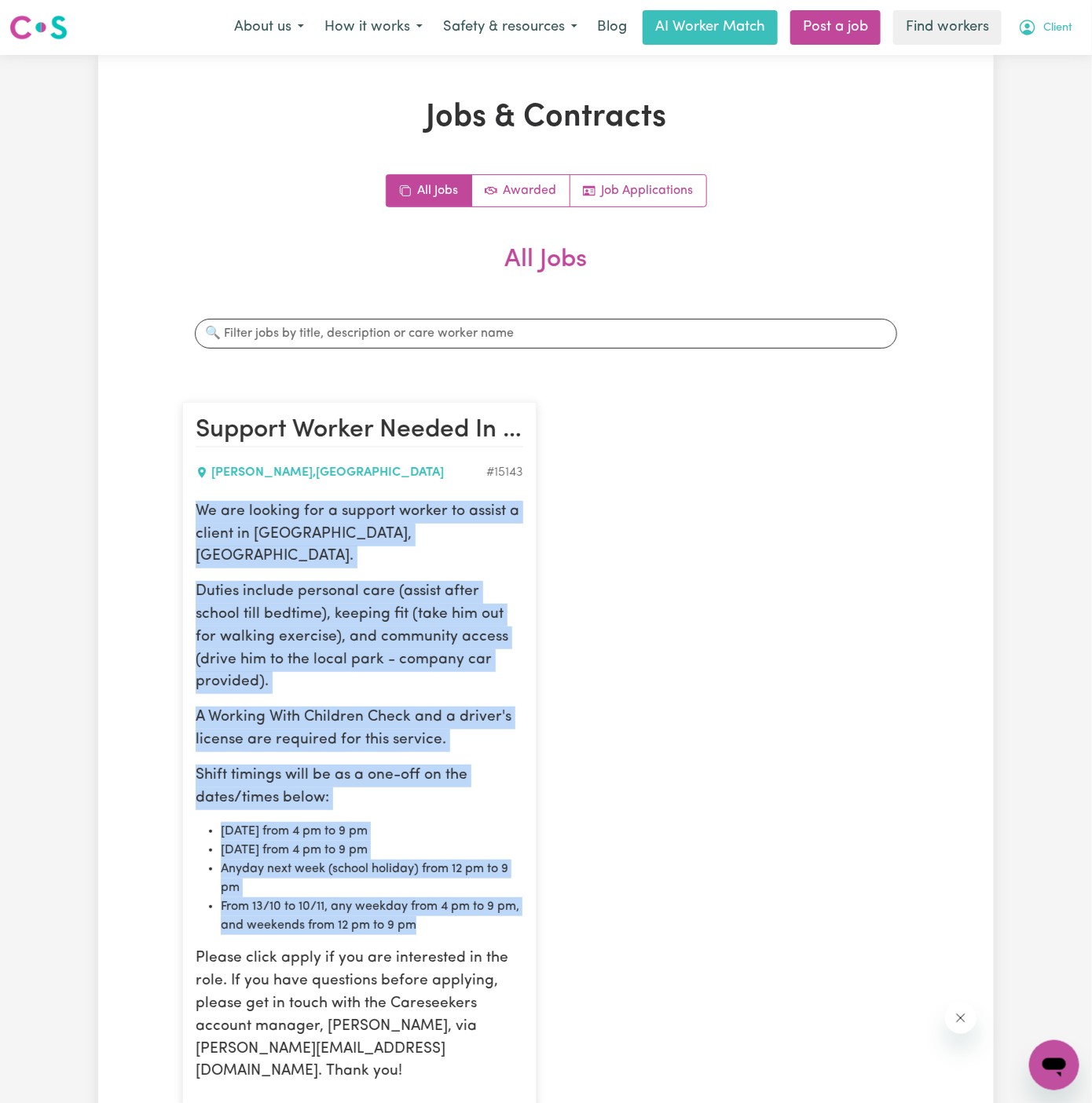
click at [1076, 23] on button "Client" at bounding box center [1045, 27] width 74 height 33
click at [1050, 58] on link "My Dashboard" at bounding box center [1019, 61] width 124 height 30
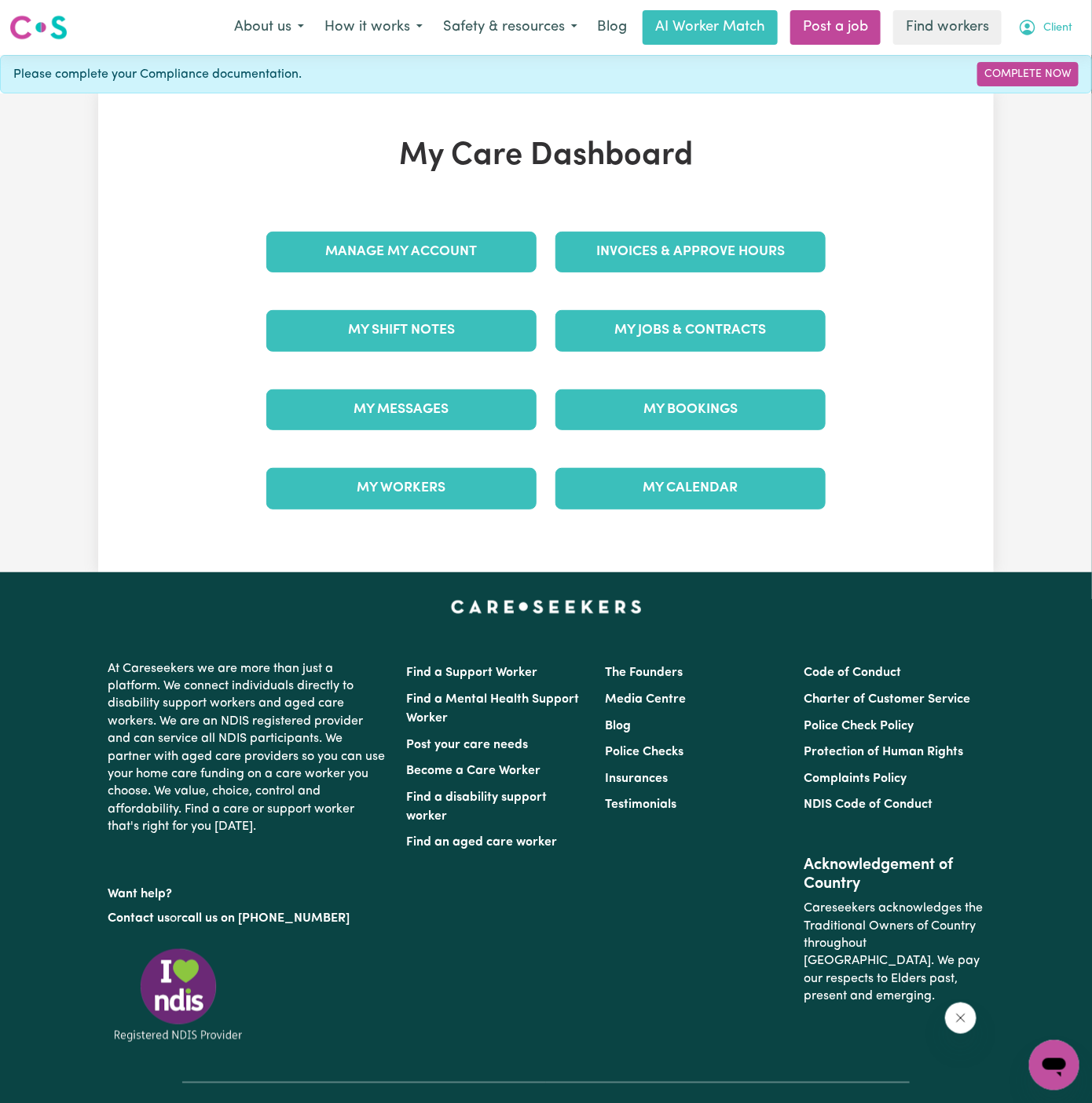
click at [1053, 34] on span "Client" at bounding box center [1058, 29] width 29 height 18
click at [1053, 97] on link "Logout" at bounding box center [1019, 90] width 124 height 30
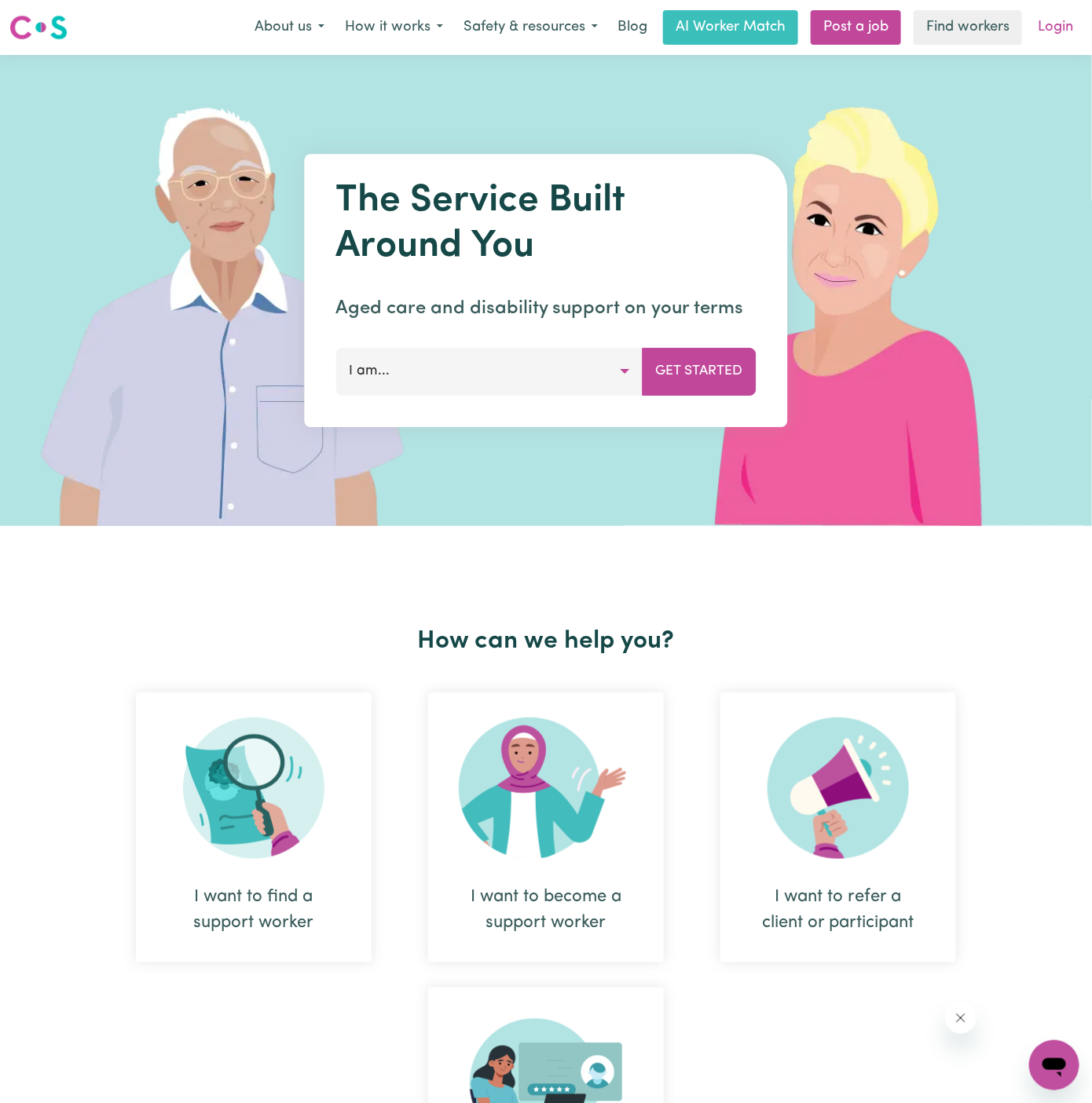
click at [1072, 30] on link "Login" at bounding box center [1055, 27] width 54 height 34
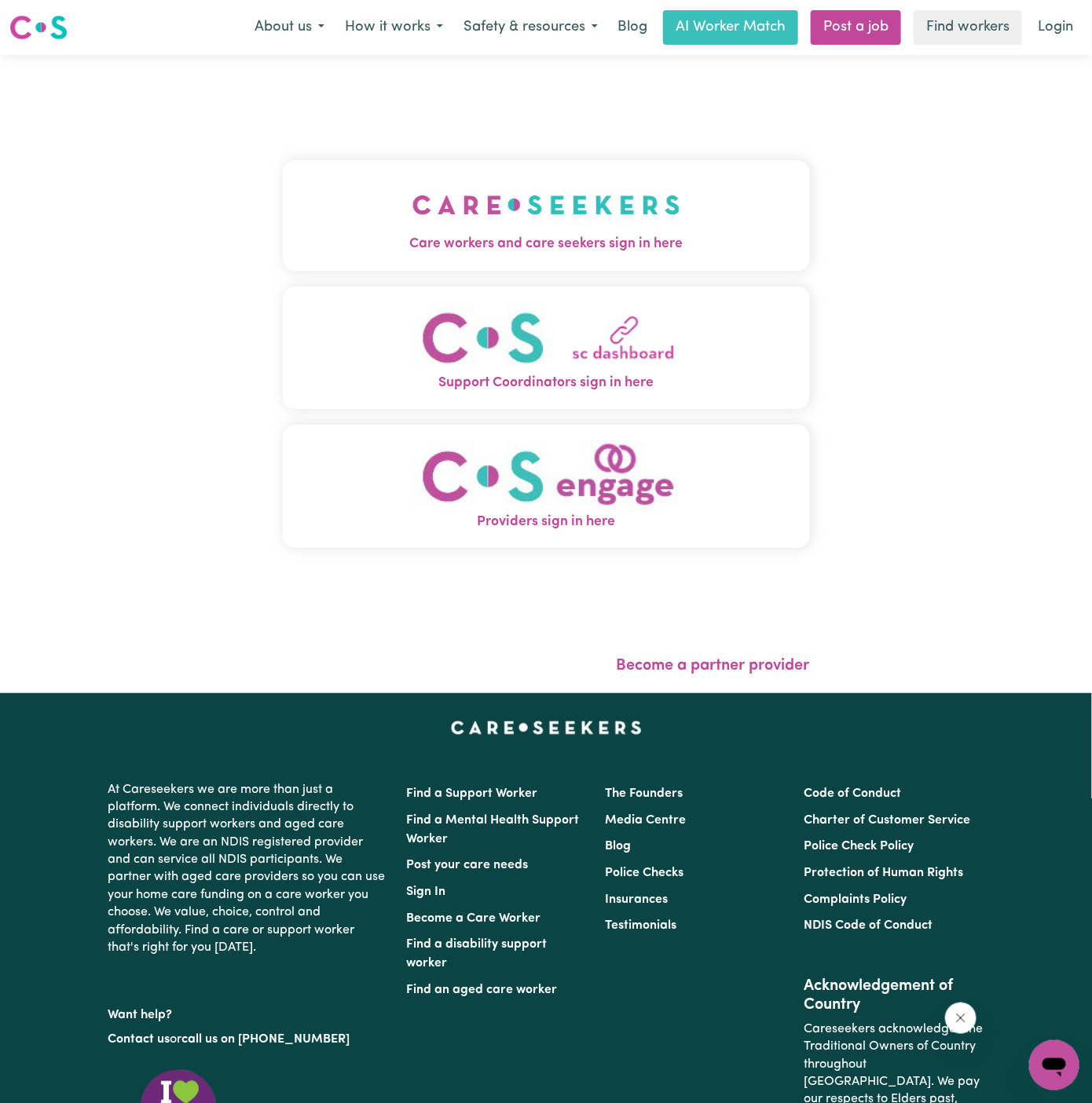
click at [440, 177] on img "Care workers and care seekers sign in here" at bounding box center [546, 205] width 268 height 58
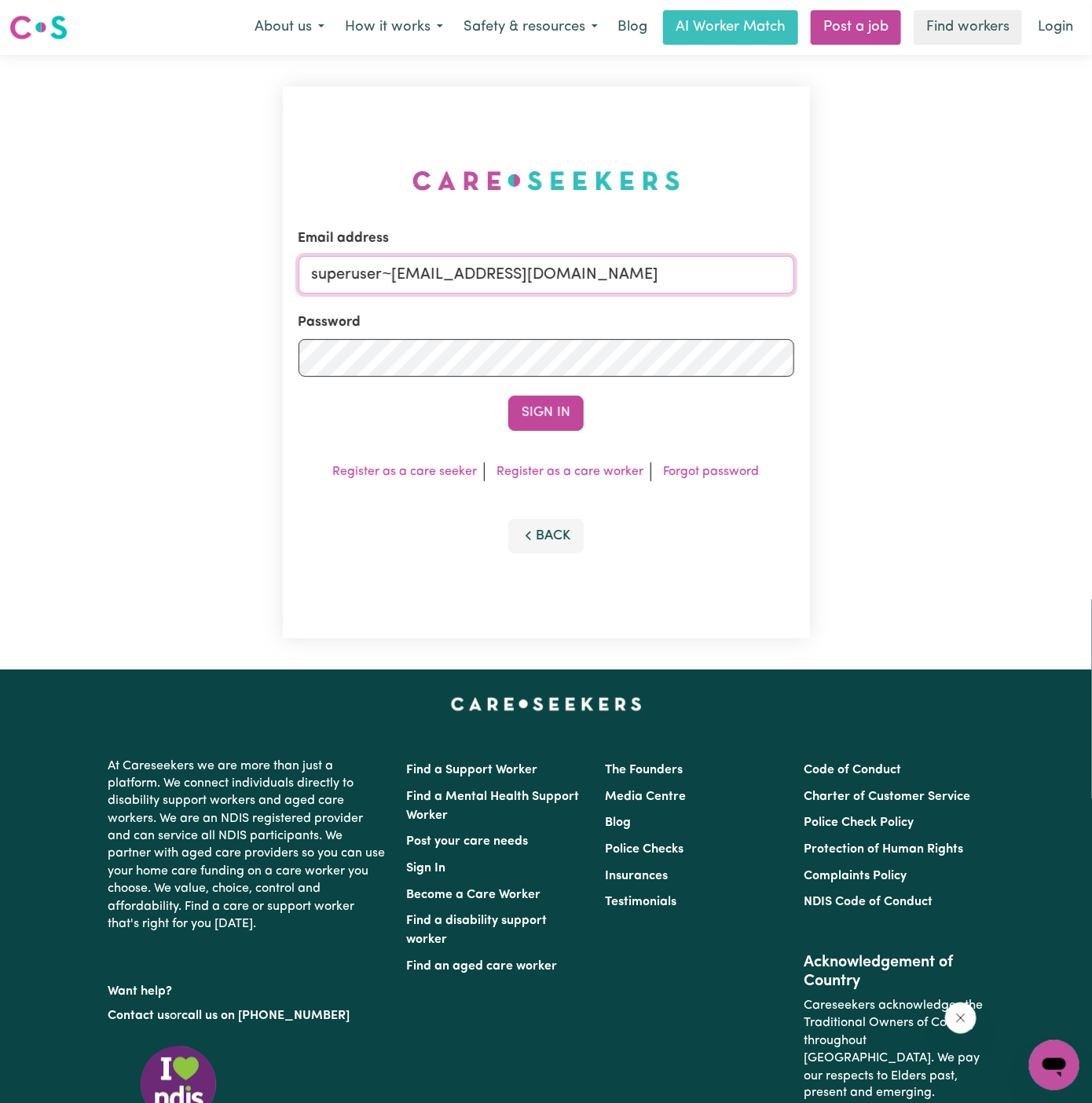
click at [547, 277] on input "superuser~[EMAIL_ADDRESS][DOMAIN_NAME]" at bounding box center [546, 275] width 496 height 38
drag, startPoint x: 390, startPoint y: 274, endPoint x: 767, endPoint y: 274, distance: 377.0
click at [767, 274] on input "superuser~[EMAIL_ADDRESS][DOMAIN_NAME]" at bounding box center [546, 275] width 496 height 38
paste input "[EMAIL_ADDRESS][DOMAIN_NAME]"
type input "[EMAIL_ADDRESS][DOMAIN_NAME]"
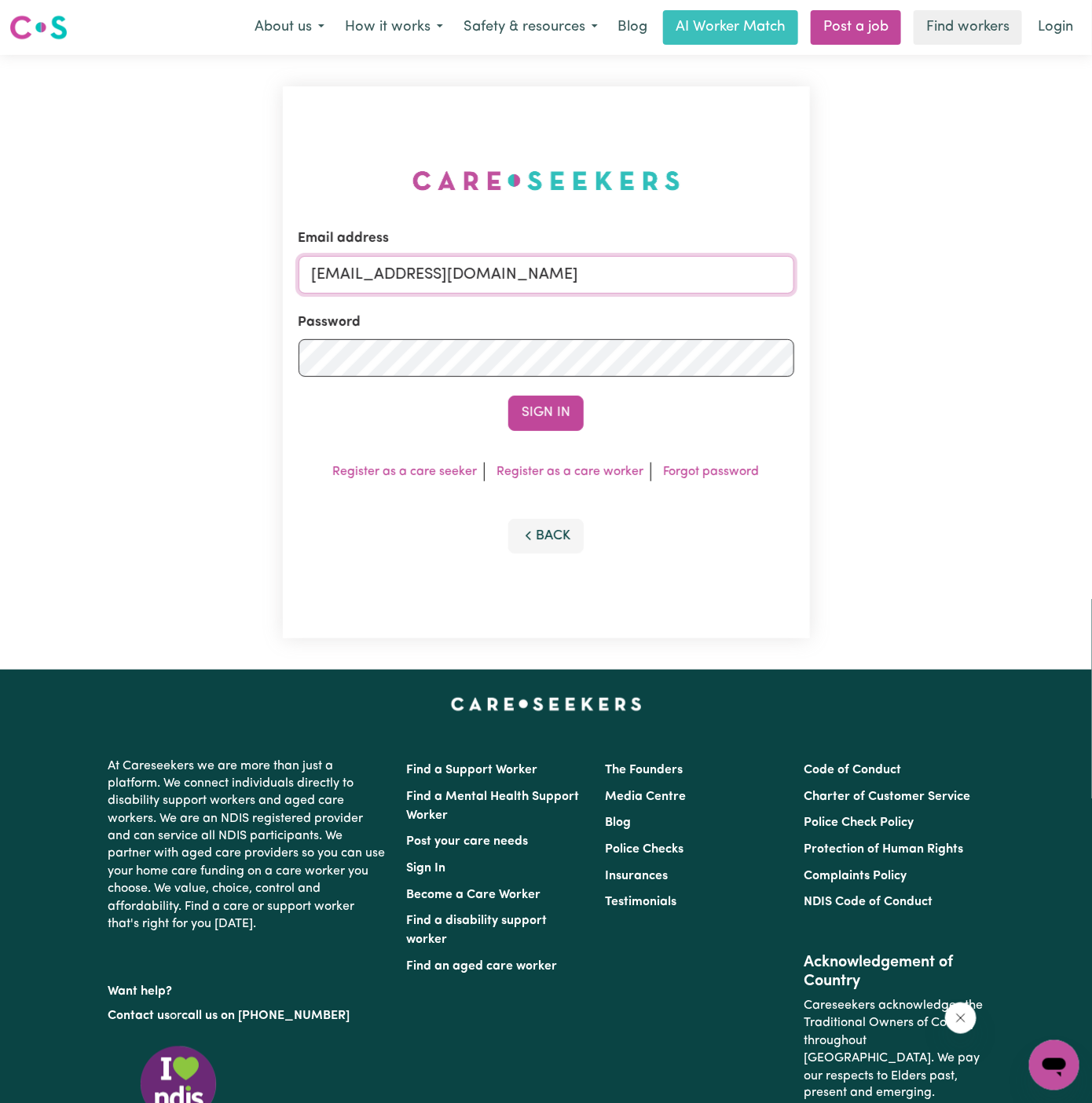
click at [508, 395] on button "Sign In" at bounding box center [546, 412] width 75 height 34
